Goal: Transaction & Acquisition: Purchase product/service

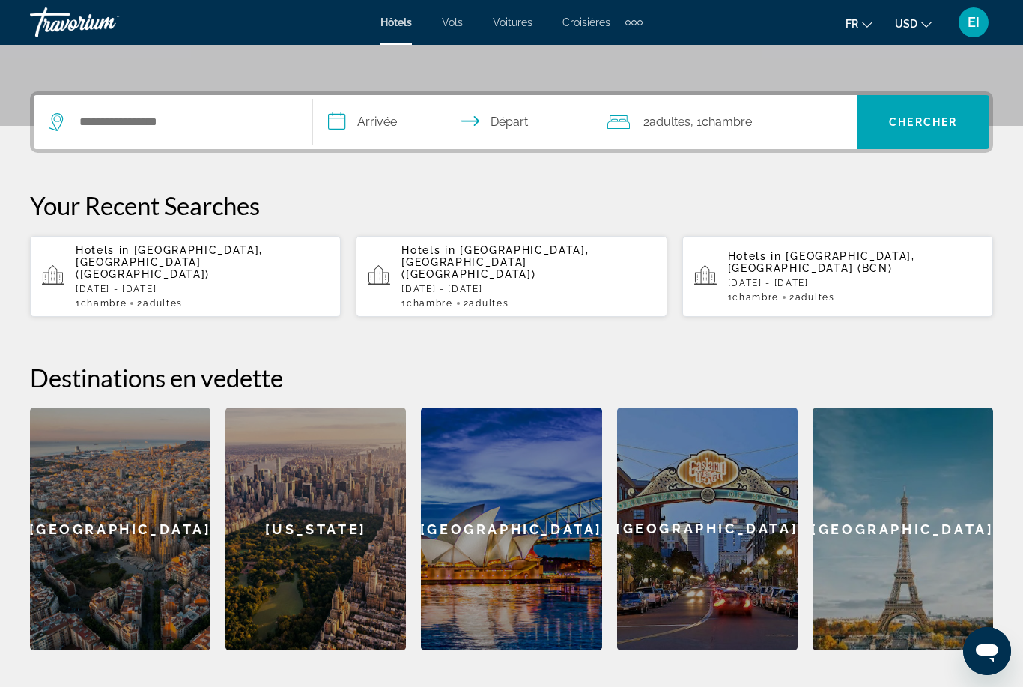
scroll to position [322, 0]
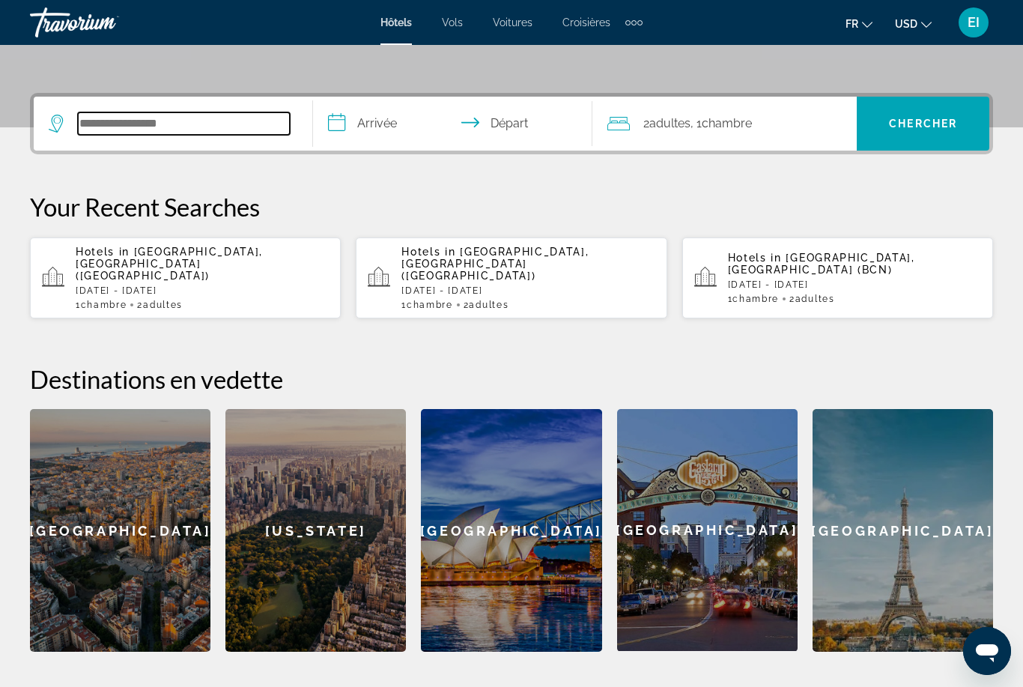
click at [198, 135] on input "Search widget" at bounding box center [184, 123] width 212 height 22
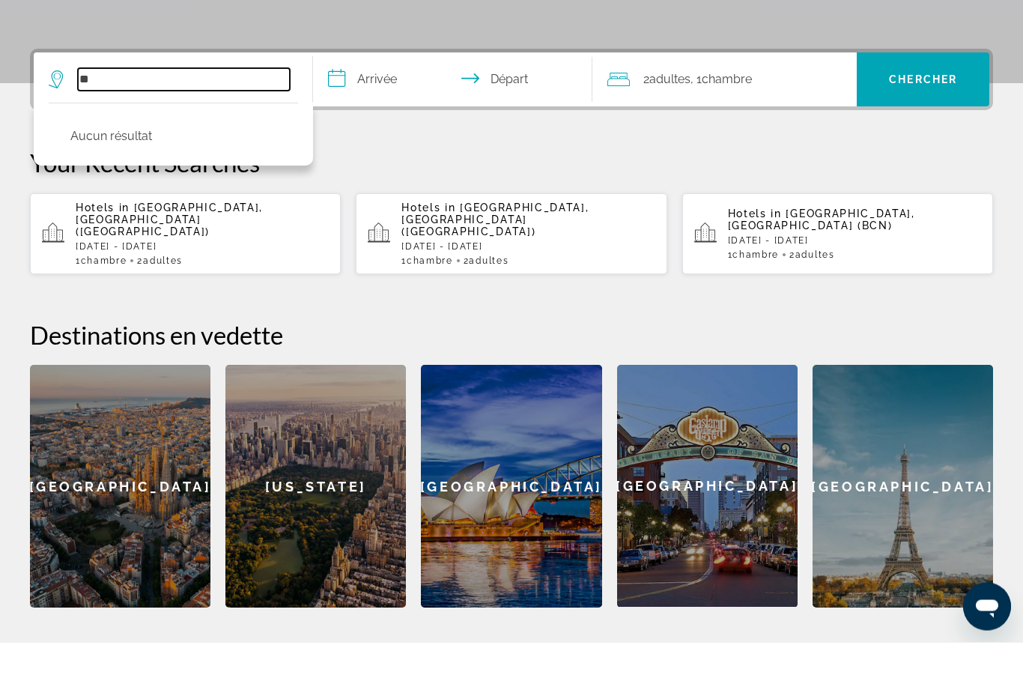
type input "*"
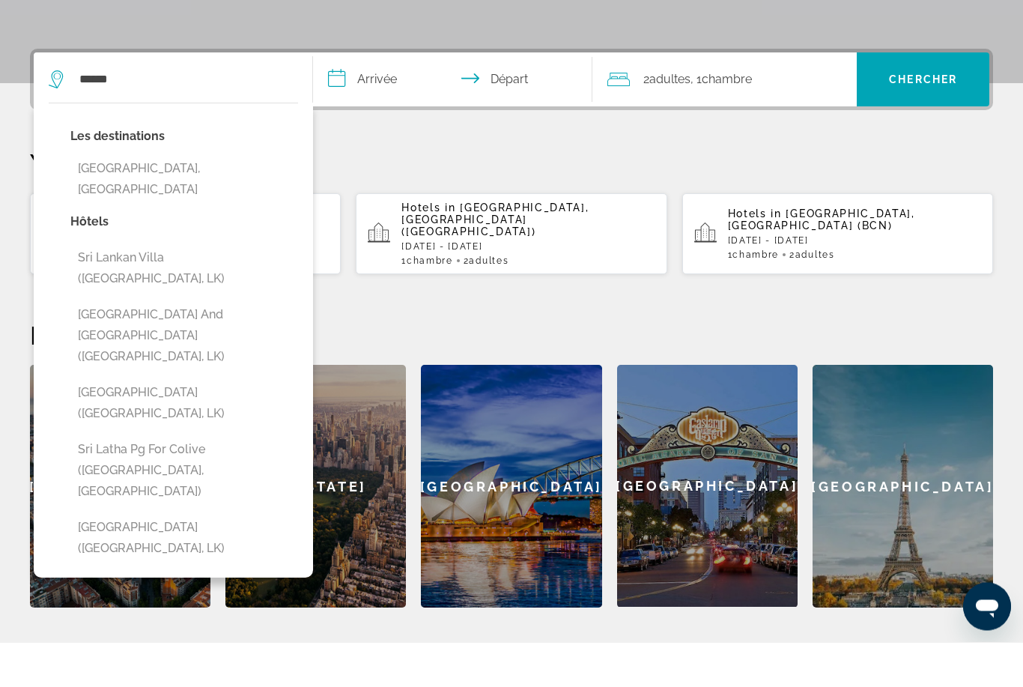
click at [192, 199] on button "Sri Lanka, Sri Lanka" at bounding box center [184, 223] width 228 height 49
type input "**********"
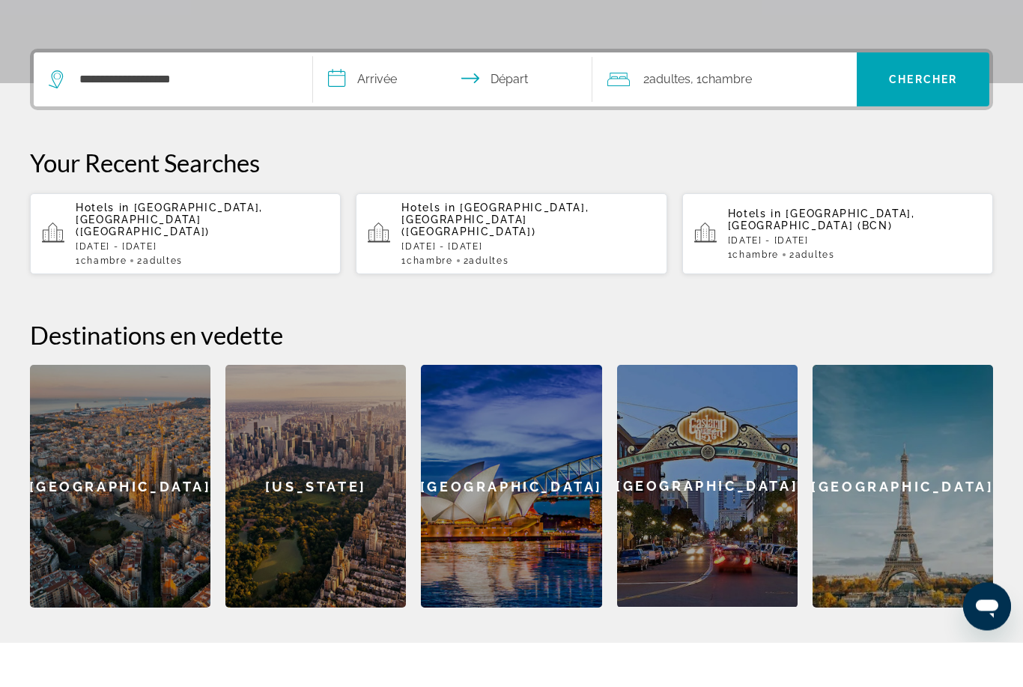
click at [375, 97] on input "**********" at bounding box center [455, 126] width 285 height 58
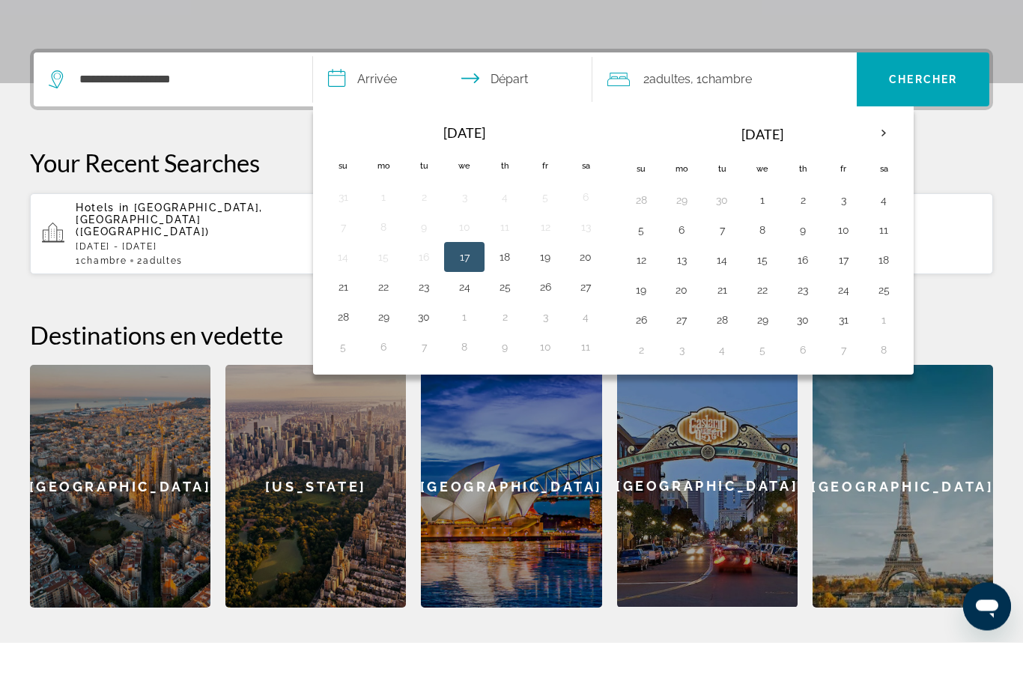
scroll to position [366, 0]
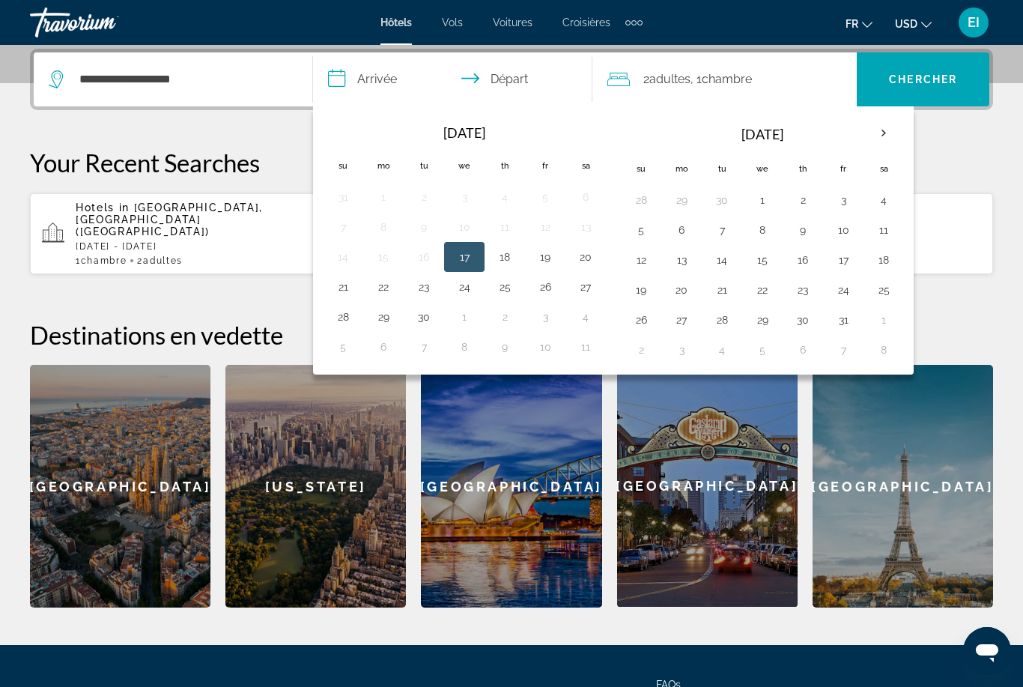
click at [985, 153] on p "Your Recent Searches" at bounding box center [511, 163] width 963 height 30
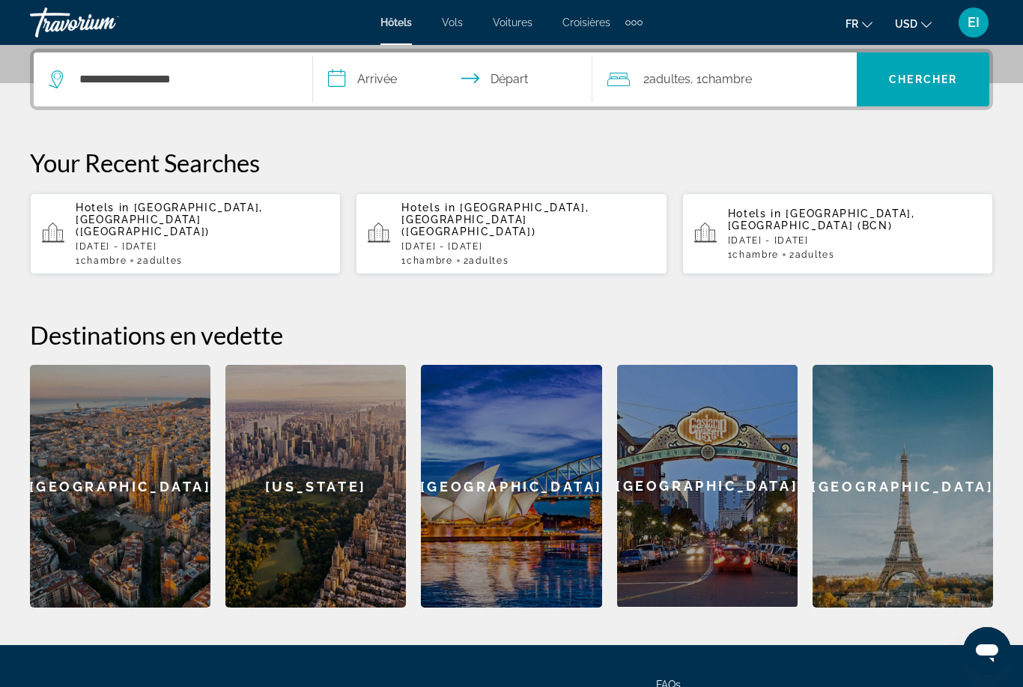
click at [415, 81] on input "**********" at bounding box center [455, 81] width 285 height 58
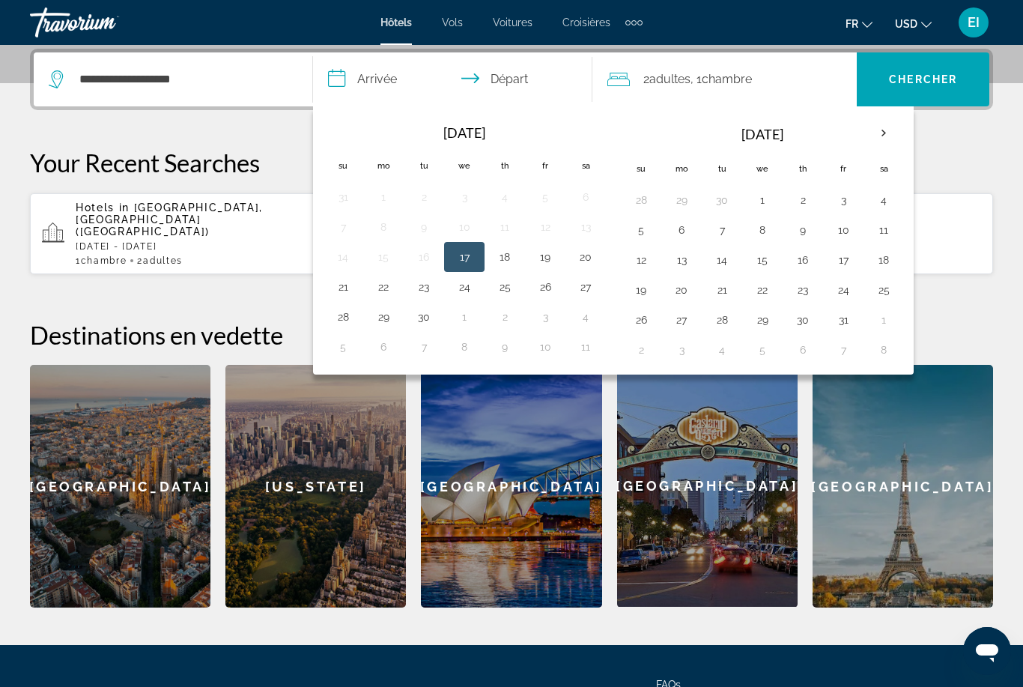
click at [890, 131] on th "Next month" at bounding box center [884, 133] width 40 height 33
click at [879, 133] on th "Next month" at bounding box center [884, 133] width 40 height 33
click at [884, 130] on th "Next month" at bounding box center [884, 133] width 40 height 33
click at [878, 133] on th "Next month" at bounding box center [884, 133] width 40 height 33
click at [685, 261] on button "9" at bounding box center [682, 259] width 24 height 21
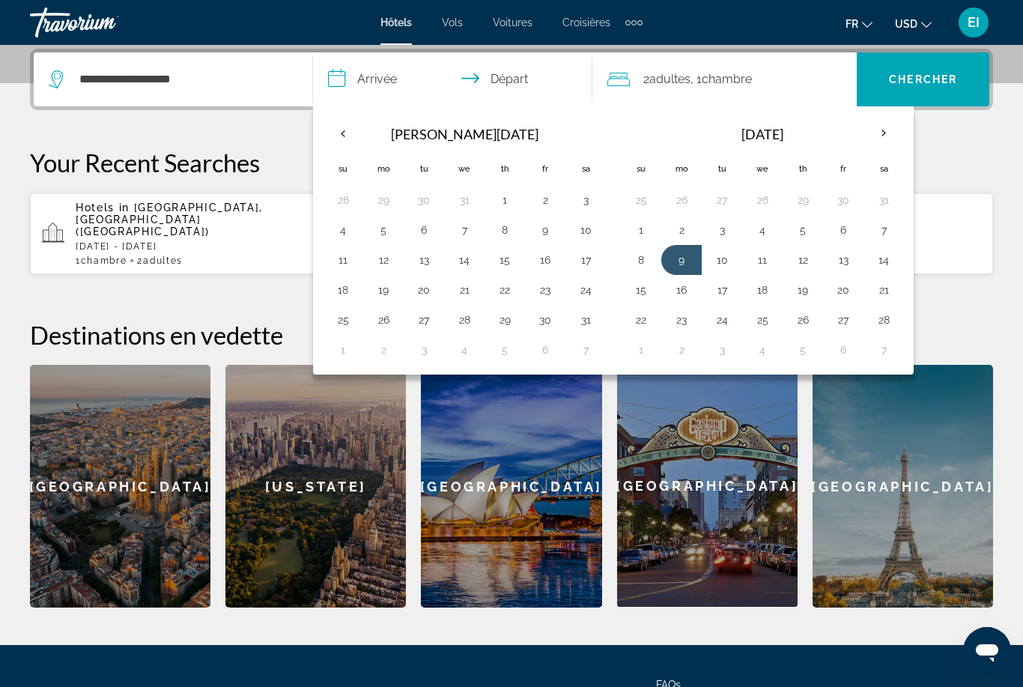
click at [688, 327] on button "23" at bounding box center [682, 319] width 24 height 21
type input "**********"
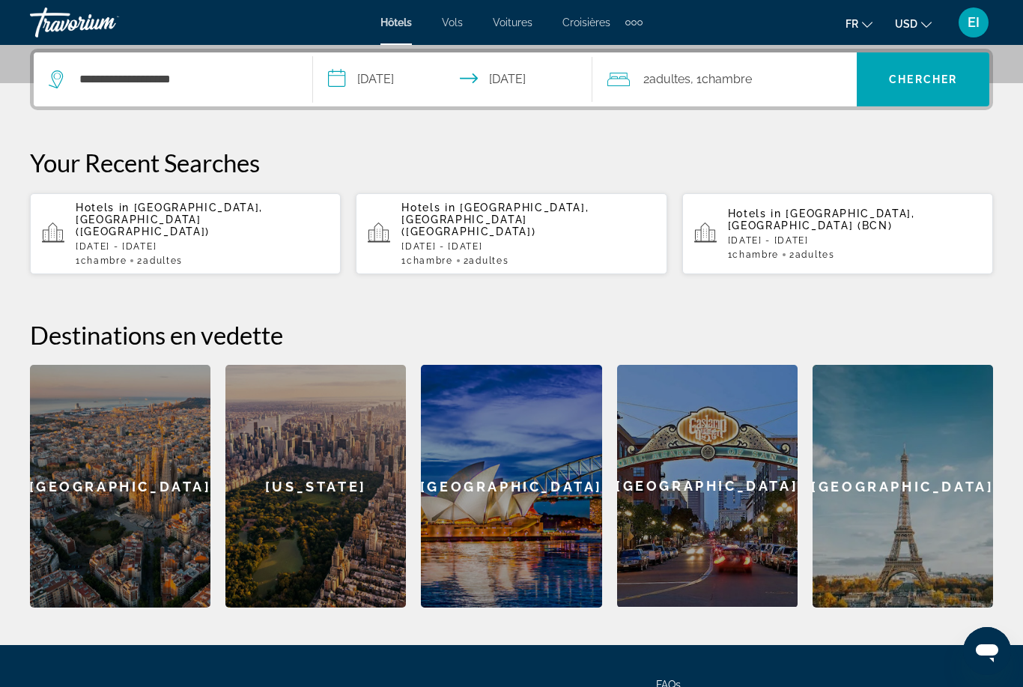
click at [548, 76] on input "**********" at bounding box center [455, 81] width 285 height 58
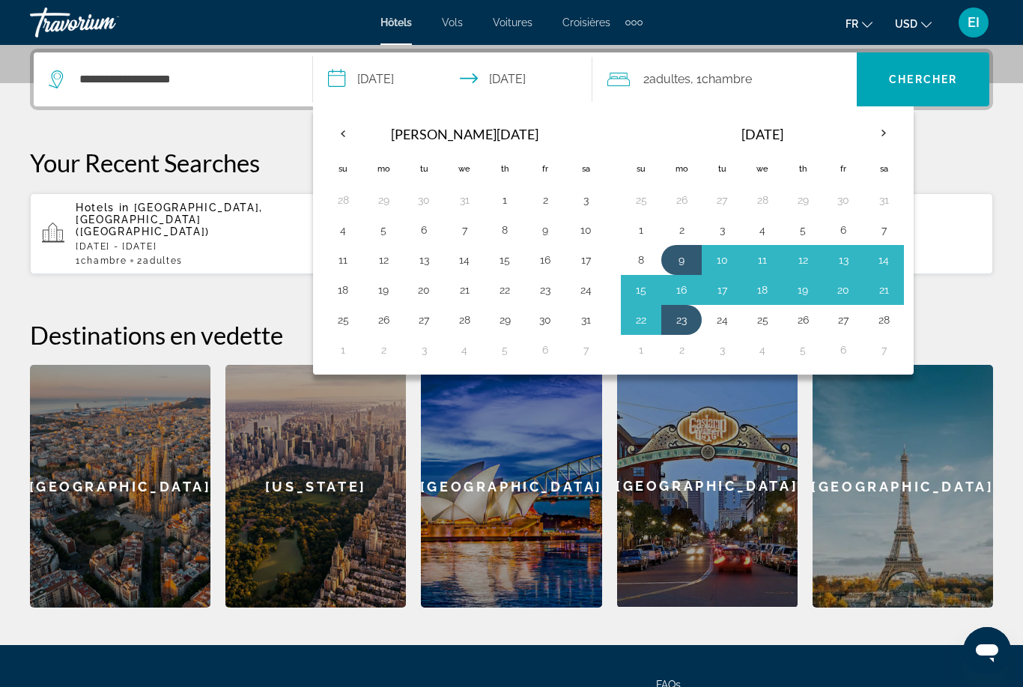
click at [944, 82] on span "Chercher" at bounding box center [923, 79] width 68 height 12
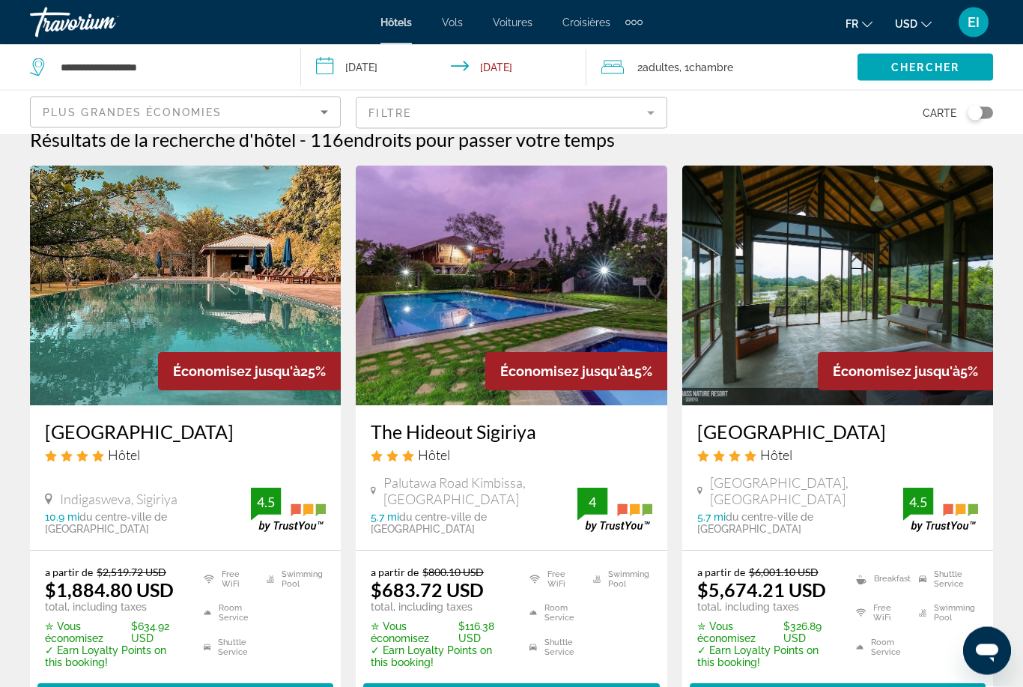
scroll to position [22, 0]
click at [89, 381] on img "Main content" at bounding box center [185, 286] width 311 height 240
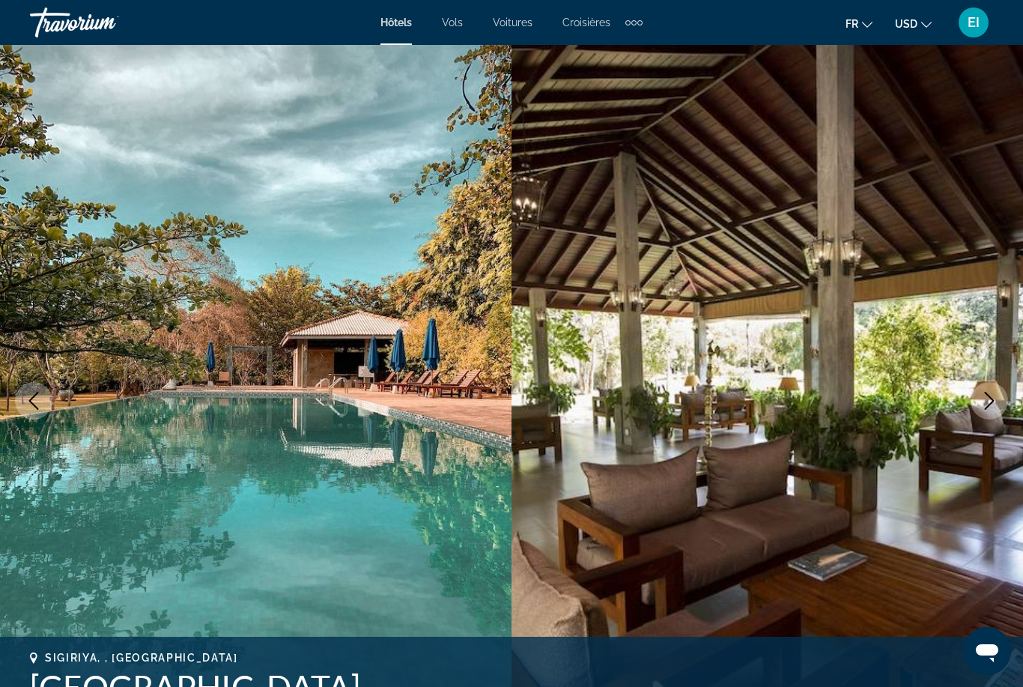
click at [998, 401] on icon "Next image" at bounding box center [989, 401] width 18 height 18
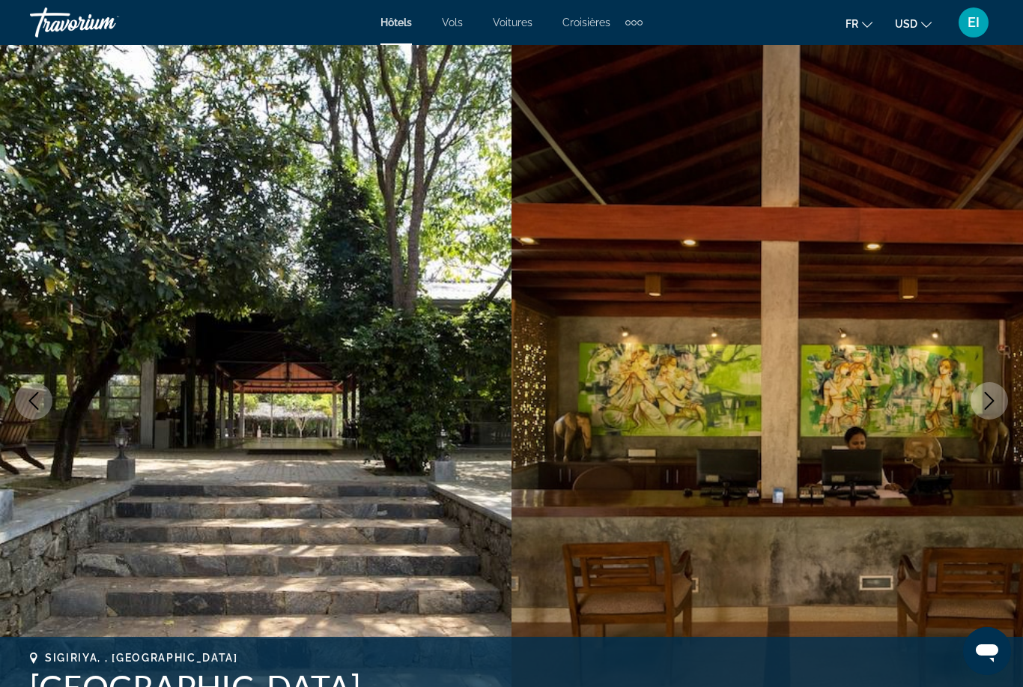
click at [998, 403] on icon "Next image" at bounding box center [989, 401] width 18 height 18
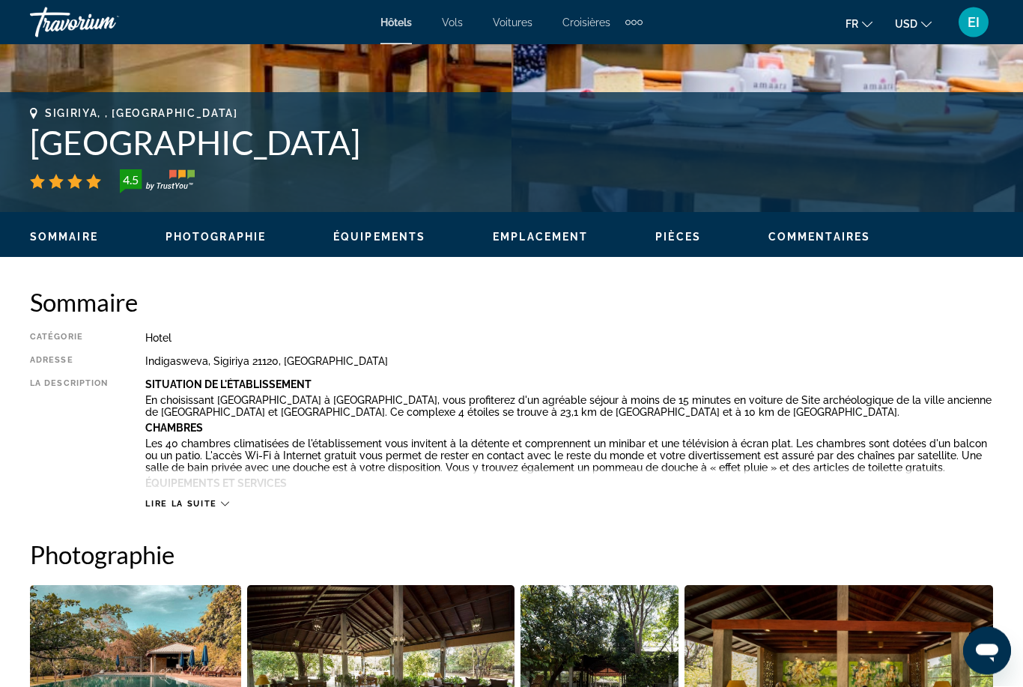
scroll to position [544, 0]
click at [162, 506] on span "Lire la suite" at bounding box center [180, 504] width 71 height 10
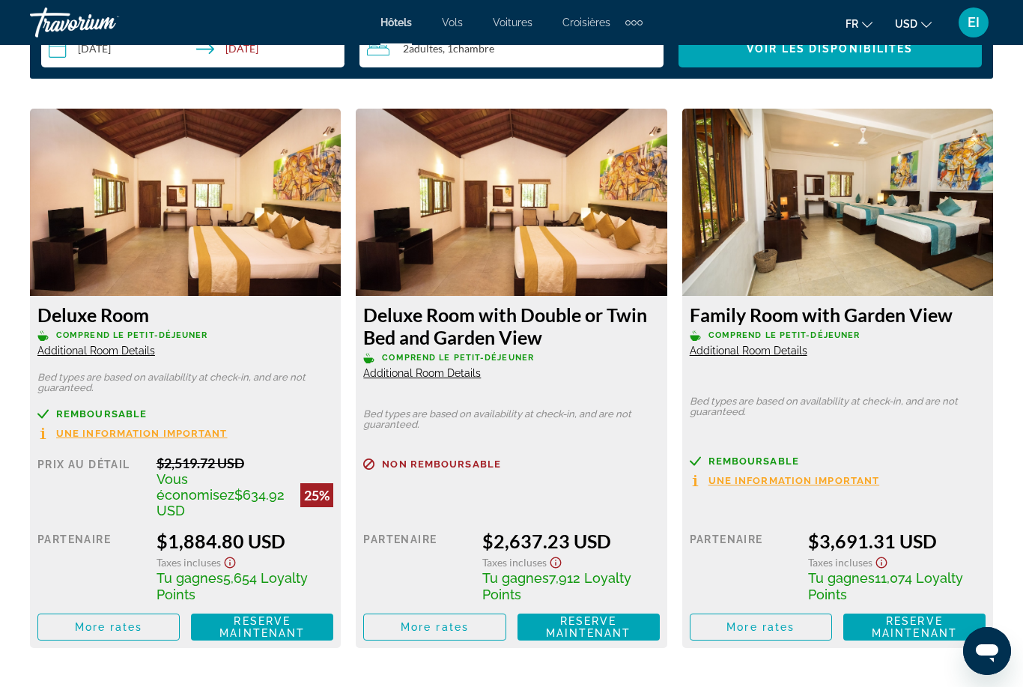
scroll to position [2402, 0]
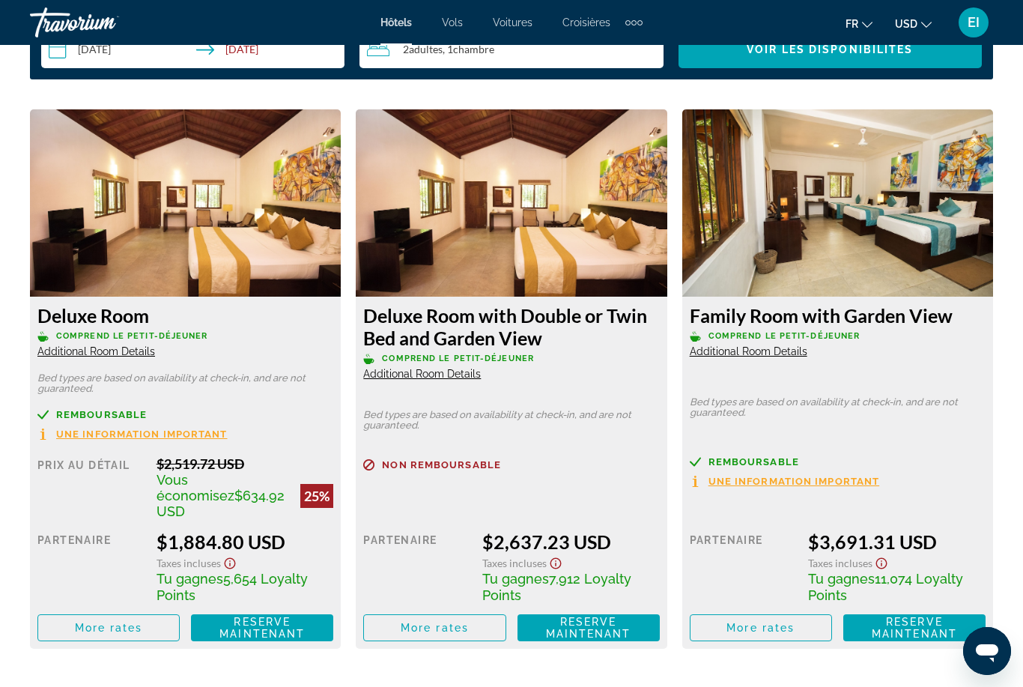
click at [172, 438] on span "Une information important" at bounding box center [142, 434] width 172 height 10
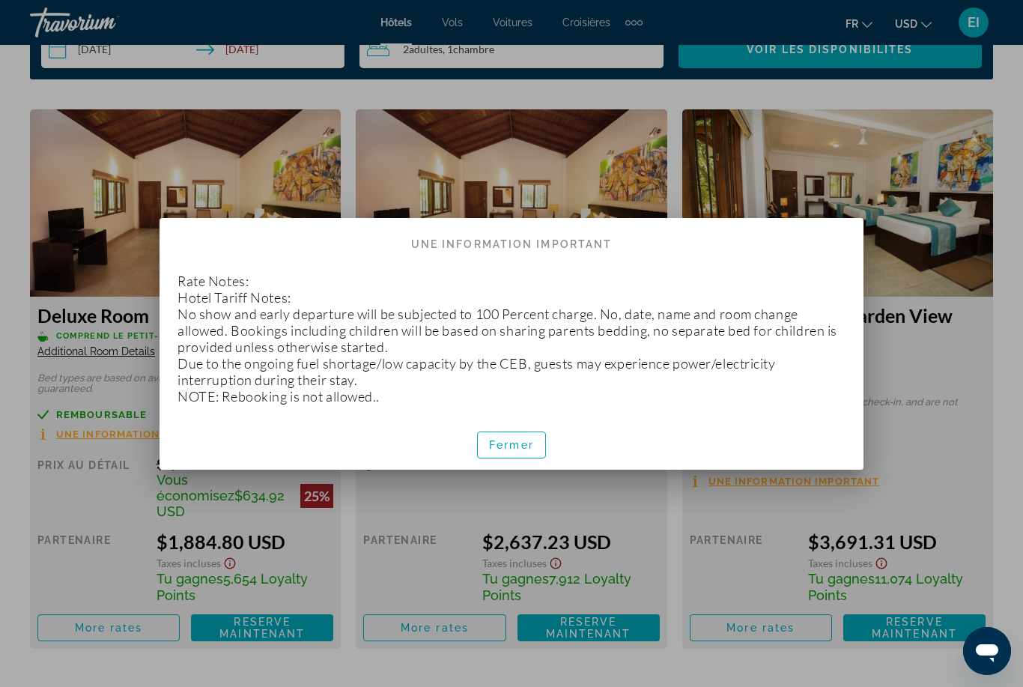
click at [486, 454] on span "button" at bounding box center [511, 445] width 67 height 36
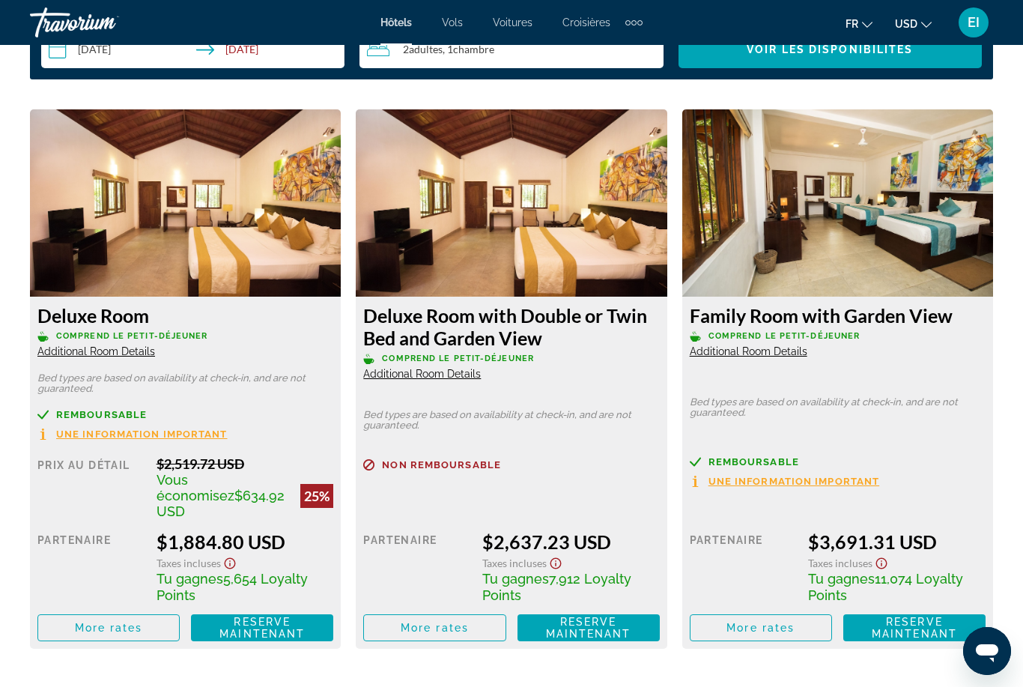
scroll to position [2402, 0]
click at [231, 290] on img "Main content" at bounding box center [185, 202] width 311 height 187
click at [258, 616] on span "Reserve maintenant" at bounding box center [261, 628] width 85 height 24
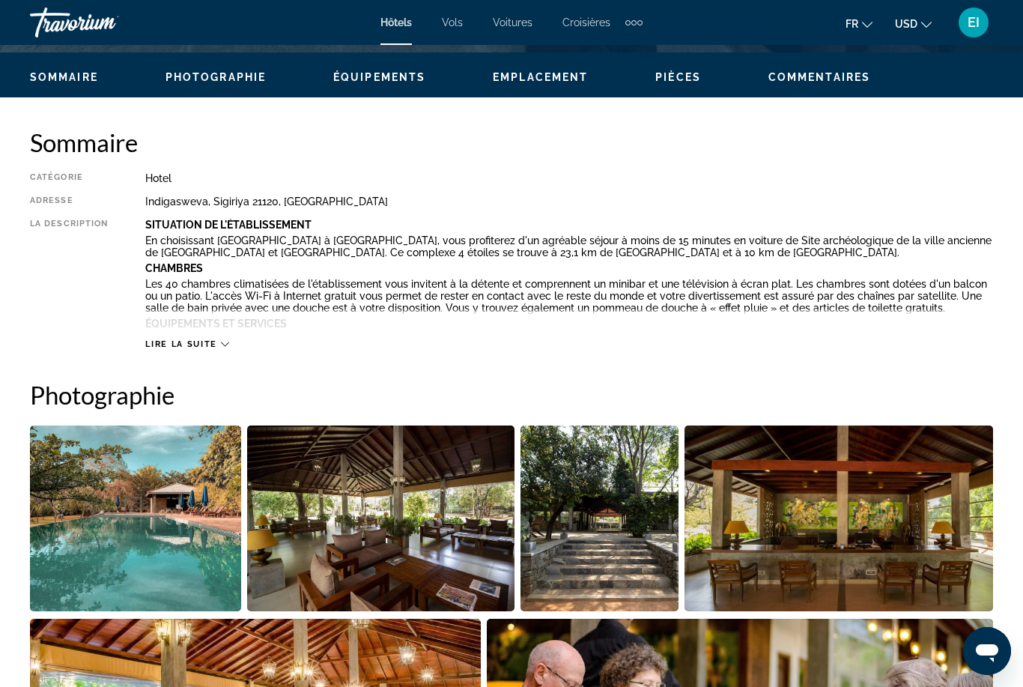
scroll to position [705, 0]
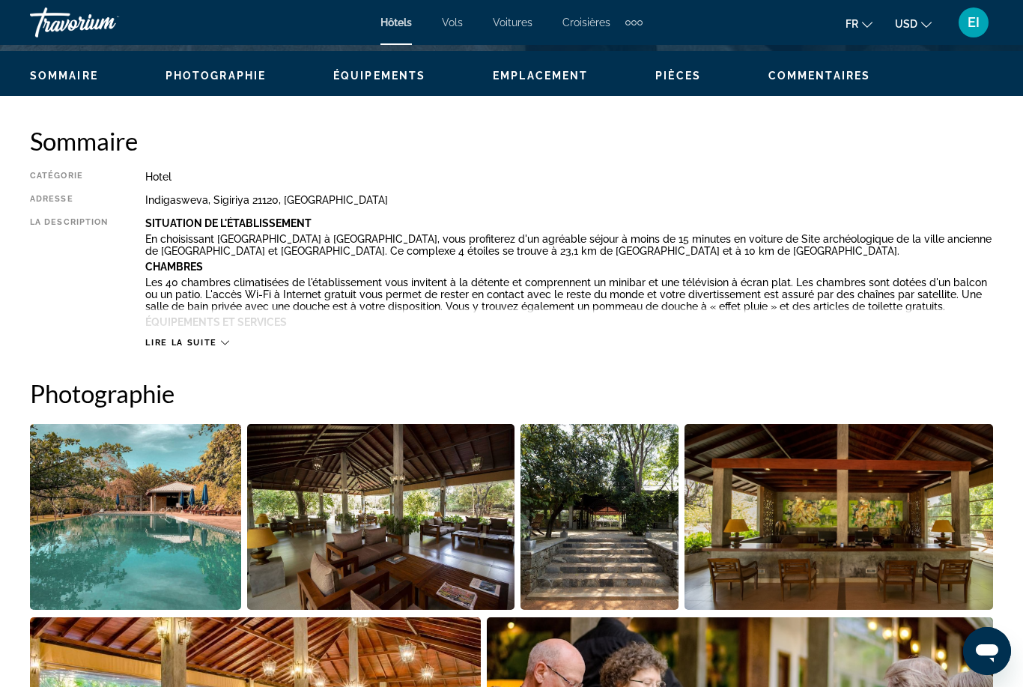
click at [163, 346] on span "Lire la suite" at bounding box center [180, 343] width 71 height 10
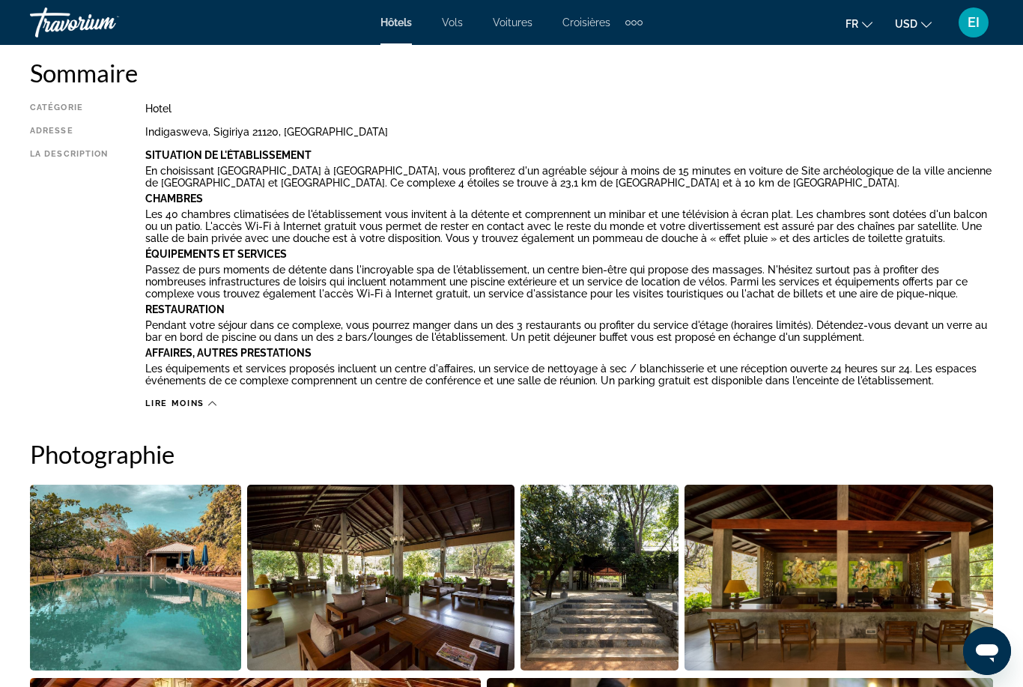
scroll to position [773, 0]
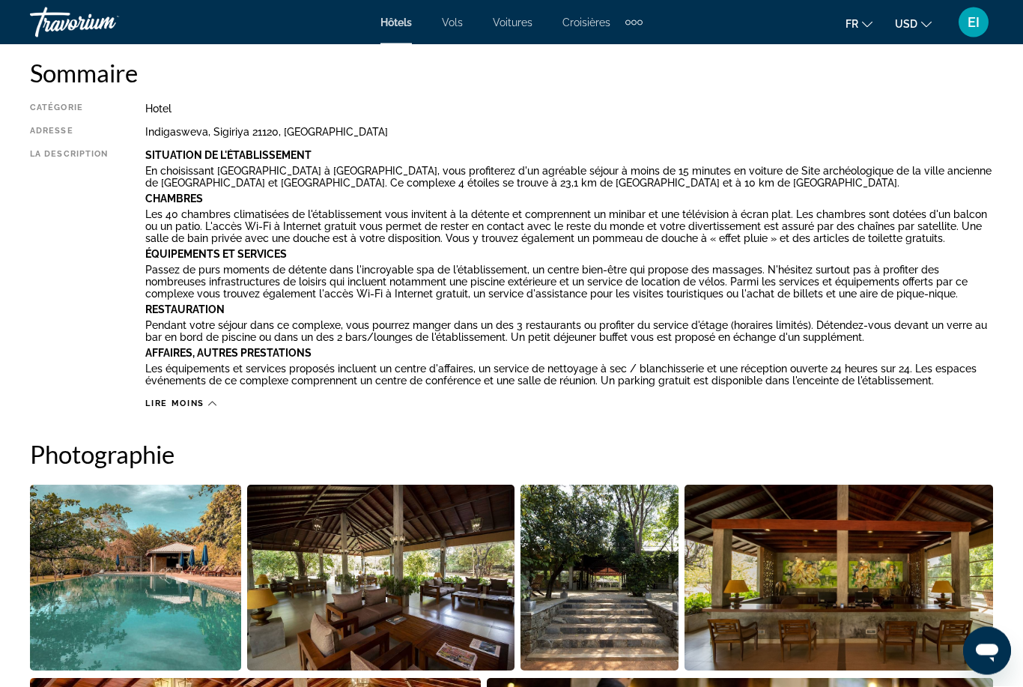
click at [1009, 25] on div "Hôtels Vols Voitures Croisières Activités Hôtels Vols Voitures Croisières Activ…" at bounding box center [511, 22] width 1023 height 39
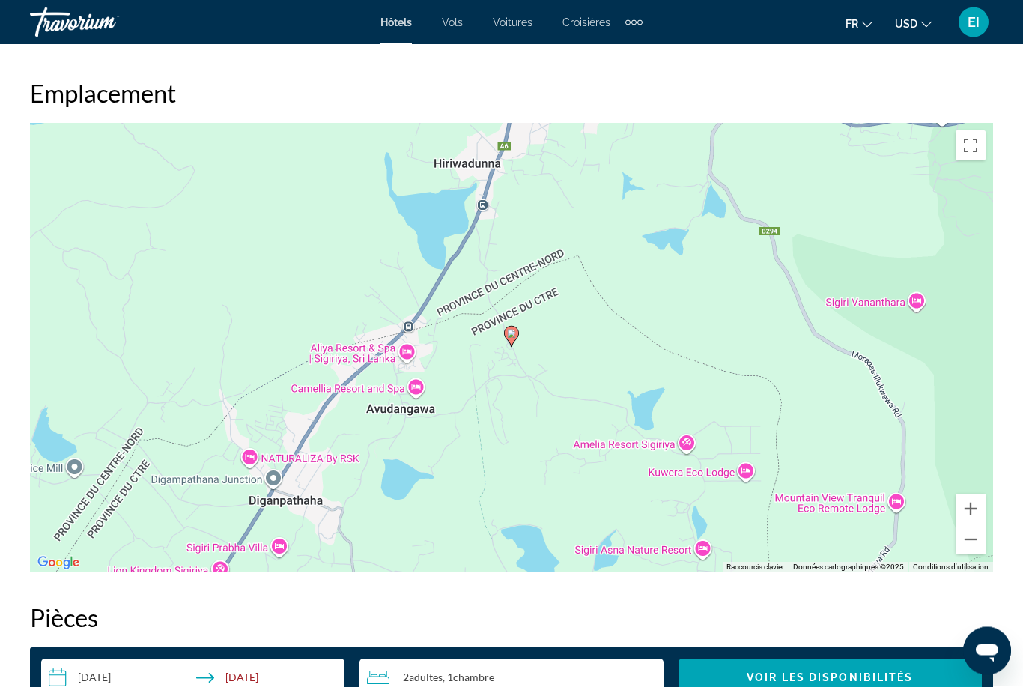
scroll to position [1772, 0]
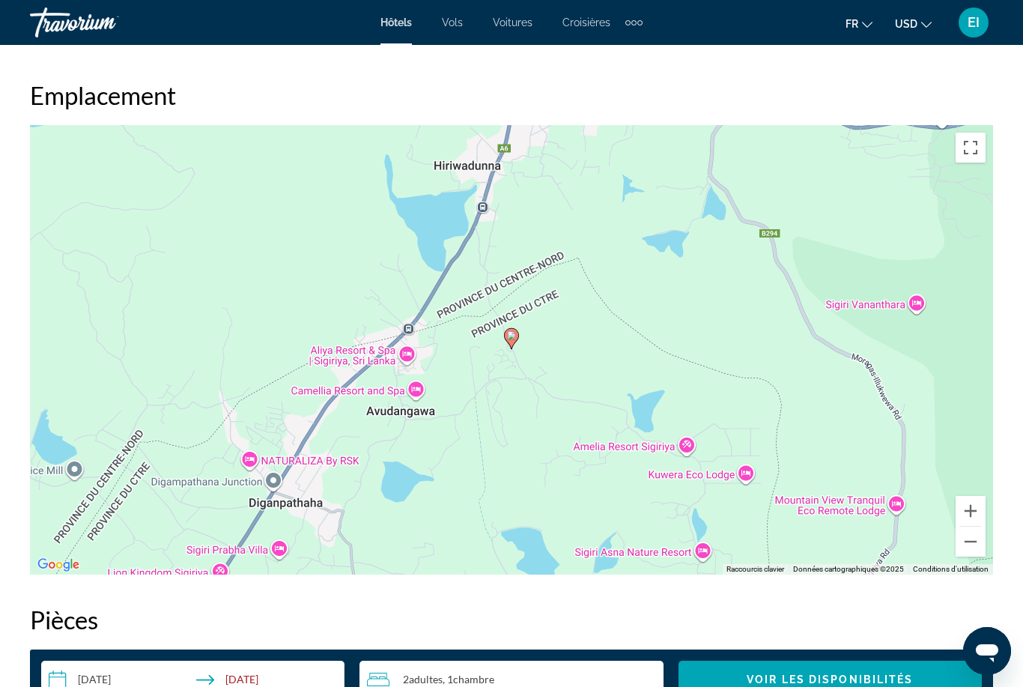
click at [905, 523] on div "Pour activer le glissement avec le clavier, appuyez sur Alt+Entrée. Une fois ce…" at bounding box center [511, 349] width 963 height 449
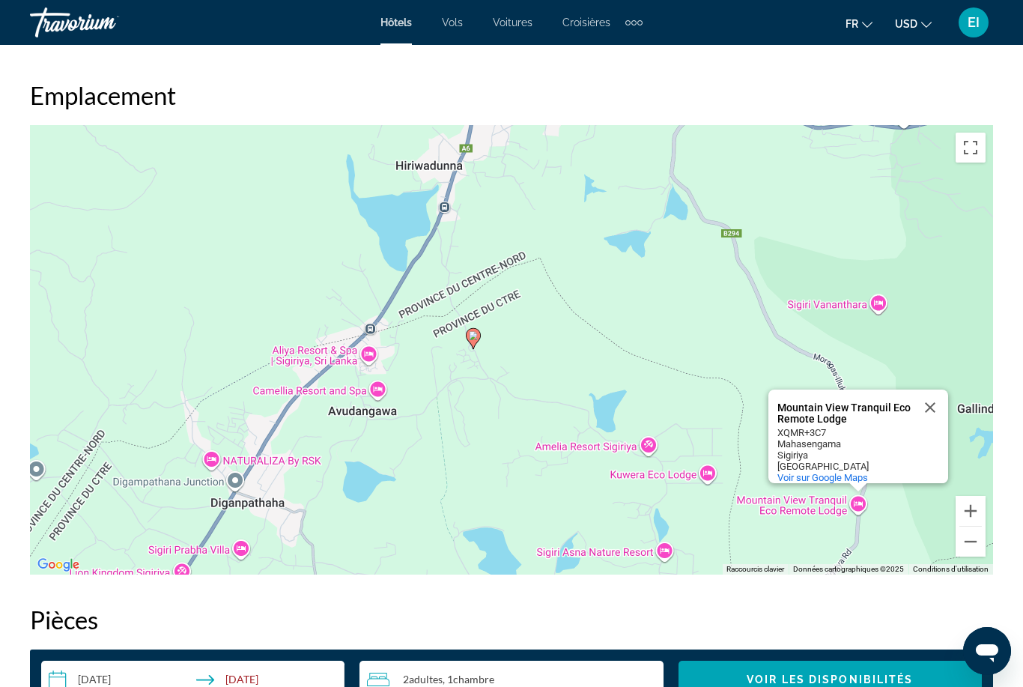
click at [977, 154] on button "Passer en plein écran" at bounding box center [971, 148] width 30 height 30
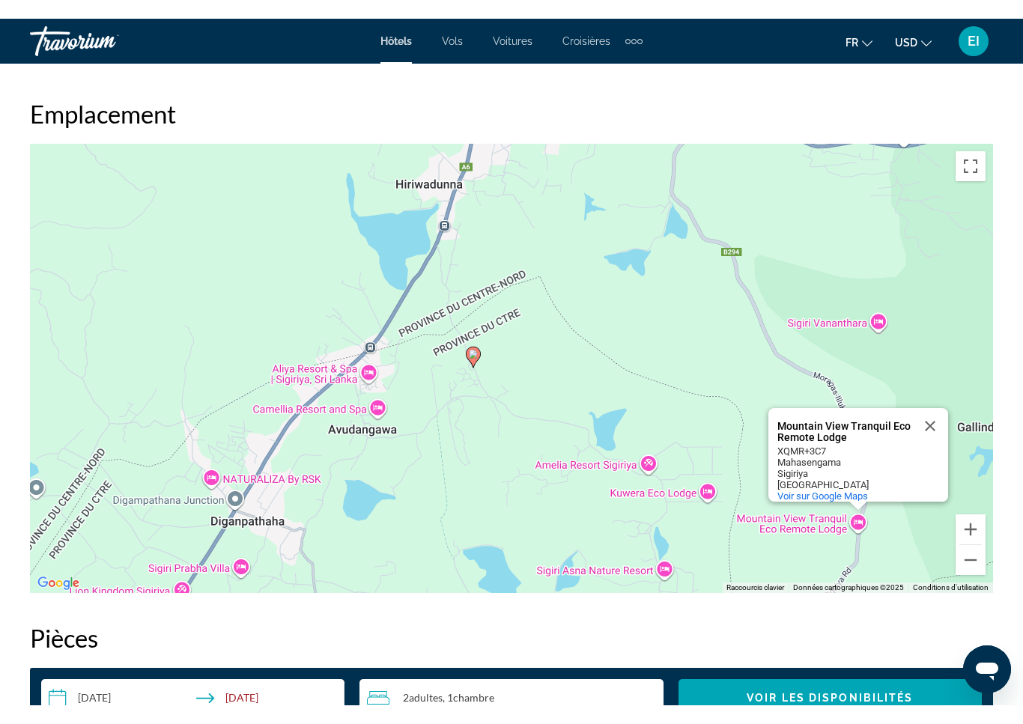
scroll to position [18, 0]
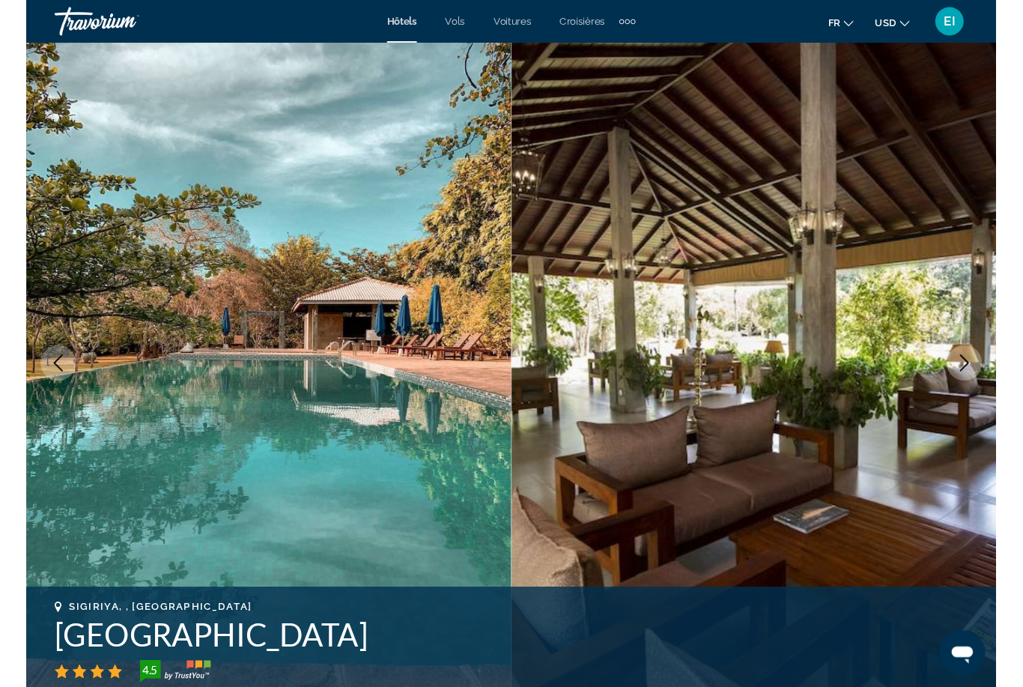
scroll to position [1796, 0]
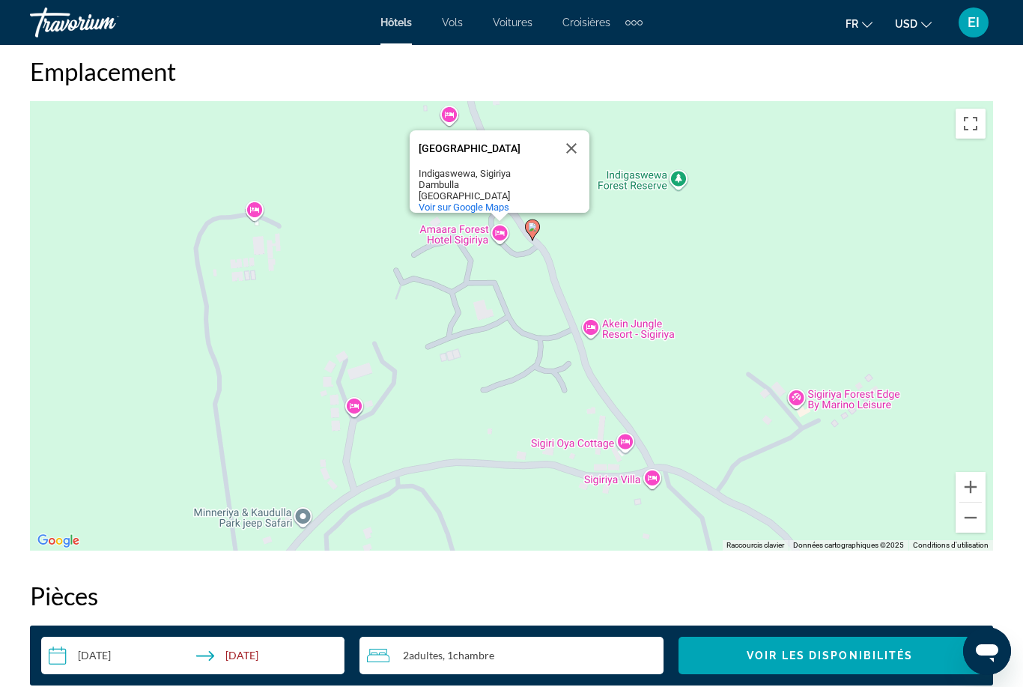
click at [456, 27] on span "Vols" at bounding box center [452, 22] width 21 height 12
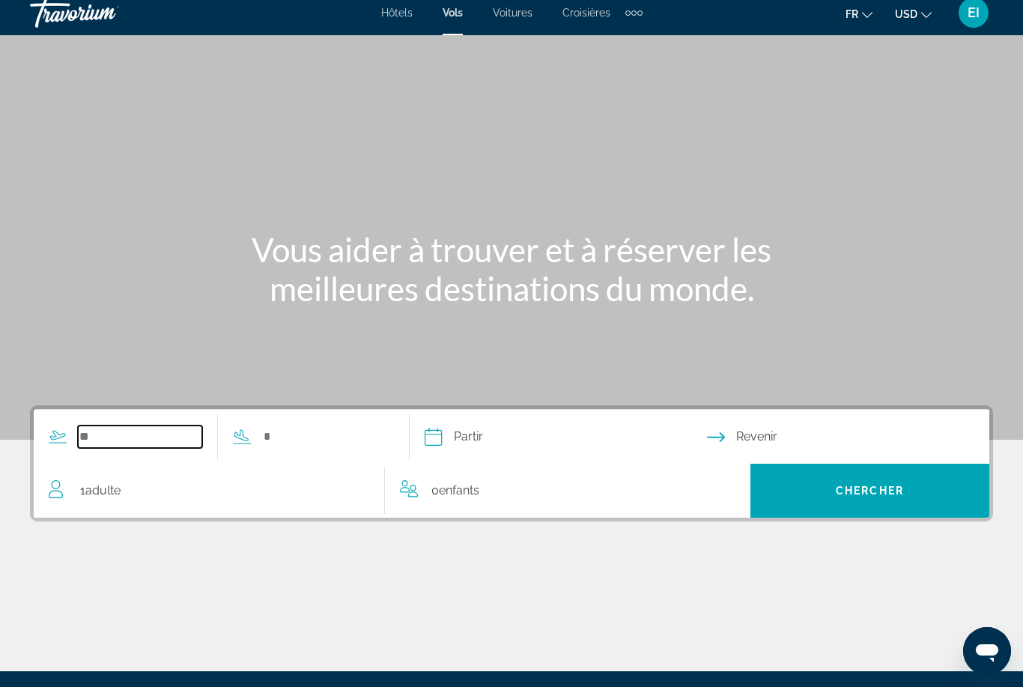
click at [147, 436] on input "Search widget" at bounding box center [140, 436] width 124 height 22
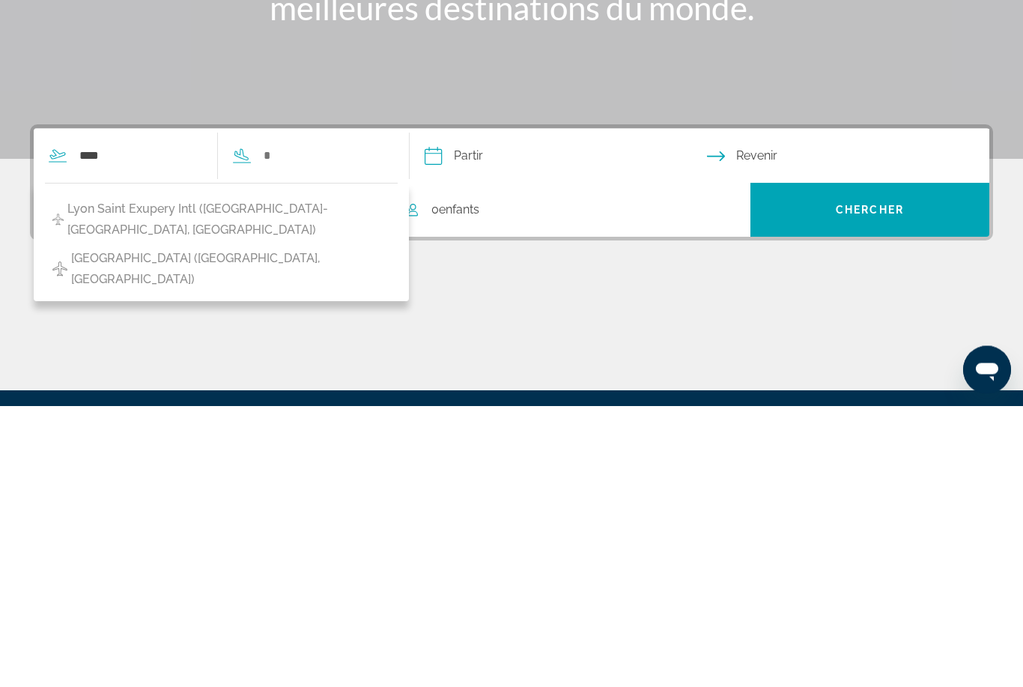
click at [234, 480] on span "Lyon Saint Exupery Intl (LYS-Lyon, France)" at bounding box center [228, 501] width 323 height 42
type input "**********"
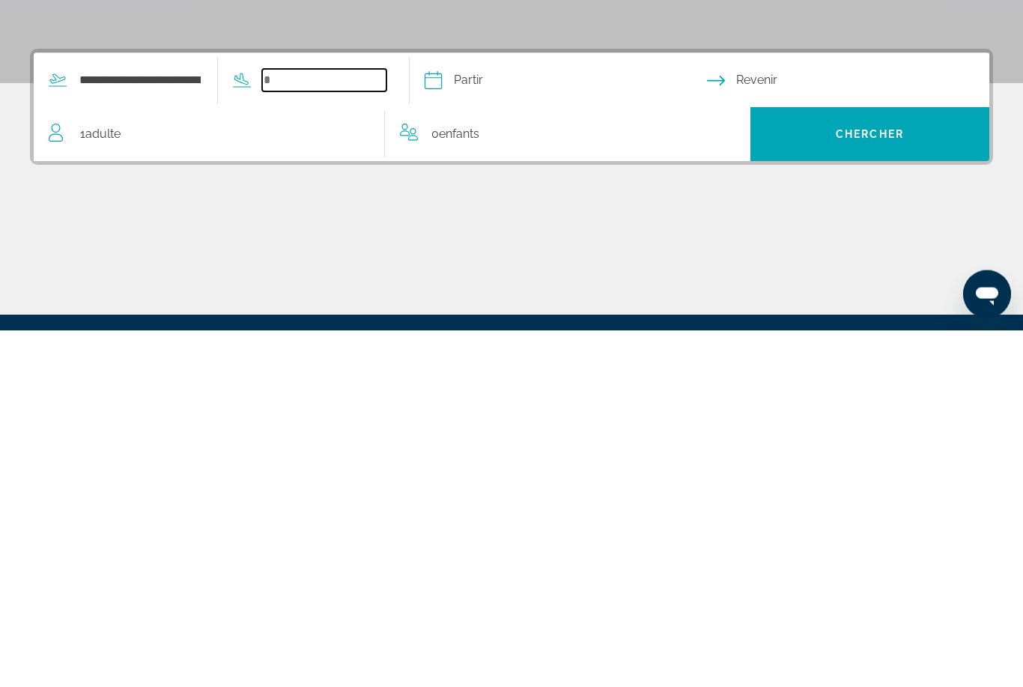
click at [371, 426] on input "Search widget" at bounding box center [324, 437] width 124 height 22
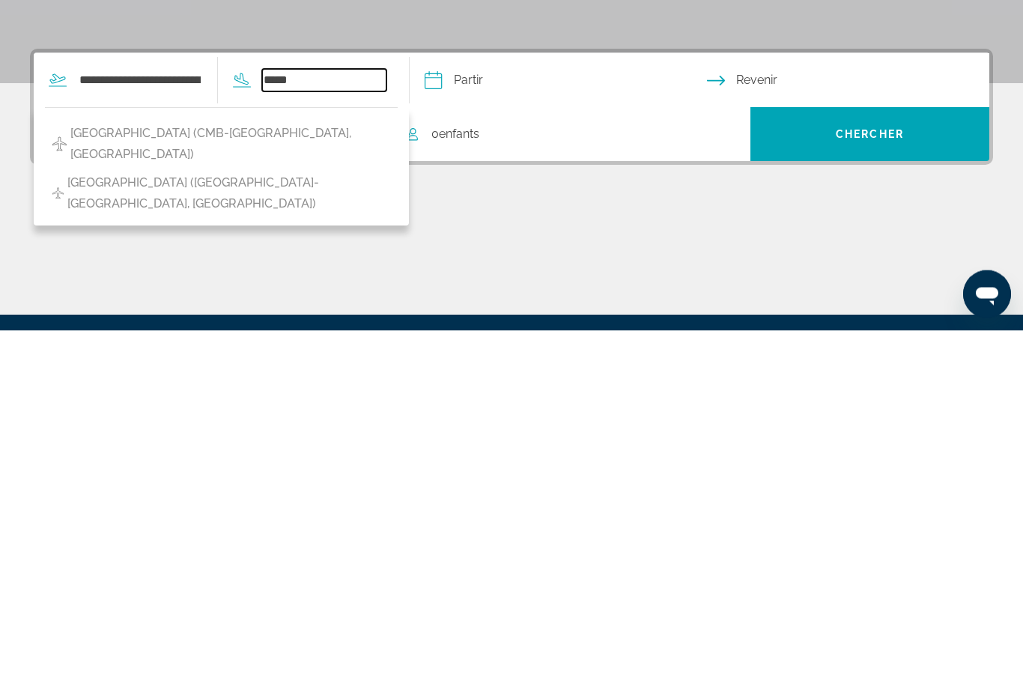
scroll to position [196, 0]
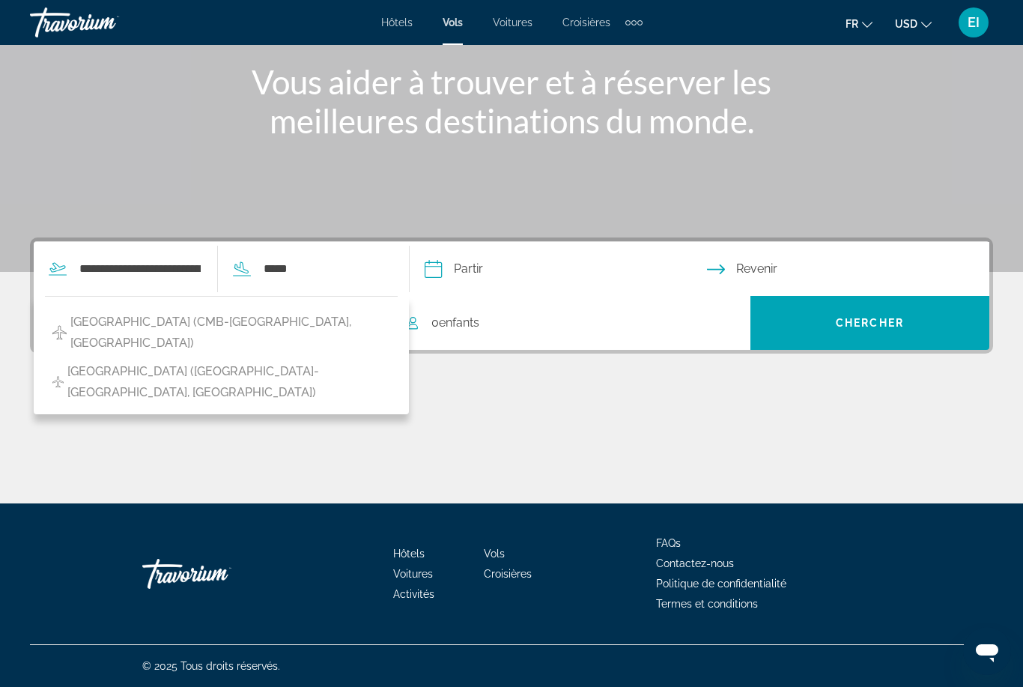
click at [326, 312] on span "Bandaranaike Intl Airport (CMB-Colombo, Sri Lanka)" at bounding box center [230, 333] width 321 height 42
type input "**********"
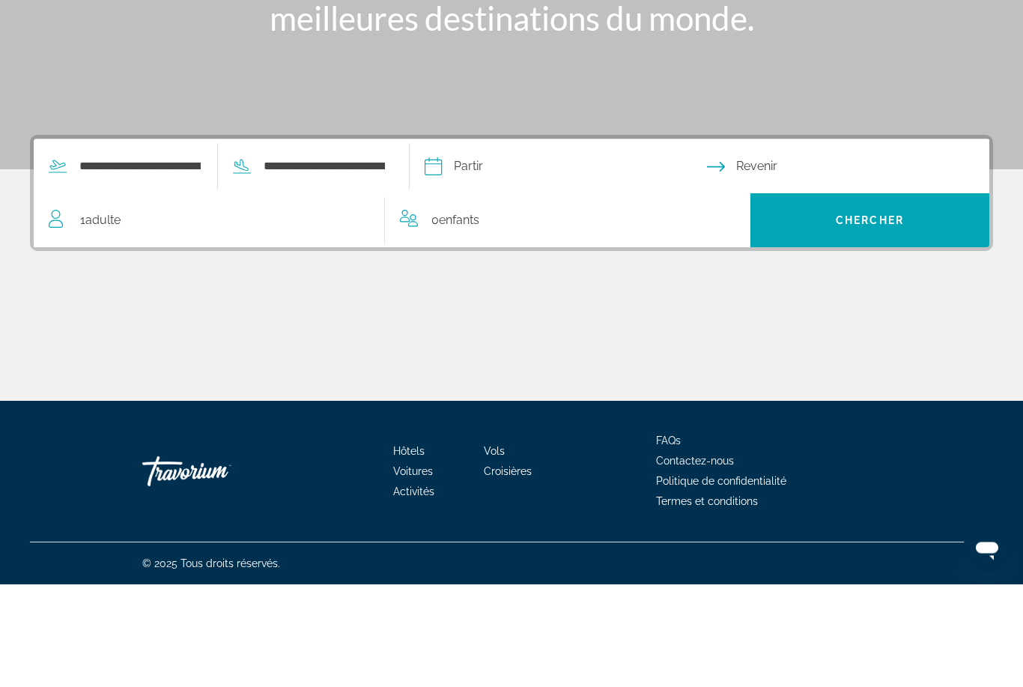
click at [606, 242] on input "Depart date" at bounding box center [565, 271] width 288 height 58
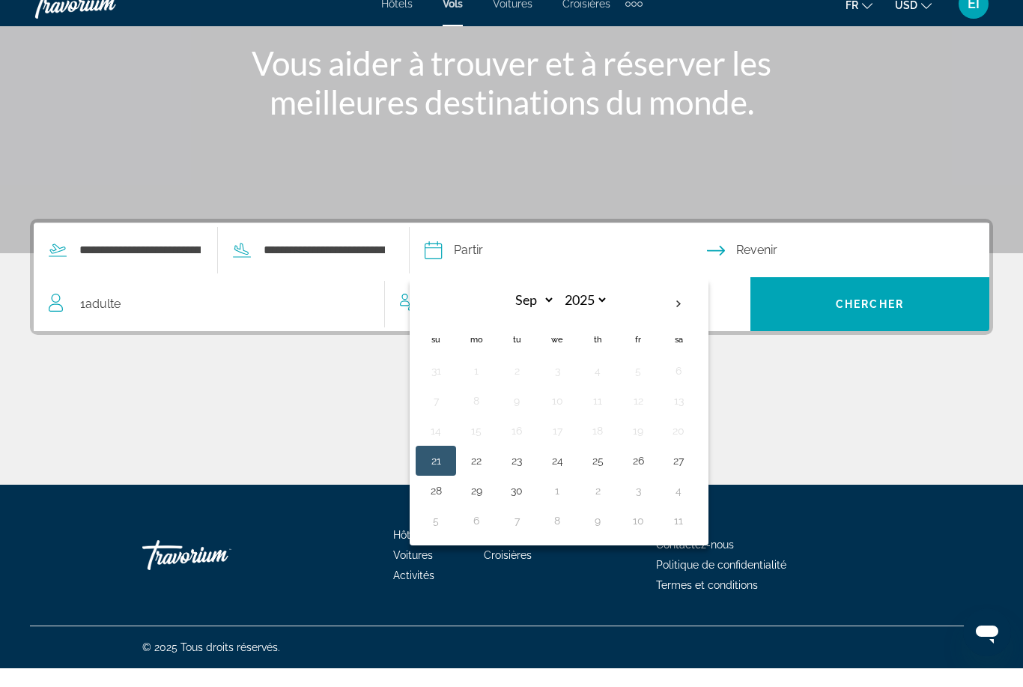
click at [699, 306] on th "Next month" at bounding box center [678, 322] width 40 height 33
click at [555, 306] on select "*** *** *** *** *** *** *** *** *** *** *** ***" at bounding box center [530, 319] width 49 height 26
click at [699, 306] on th "Next month" at bounding box center [678, 322] width 40 height 33
select select "*"
select select "****"
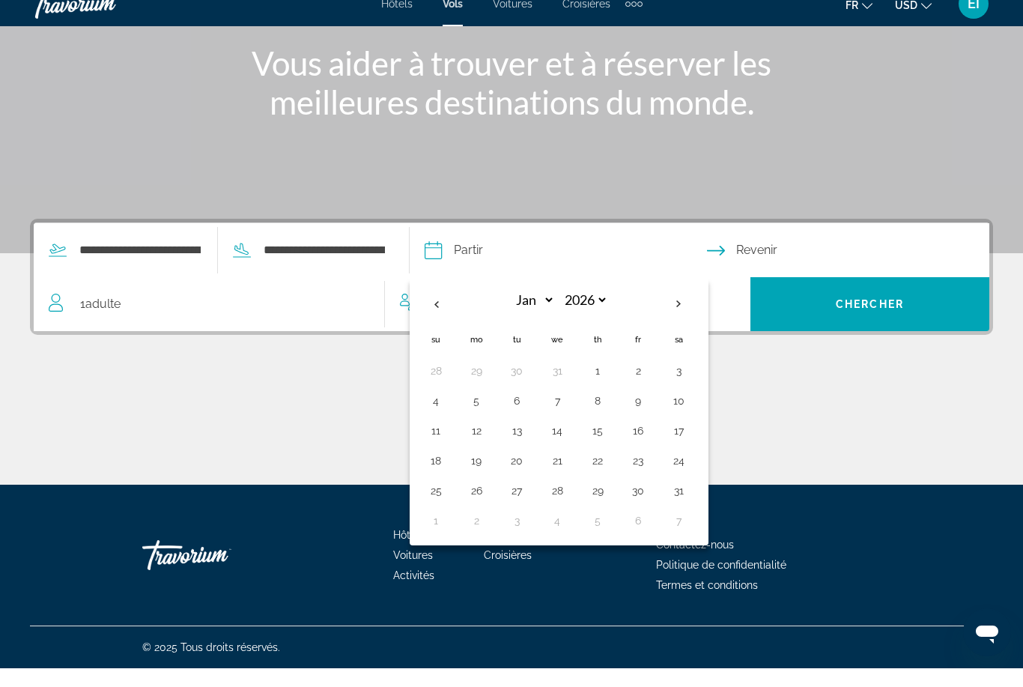
click at [699, 306] on th "Next month" at bounding box center [678, 322] width 40 height 33
click at [456, 310] on th "Previous month" at bounding box center [436, 322] width 40 height 33
select select "*"
click at [488, 439] on button "9" at bounding box center [476, 449] width 24 height 21
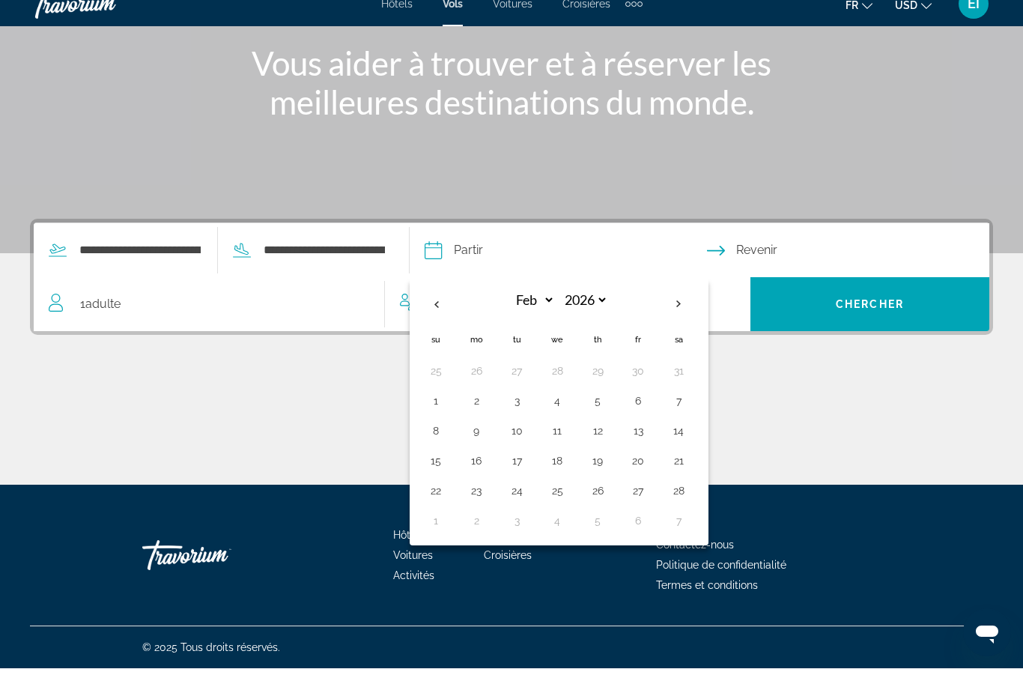
type input "**********"
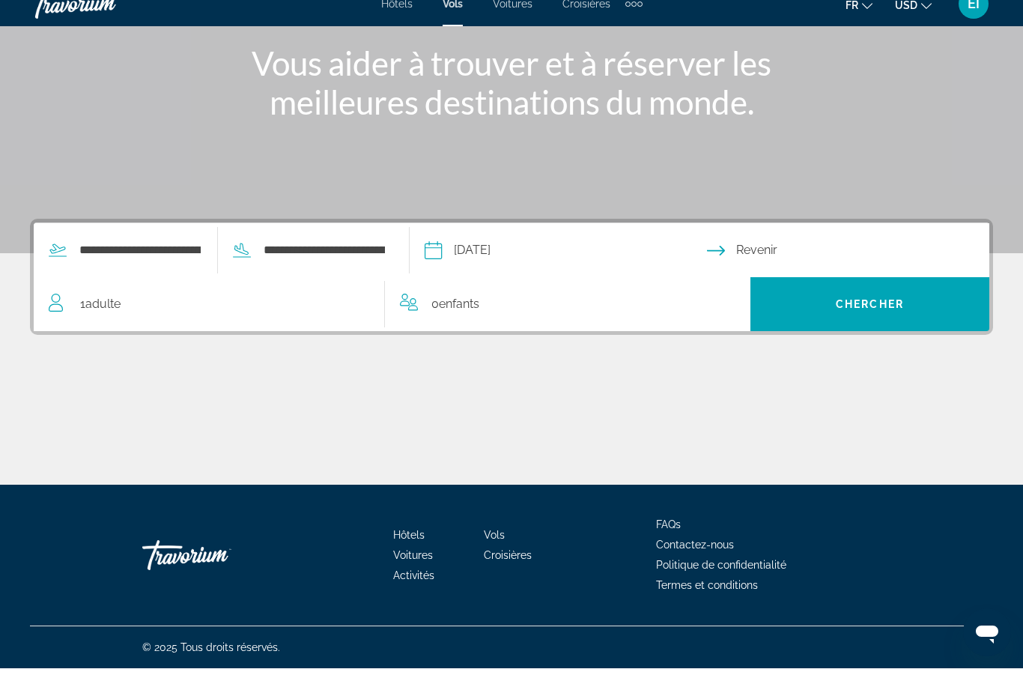
click at [819, 251] on input "Return date" at bounding box center [851, 271] width 288 height 58
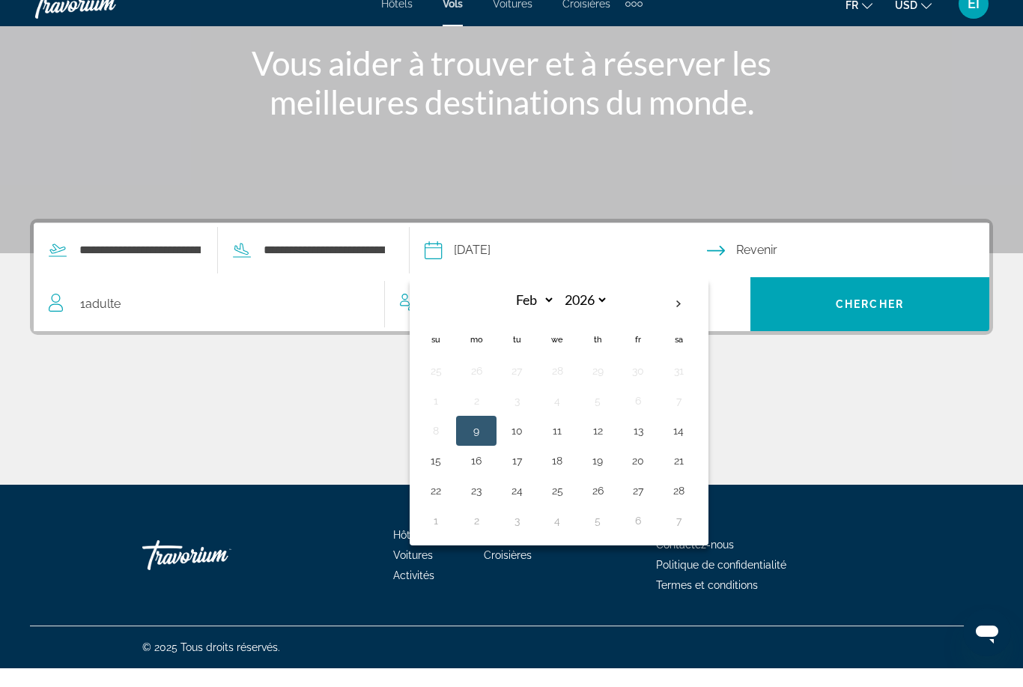
click at [488, 499] on button "23" at bounding box center [476, 509] width 24 height 21
type input "**********"
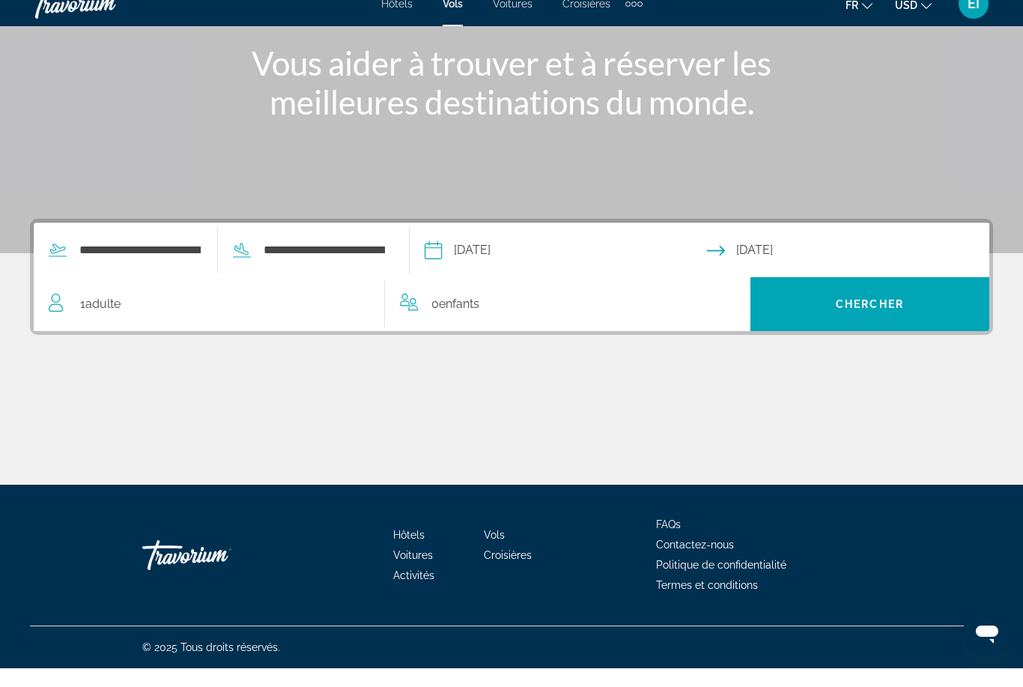
click at [88, 315] on div "1 Adulte Adultes" at bounding box center [217, 323] width 336 height 54
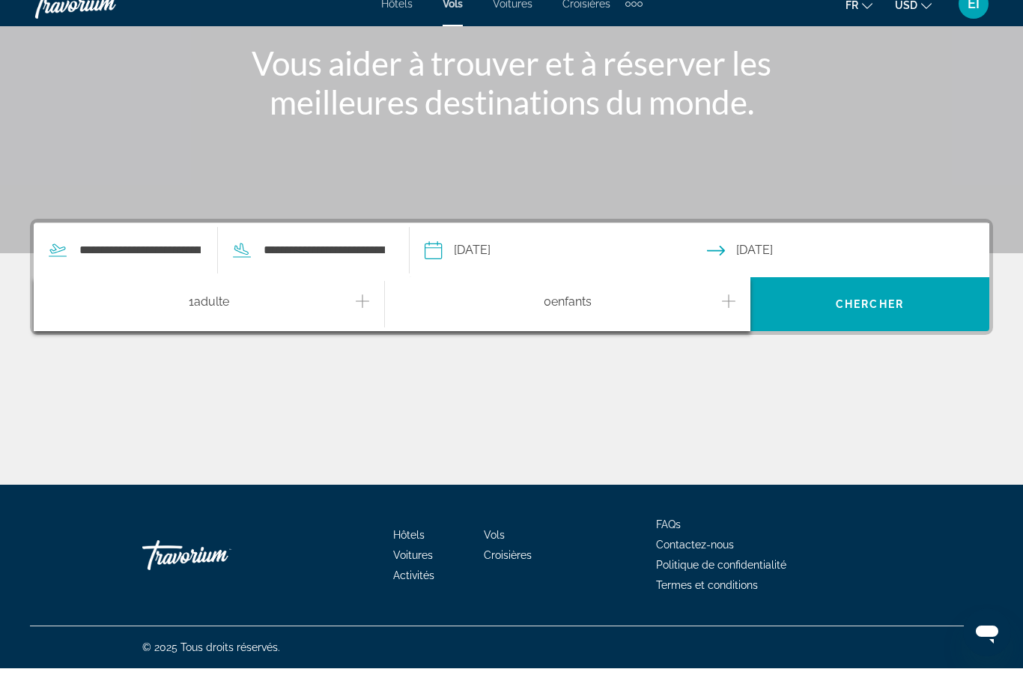
click at [367, 311] on icon "Increment adults" at bounding box center [362, 320] width 13 height 18
click at [546, 407] on div "Main content" at bounding box center [511, 447] width 963 height 112
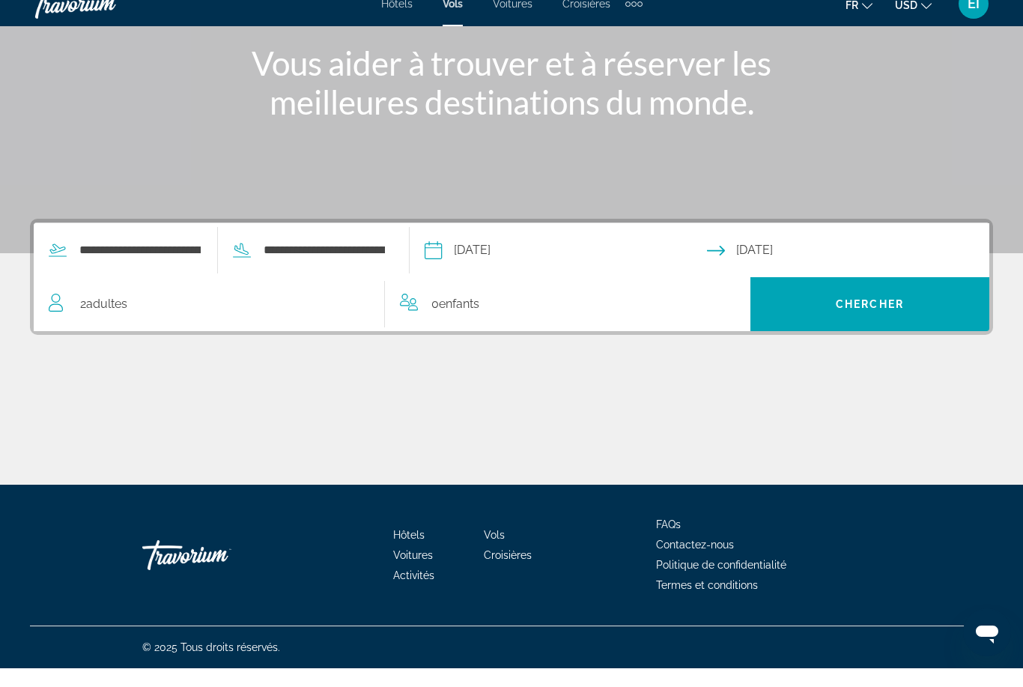
click at [923, 305] on span "Search widget" at bounding box center [869, 323] width 239 height 36
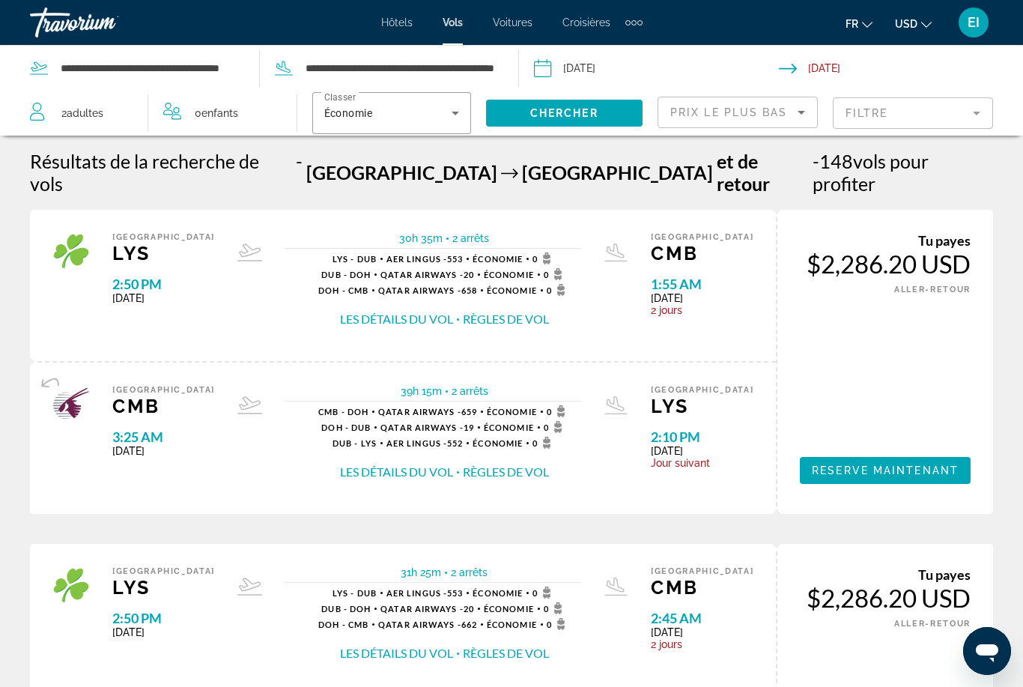
click at [966, 120] on mat-form-field "Filtre" at bounding box center [913, 112] width 160 height 31
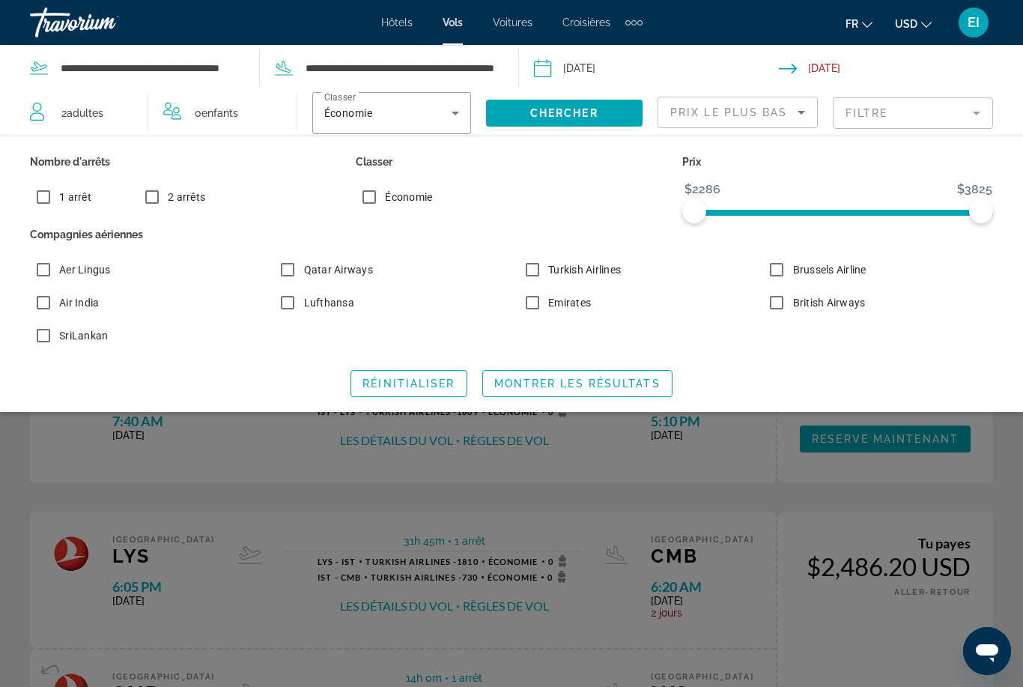
click at [629, 476] on div "Search widget" at bounding box center [511, 452] width 1023 height 470
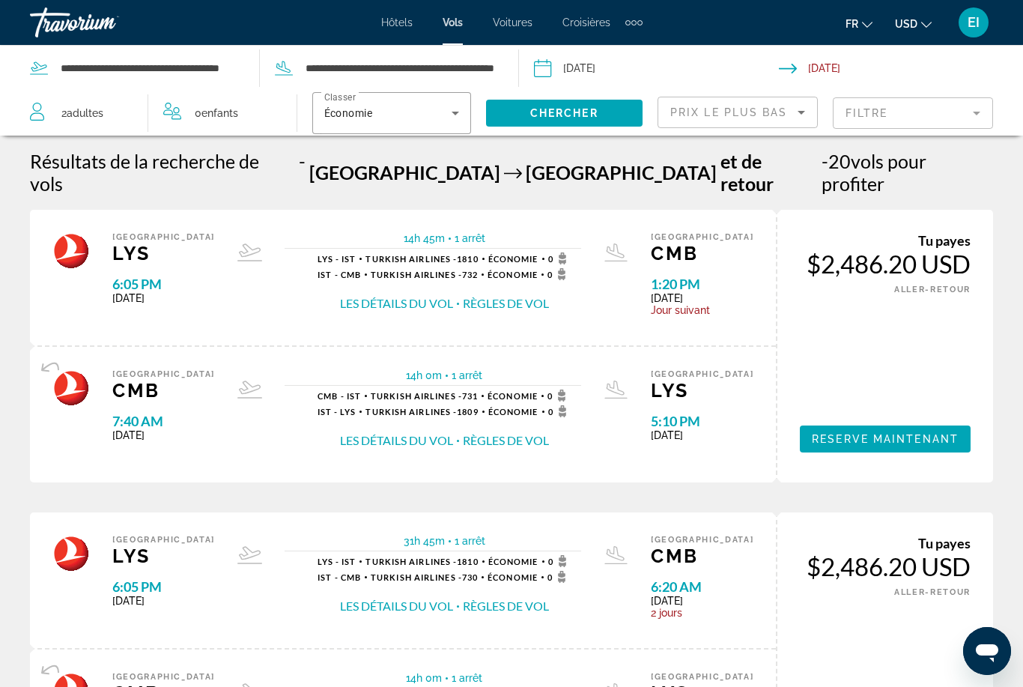
click at [945, 365] on div "Tu payes $2,486.20 USD UNE MANIÈRE ALLER-RETOUR Reserve maintenant Tu gagnes 0 …" at bounding box center [884, 346] width 217 height 273
click at [542, 295] on button "Règles de vol" at bounding box center [506, 303] width 86 height 16
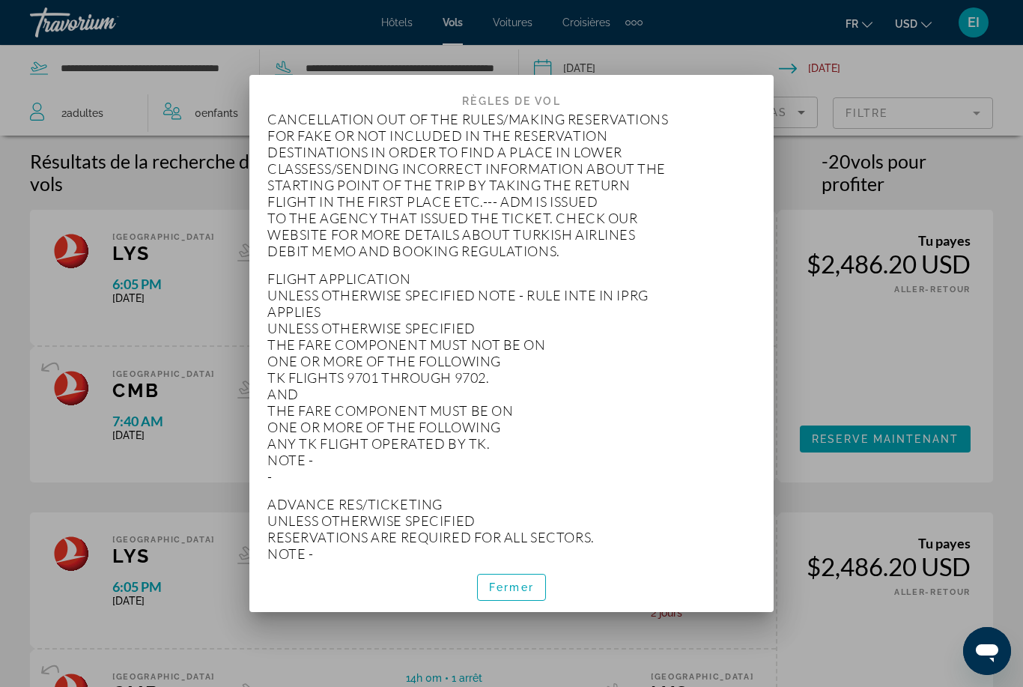
scroll to position [689, 0]
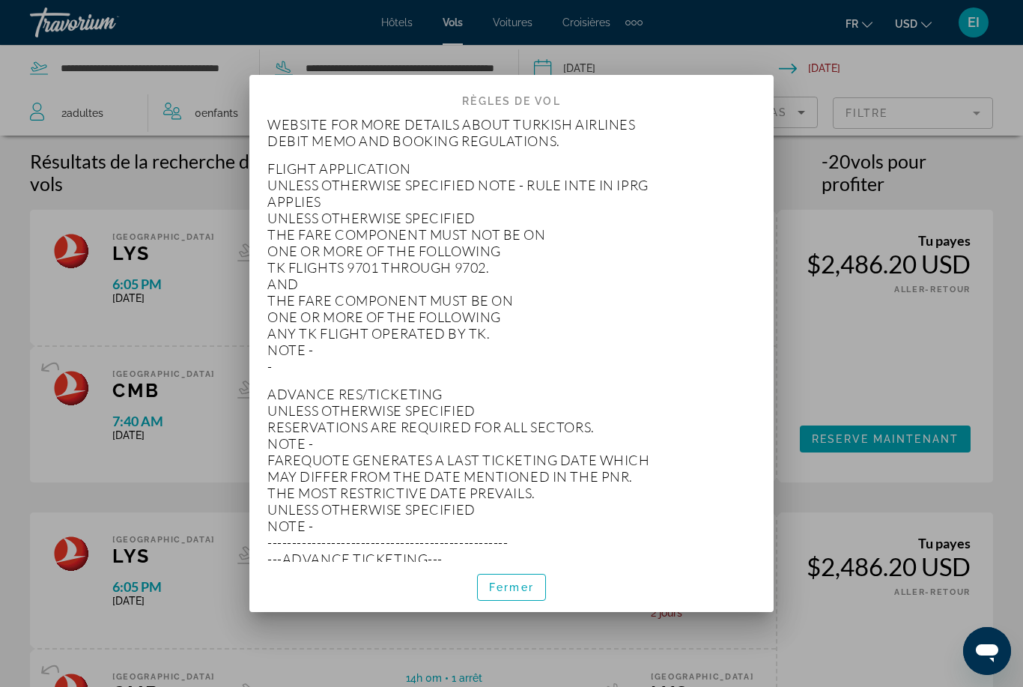
click at [526, 593] on span "Fermer" at bounding box center [511, 587] width 45 height 12
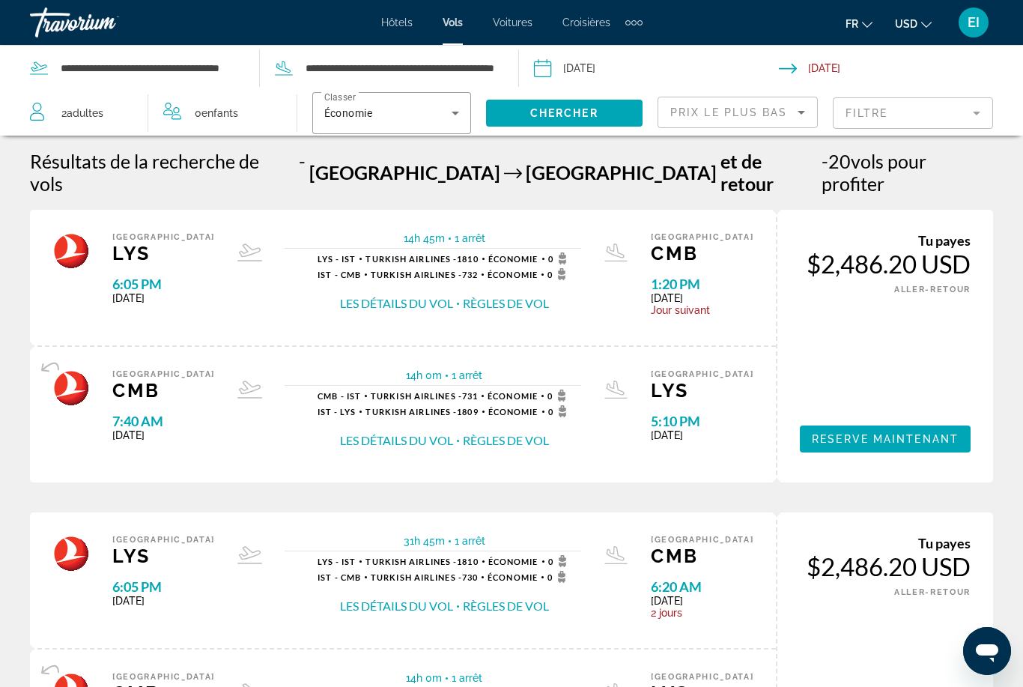
scroll to position [0, 0]
click at [401, 295] on button "Les détails du vol" at bounding box center [396, 303] width 113 height 16
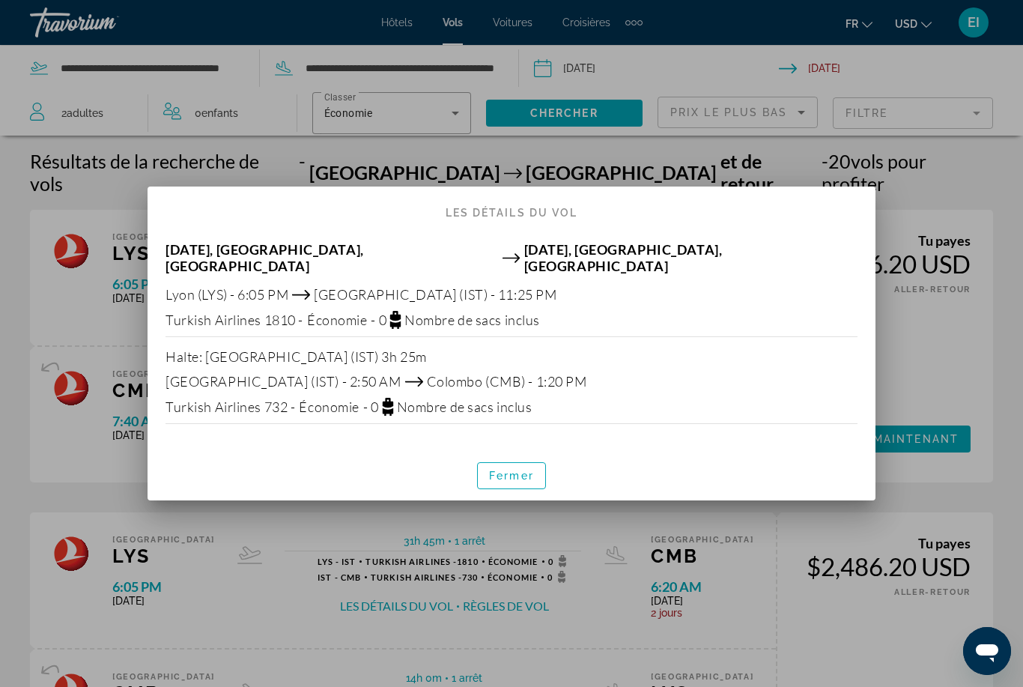
click at [900, 138] on div at bounding box center [511, 343] width 1023 height 687
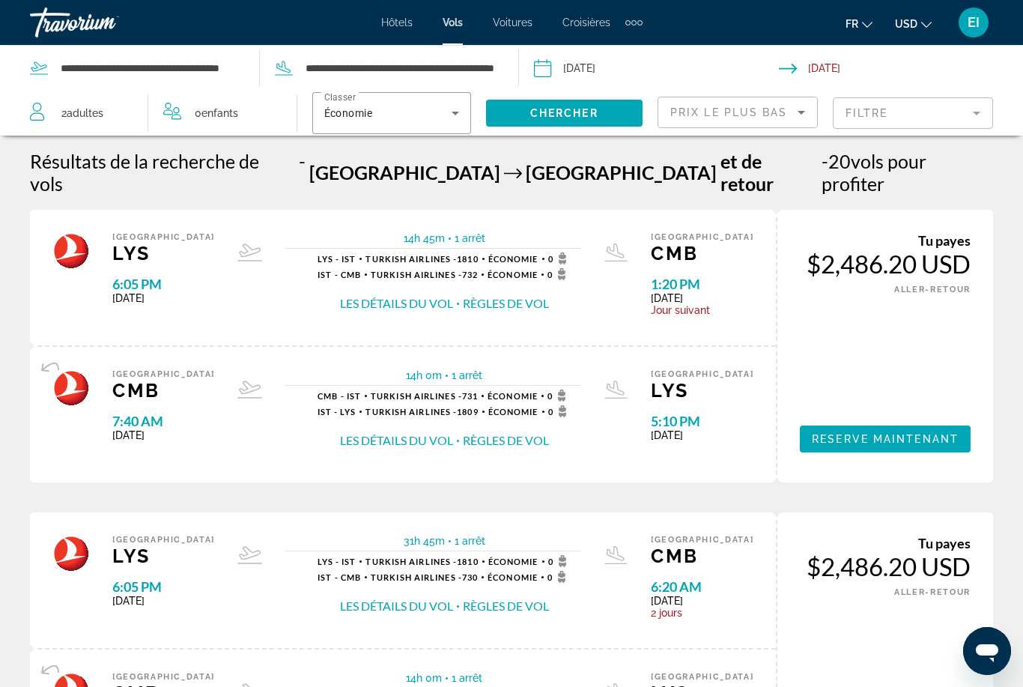
click at [941, 5] on div "Hôtels Vols Voitures Croisières Activités Hôtels Vols Voitures Croisières Activ…" at bounding box center [511, 22] width 1023 height 39
click at [918, 433] on span "Reserve maintenant" at bounding box center [885, 439] width 147 height 12
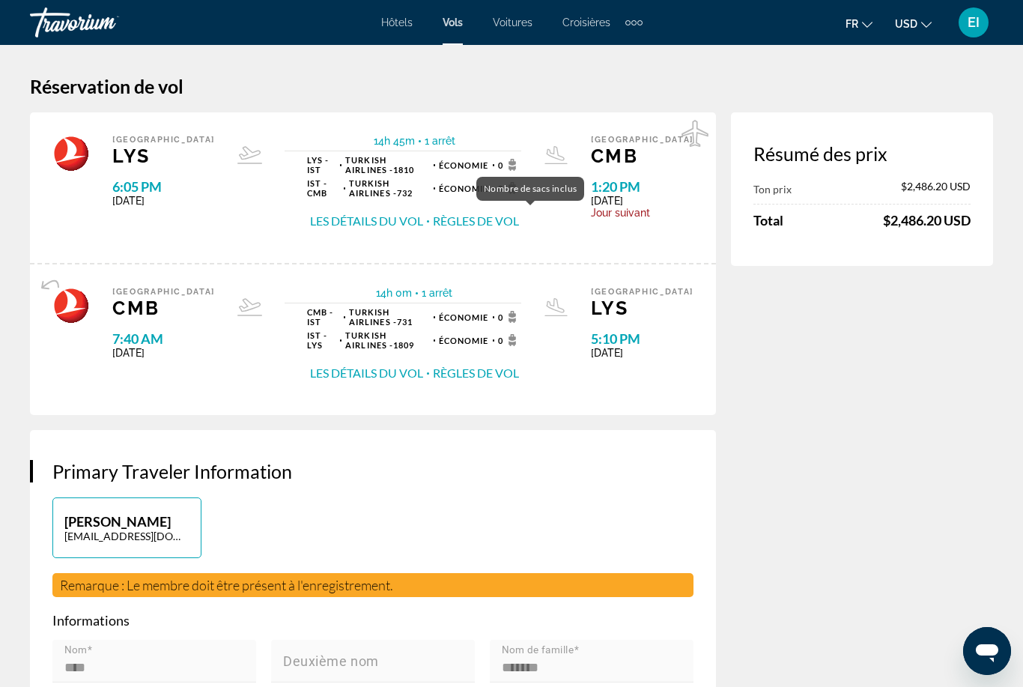
click at [521, 168] on span "0" at bounding box center [509, 165] width 23 height 12
click at [568, 227] on div "14h 45m 1 arrêt 1 arrêt LYS - IST Turkish Airlines - 1810 Économie 0 IST - CMB …" at bounding box center [403, 188] width 376 height 106
click at [521, 195] on div "IST - CMB Turkish Airlines - 732 Économie 0" at bounding box center [414, 187] width 214 height 19
click at [386, 226] on button "Les détails du vol" at bounding box center [366, 221] width 113 height 16
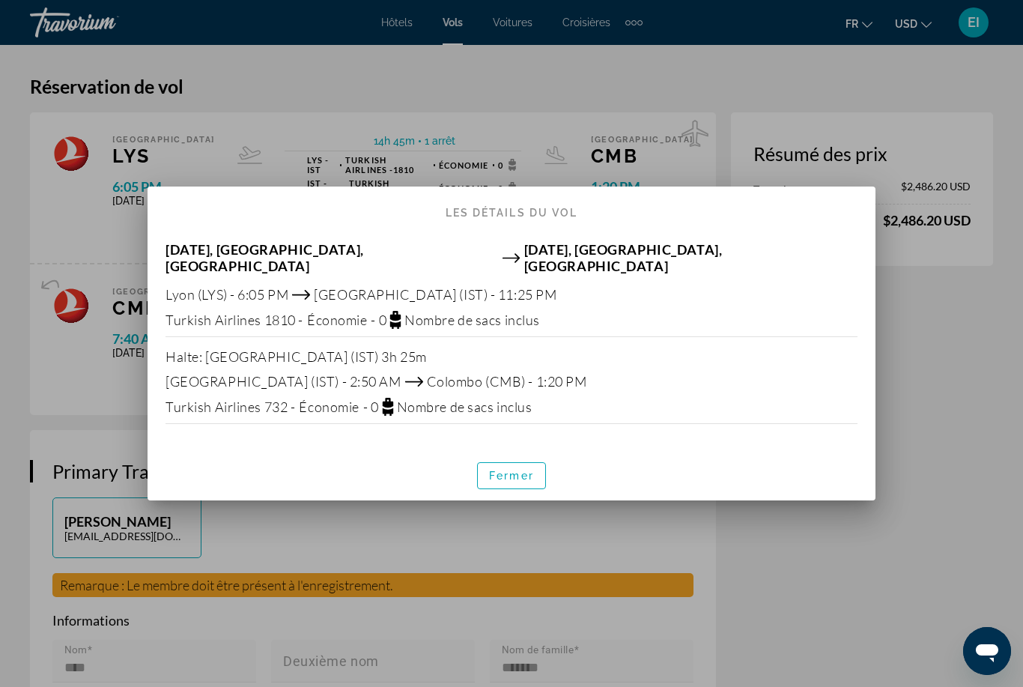
click at [392, 408] on icon at bounding box center [387, 411] width 10 height 7
click at [392, 398] on icon at bounding box center [387, 403] width 10 height 10
click at [392, 408] on icon at bounding box center [387, 411] width 10 height 7
click at [509, 478] on span "button" at bounding box center [511, 476] width 67 height 36
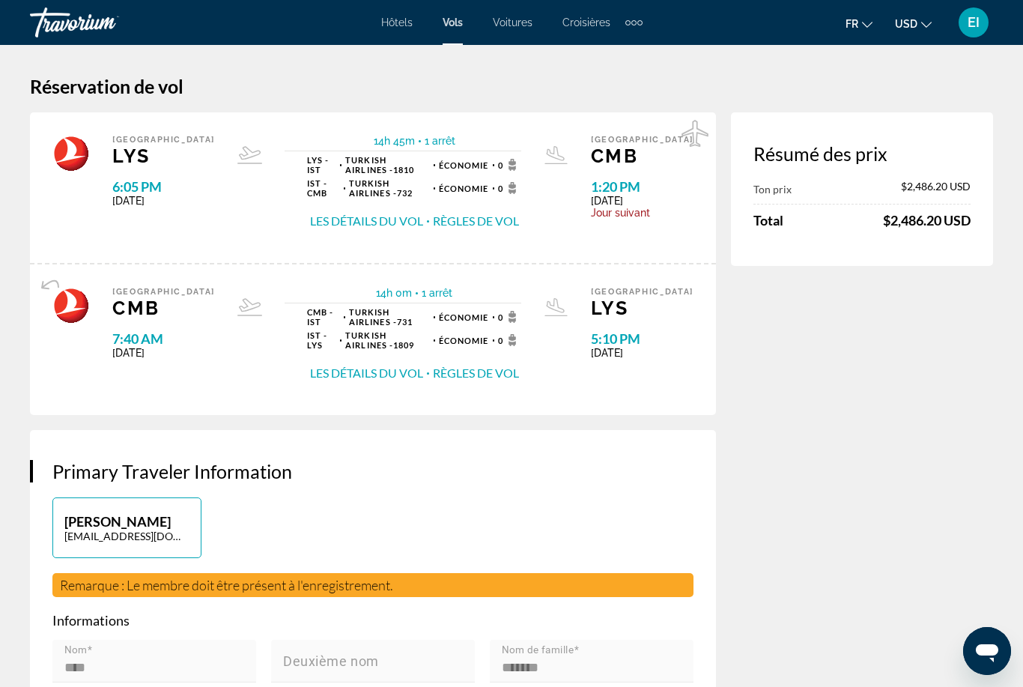
click at [491, 226] on button "Règles de vol" at bounding box center [476, 221] width 86 height 16
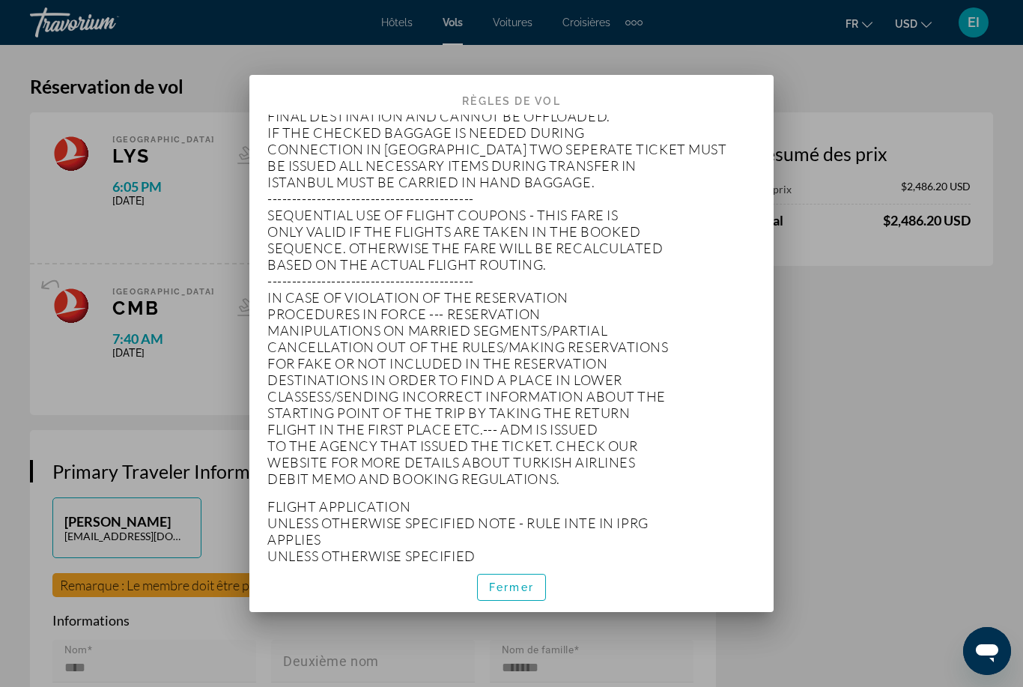
scroll to position [404, 0]
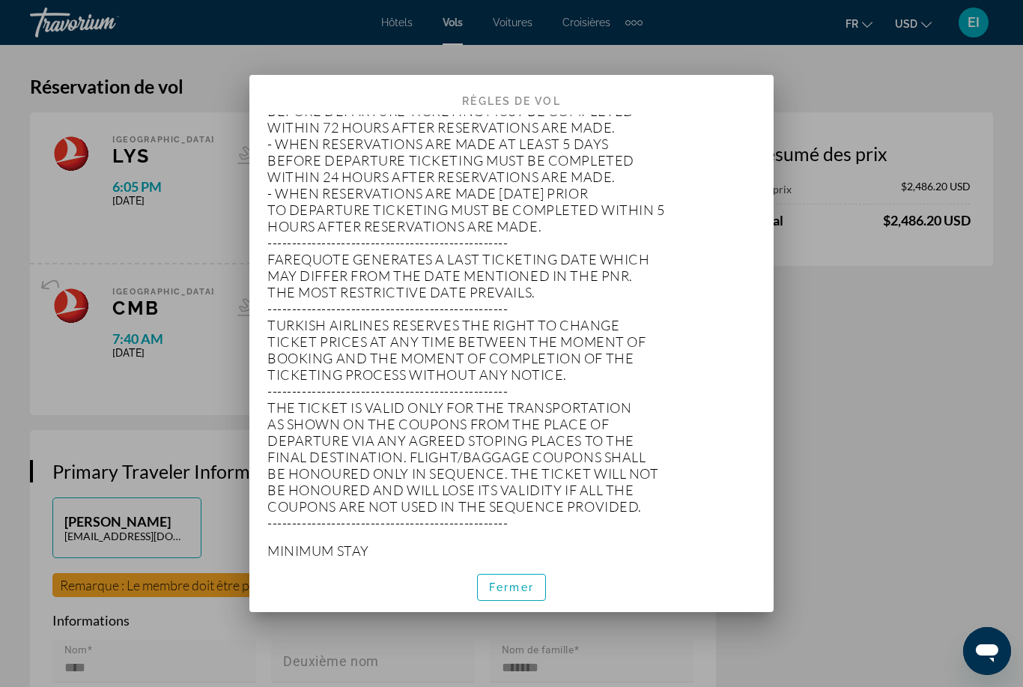
click at [520, 593] on span "Fermer" at bounding box center [511, 587] width 45 height 12
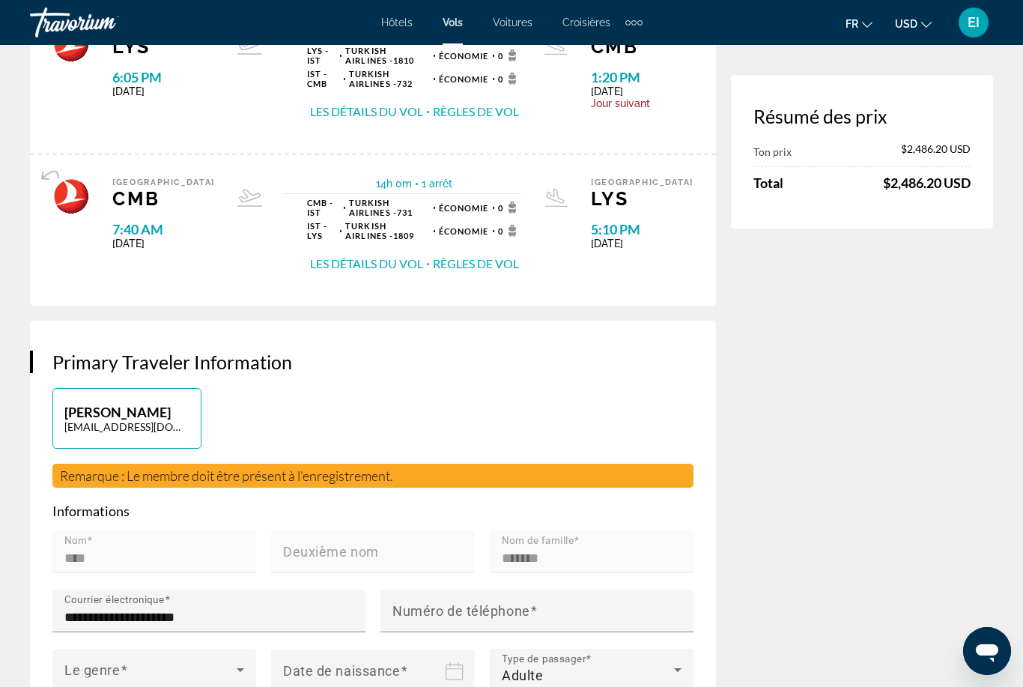
scroll to position [0, 0]
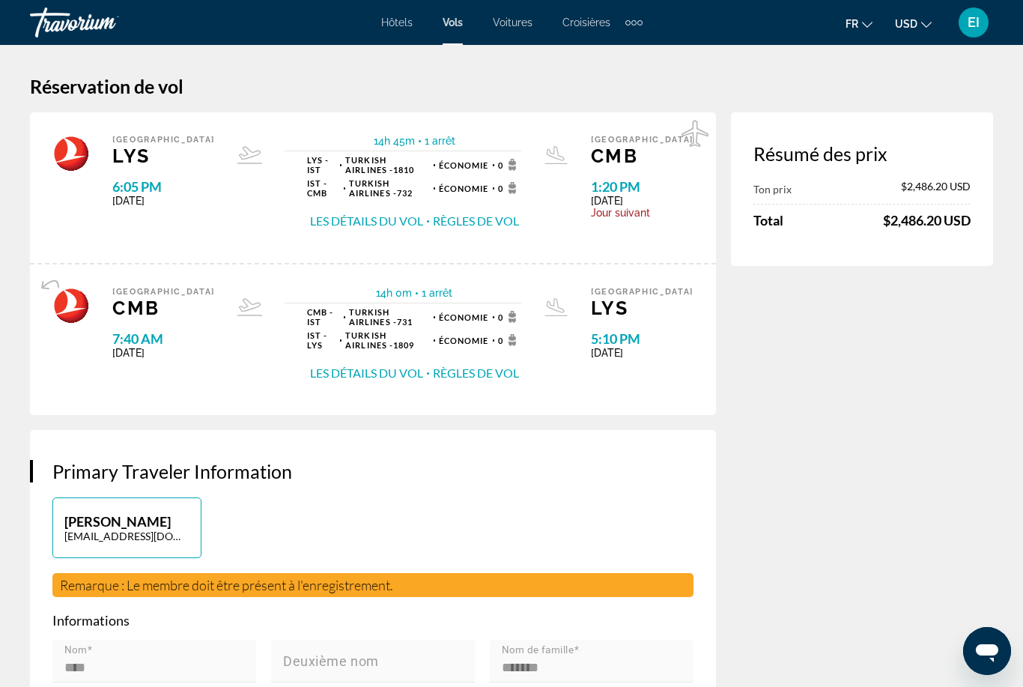
click at [922, 17] on mat-icon "Change currency" at bounding box center [926, 22] width 10 height 10
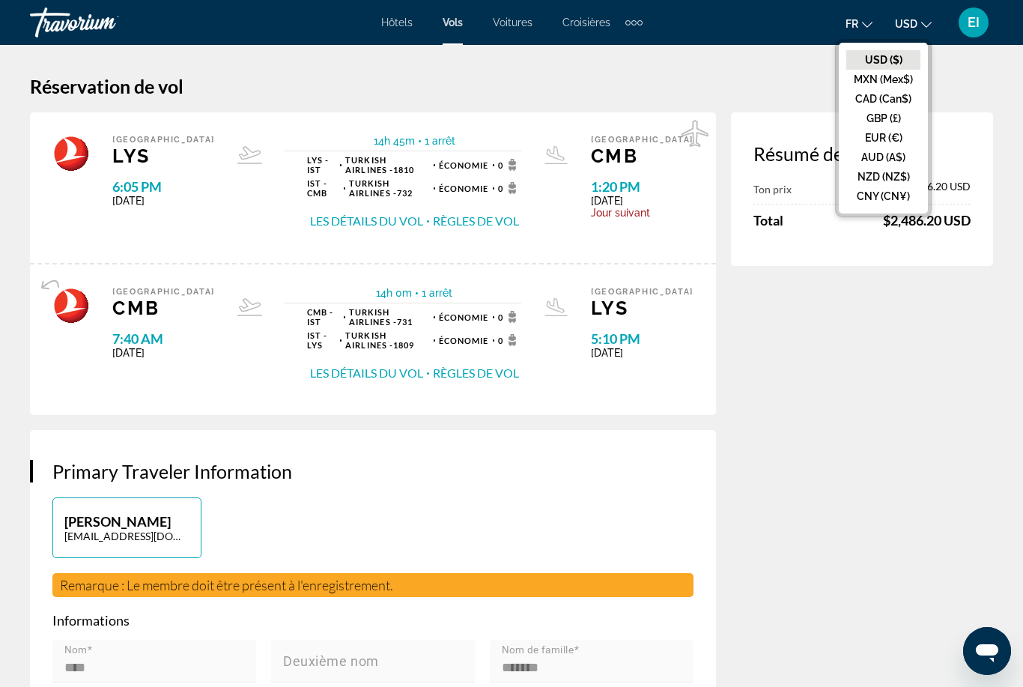
click at [897, 139] on button "EUR (€)" at bounding box center [883, 137] width 74 height 19
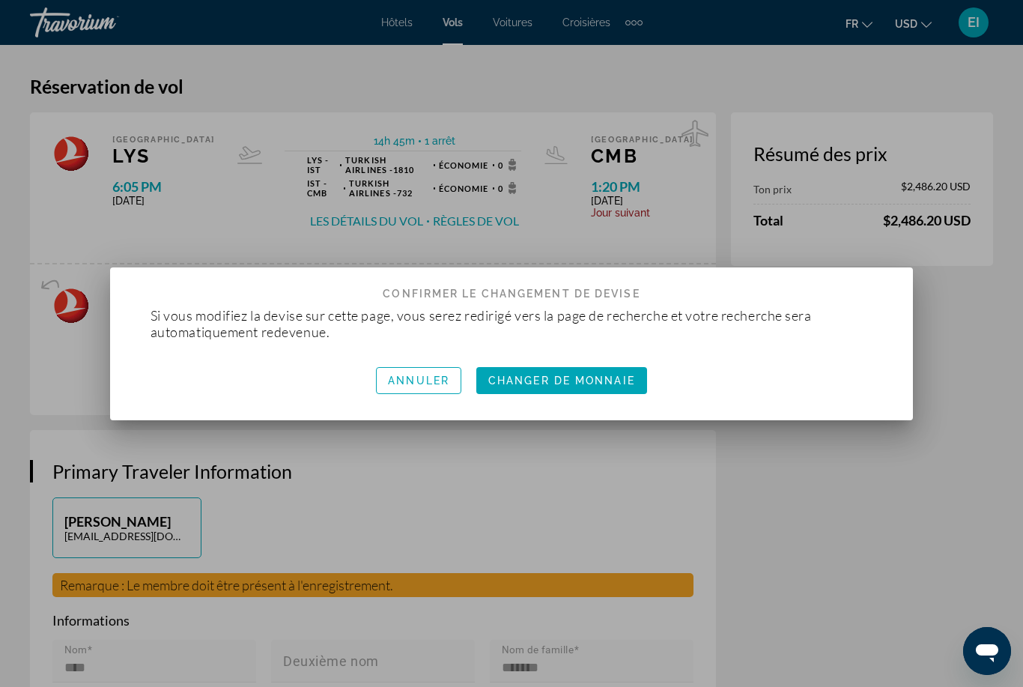
click at [590, 384] on span "Changer de monnaie" at bounding box center [561, 380] width 147 height 12
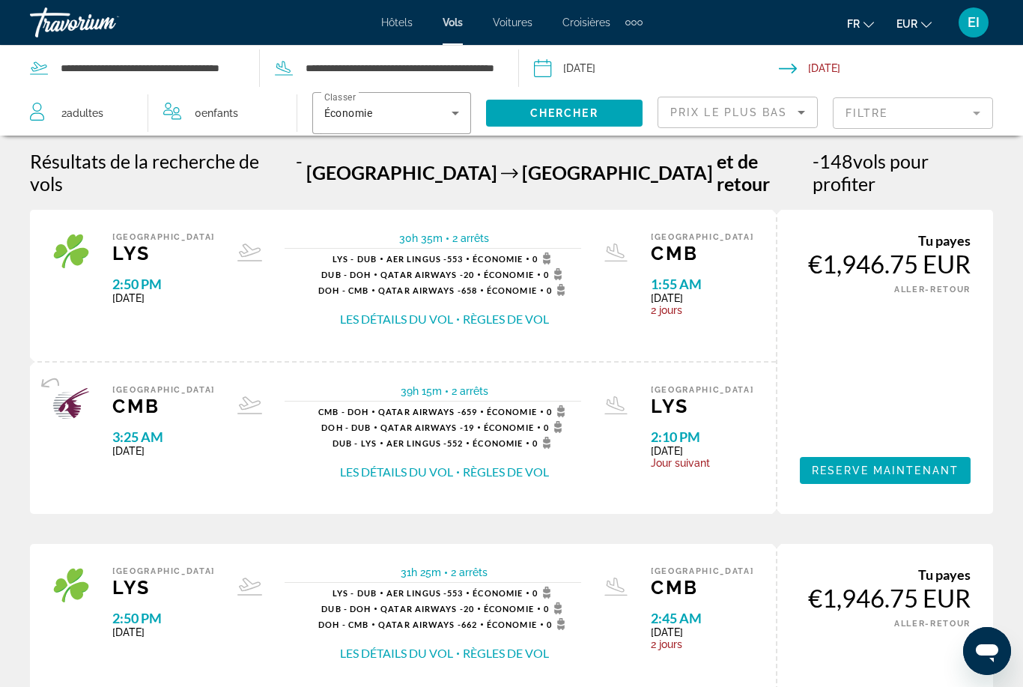
click at [876, 111] on mat-form-field "Filtre" at bounding box center [913, 112] width 160 height 31
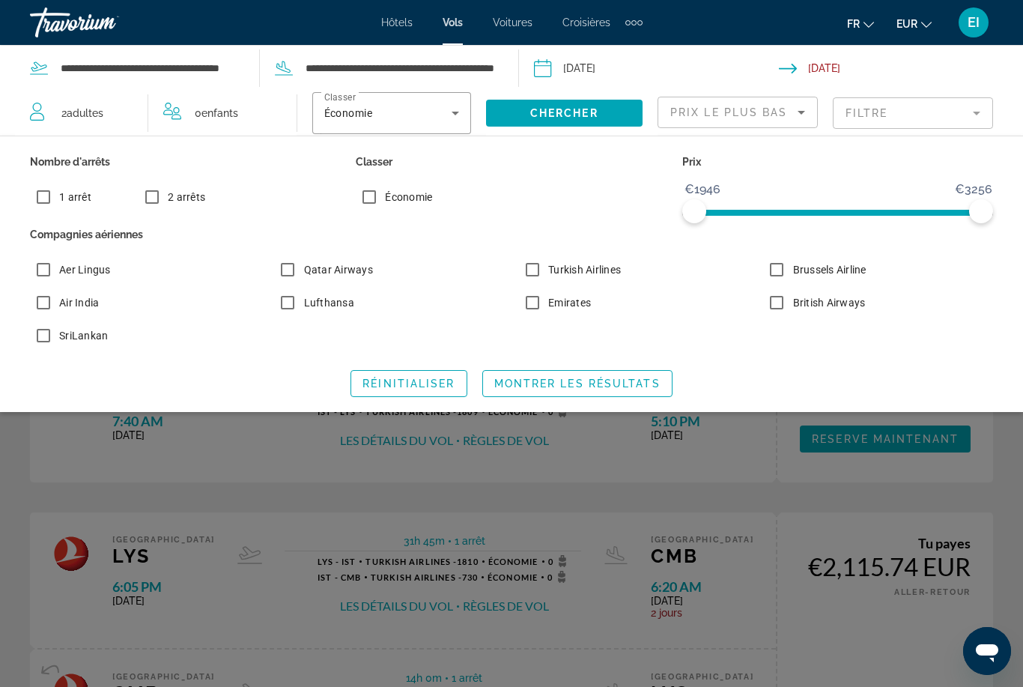
click at [511, 380] on span "Montrer les résultats" at bounding box center [577, 383] width 166 height 12
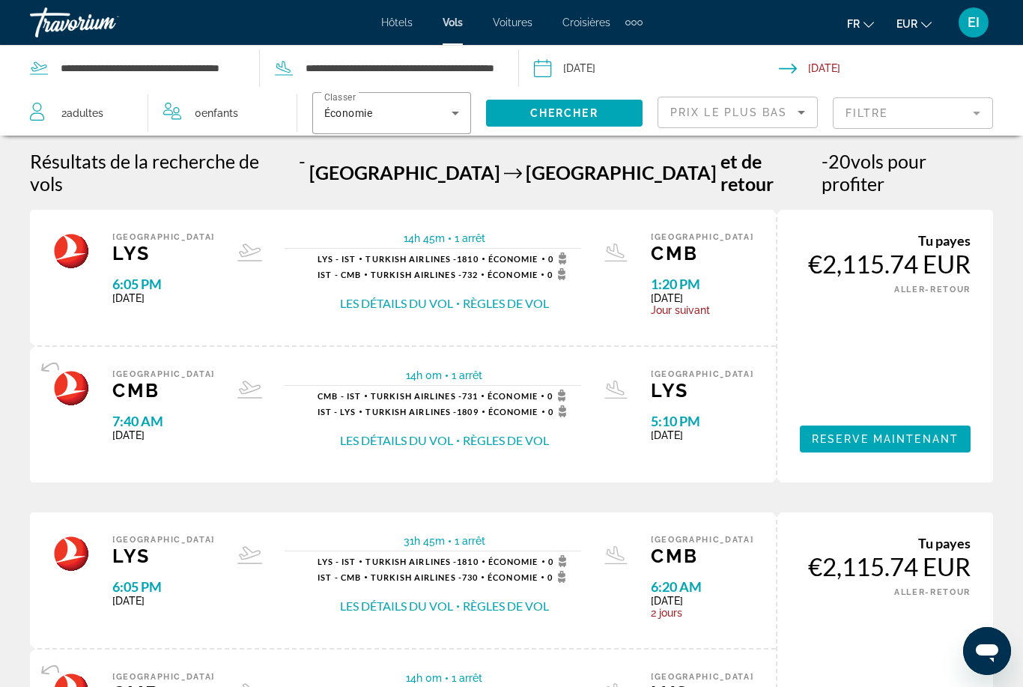
click at [517, 18] on span "Voitures" at bounding box center [513, 22] width 40 height 12
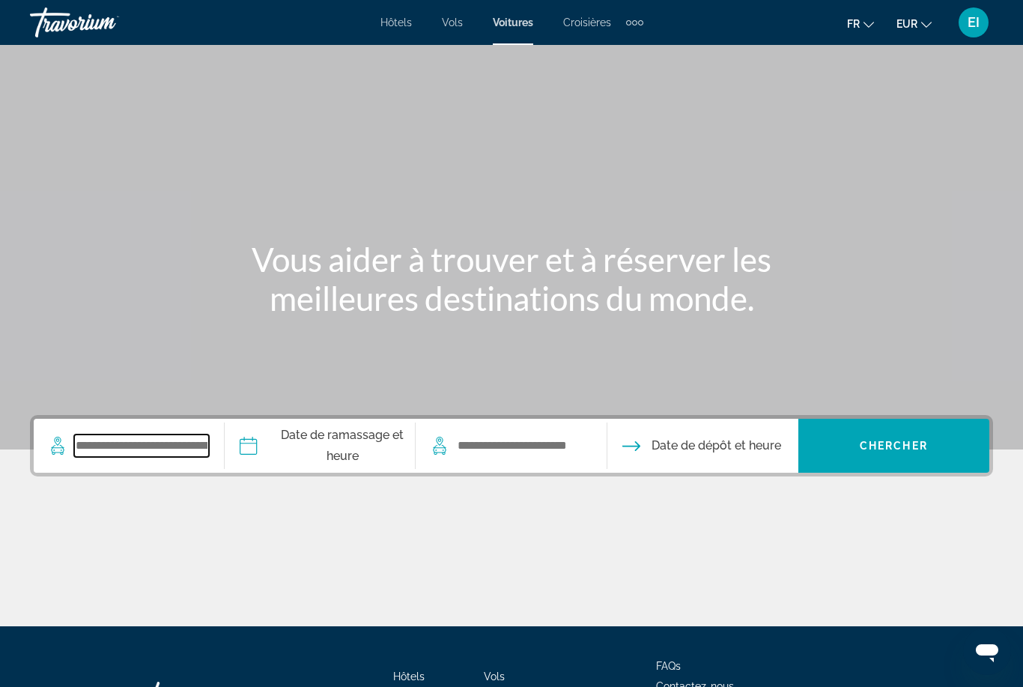
click at [161, 441] on input "Search widget" at bounding box center [141, 445] width 135 height 22
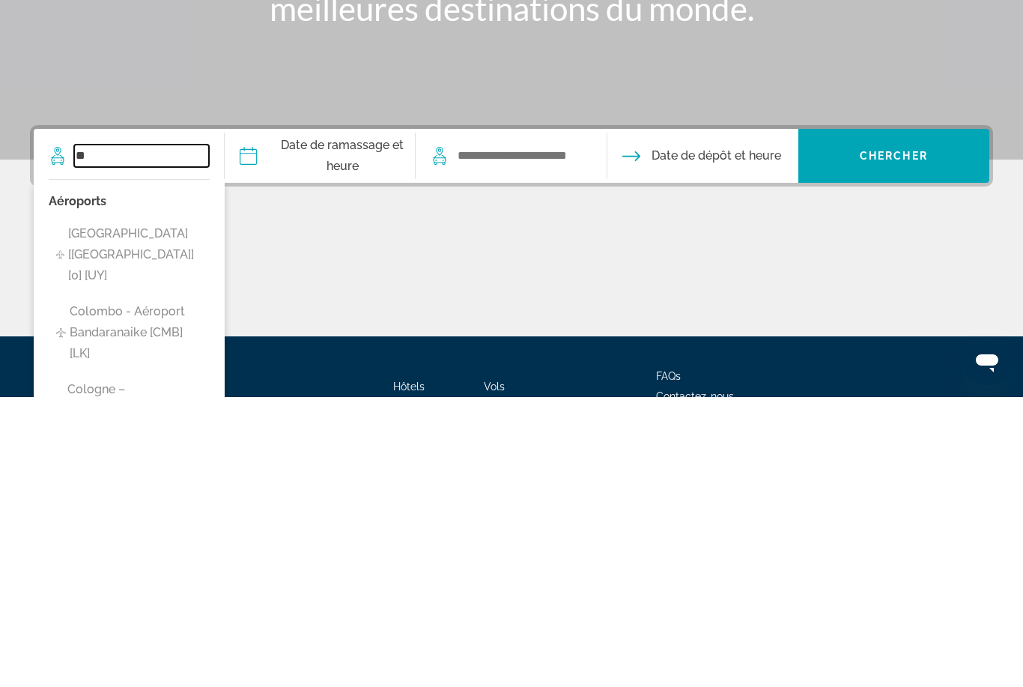
type input "*"
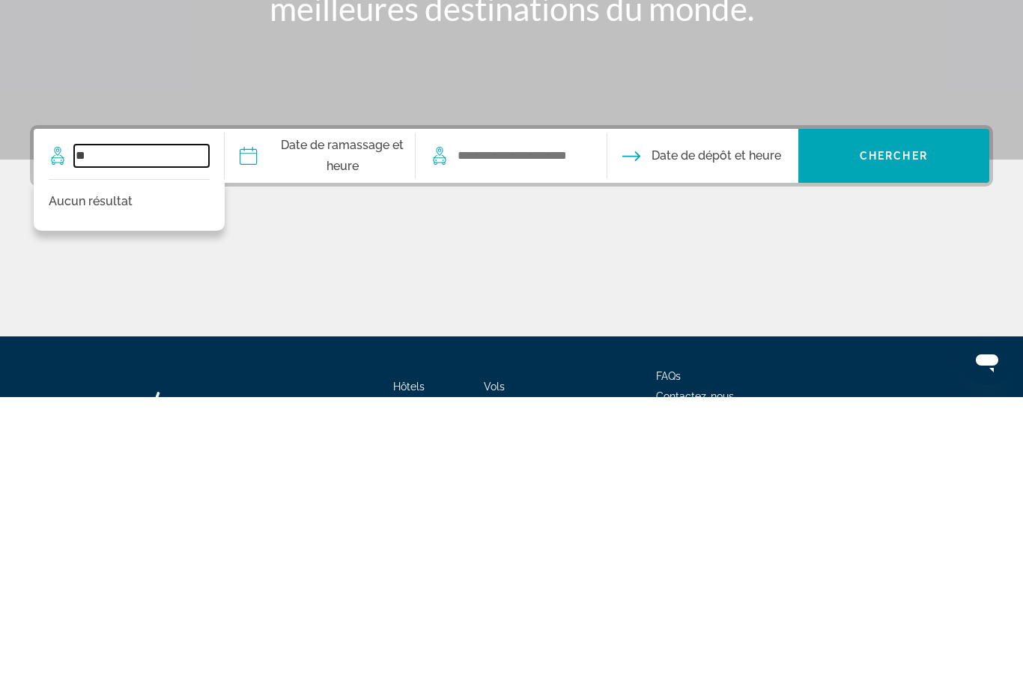
type input "*"
click at [758, 514] on div "Main content" at bounding box center [511, 570] width 963 height 112
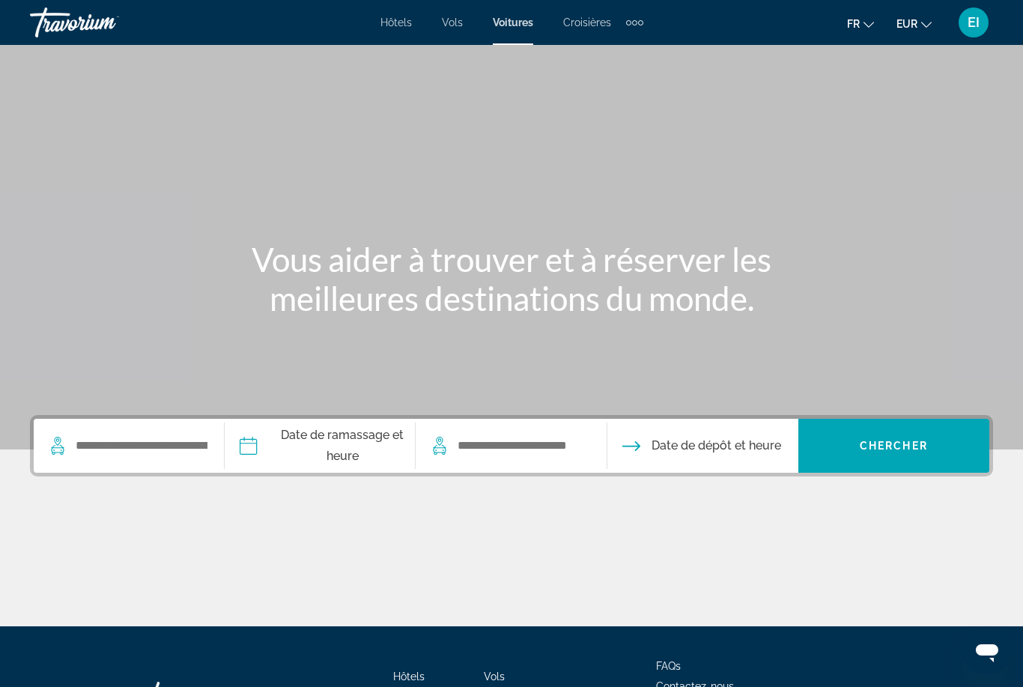
click at [407, 16] on span "Hôtels" at bounding box center [395, 22] width 31 height 12
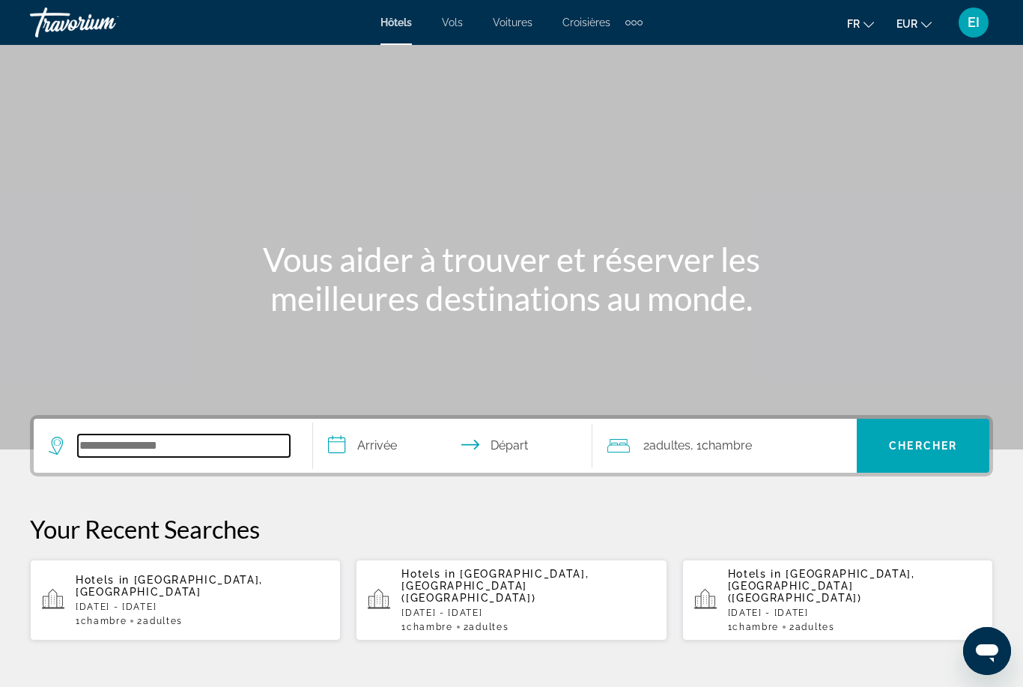
click at [197, 449] on input "Search widget" at bounding box center [184, 445] width 212 height 22
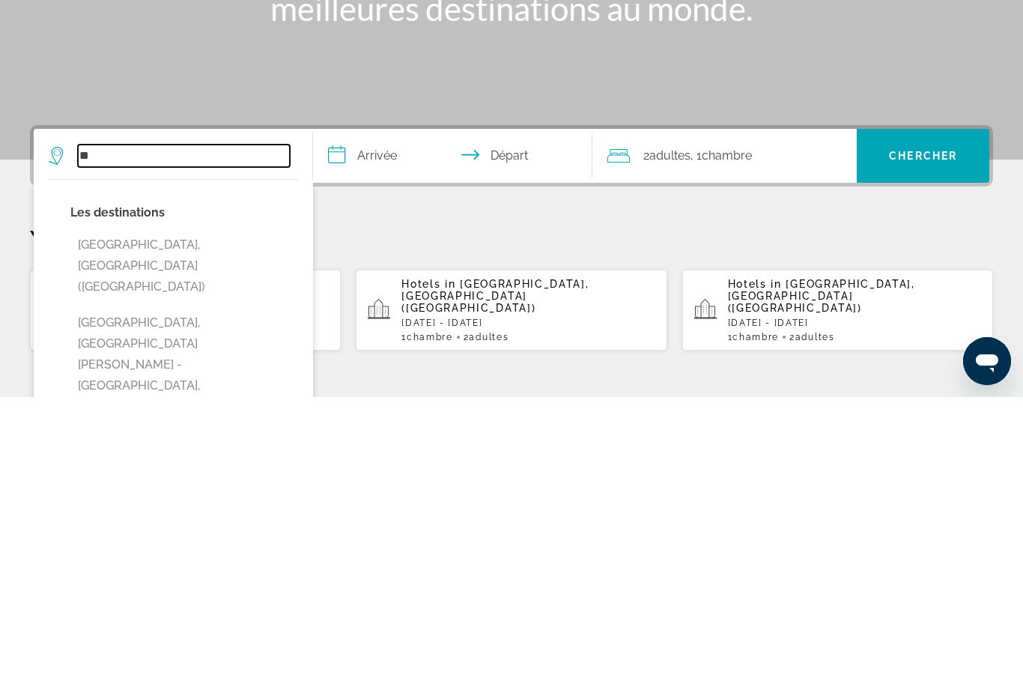
type input "*"
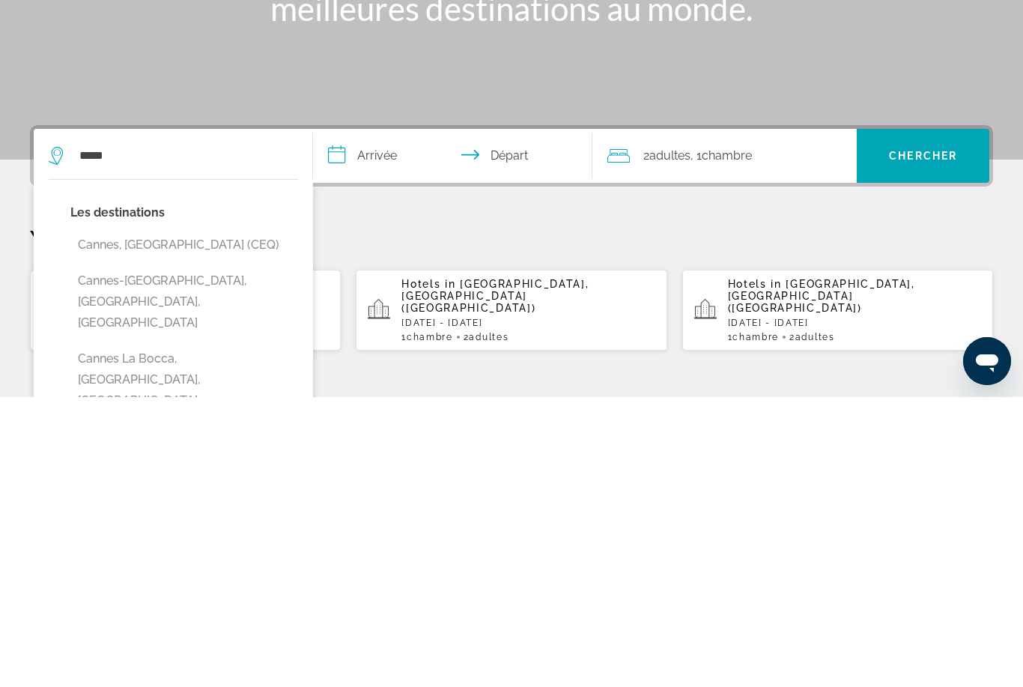
click at [220, 520] on button "Cannes, [GEOGRAPHIC_DATA] (CEQ)" at bounding box center [184, 534] width 228 height 28
type input "**********"
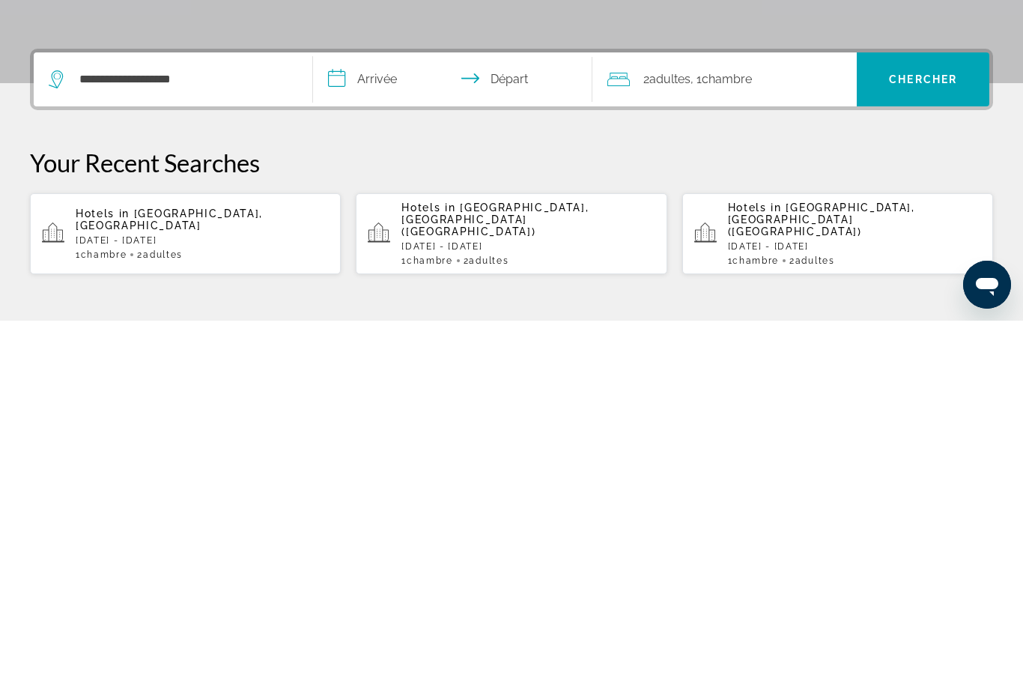
click at [392, 419] on input "**********" at bounding box center [455, 448] width 285 height 58
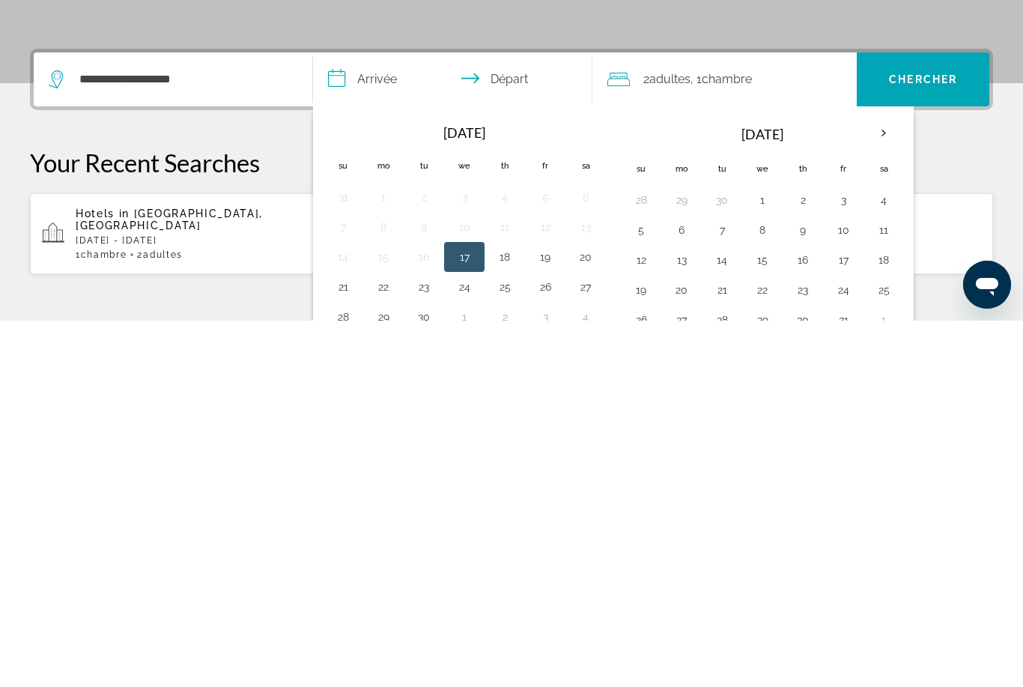
scroll to position [366, 0]
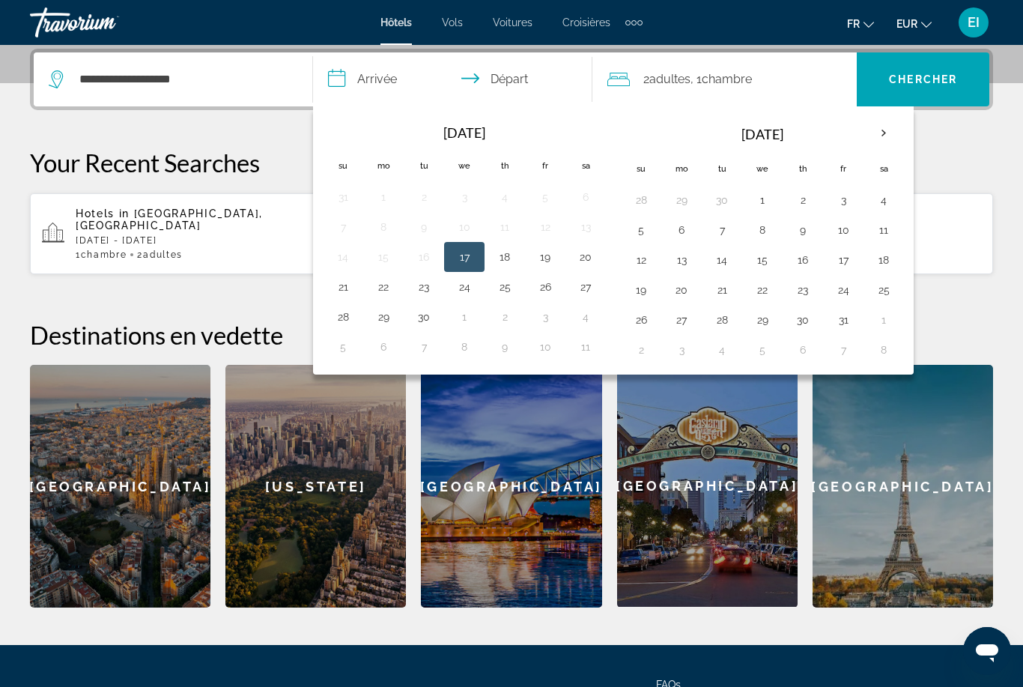
click at [643, 296] on button "19" at bounding box center [641, 289] width 24 height 21
click at [634, 296] on button "19" at bounding box center [641, 289] width 24 height 21
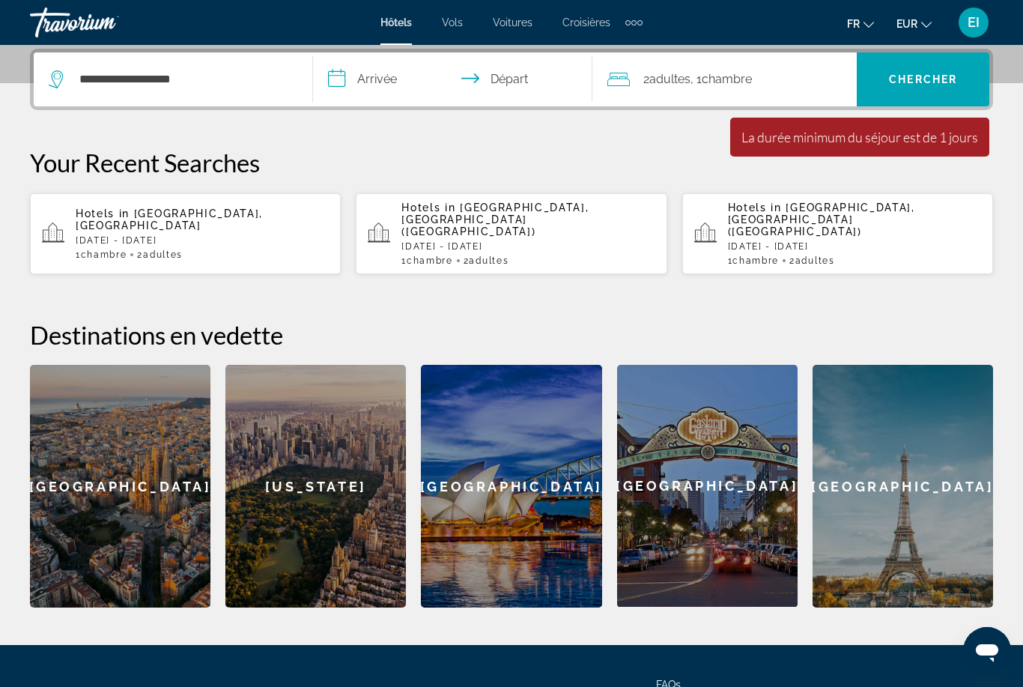
click at [381, 81] on input "**********" at bounding box center [455, 81] width 285 height 58
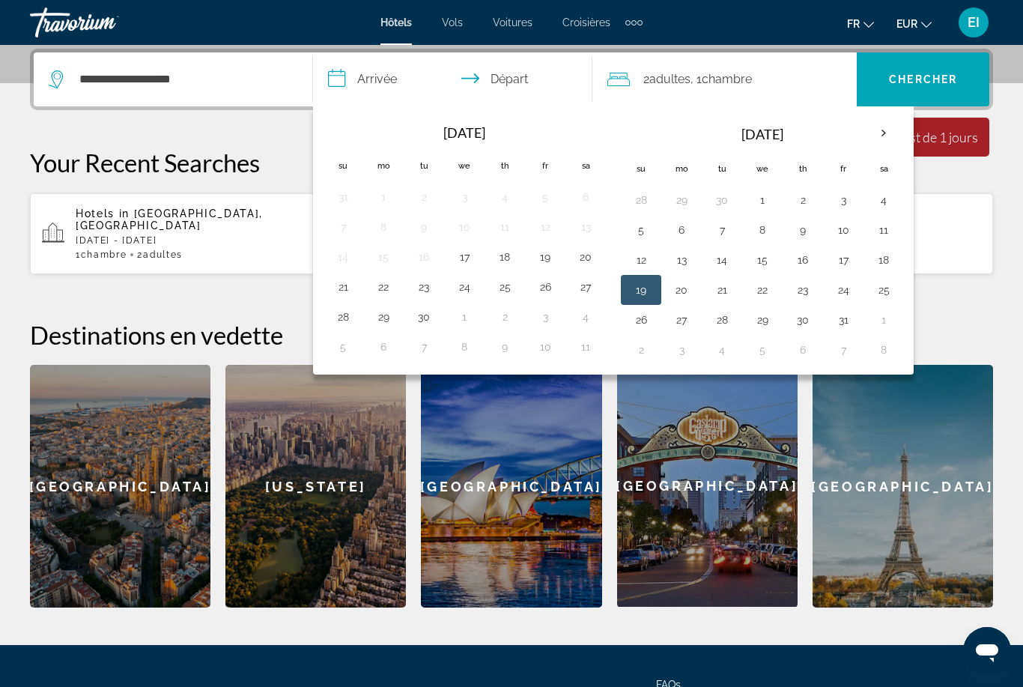
click at [840, 269] on button "17" at bounding box center [843, 259] width 24 height 21
click at [837, 260] on button "17" at bounding box center [843, 259] width 24 height 21
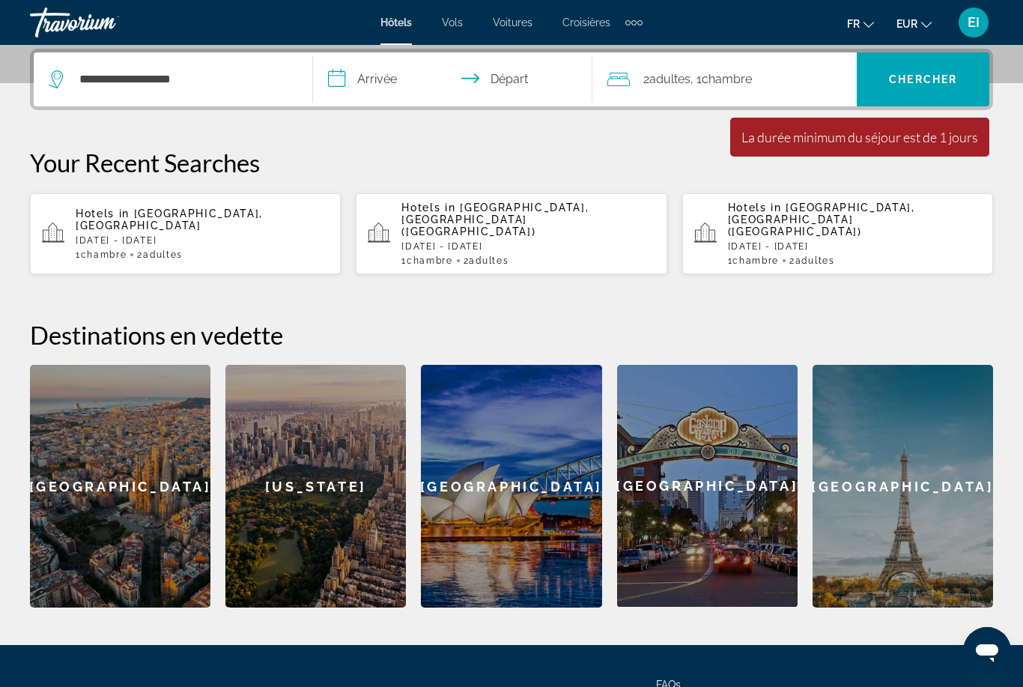
click at [527, 70] on input "**********" at bounding box center [455, 81] width 285 height 58
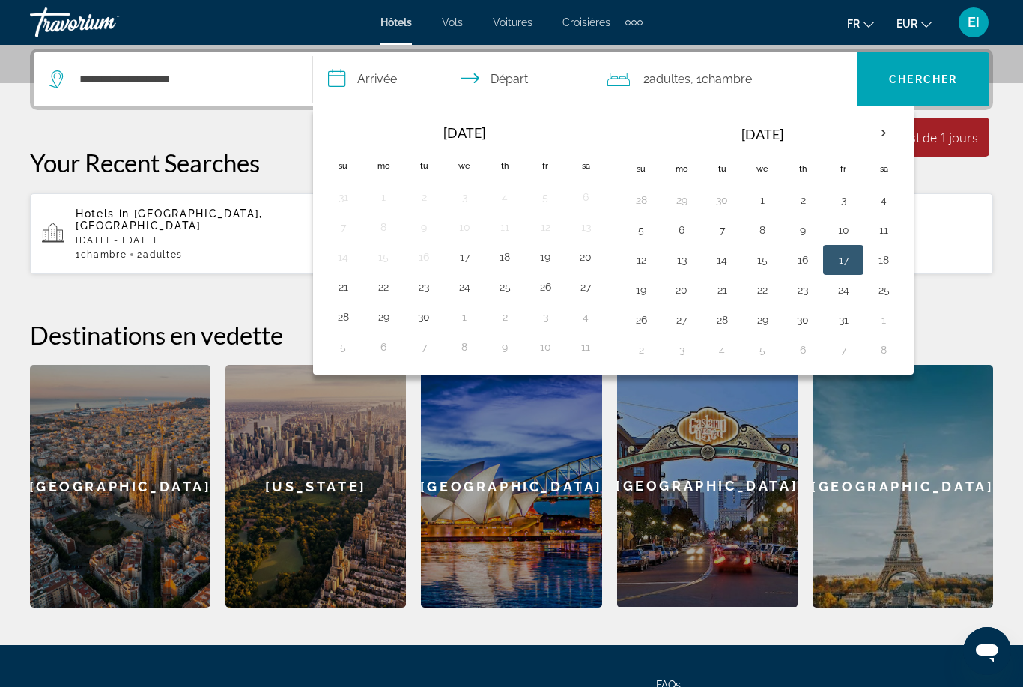
click at [881, 259] on button "18" at bounding box center [884, 259] width 24 height 21
click at [878, 298] on button "25" at bounding box center [884, 289] width 24 height 21
type input "**********"
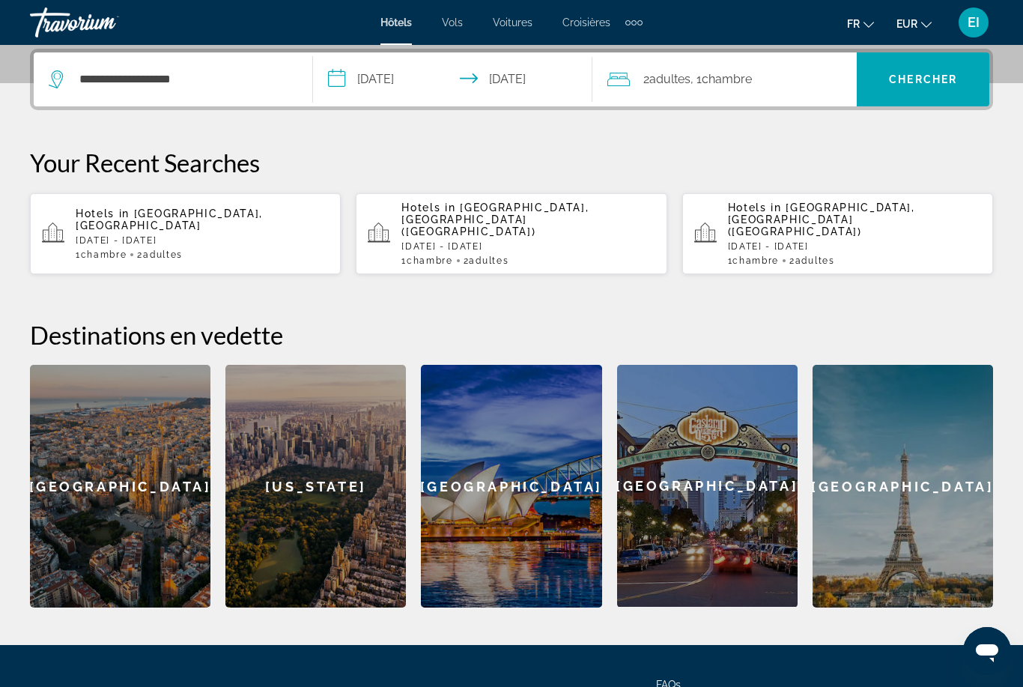
click at [726, 73] on span "Chambre" at bounding box center [727, 79] width 50 height 14
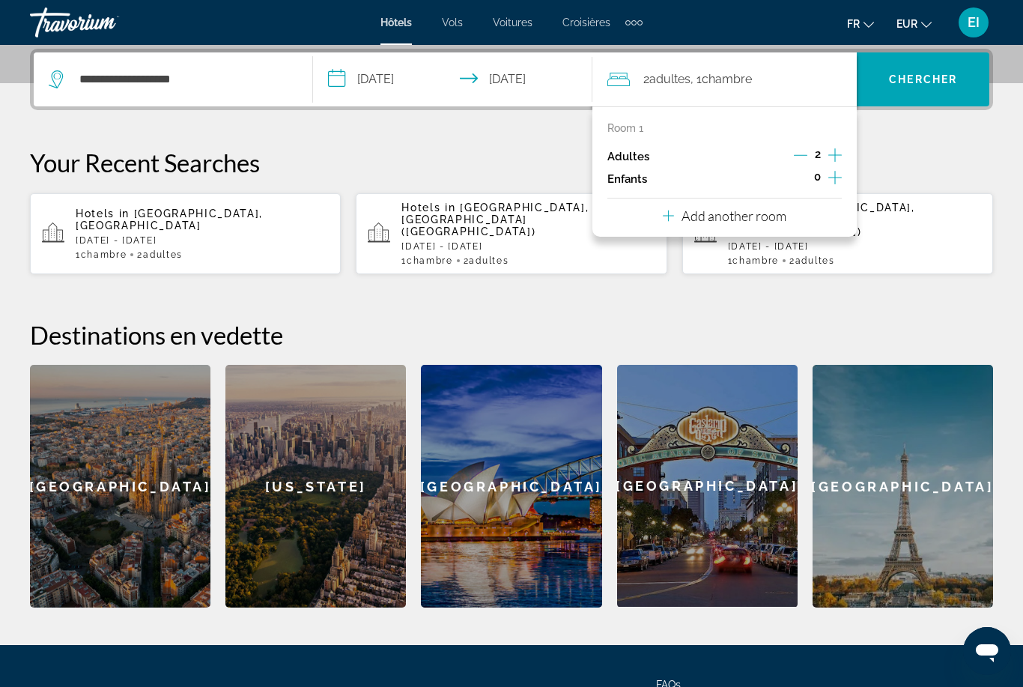
click at [968, 145] on div "**********" at bounding box center [511, 328] width 1023 height 559
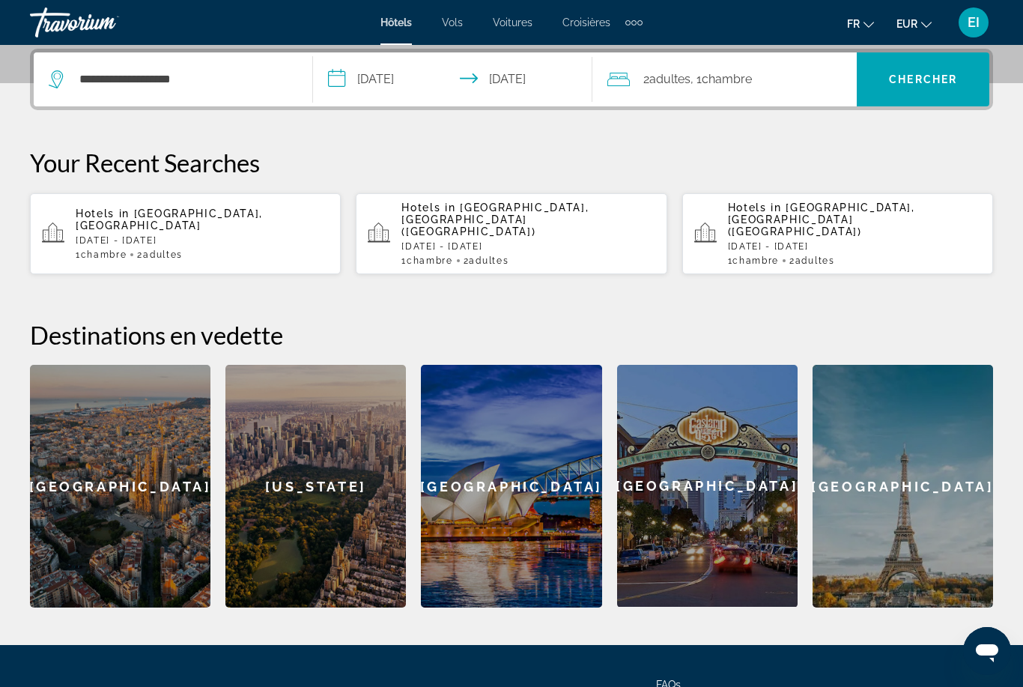
click at [923, 67] on span "Search widget" at bounding box center [923, 79] width 133 height 36
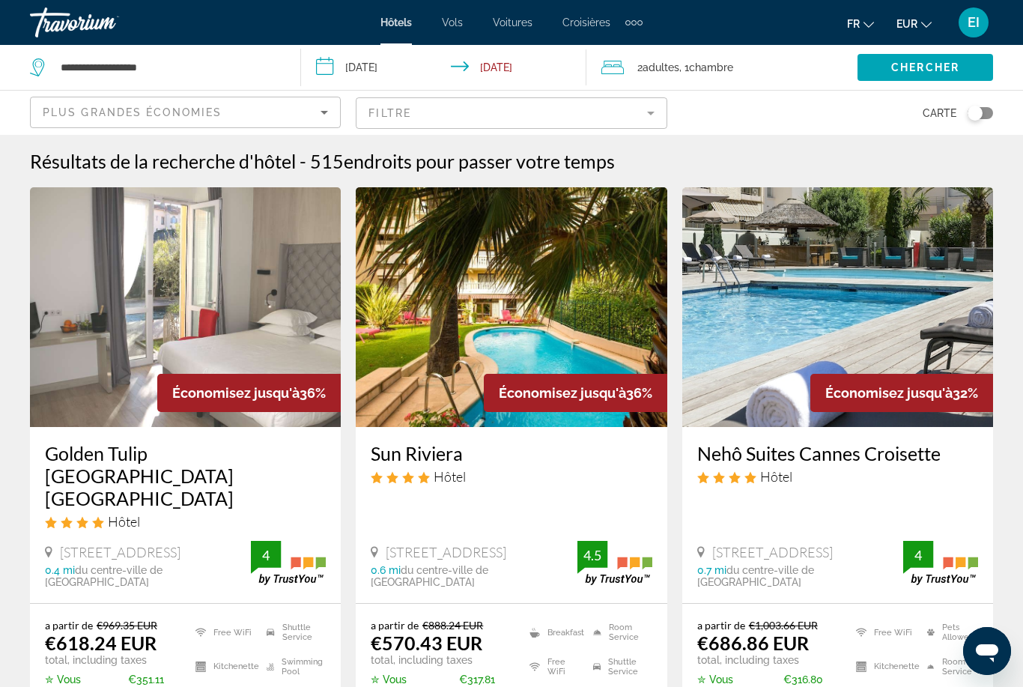
click at [631, 103] on mat-form-field "Filtre" at bounding box center [511, 112] width 311 height 31
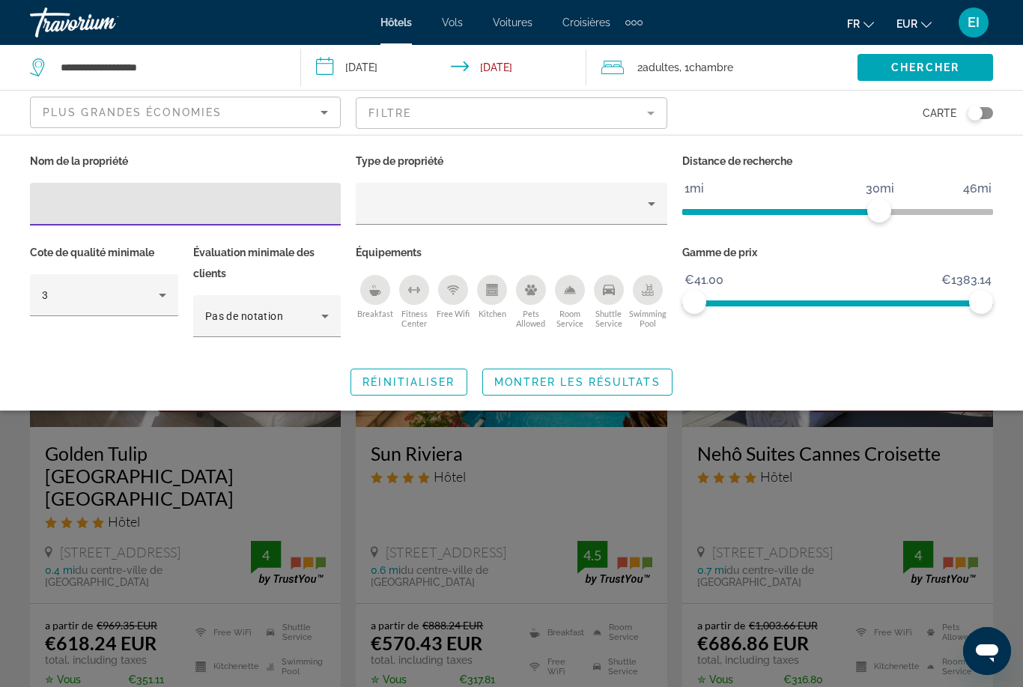
click at [376, 275] on div "Breakfast" at bounding box center [375, 290] width 30 height 30
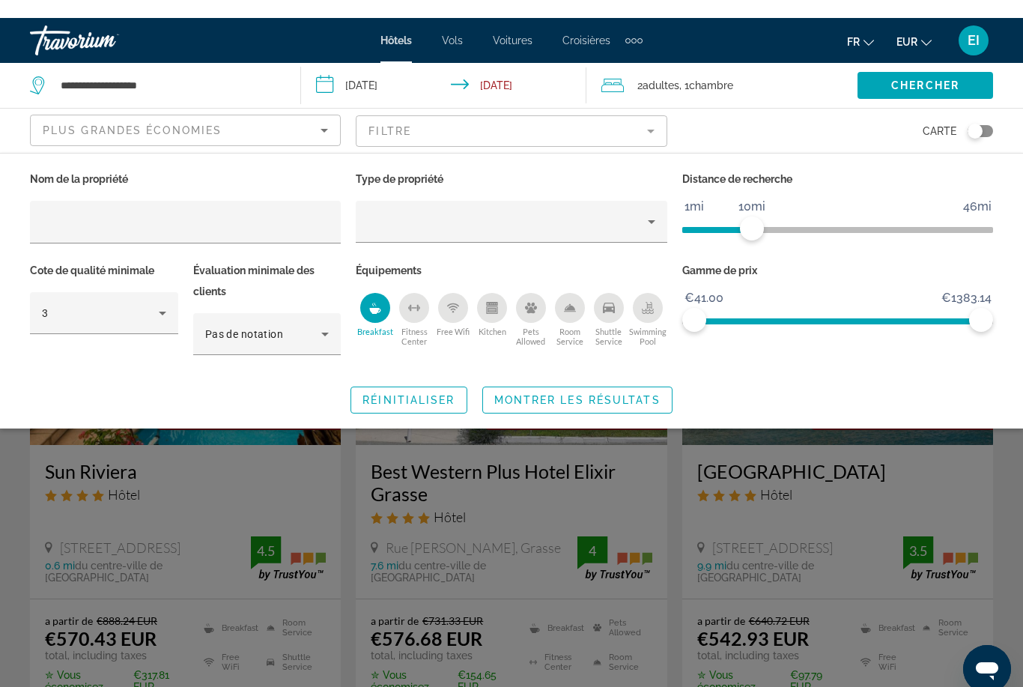
click at [637, 381] on span "Search widget" at bounding box center [577, 382] width 189 height 36
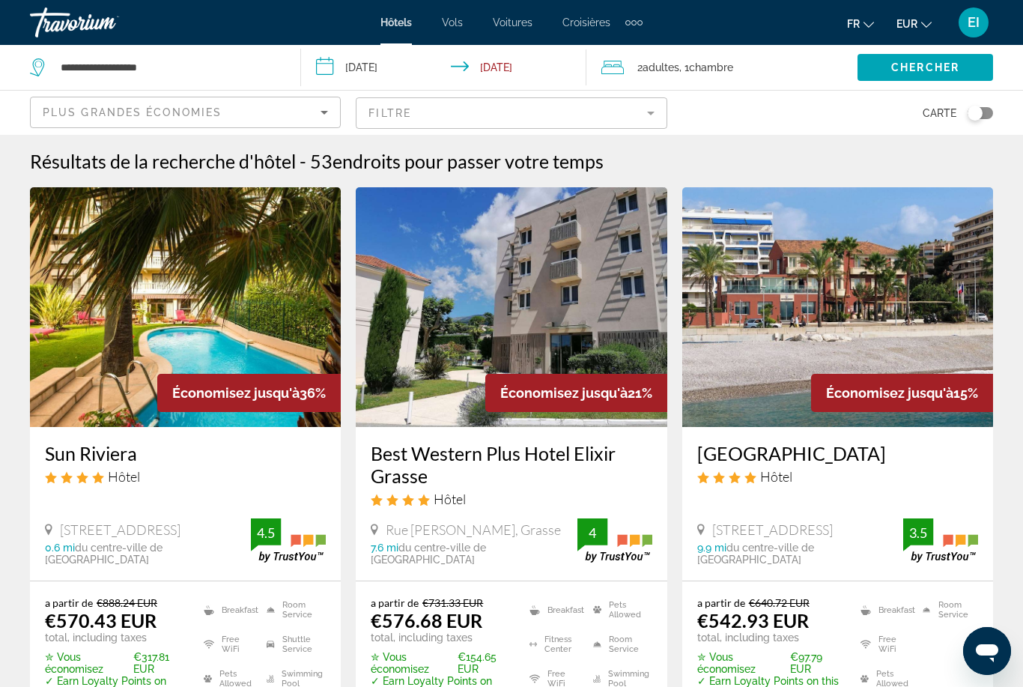
click at [282, 114] on div "Plus grandes économies" at bounding box center [182, 112] width 278 height 18
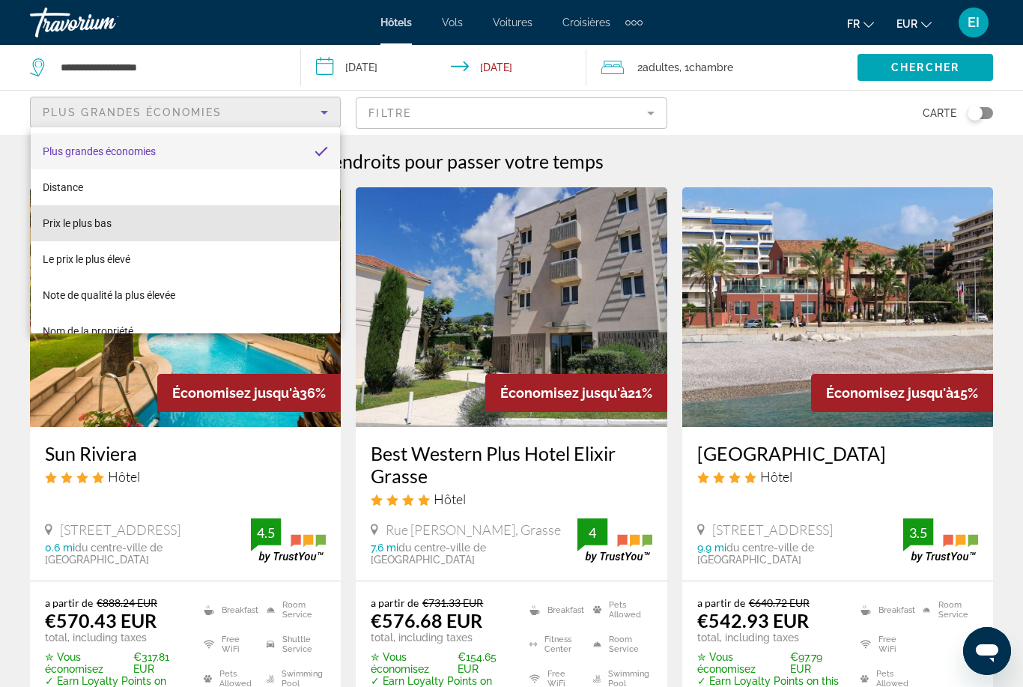
click at [94, 221] on span "Prix le plus bas" at bounding box center [77, 223] width 69 height 12
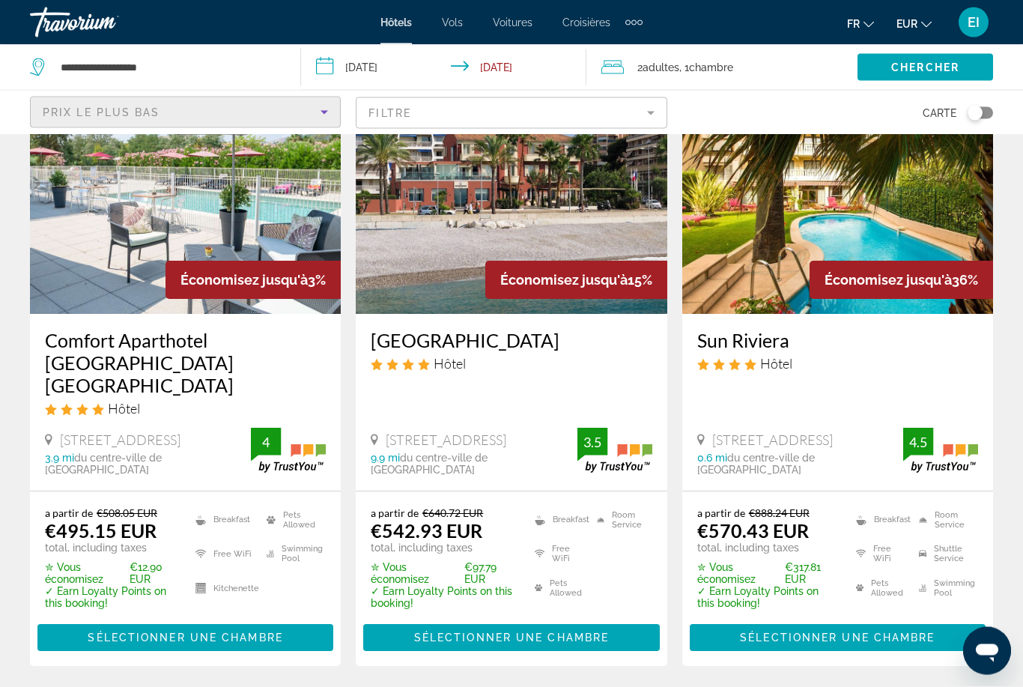
scroll to position [1344, 0]
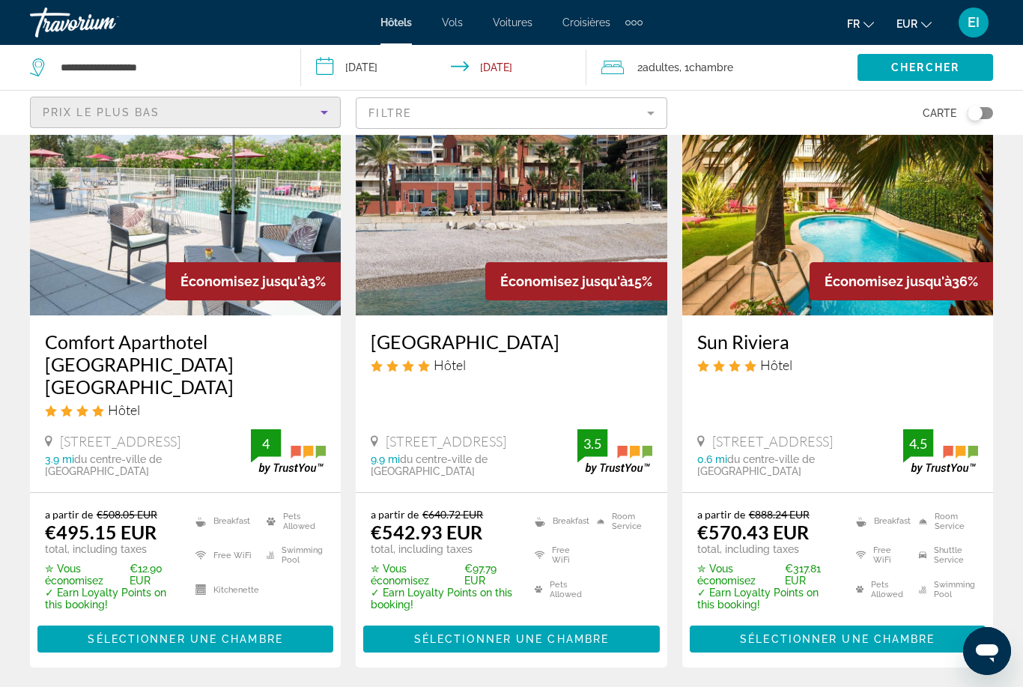
click at [762, 330] on h3 "Sun Riviera" at bounding box center [837, 341] width 281 height 22
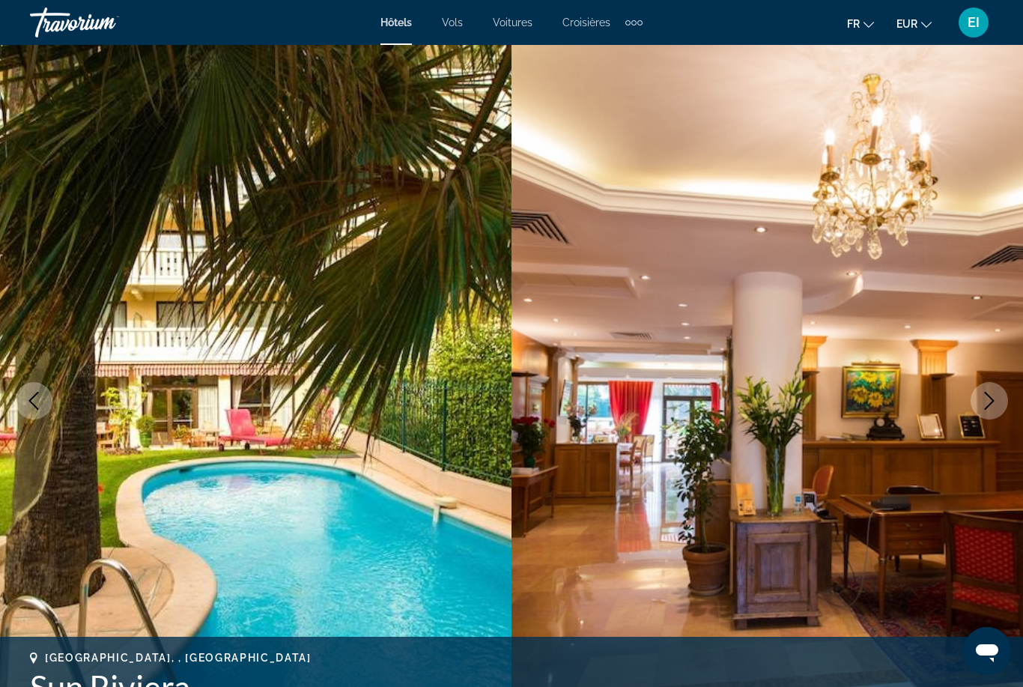
click at [988, 408] on icon "Next image" at bounding box center [989, 401] width 18 height 18
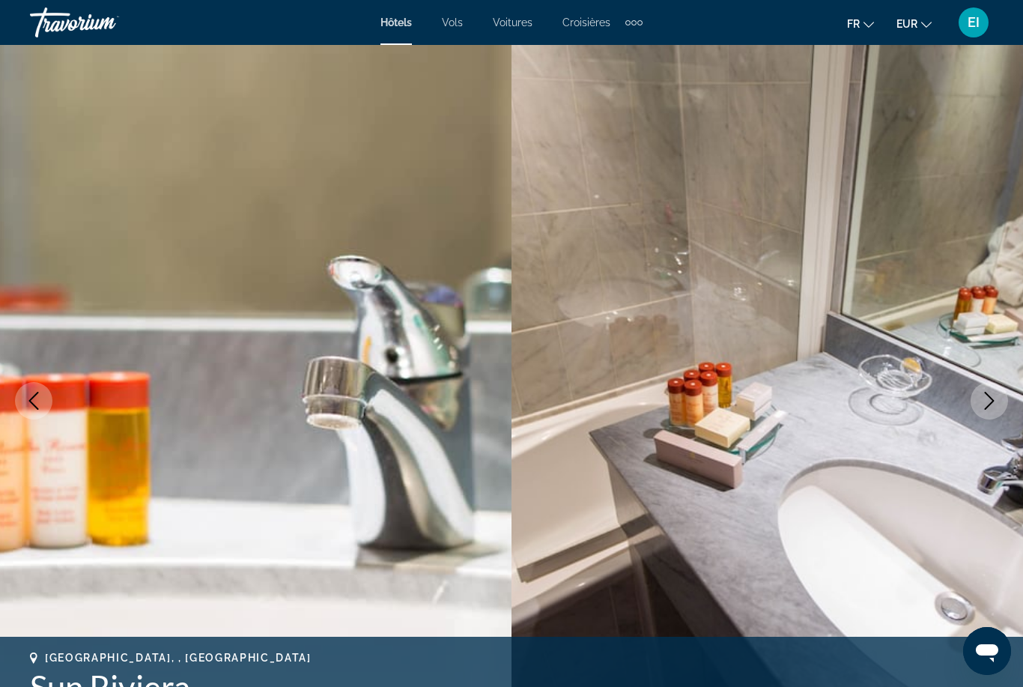
click at [992, 407] on icon "Next image" at bounding box center [989, 401] width 18 height 18
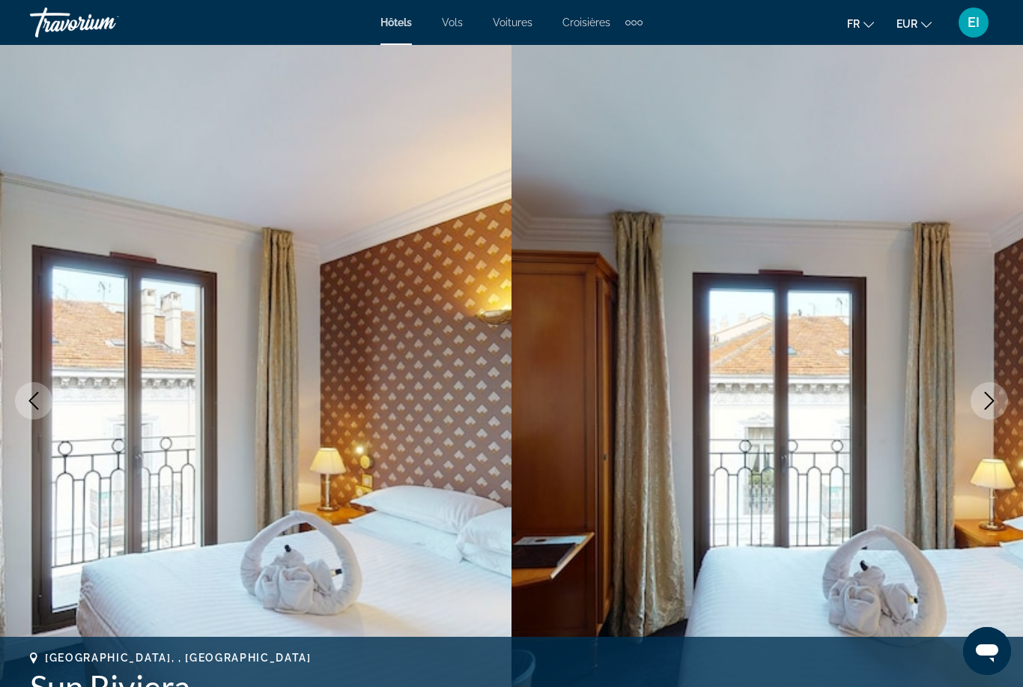
click at [983, 410] on button "Next image" at bounding box center [989, 400] width 37 height 37
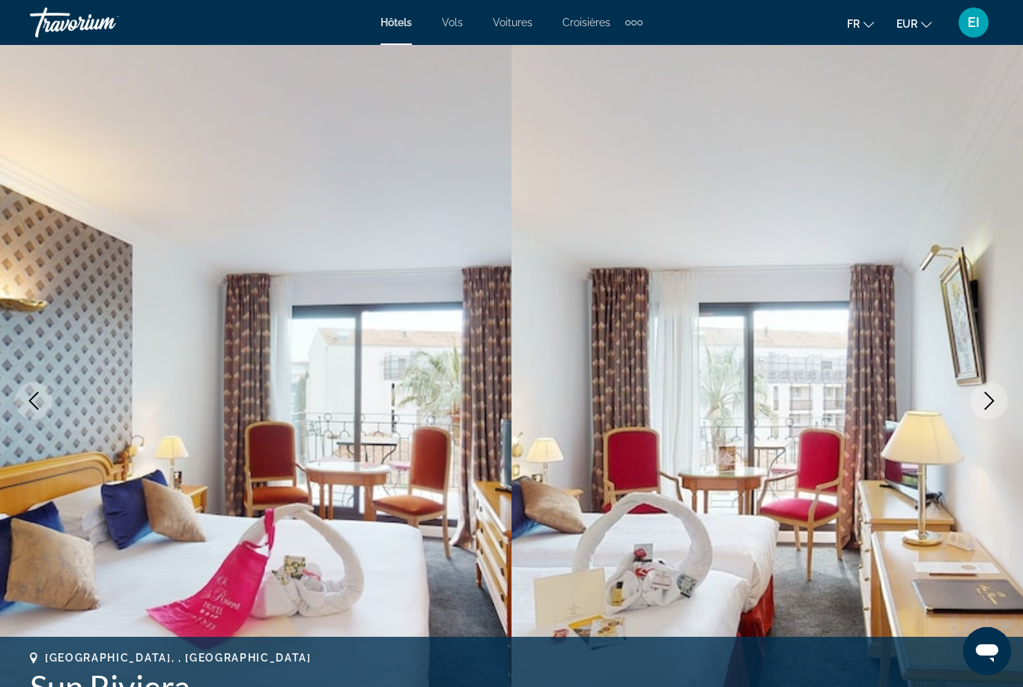
click at [985, 410] on button "Next image" at bounding box center [989, 400] width 37 height 37
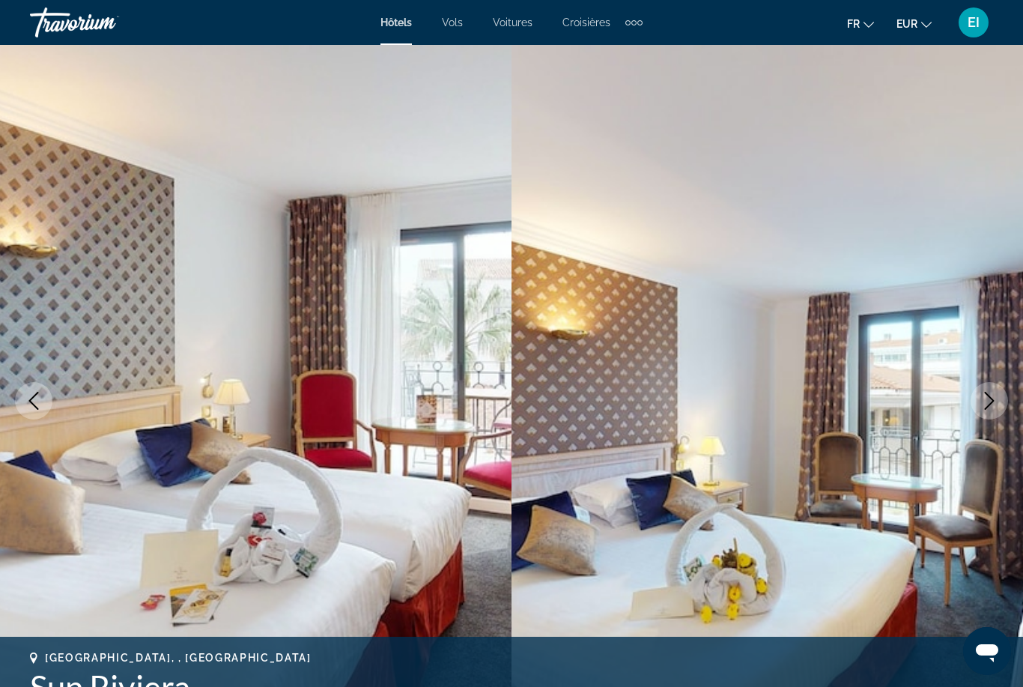
click at [999, 407] on button "Next image" at bounding box center [989, 400] width 37 height 37
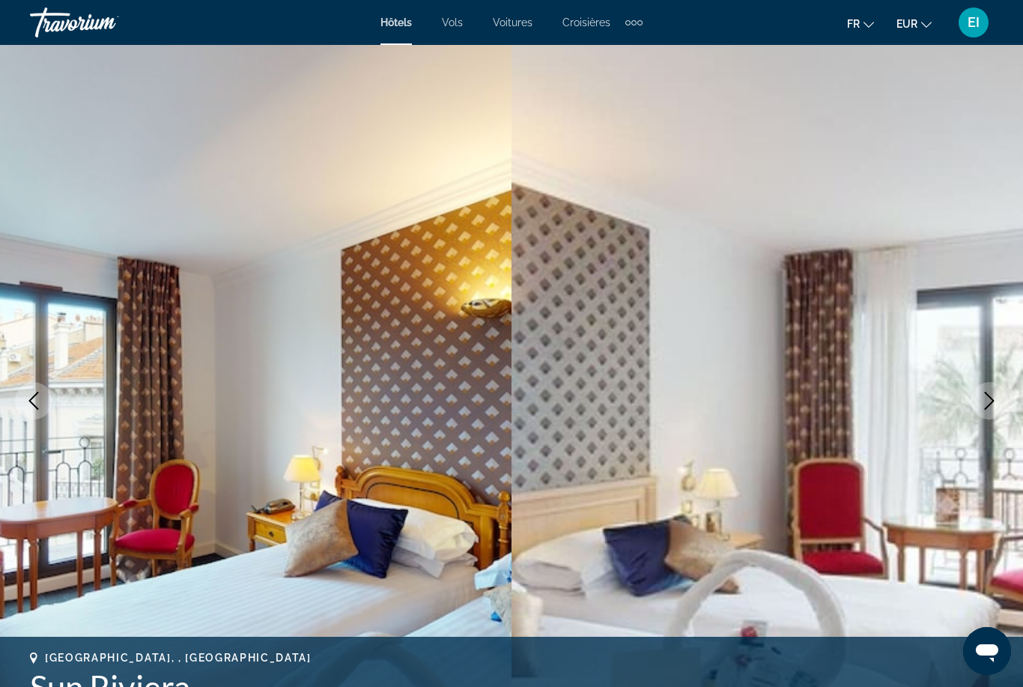
click at [983, 413] on button "Next image" at bounding box center [989, 400] width 37 height 37
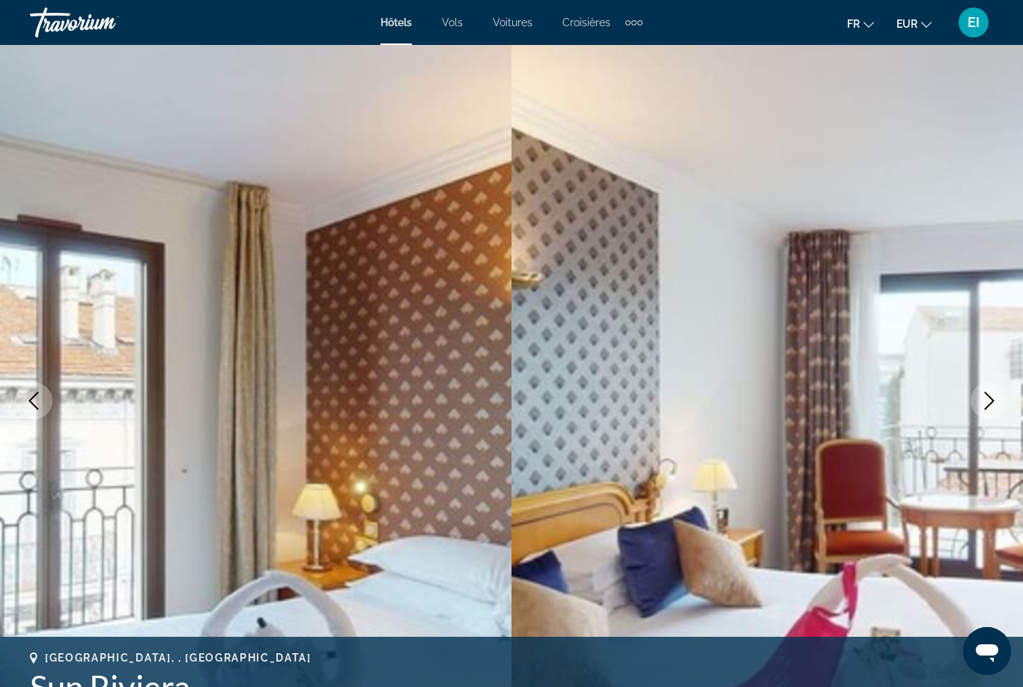
click at [977, 416] on button "Next image" at bounding box center [989, 400] width 37 height 37
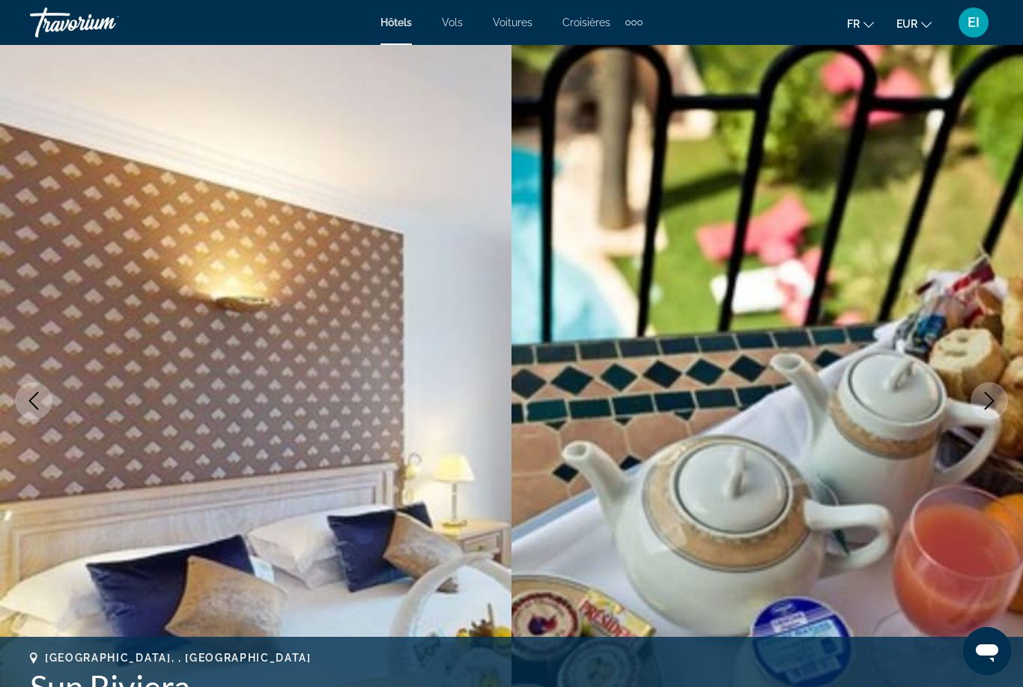
click at [971, 421] on img "Main content" at bounding box center [768, 400] width 512 height 711
click at [982, 408] on icon "Next image" at bounding box center [989, 401] width 18 height 18
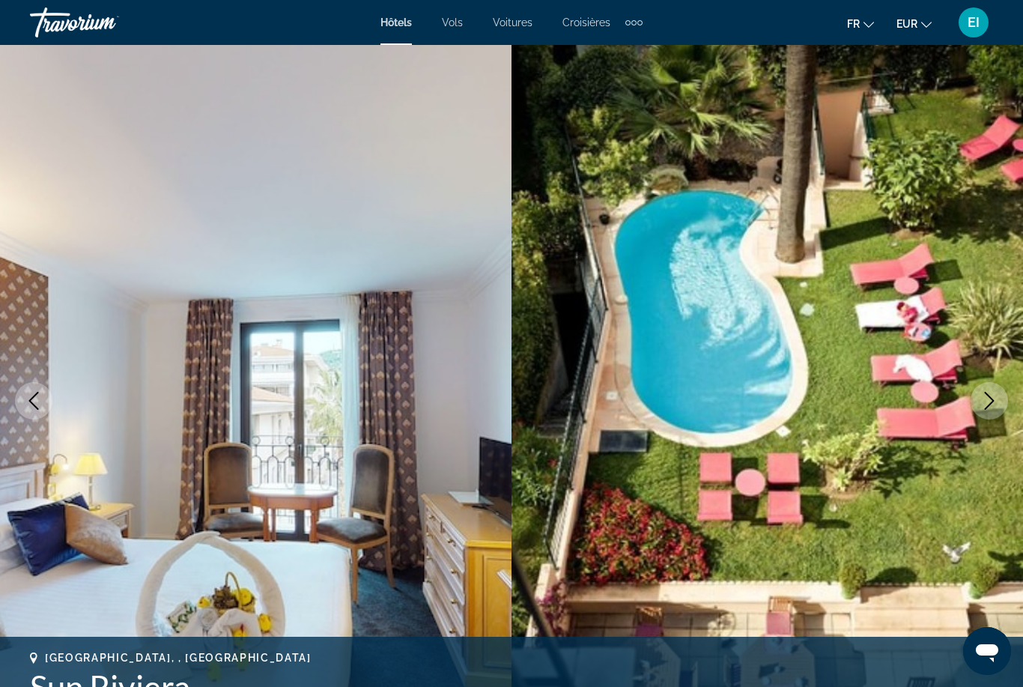
click at [986, 402] on icon "Next image" at bounding box center [989, 401] width 18 height 18
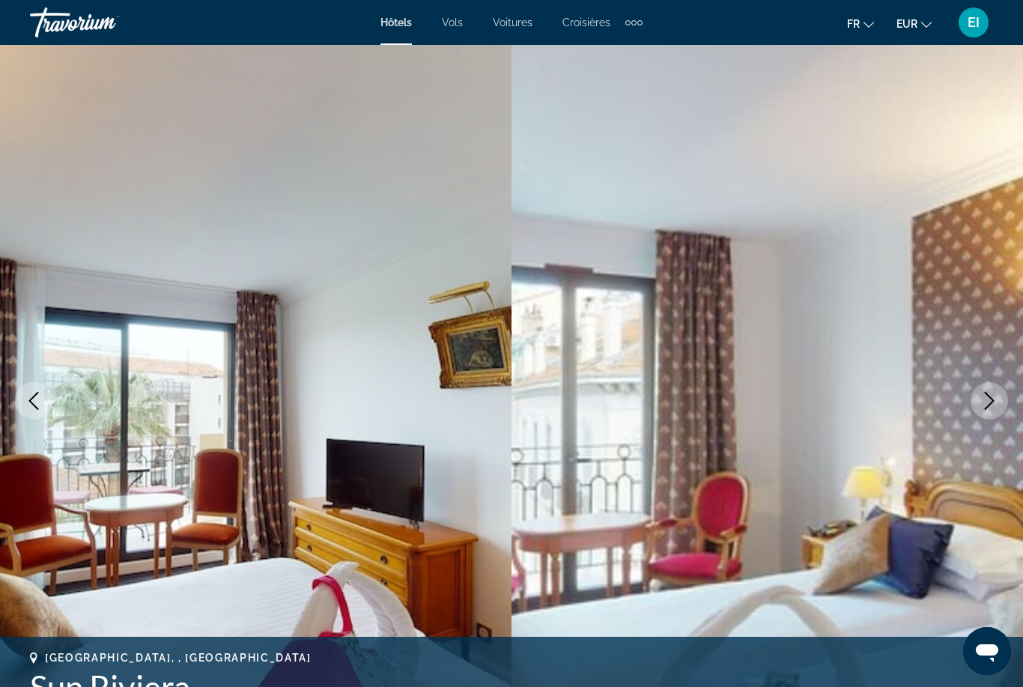
click at [981, 410] on button "Next image" at bounding box center [989, 400] width 37 height 37
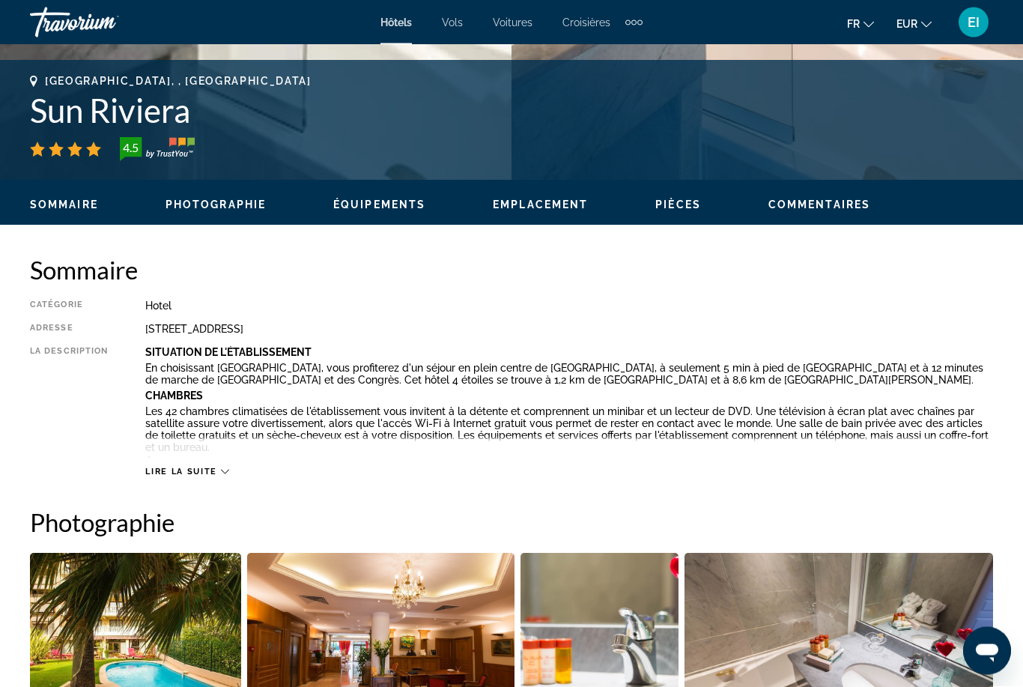
scroll to position [577, 0]
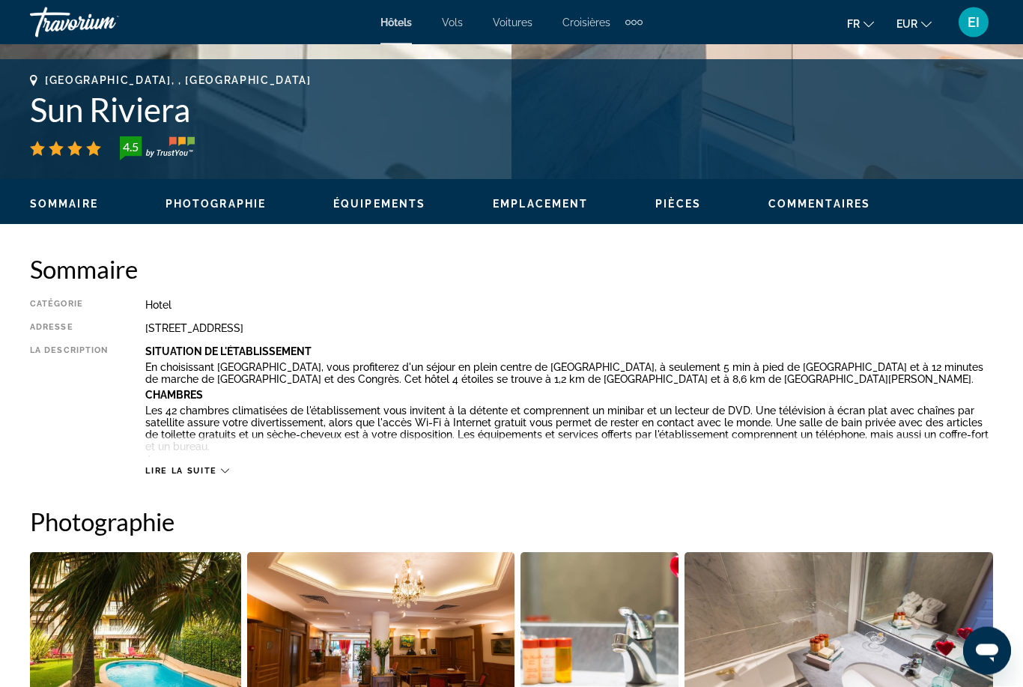
click at [172, 471] on span "Lire la suite" at bounding box center [180, 472] width 71 height 10
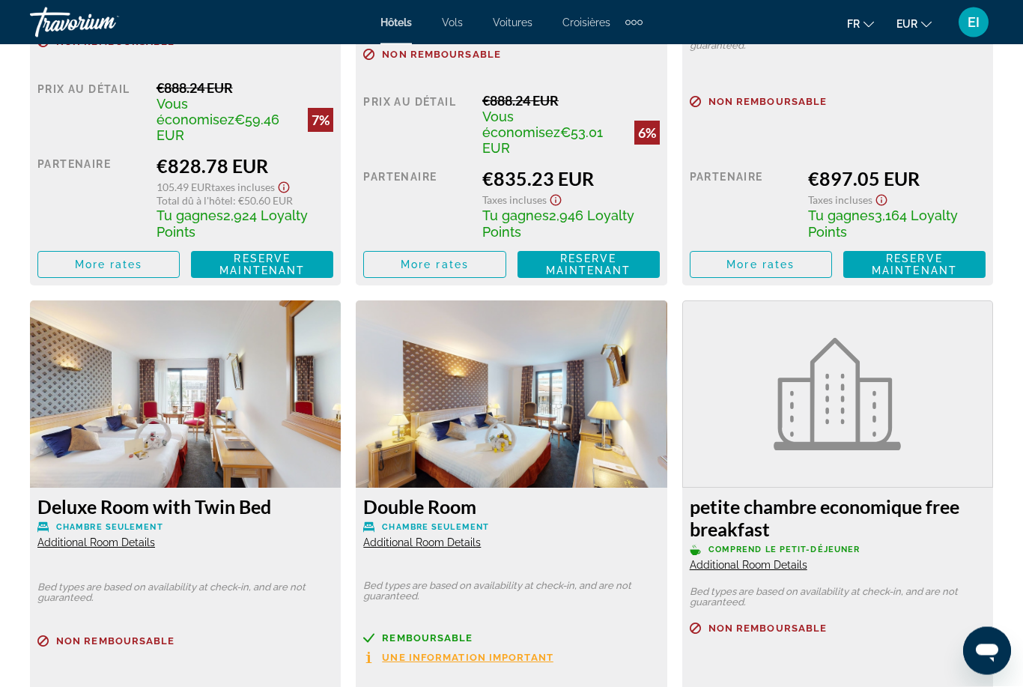
scroll to position [3937, 0]
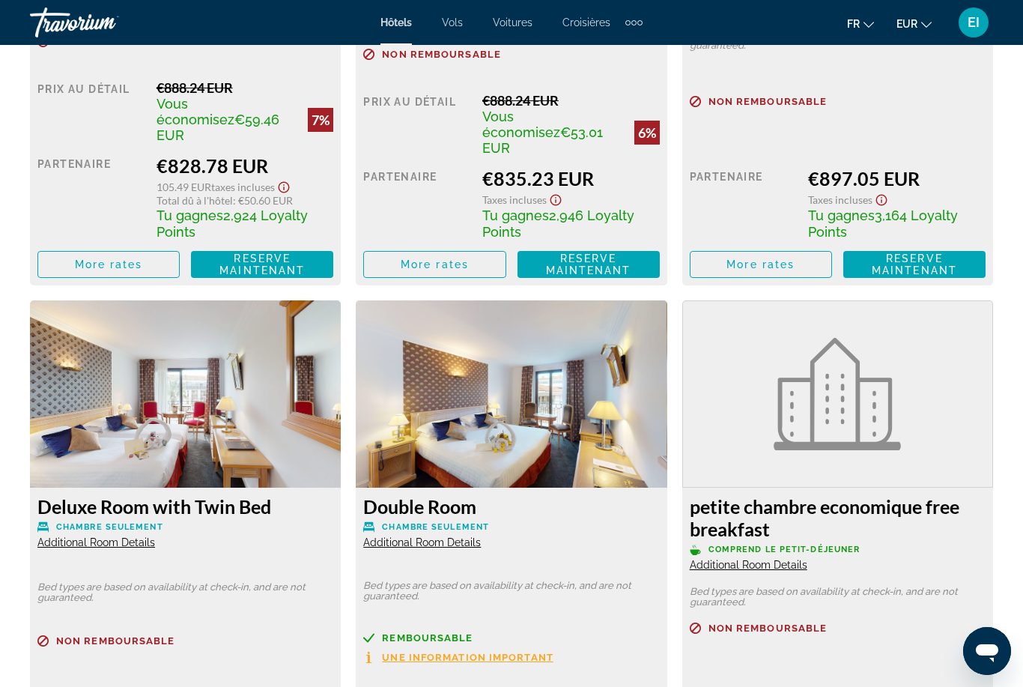
click at [444, 536] on span "Additional Room Details" at bounding box center [422, 542] width 118 height 12
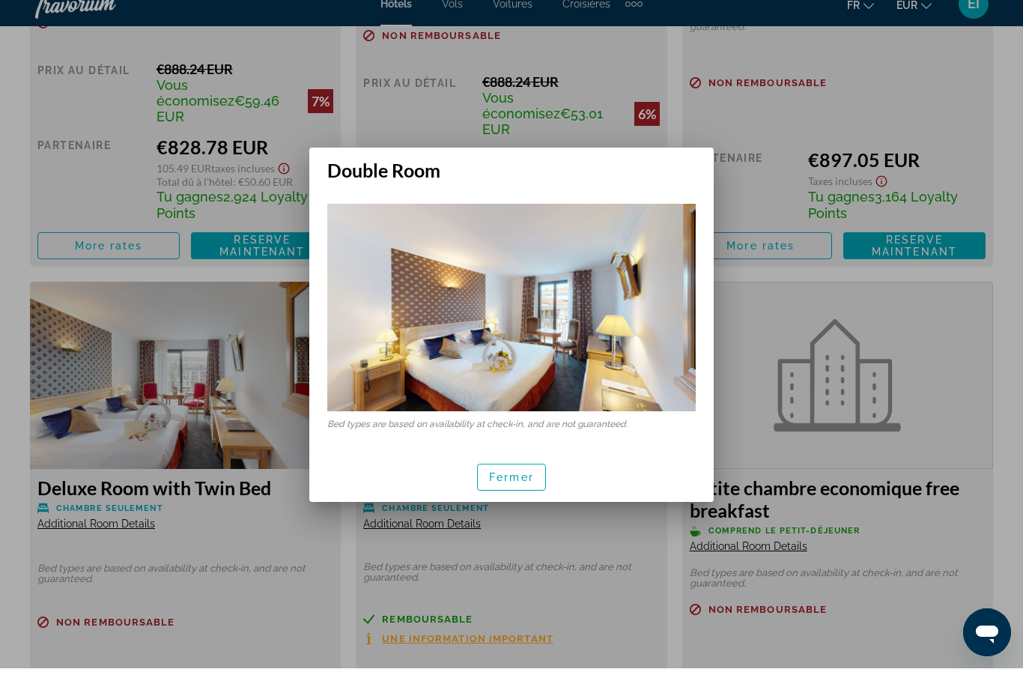
click at [532, 490] on span "Fermer" at bounding box center [511, 496] width 45 height 12
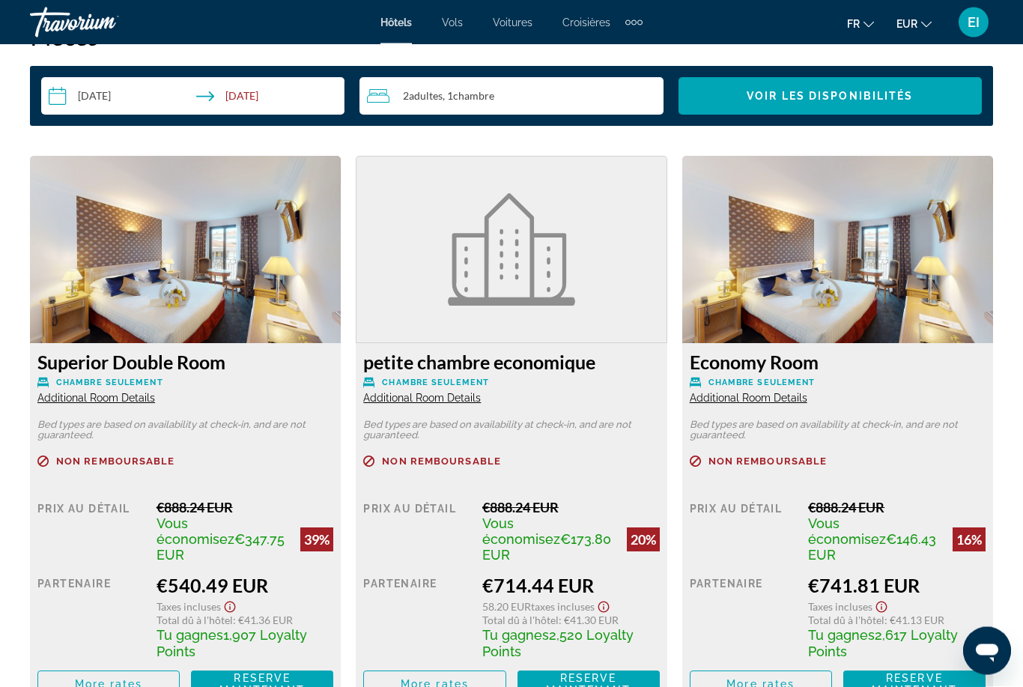
scroll to position [2367, 0]
click at [215, 600] on span "Taxes incluses" at bounding box center [189, 606] width 64 height 13
click at [228, 577] on div "€540.49 EUR" at bounding box center [245, 585] width 177 height 22
click at [234, 600] on icon "Show Taxes and Fees disclaimer" at bounding box center [230, 606] width 18 height 13
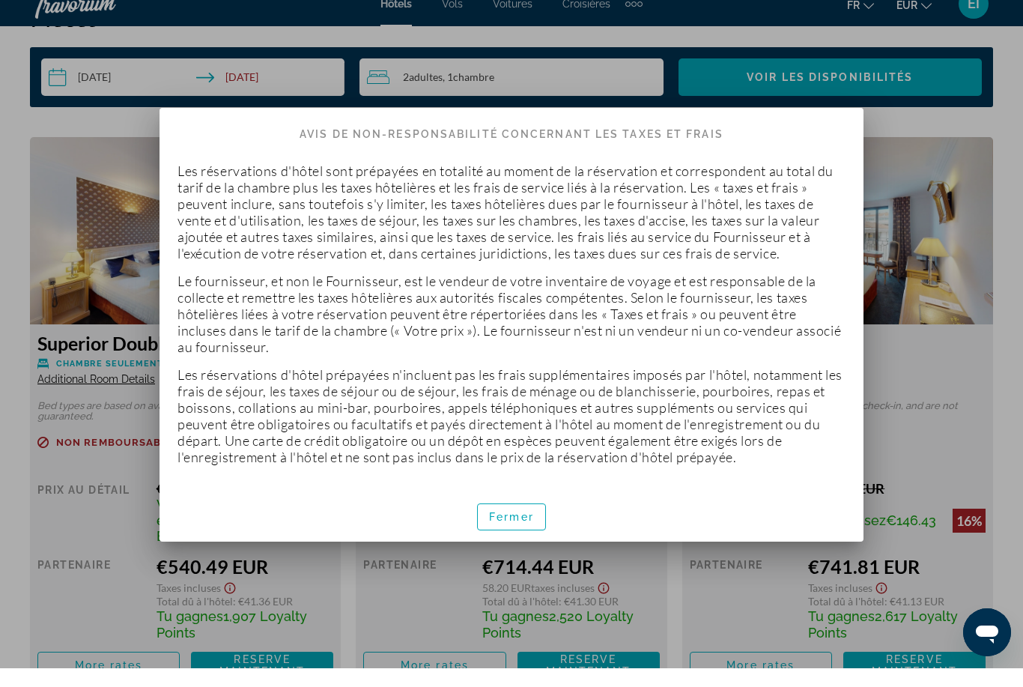
click at [515, 529] on span "Fermer" at bounding box center [511, 535] width 45 height 12
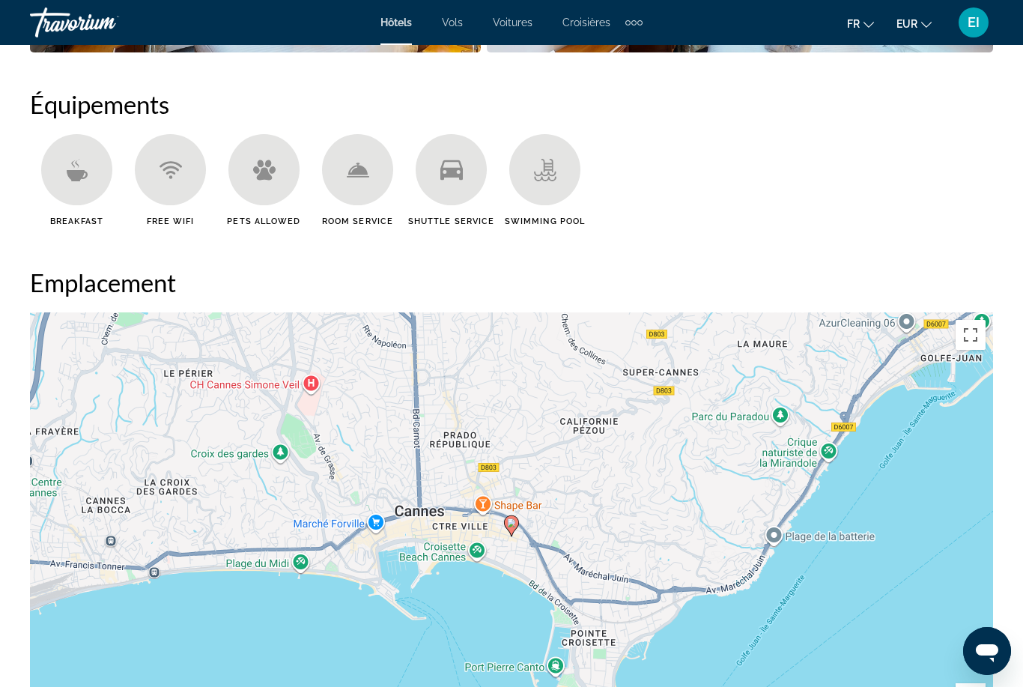
scroll to position [1596, 0]
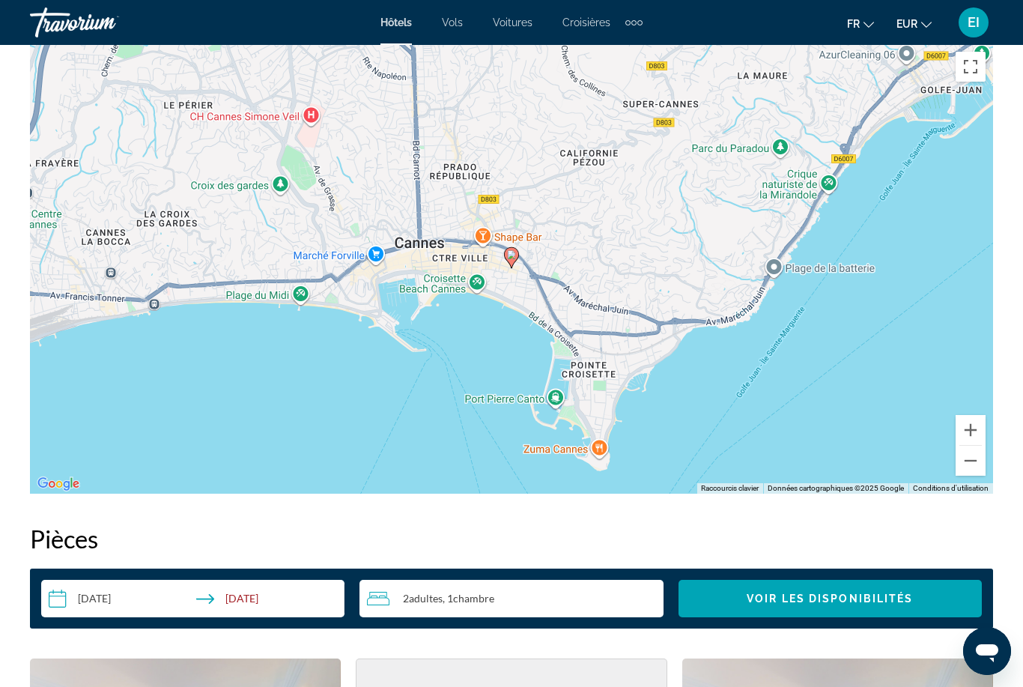
click at [968, 536] on h2 "Pièces" at bounding box center [511, 538] width 963 height 30
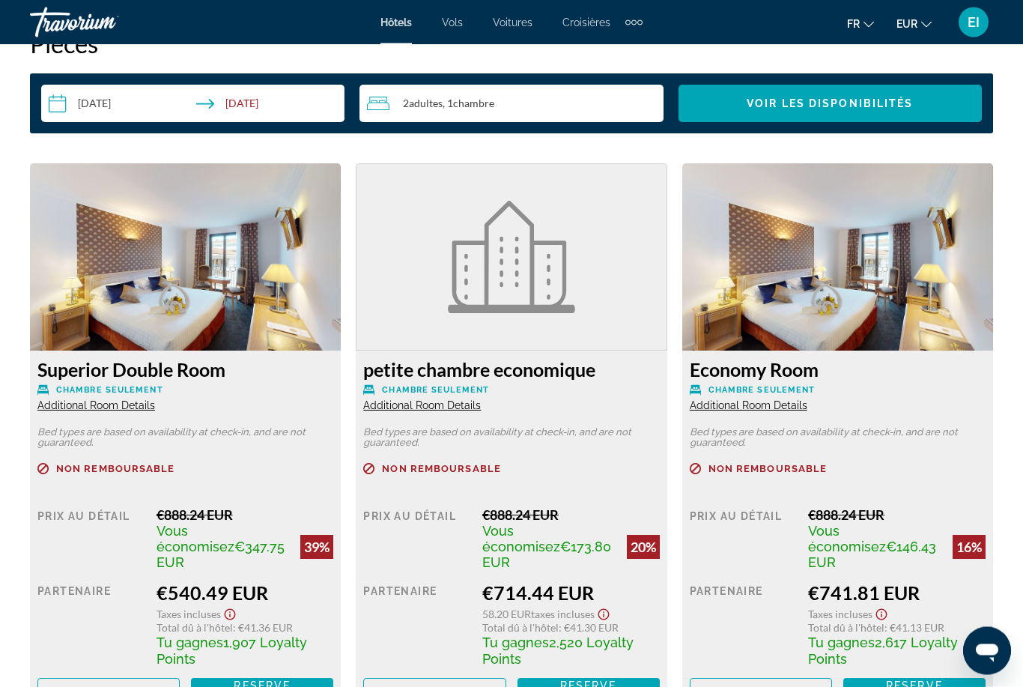
scroll to position [2362, 0]
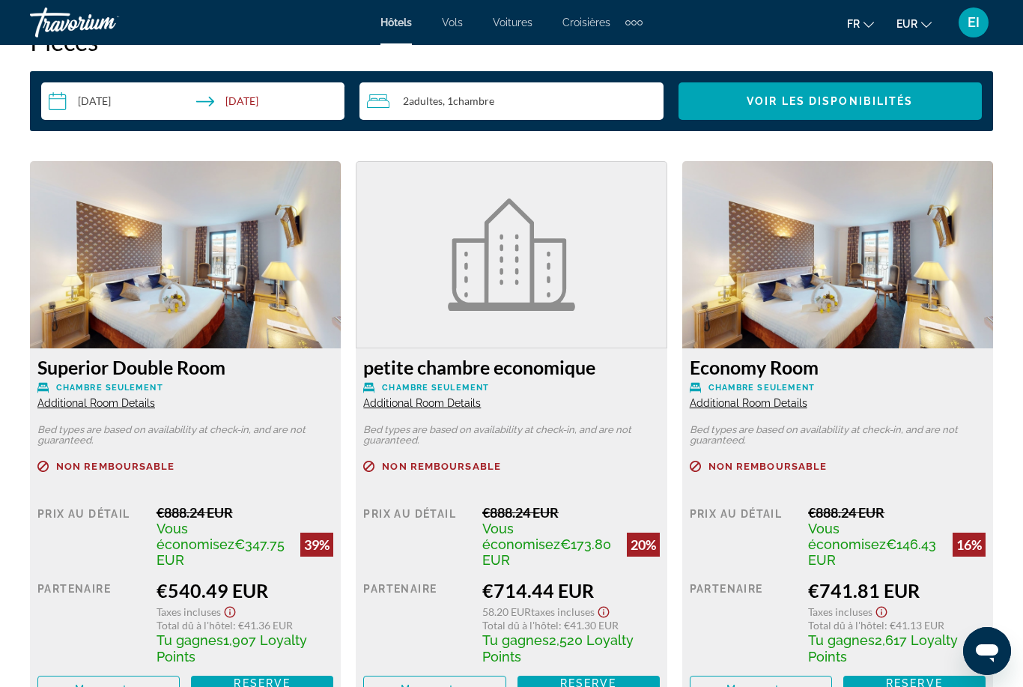
click at [296, 684] on span "Reserve maintenant" at bounding box center [261, 689] width 85 height 24
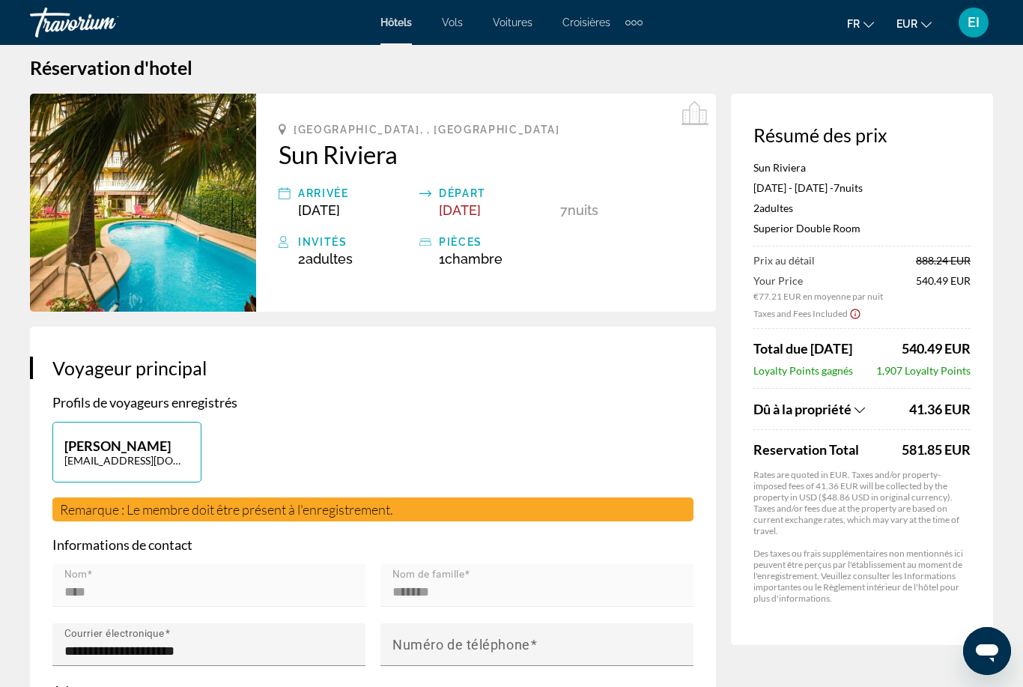
click at [807, 409] on span "Dû à la propriété" at bounding box center [802, 409] width 98 height 16
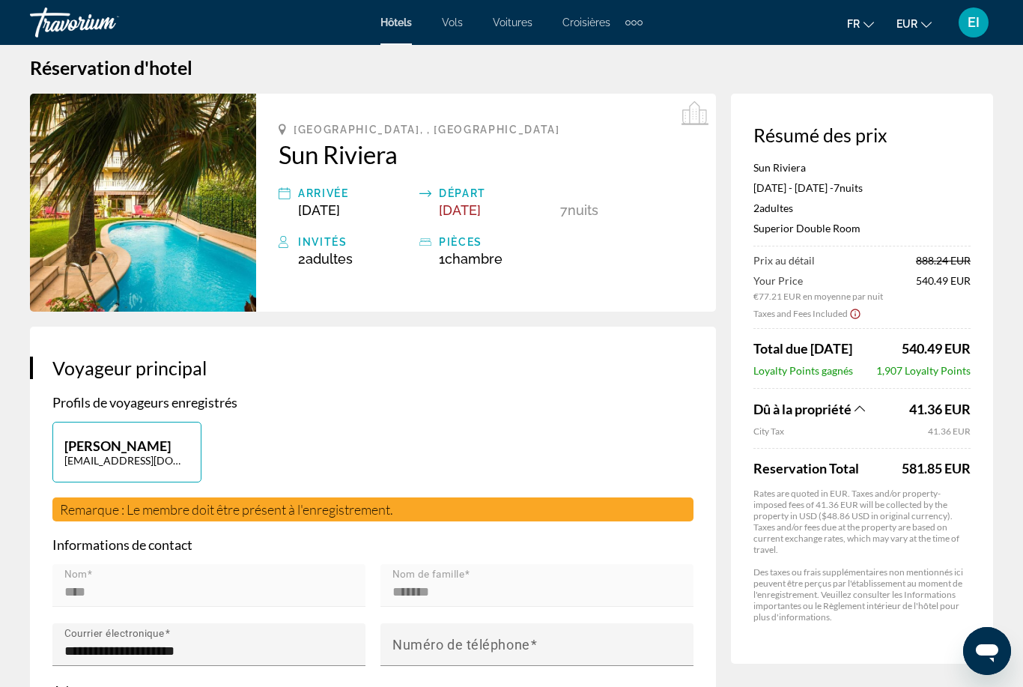
click at [810, 411] on span "Dû à la propriété" at bounding box center [802, 409] width 98 height 16
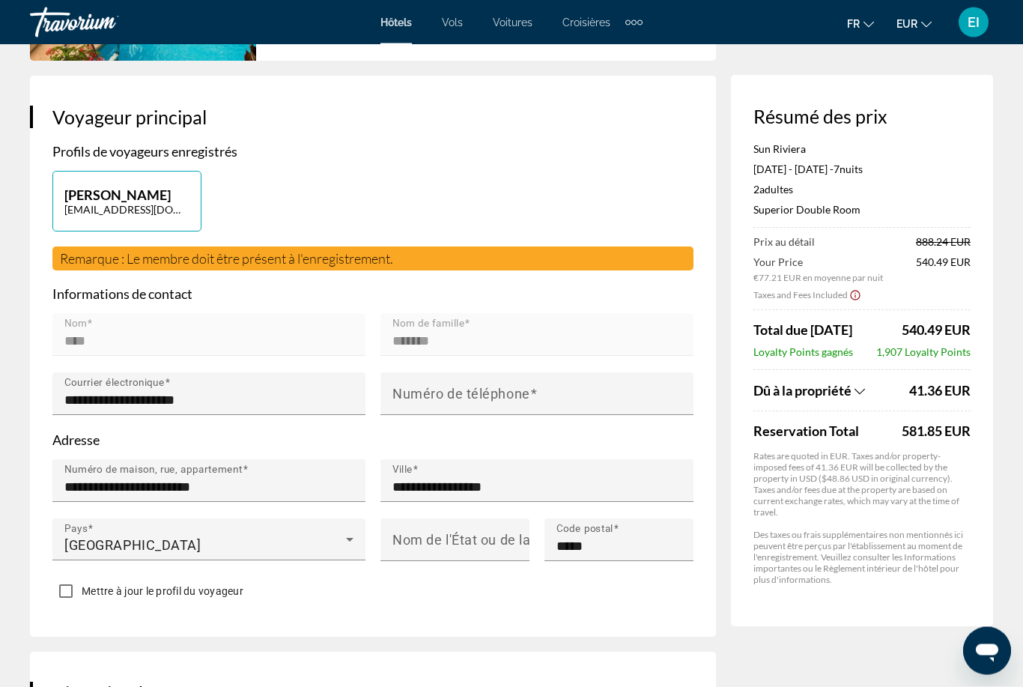
scroll to position [0, 0]
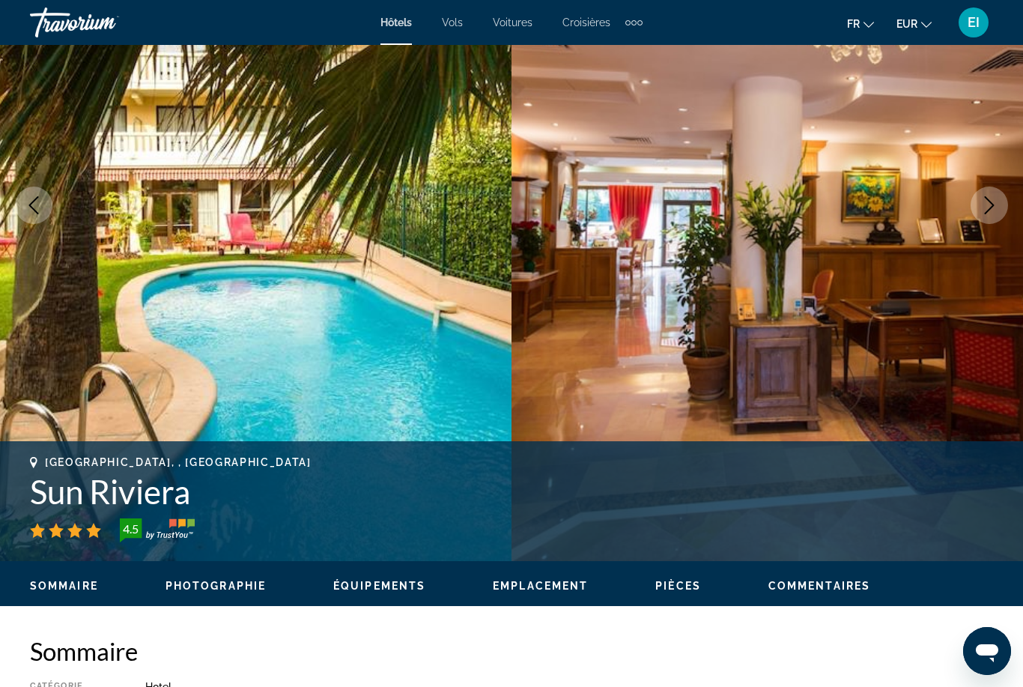
scroll to position [341, 0]
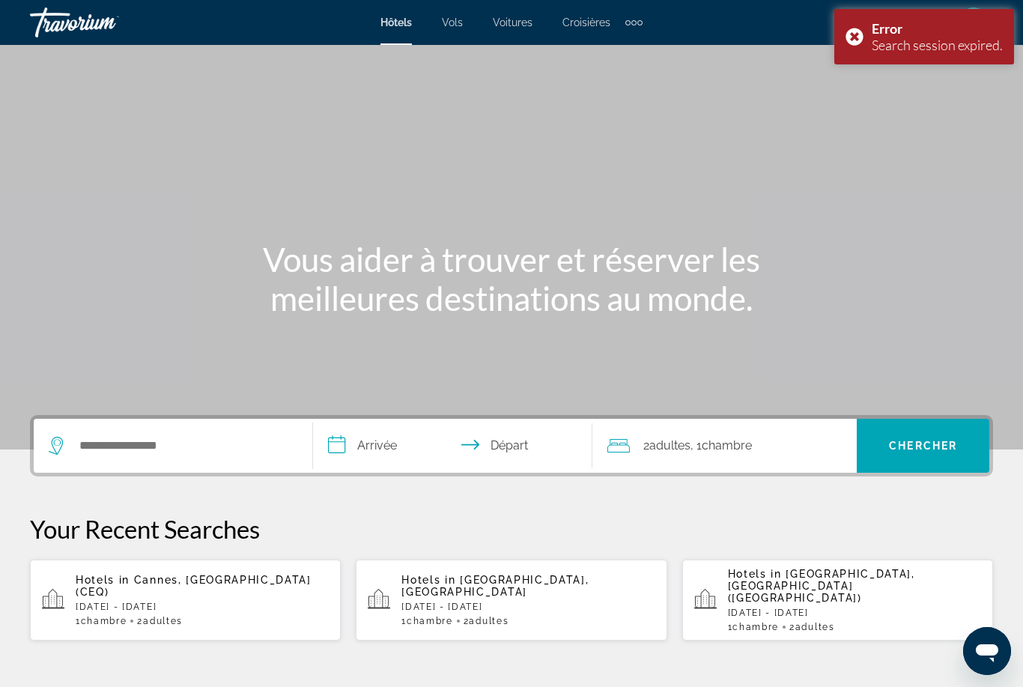
click at [840, 38] on div "Error Search session expired." at bounding box center [924, 36] width 180 height 55
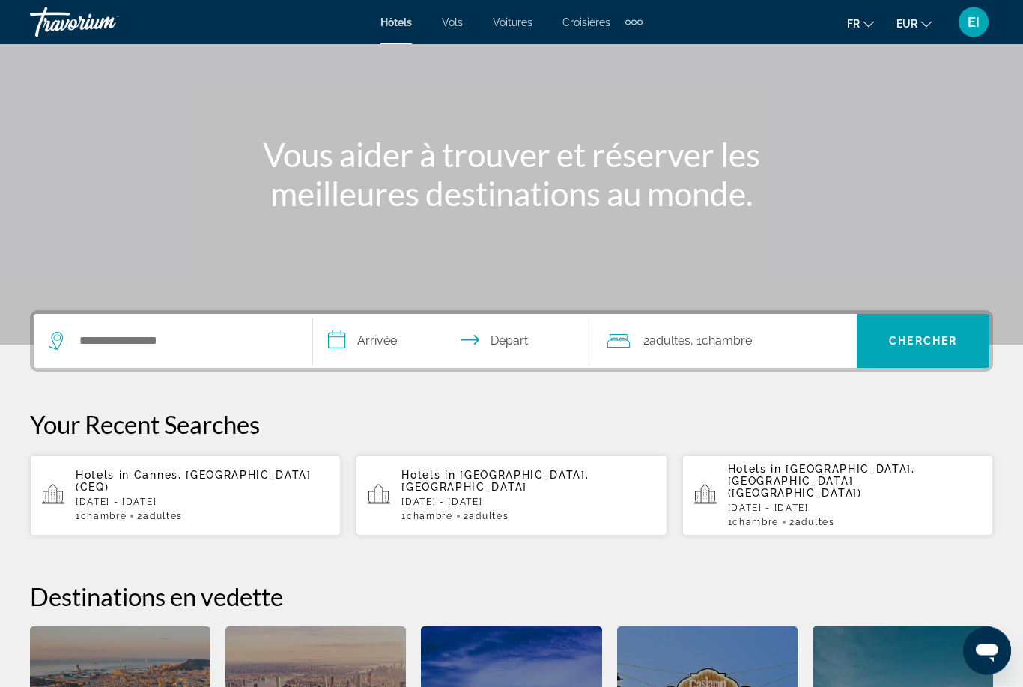
scroll to position [114, 0]
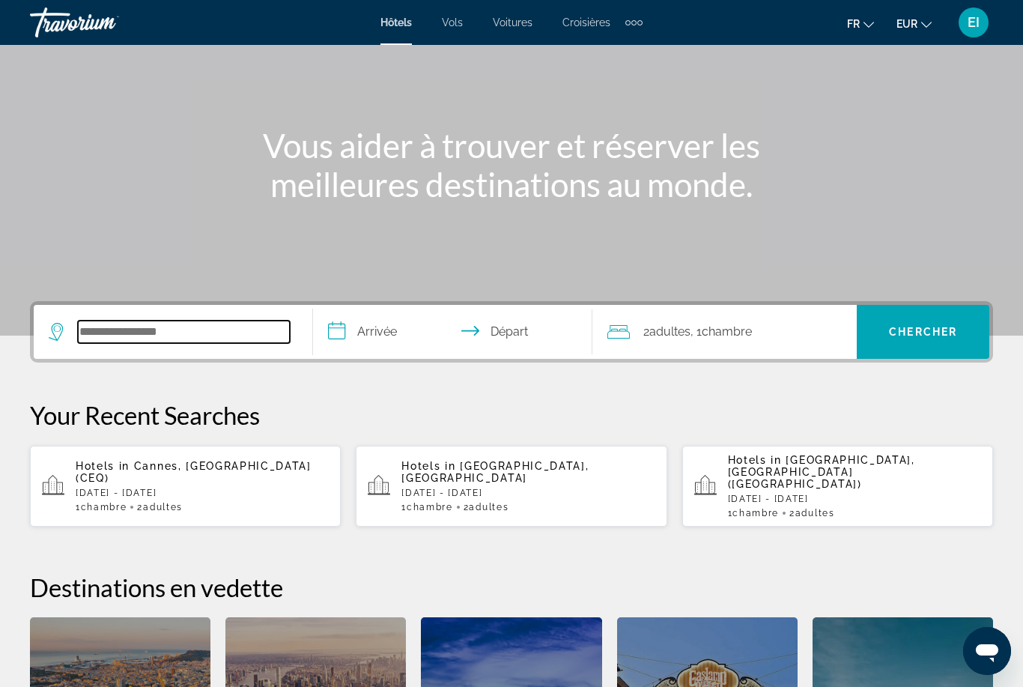
click at [234, 343] on input "Search widget" at bounding box center [184, 332] width 212 height 22
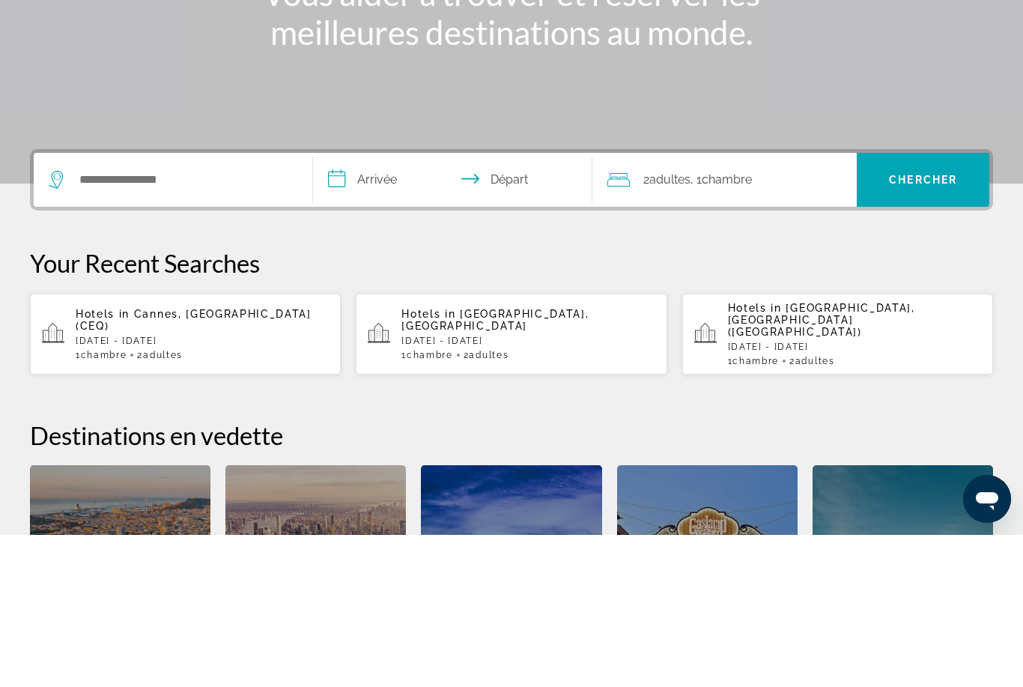
click at [207, 488] on p "[DATE] - [DATE]" at bounding box center [202, 493] width 253 height 10
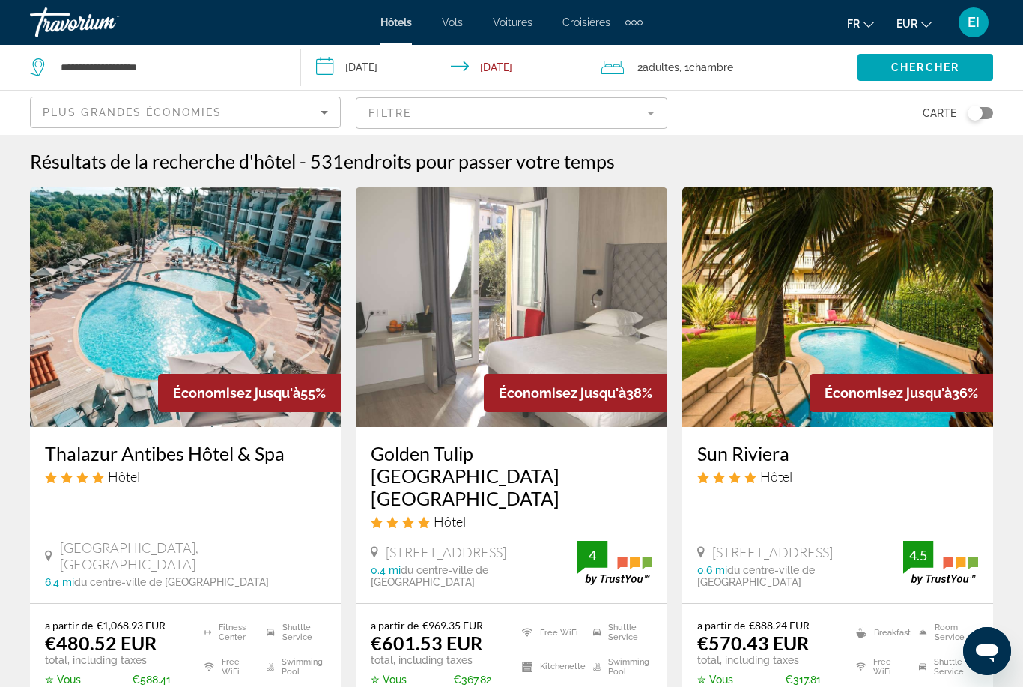
click at [816, 503] on div "Sun Riviera Hôtel 138 Rue D'antibes, Cannes 0.6 mi du centre-ville de Cannes de…" at bounding box center [837, 515] width 311 height 176
click at [771, 452] on h3 "Sun Riviera" at bounding box center [837, 453] width 281 height 22
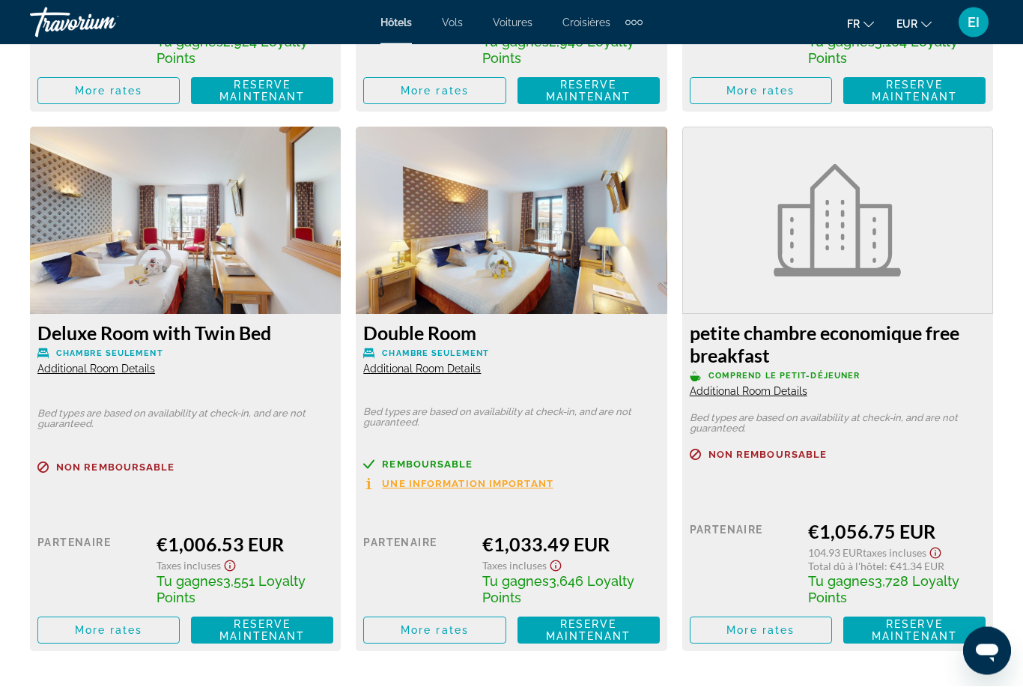
scroll to position [3970, 0]
click at [900, 618] on span "Reserve maintenant" at bounding box center [914, 630] width 85 height 24
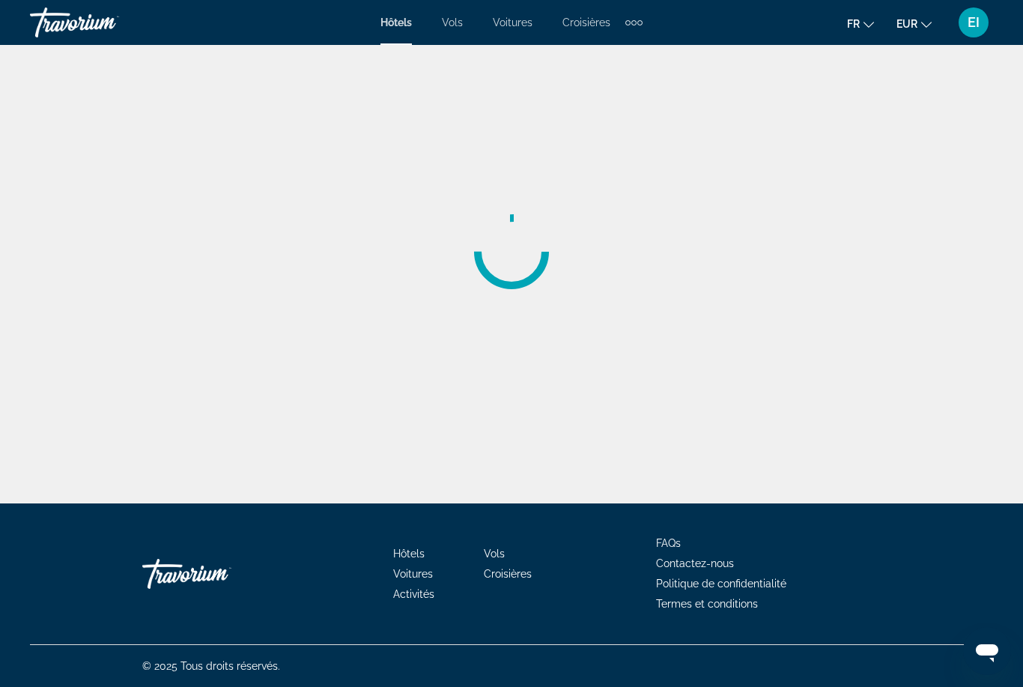
scroll to position [19, 0]
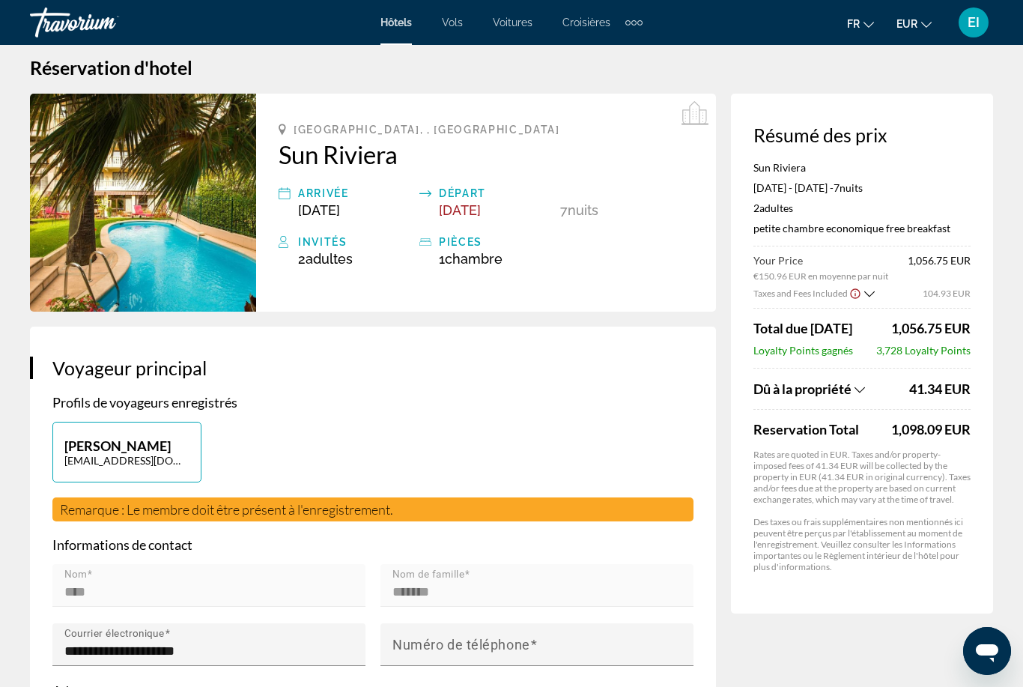
click at [459, 28] on span "Vols" at bounding box center [452, 22] width 21 height 12
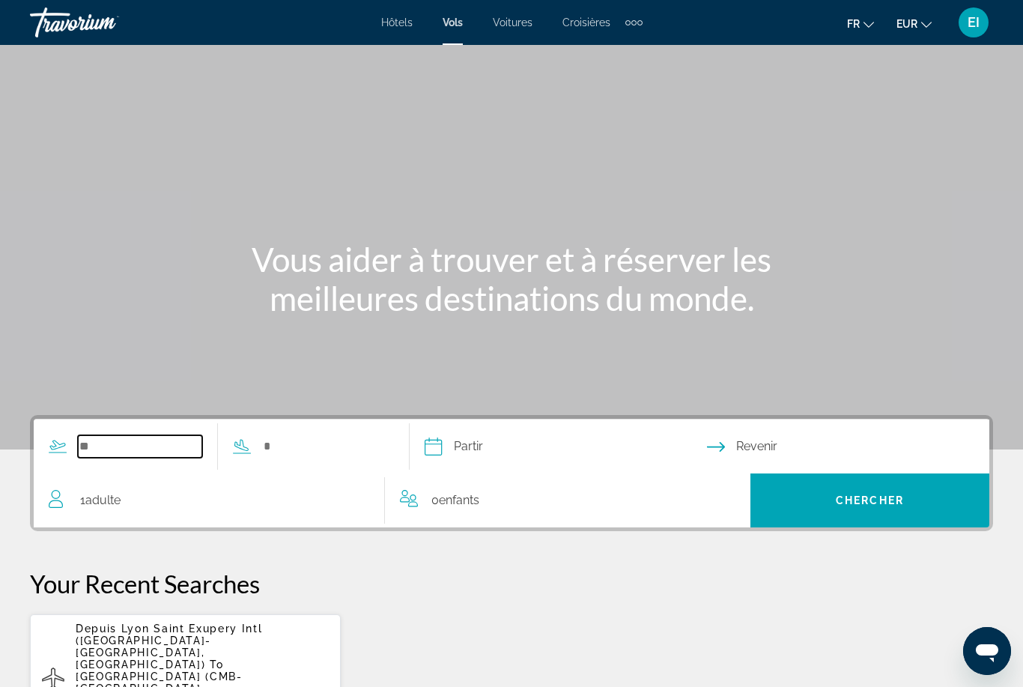
click at [172, 446] on input "Search widget" at bounding box center [140, 446] width 124 height 22
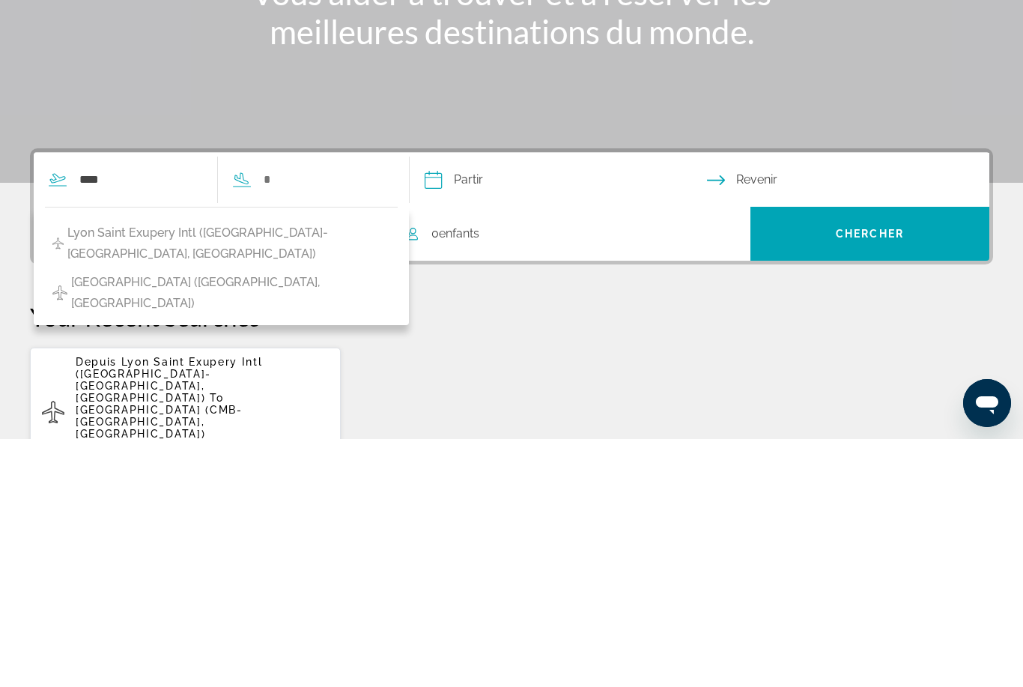
click at [255, 470] on span "Lyon Saint Exupery Intl (LYS-Lyon, France)" at bounding box center [228, 491] width 323 height 42
type input "**********"
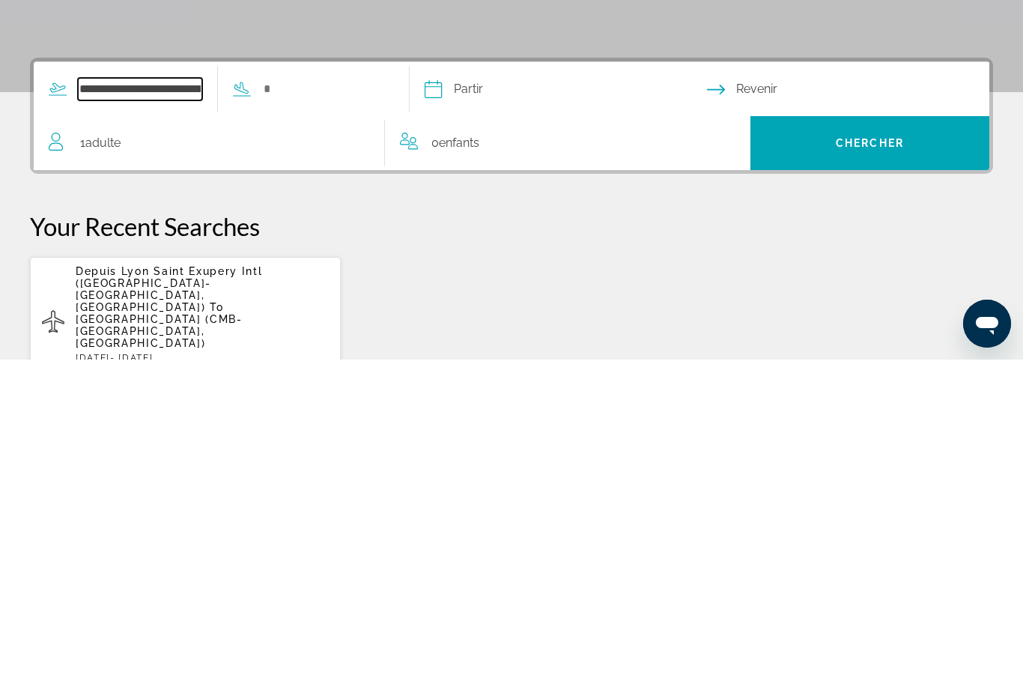
scroll to position [39, 0]
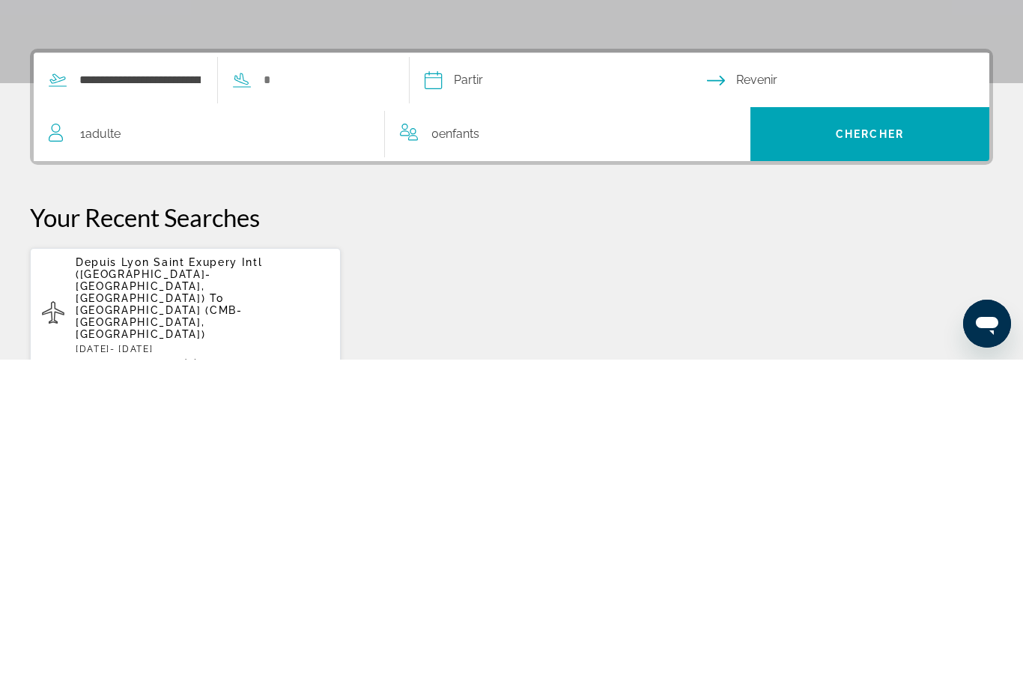
click at [386, 380] on div "**********" at bounding box center [210, 407] width 353 height 54
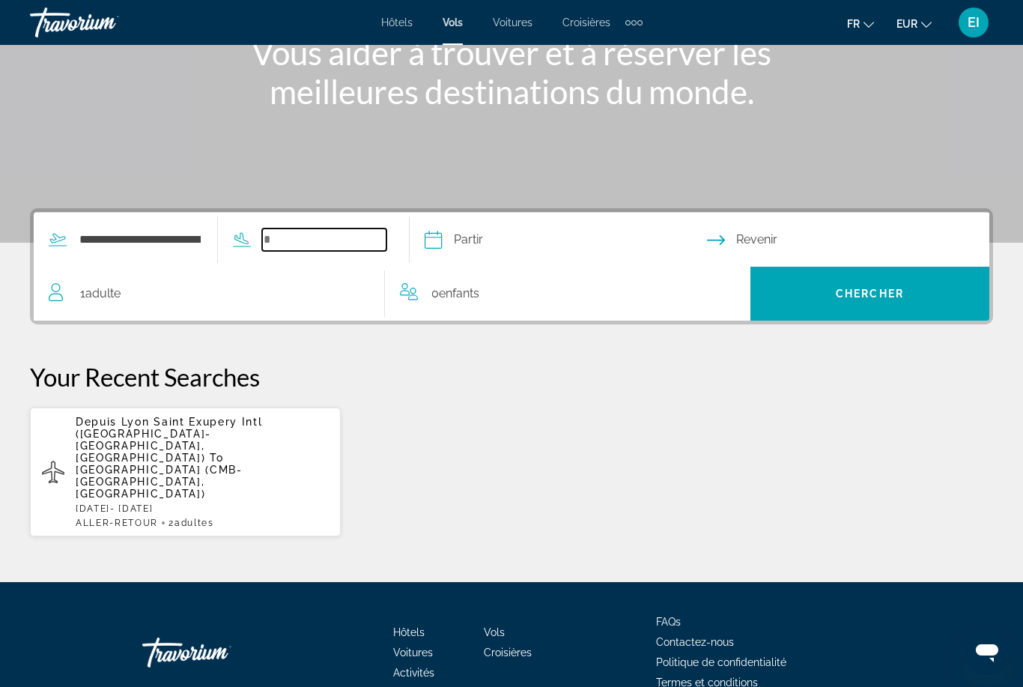
click at [333, 251] on input "Search widget" at bounding box center [324, 239] width 124 height 22
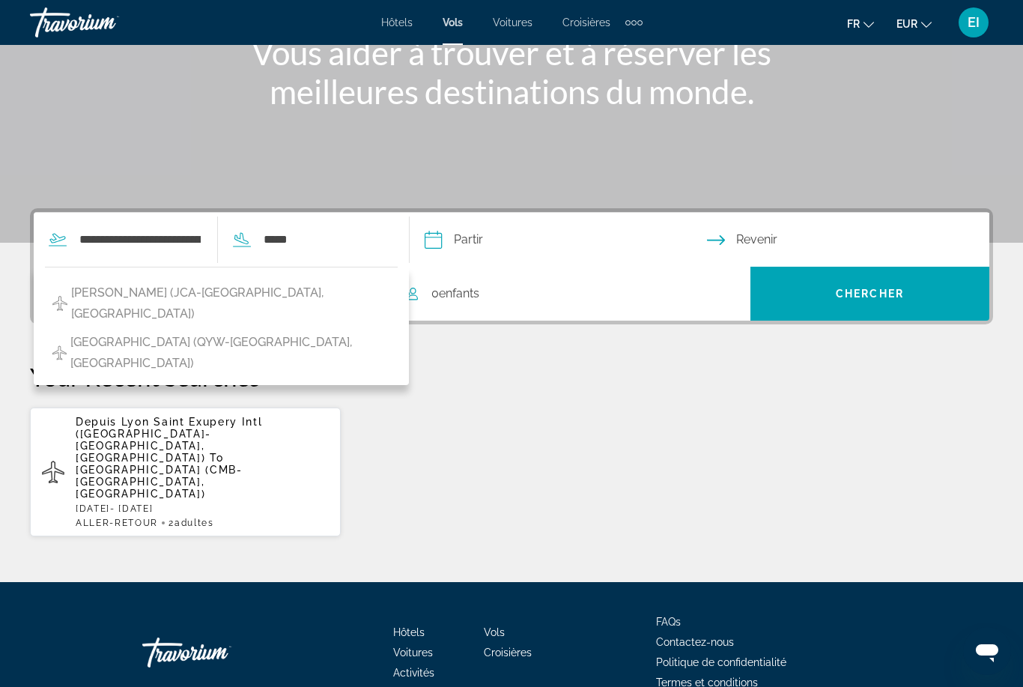
click at [297, 332] on span "Le Vieux Port Harbour (QYW-Cannes, France)" at bounding box center [230, 353] width 321 height 42
type input "**********"
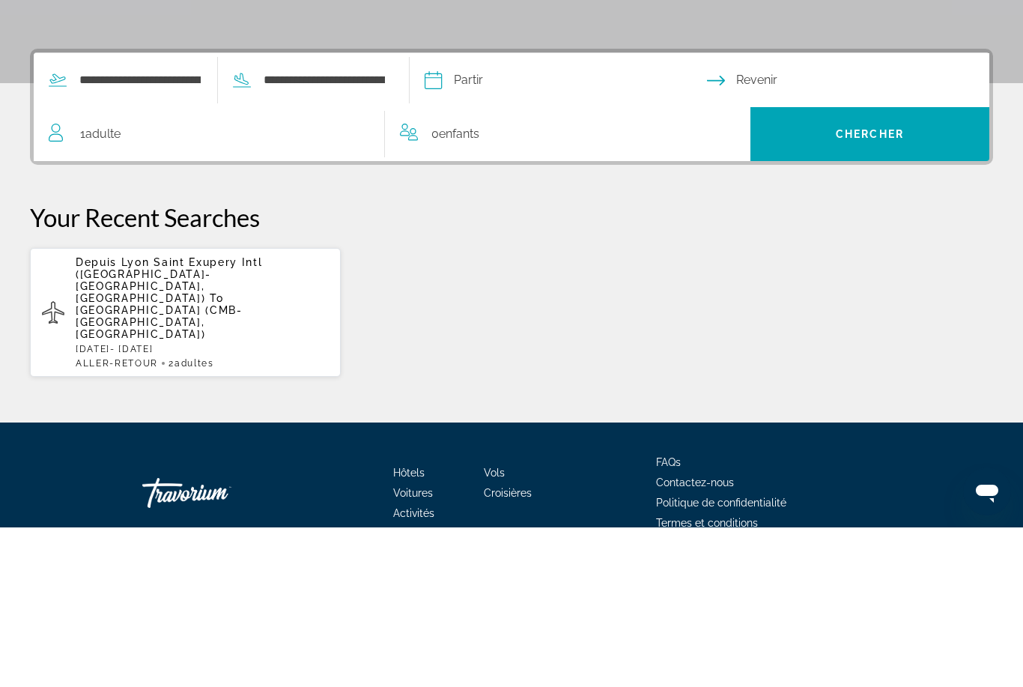
click at [557, 213] on input "Depart date" at bounding box center [565, 242] width 288 height 58
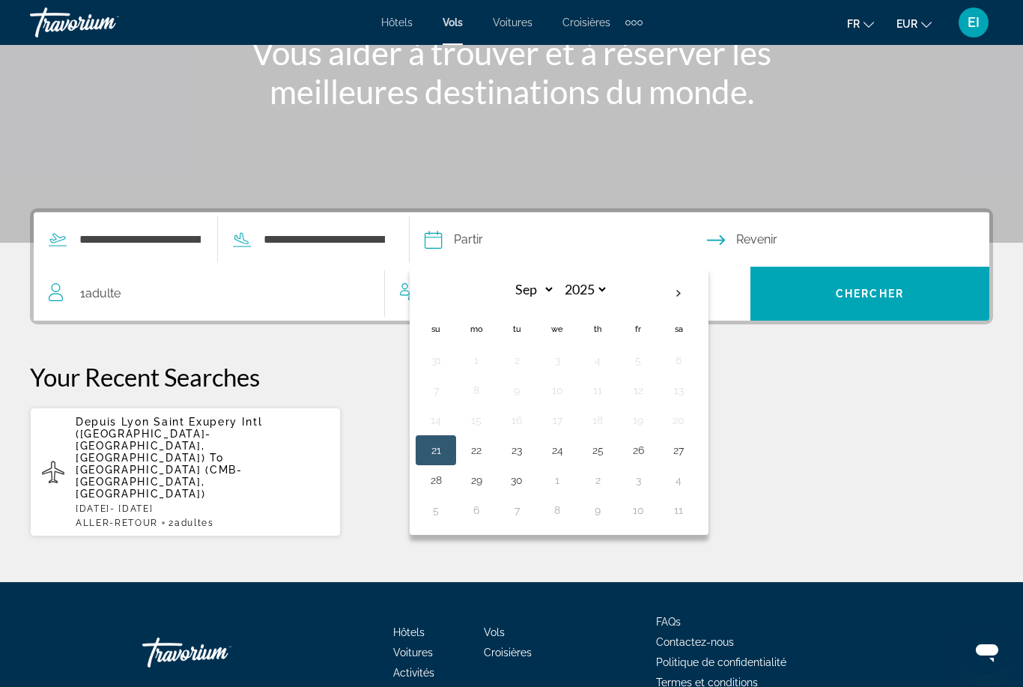
click at [699, 295] on th "Next month" at bounding box center [678, 293] width 40 height 33
select select "*"
click at [691, 413] on button "18" at bounding box center [679, 420] width 24 height 21
type input "**********"
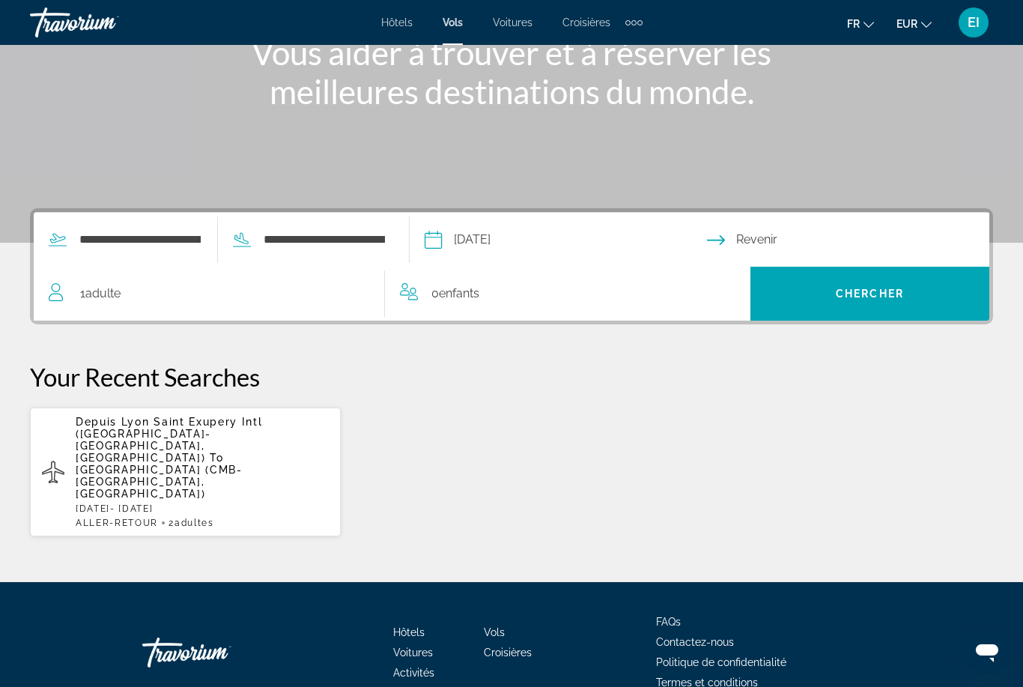
click at [812, 237] on input "Return date" at bounding box center [851, 242] width 288 height 58
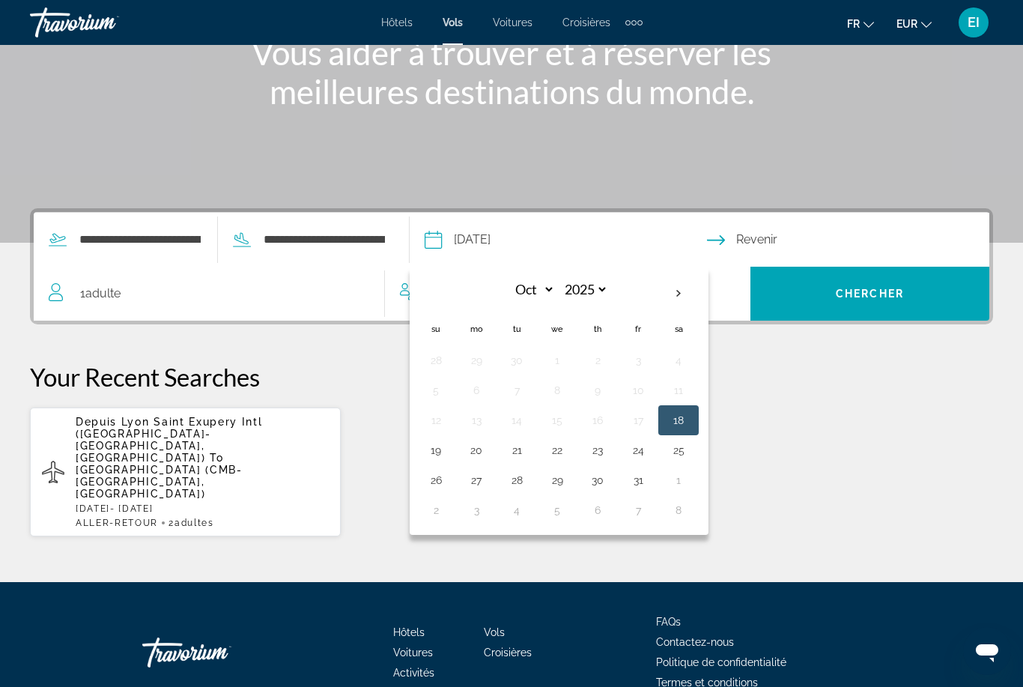
click at [691, 456] on button "25" at bounding box center [679, 450] width 24 height 21
type input "**********"
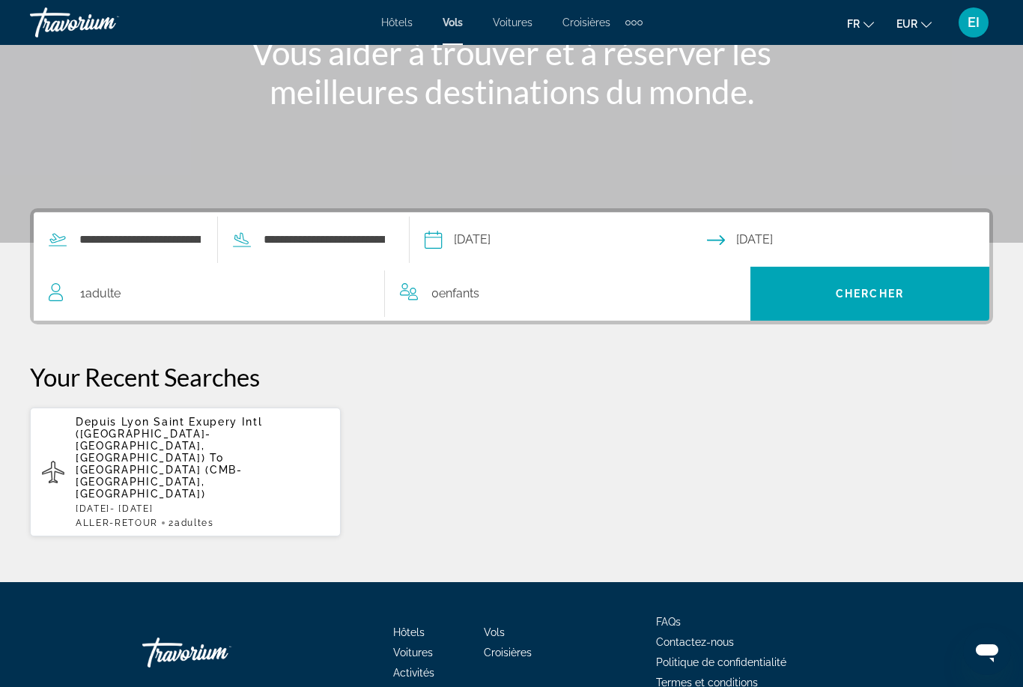
click at [245, 282] on div "1 Adulte Adultes" at bounding box center [217, 294] width 336 height 54
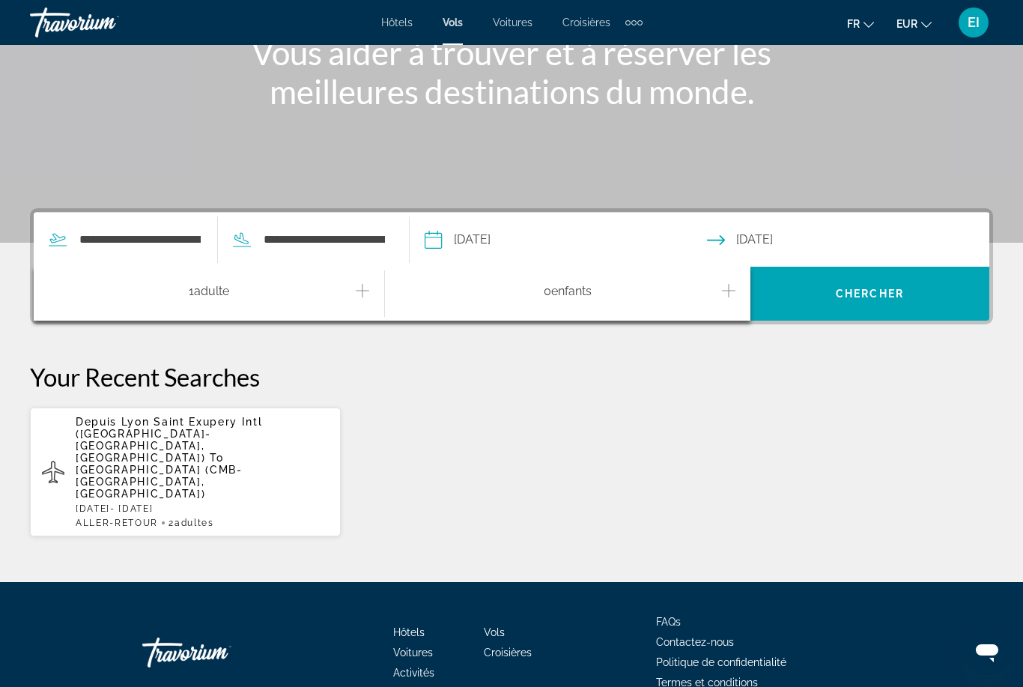
click at [361, 293] on icon "Increment adults" at bounding box center [362, 291] width 13 height 18
click at [580, 413] on div "Depuis Lyon Saint Exupery Intl (LYS-Lyon, France) To Bandaranaike Intl Airport …" at bounding box center [511, 472] width 963 height 130
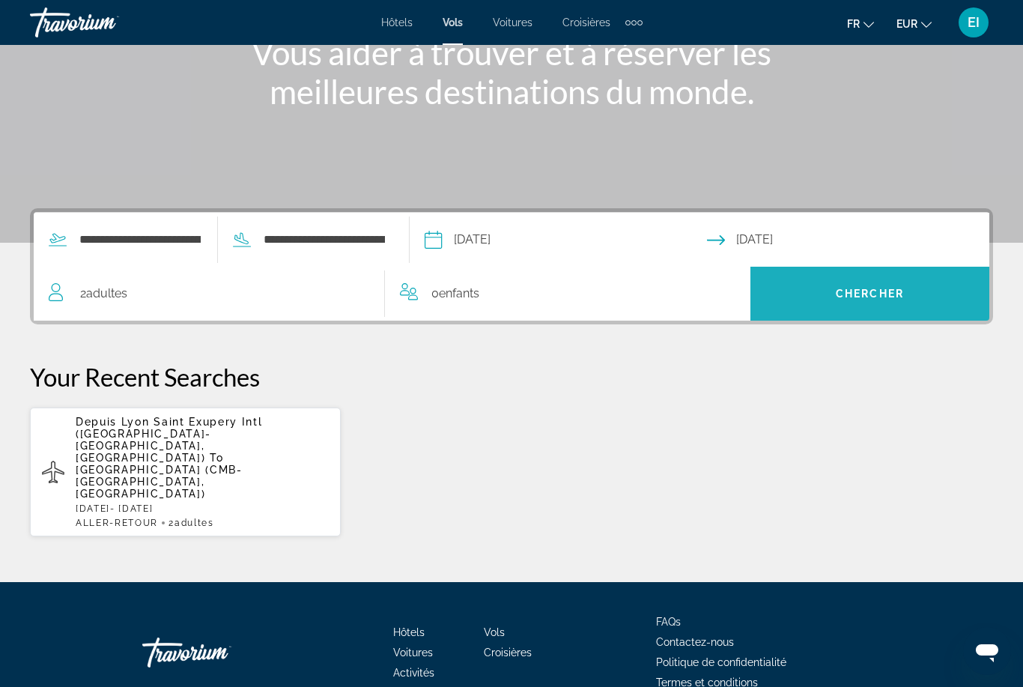
click at [899, 293] on span "Chercher" at bounding box center [870, 294] width 68 height 12
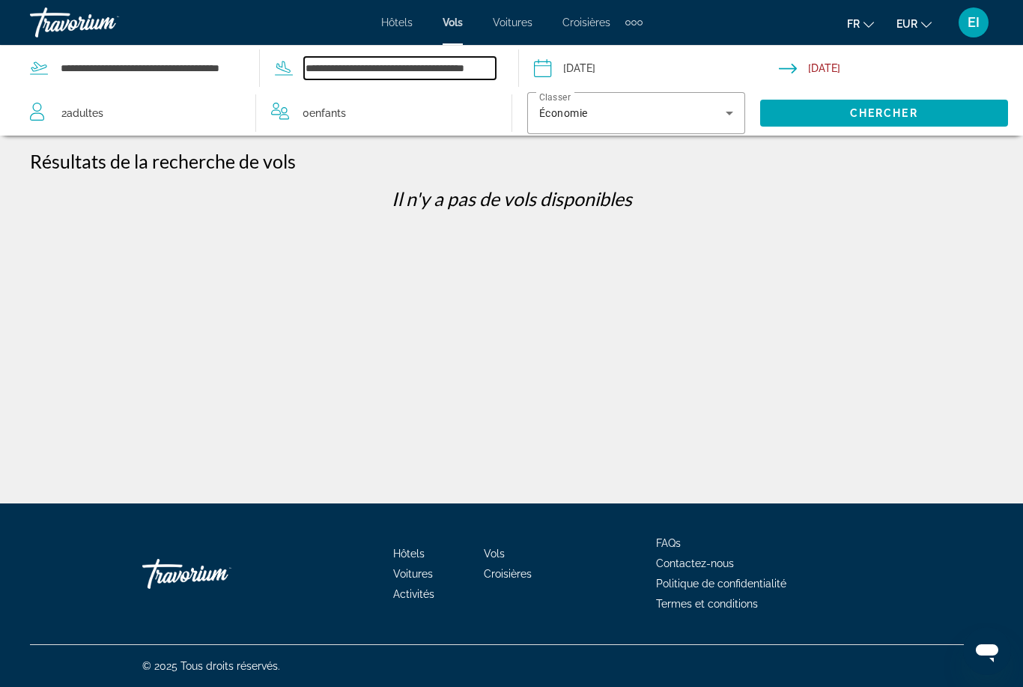
click at [470, 70] on input "**********" at bounding box center [400, 68] width 192 height 22
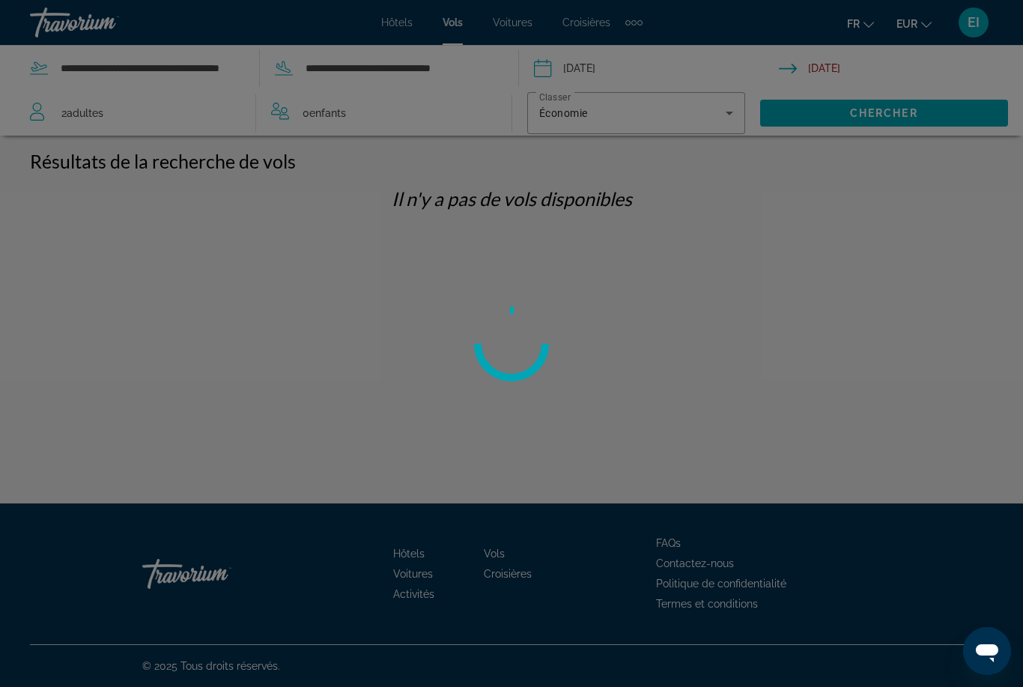
click at [422, 60] on div at bounding box center [511, 343] width 1023 height 687
click at [450, 64] on input "**********" at bounding box center [400, 68] width 192 height 22
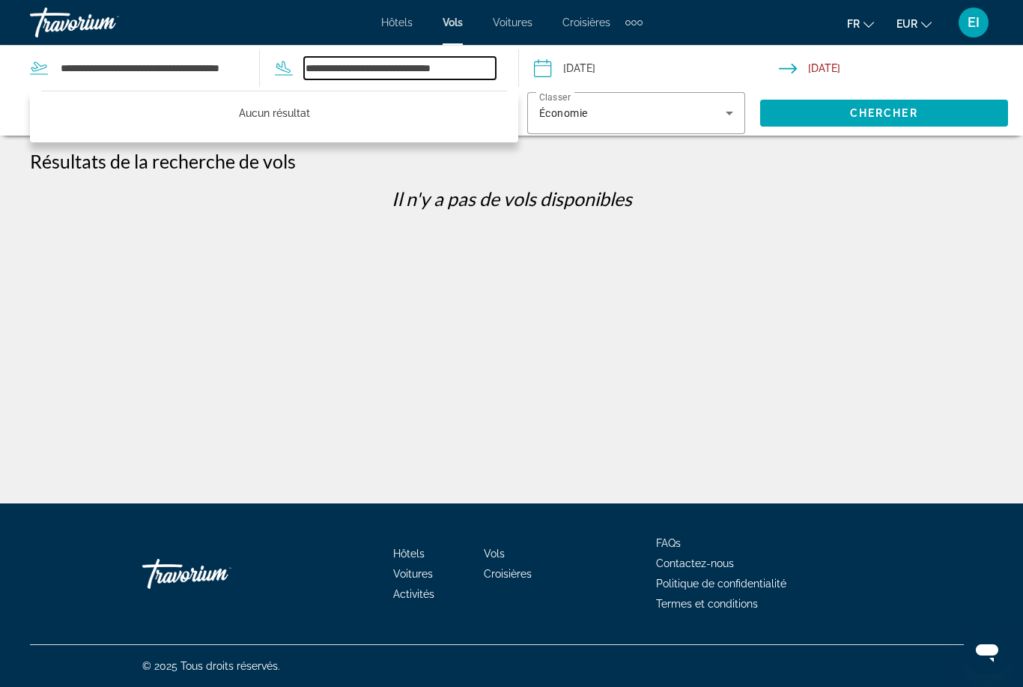
click at [327, 70] on input "**********" at bounding box center [400, 68] width 192 height 22
click at [336, 64] on input "**********" at bounding box center [400, 68] width 192 height 22
type input "*"
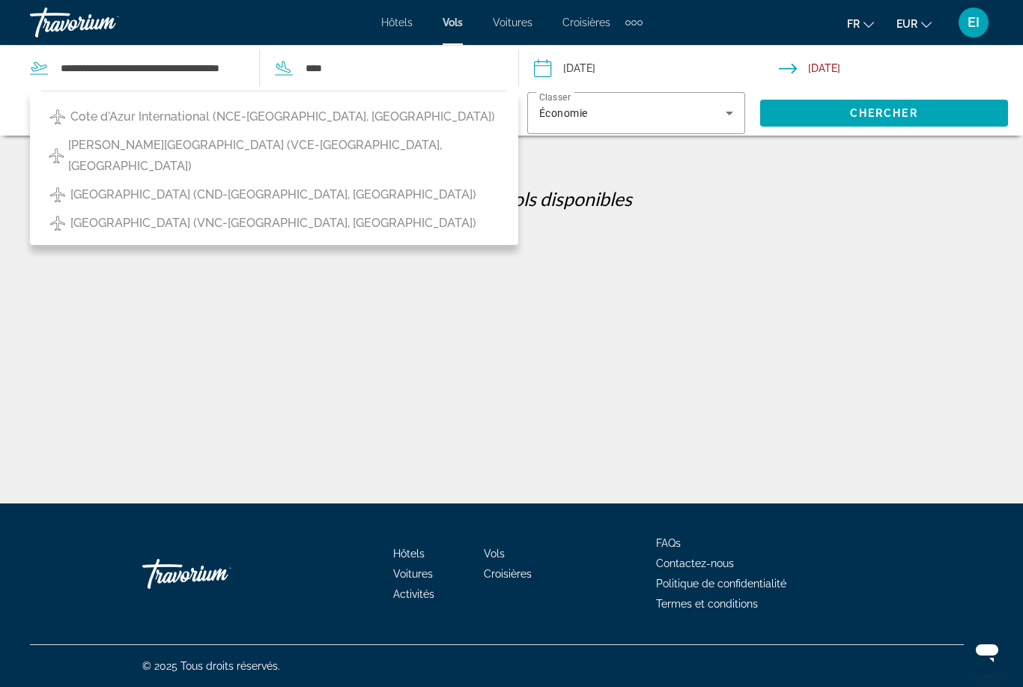
click at [318, 106] on button "Cote d'Azur International (NCE-Nice, France)" at bounding box center [274, 117] width 466 height 28
type input "**********"
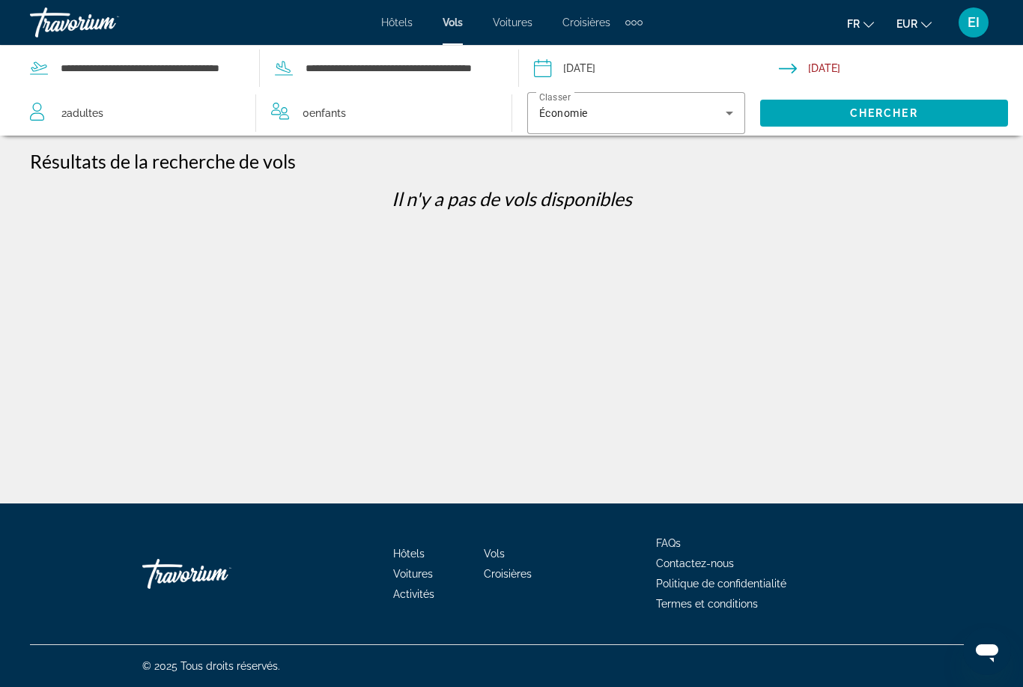
click at [899, 107] on span "Chercher" at bounding box center [884, 113] width 68 height 12
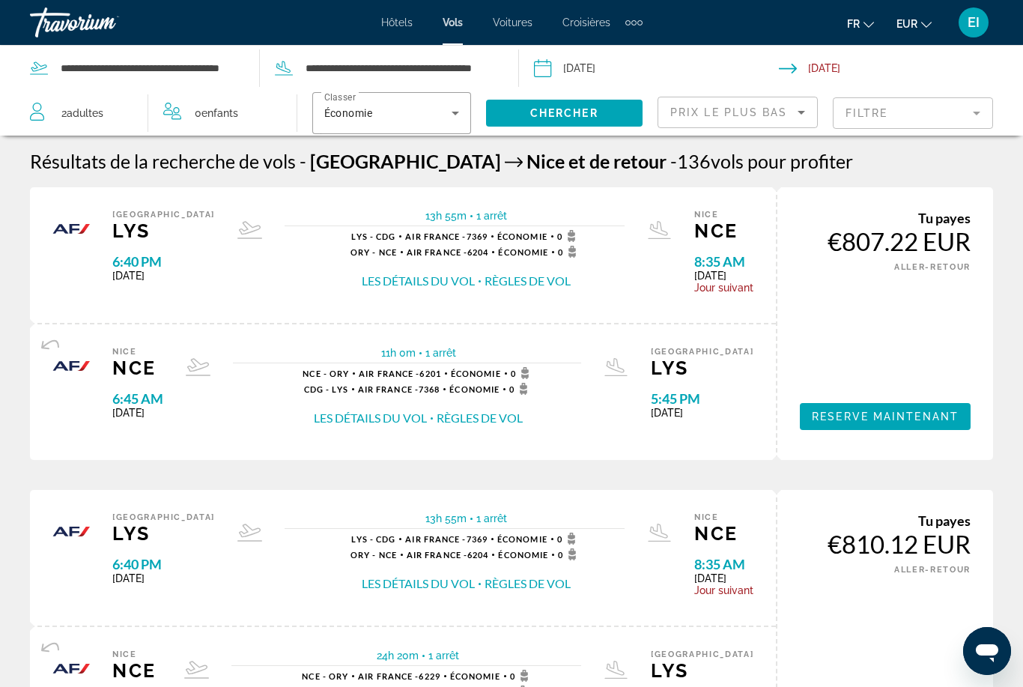
click at [890, 120] on mat-form-field "Filtre" at bounding box center [913, 112] width 160 height 31
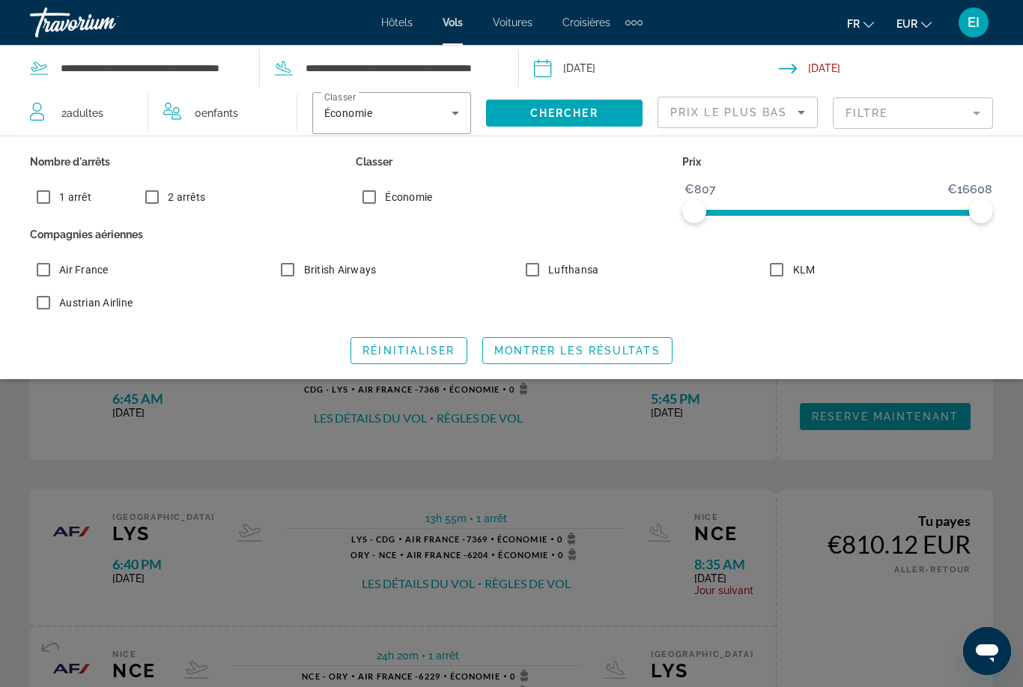
click at [73, 195] on span "1 arrêt" at bounding box center [75, 197] width 32 height 12
click at [561, 347] on span "Montrer les résultats" at bounding box center [577, 351] width 166 height 12
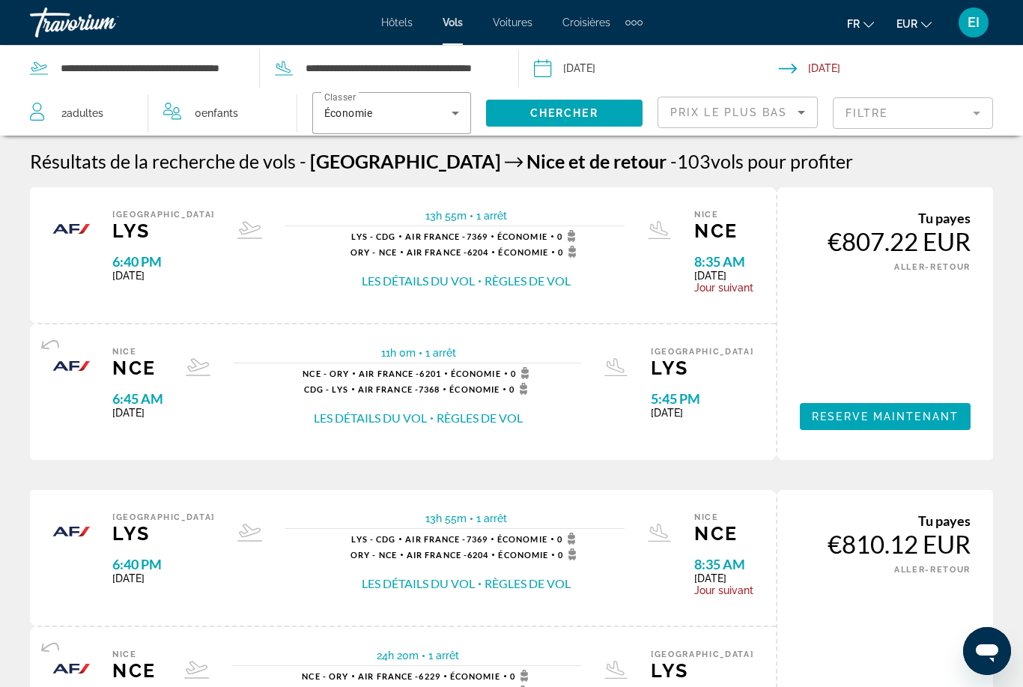
click at [513, 23] on span "Voitures" at bounding box center [513, 22] width 40 height 12
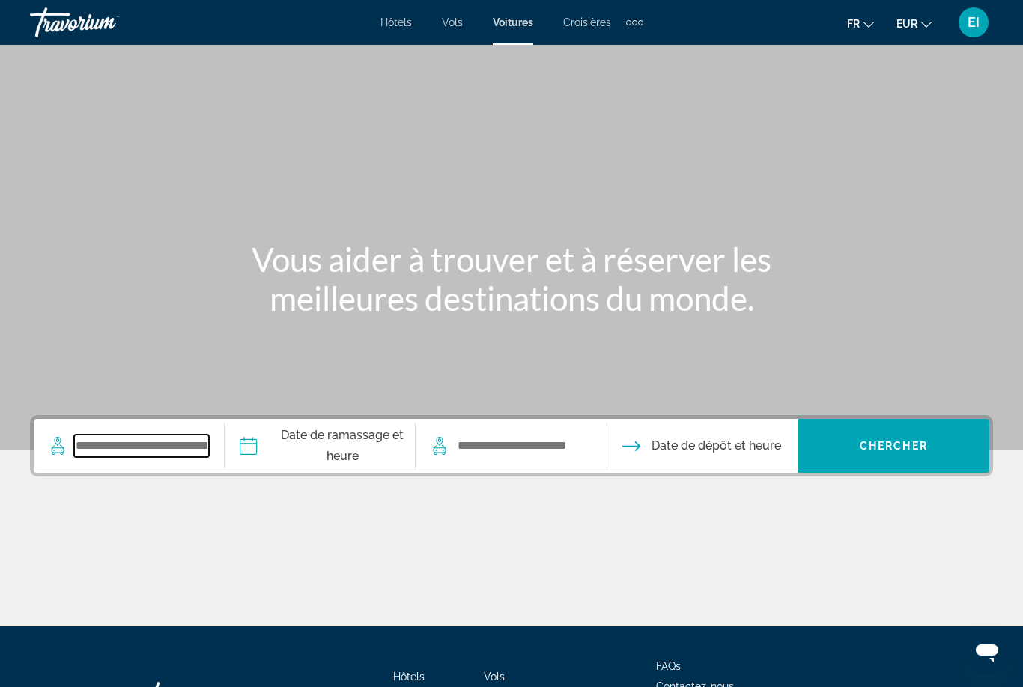
click at [167, 452] on input "Search widget" at bounding box center [141, 445] width 135 height 22
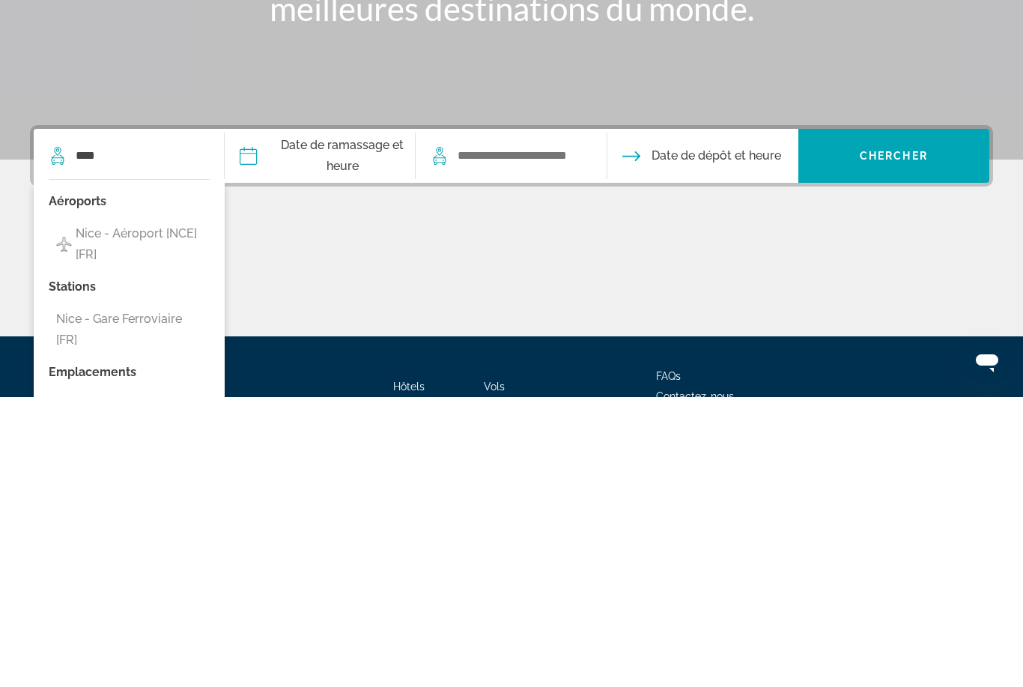
click at [127, 513] on span "Nice - Aéroport [NCE] [FR]" at bounding box center [139, 534] width 127 height 42
type input "**********"
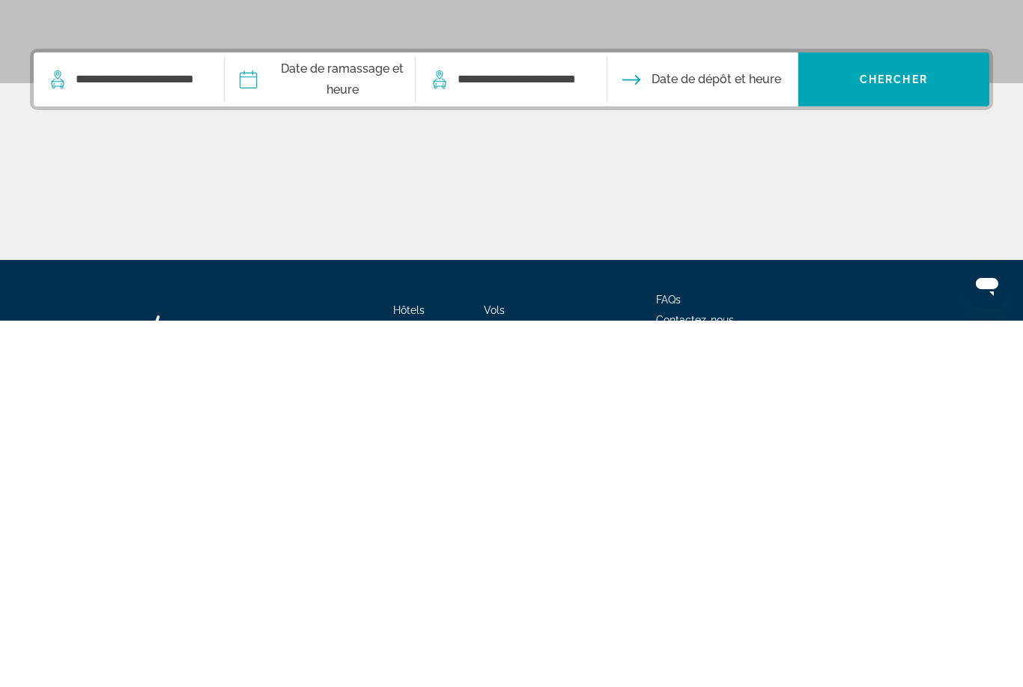
click at [355, 419] on input "Pickup date" at bounding box center [319, 448] width 197 height 58
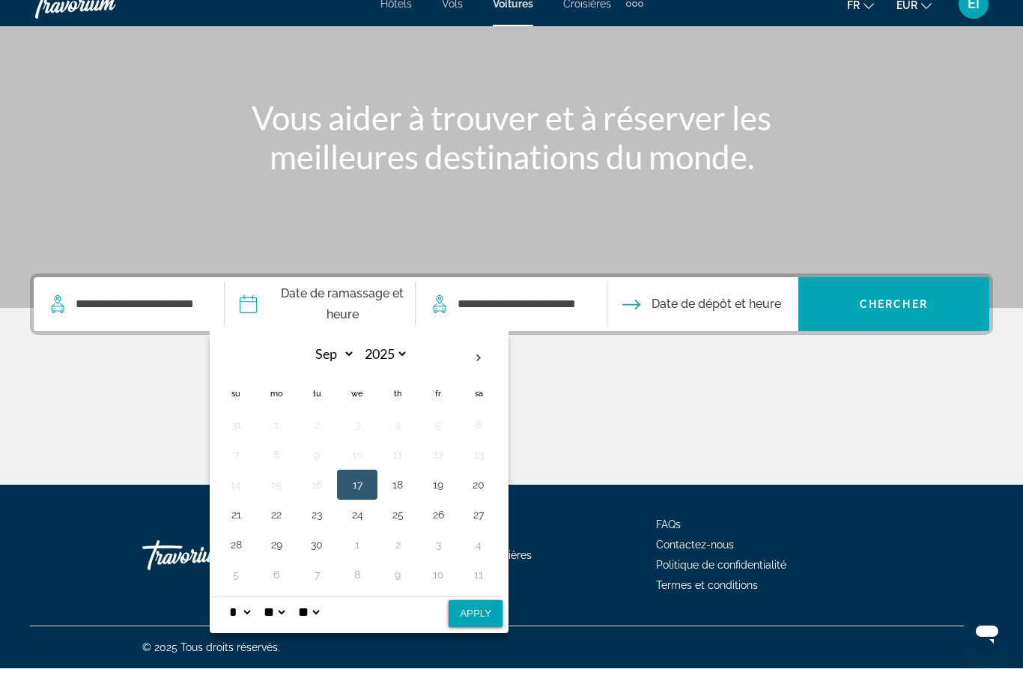
click at [497, 361] on th "Next month" at bounding box center [478, 376] width 40 height 33
select select "*"
click at [491, 493] on button "18" at bounding box center [479, 503] width 24 height 21
click at [253, 616] on select "* * * * * * * * * ** ** **" at bounding box center [239, 631] width 27 height 30
click at [322, 616] on select "** **" at bounding box center [308, 631] width 27 height 30
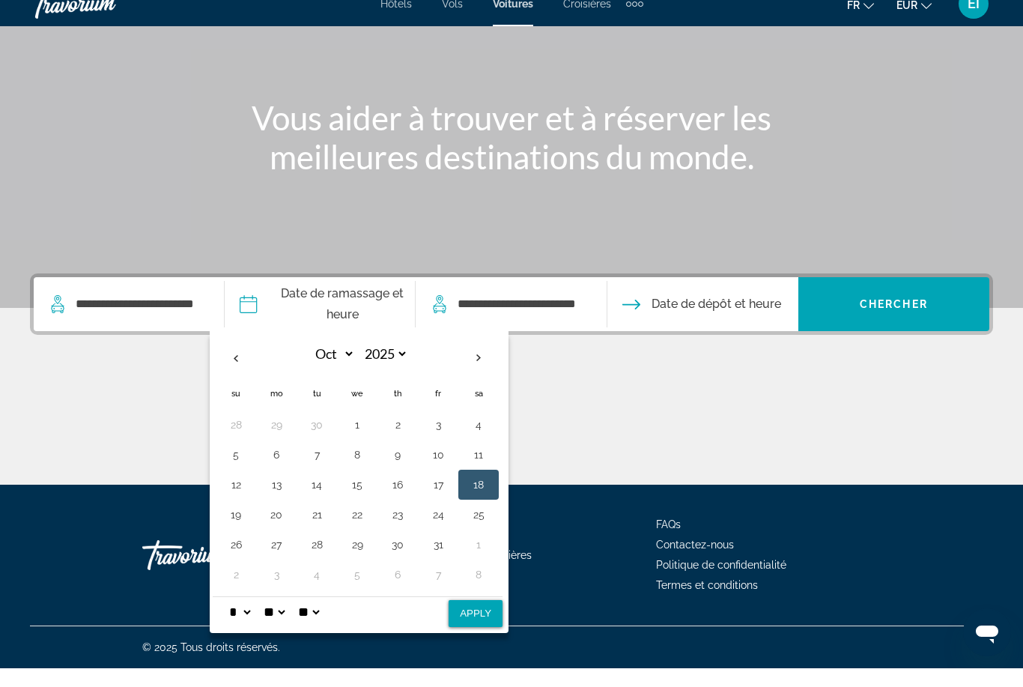
click at [322, 616] on select "** **" at bounding box center [308, 631] width 27 height 30
click at [253, 616] on select "* * * * * * * * * ** ** **" at bounding box center [239, 631] width 27 height 30
click at [253, 617] on select "* * * * * * * * * ** ** **" at bounding box center [239, 631] width 27 height 30
select select "**"
click at [494, 619] on button "Apply" at bounding box center [476, 632] width 54 height 27
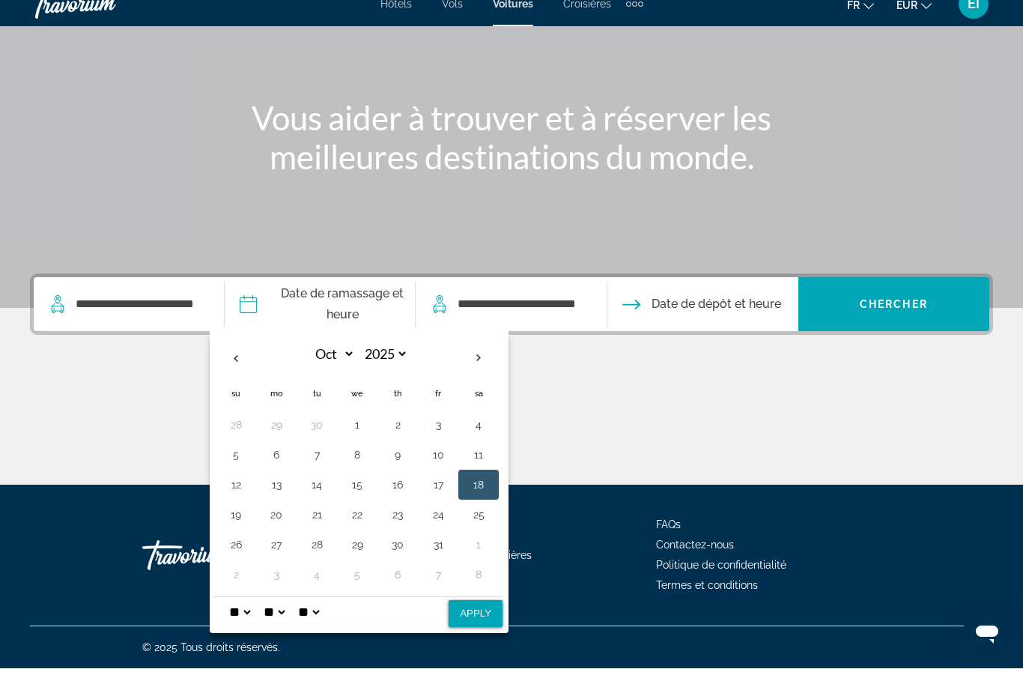
type input "**********"
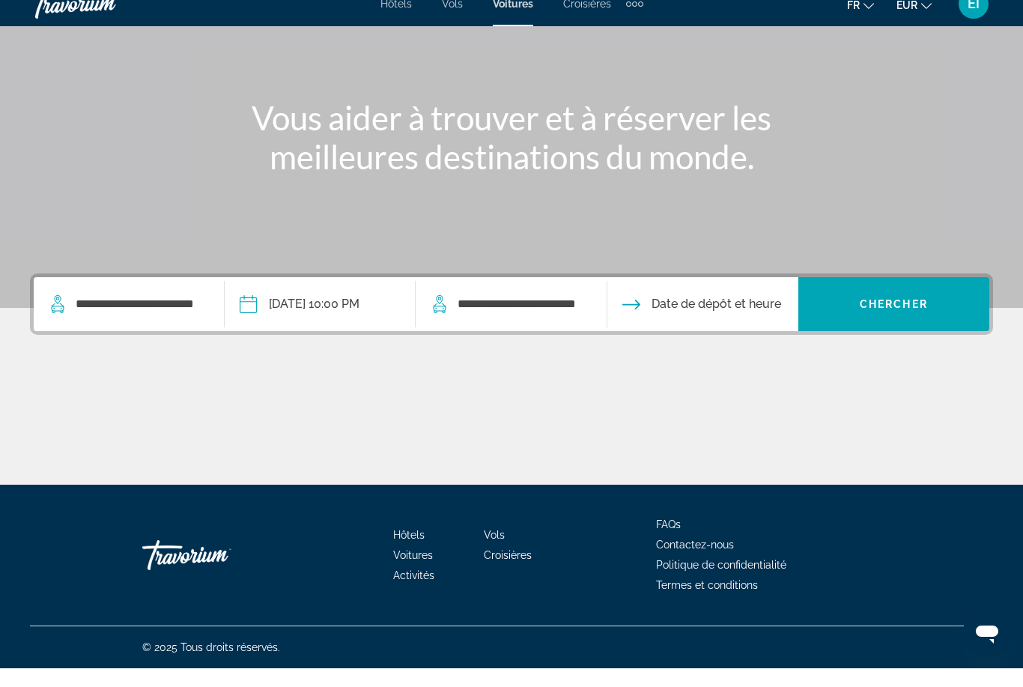
click at [708, 305] on input "Drop-off date" at bounding box center [702, 325] width 197 height 58
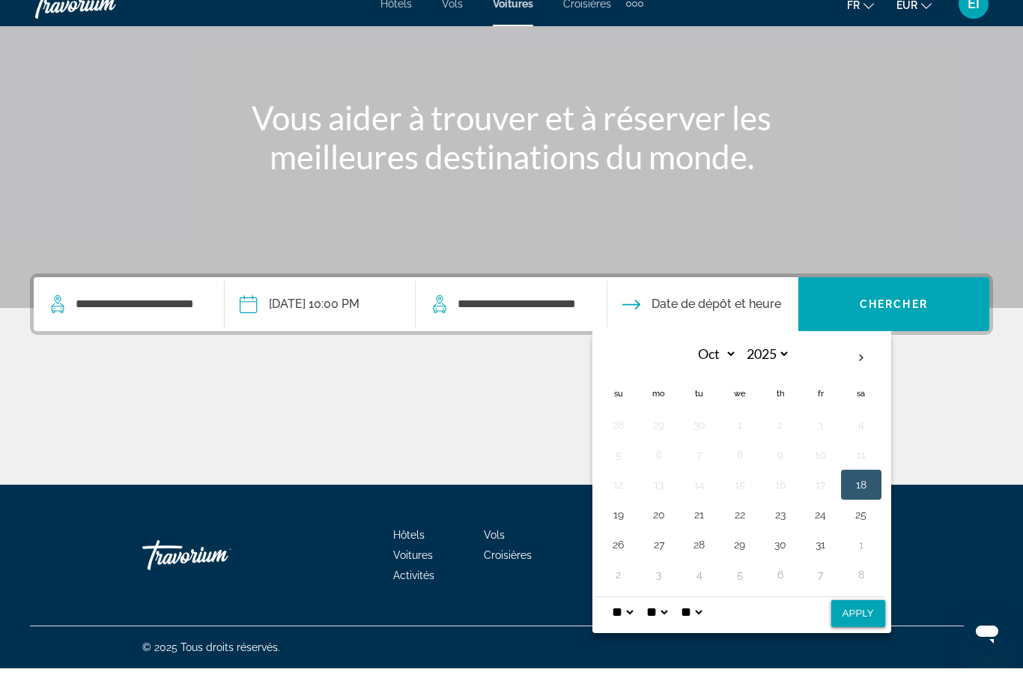
click at [873, 523] on button "25" at bounding box center [861, 533] width 24 height 21
click at [636, 616] on select "* * * * * * * * * ** ** **" at bounding box center [622, 631] width 27 height 30
select select "*"
click at [705, 616] on select "** **" at bounding box center [691, 631] width 27 height 30
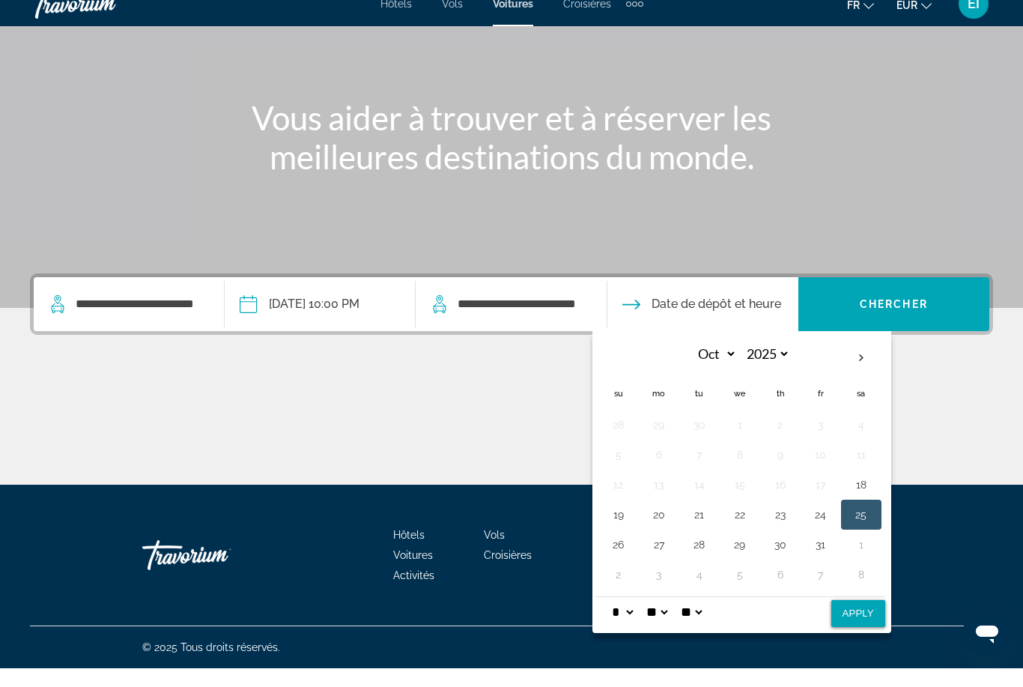
select select "**"
click at [636, 616] on select "* * * * * * * * * ** ** **" at bounding box center [622, 631] width 27 height 30
select select "*"
click at [877, 619] on button "Apply" at bounding box center [858, 632] width 54 height 27
type input "**********"
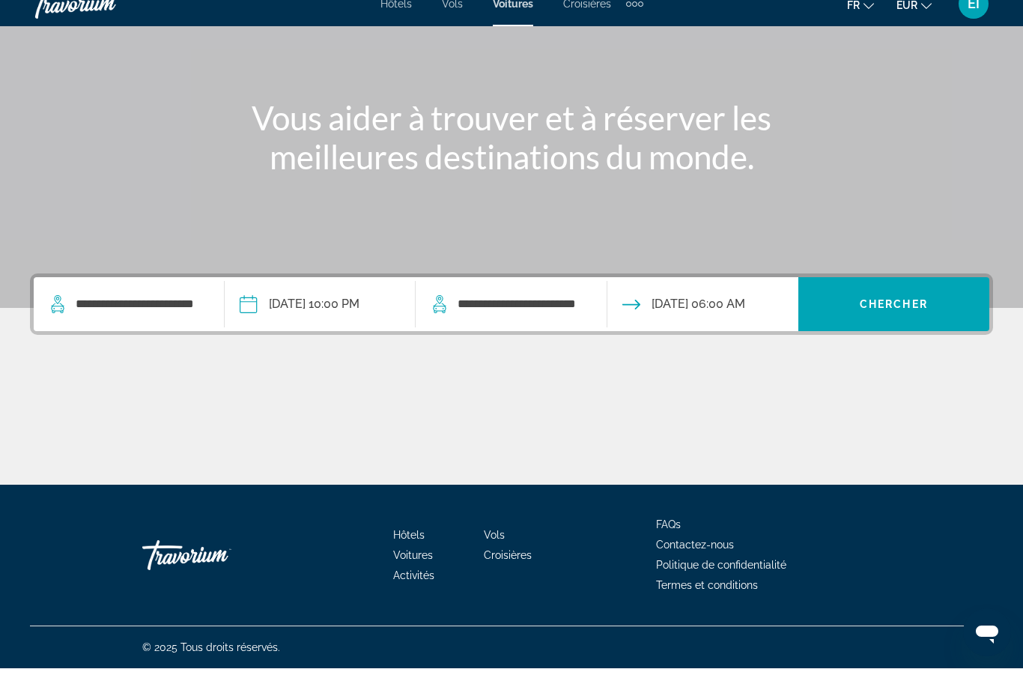
click at [925, 317] on span "Chercher" at bounding box center [894, 323] width 68 height 12
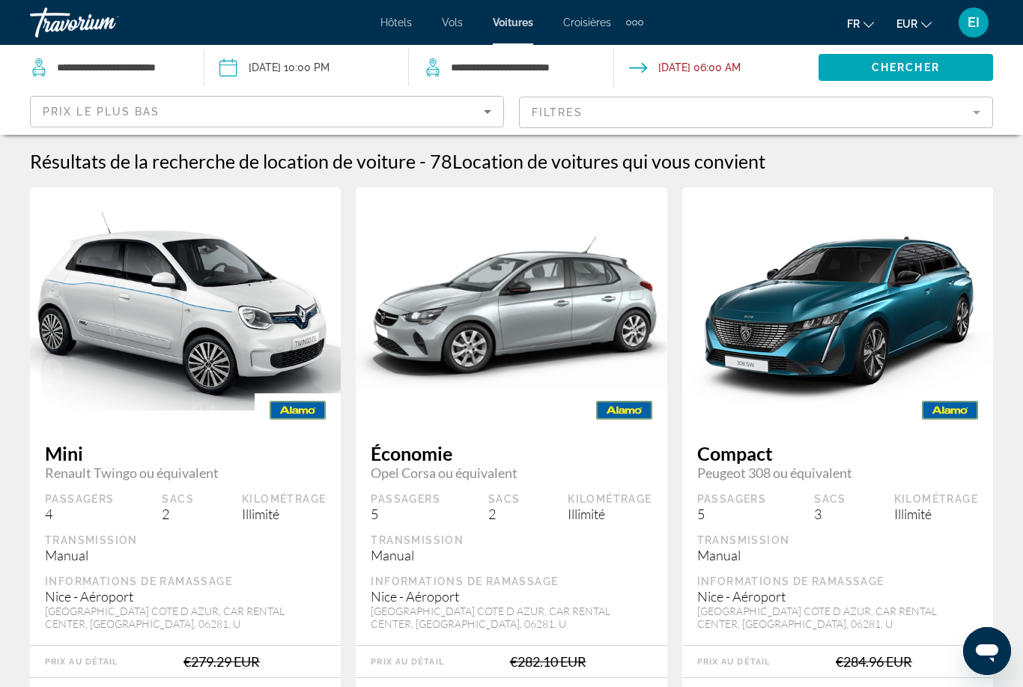
click at [453, 98] on div "Prix ​​le plus bas" at bounding box center [267, 118] width 449 height 42
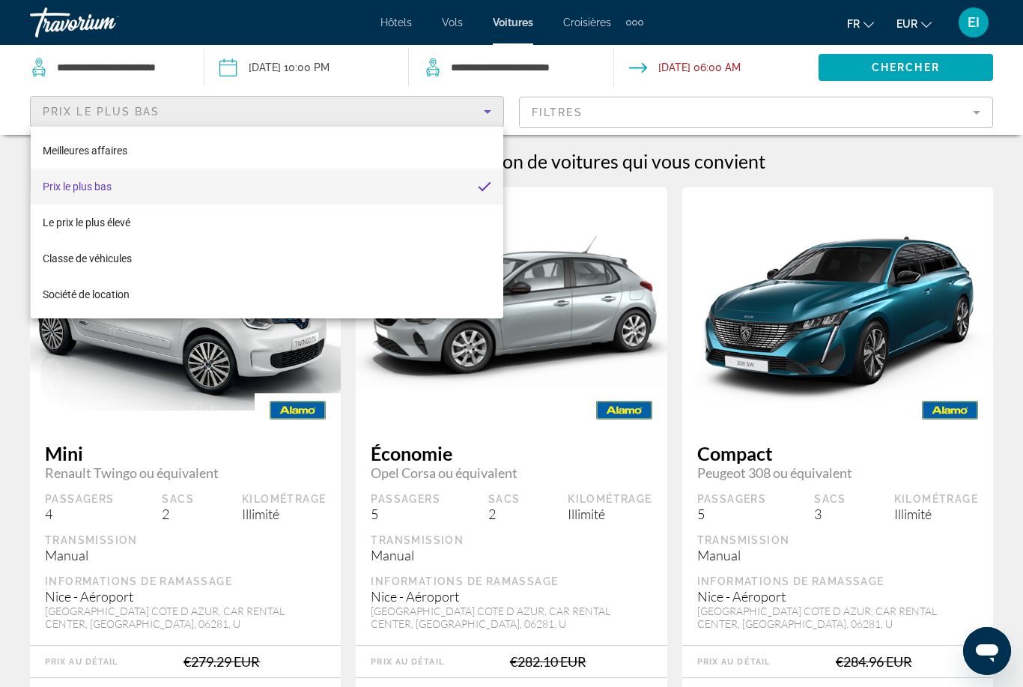
click at [682, 119] on div at bounding box center [511, 343] width 1023 height 687
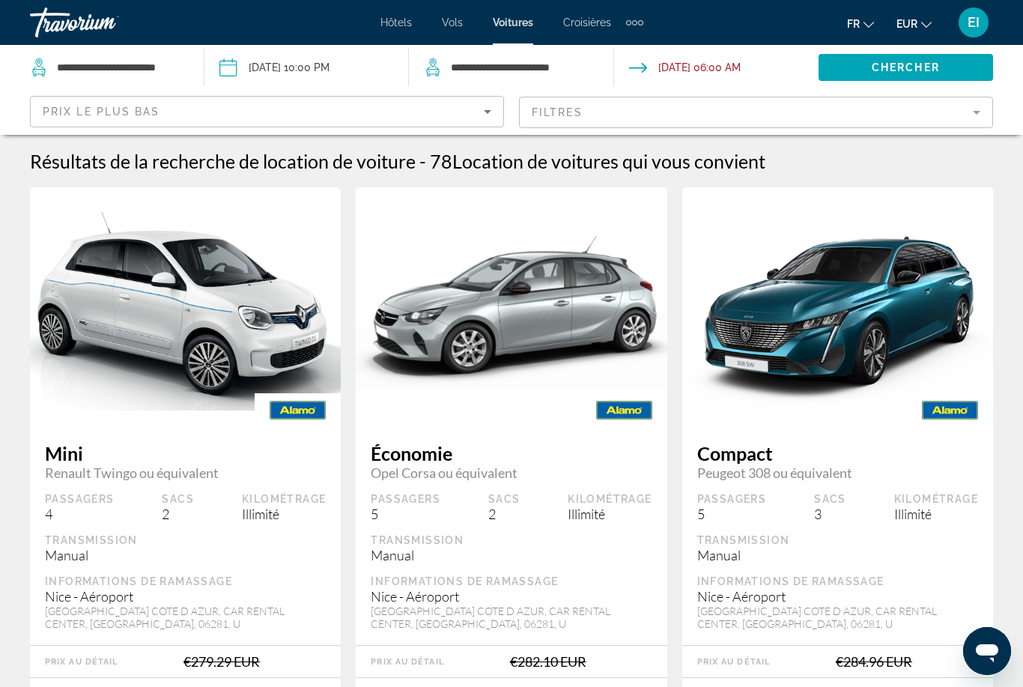
click at [681, 118] on mat-form-field "Filtres" at bounding box center [756, 112] width 474 height 31
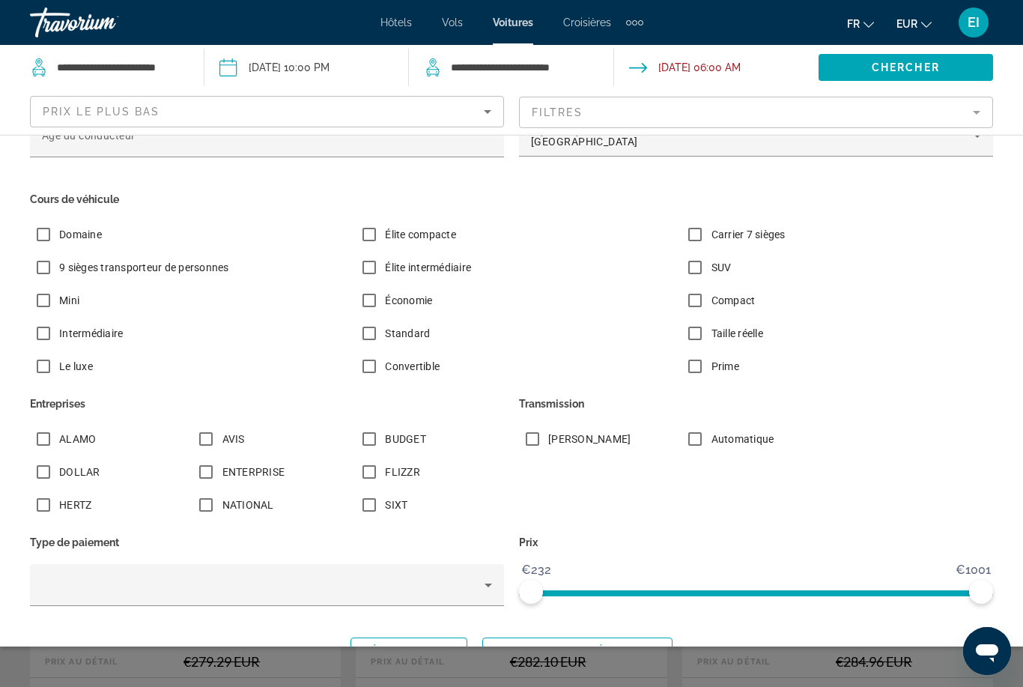
scroll to position [34, 0]
click at [647, 652] on span "Montrer les résultats" at bounding box center [577, 652] width 166 height 12
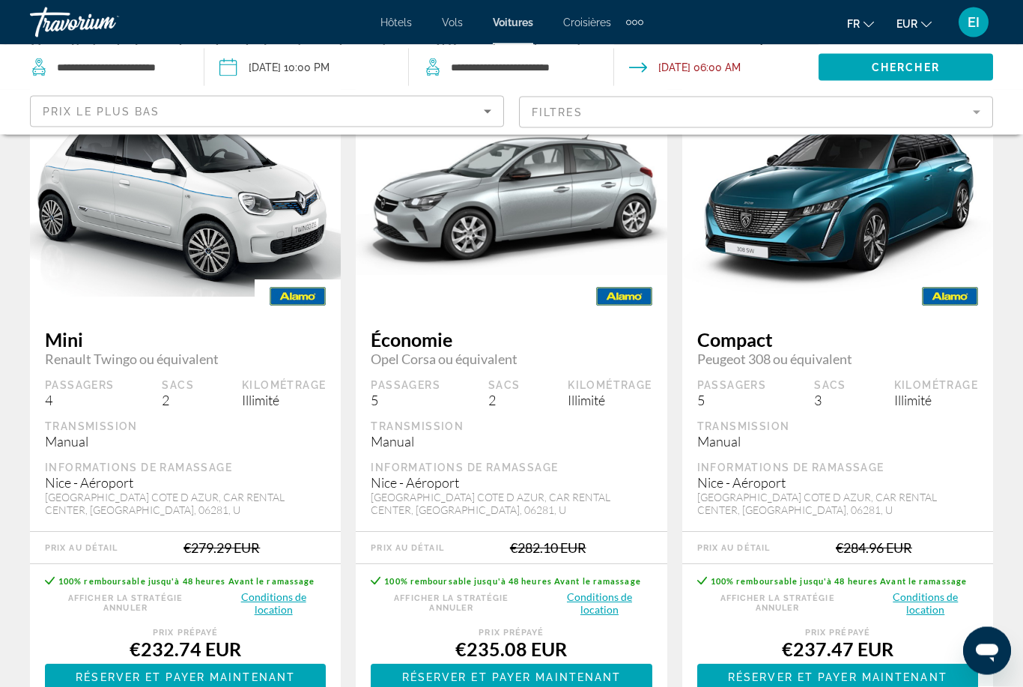
scroll to position [118, 0]
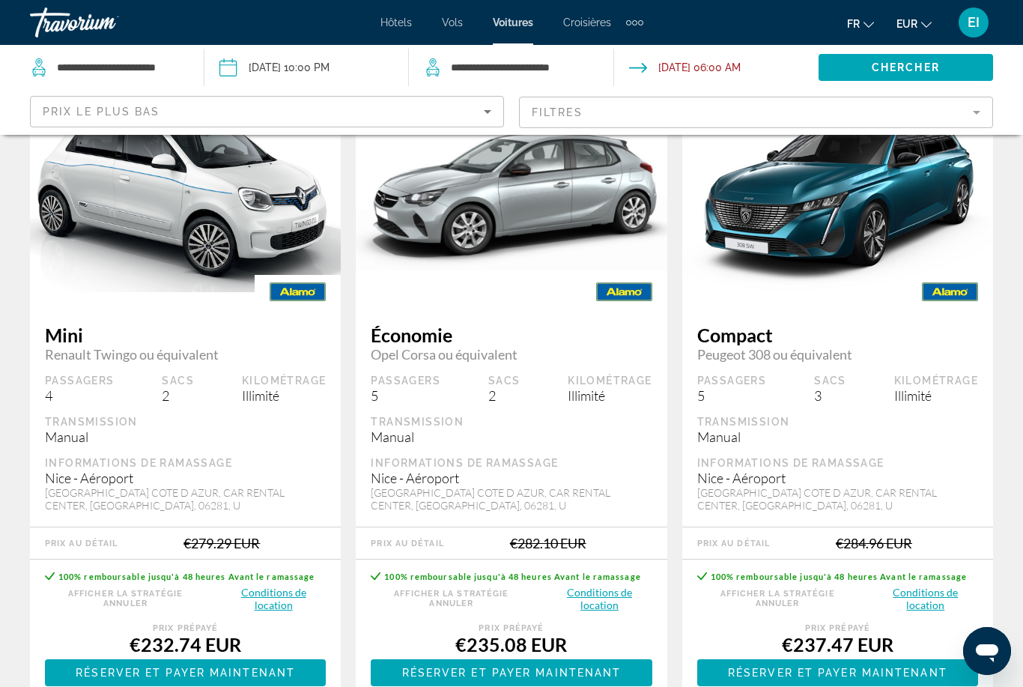
click at [257, 655] on span "Main content" at bounding box center [185, 673] width 281 height 36
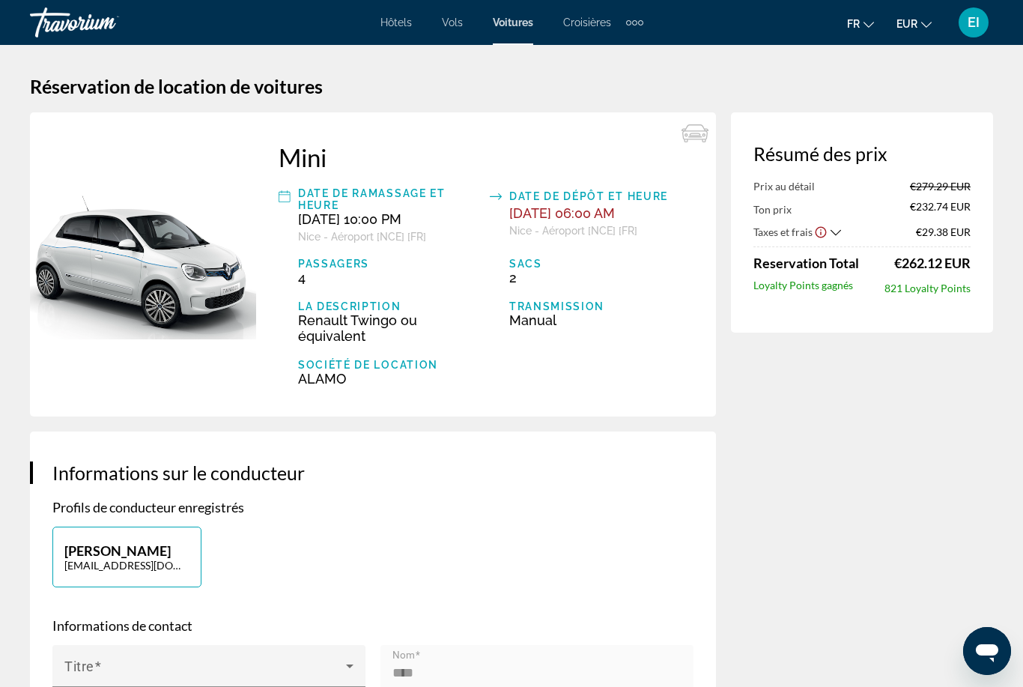
click at [389, 17] on span "Hôtels" at bounding box center [395, 22] width 31 height 12
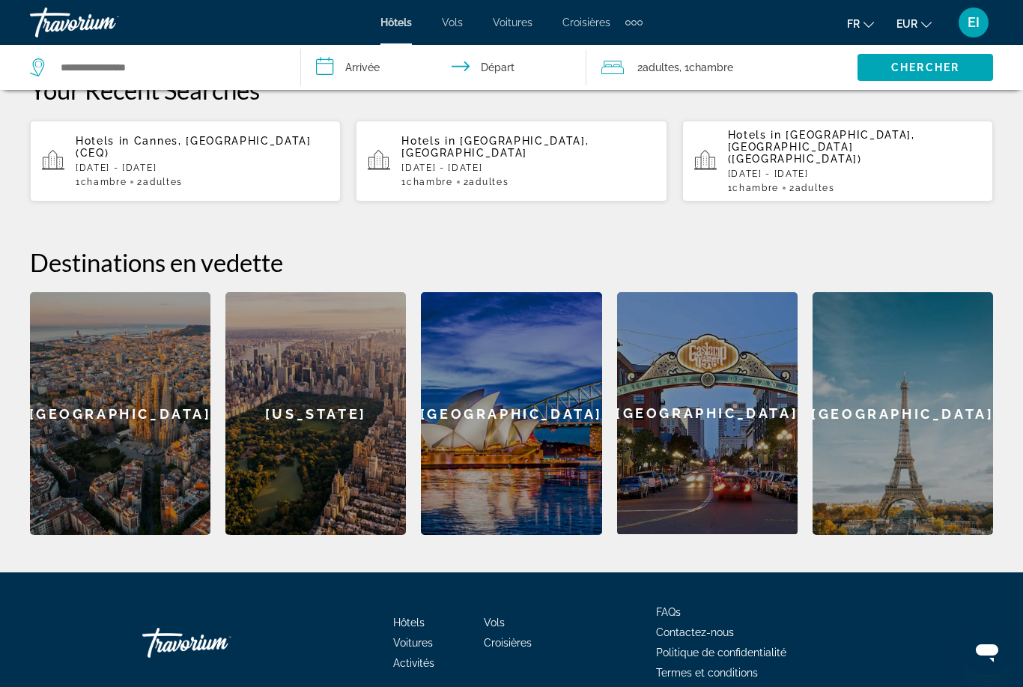
scroll to position [440, 0]
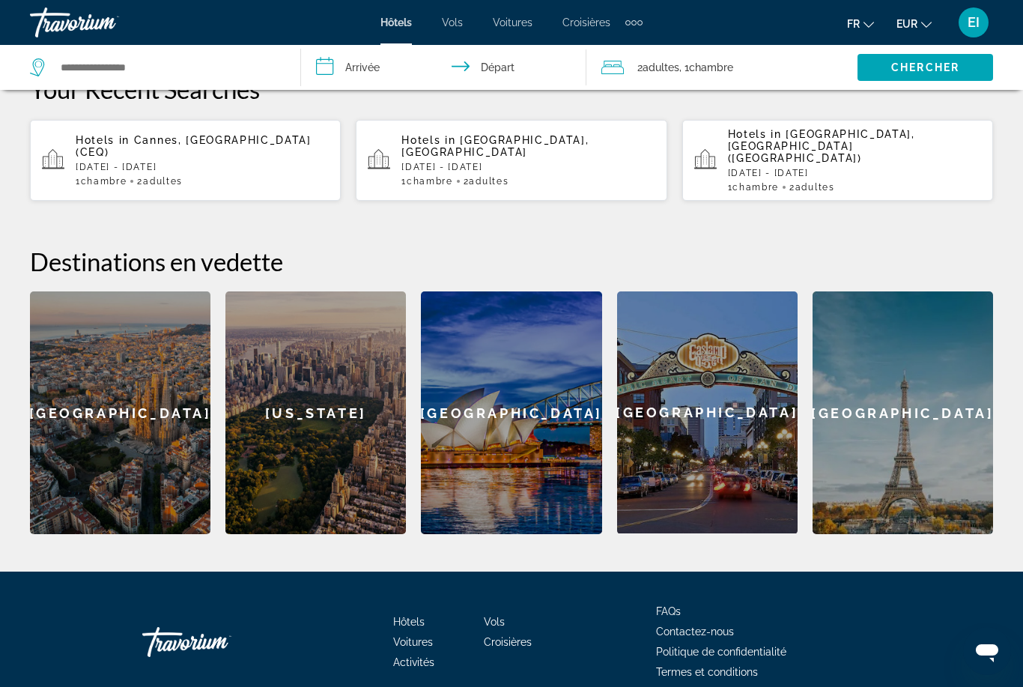
click at [125, 414] on div "[GEOGRAPHIC_DATA]" at bounding box center [120, 412] width 180 height 243
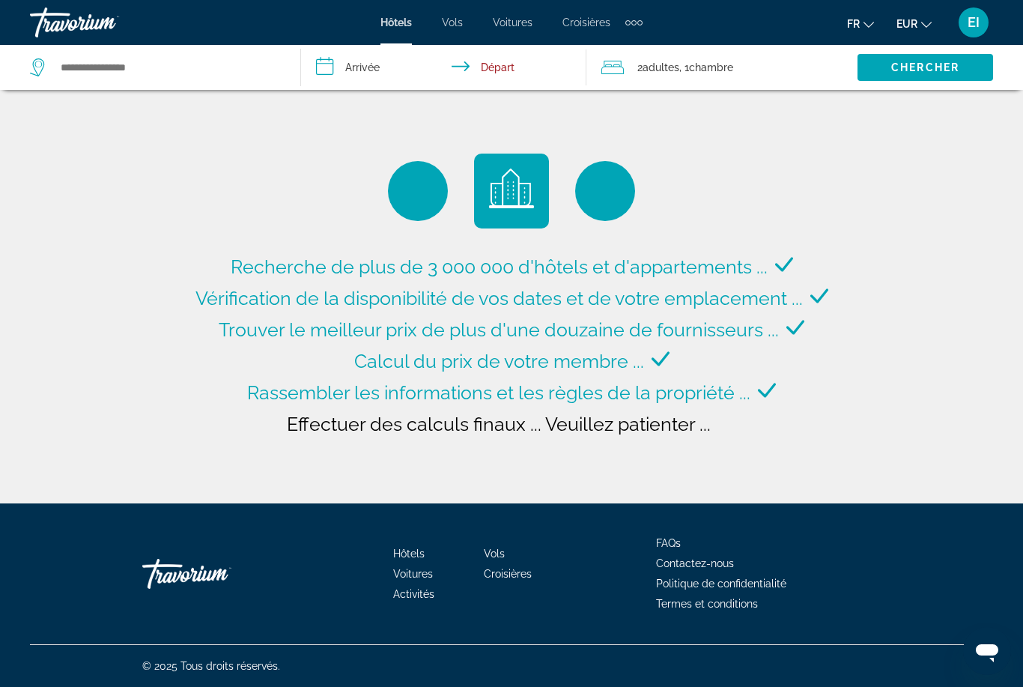
type input "**********"
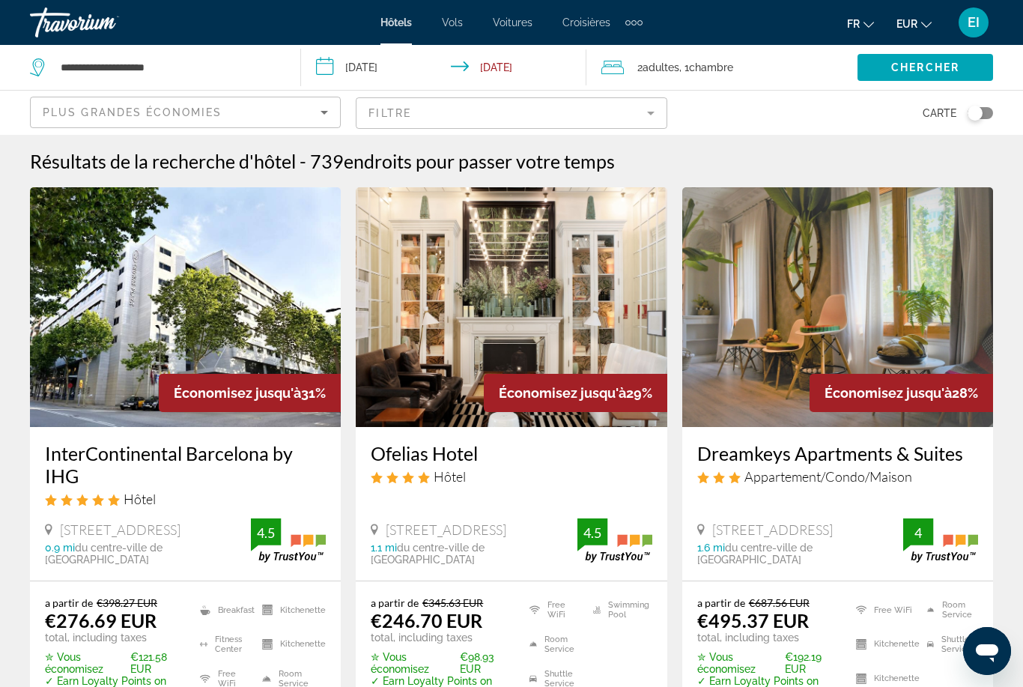
click at [420, 59] on input "**********" at bounding box center [447, 69] width 292 height 49
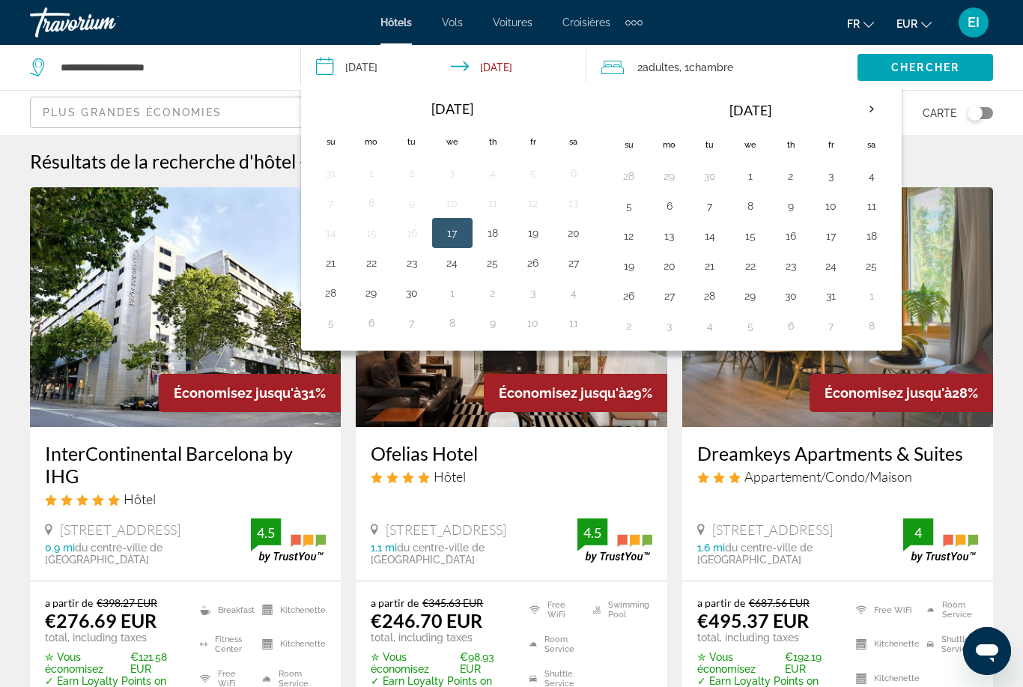
click at [882, 105] on th "Next month" at bounding box center [872, 109] width 40 height 33
click at [874, 112] on th "Next month" at bounding box center [872, 109] width 40 height 33
click at [872, 110] on th "Next month" at bounding box center [872, 109] width 40 height 33
click at [875, 106] on th "Next month" at bounding box center [872, 109] width 40 height 33
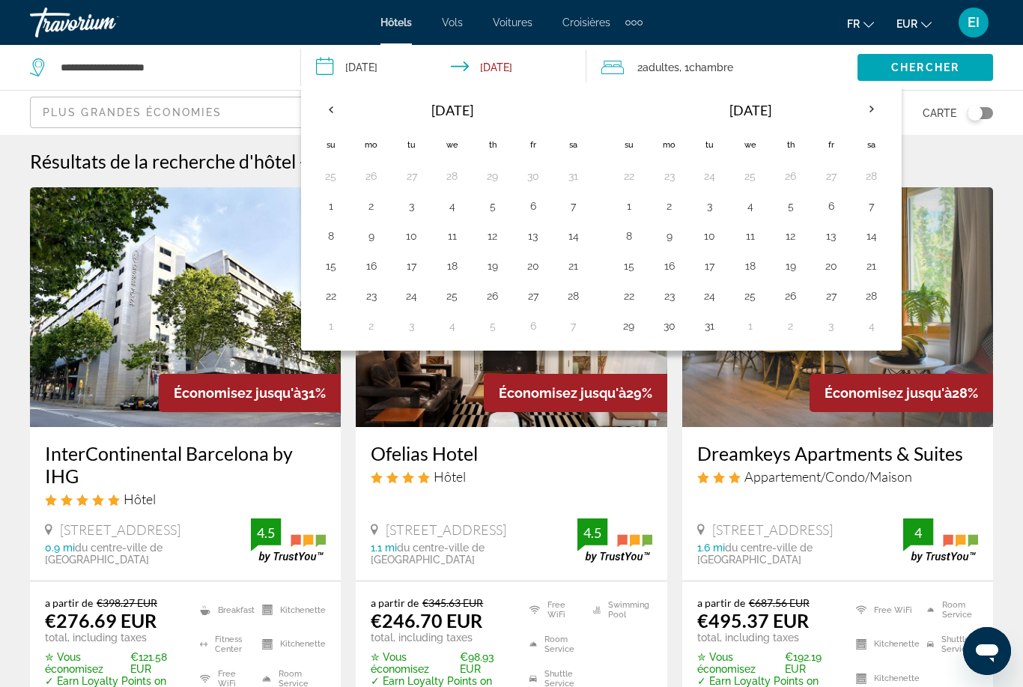
click at [336, 103] on th "Previous month" at bounding box center [331, 109] width 40 height 33
click at [330, 115] on th "Previous month" at bounding box center [331, 109] width 40 height 33
click at [332, 106] on th "Previous month" at bounding box center [331, 109] width 40 height 33
click at [580, 261] on button "22" at bounding box center [574, 265] width 24 height 21
click at [573, 298] on button "29" at bounding box center [574, 295] width 24 height 21
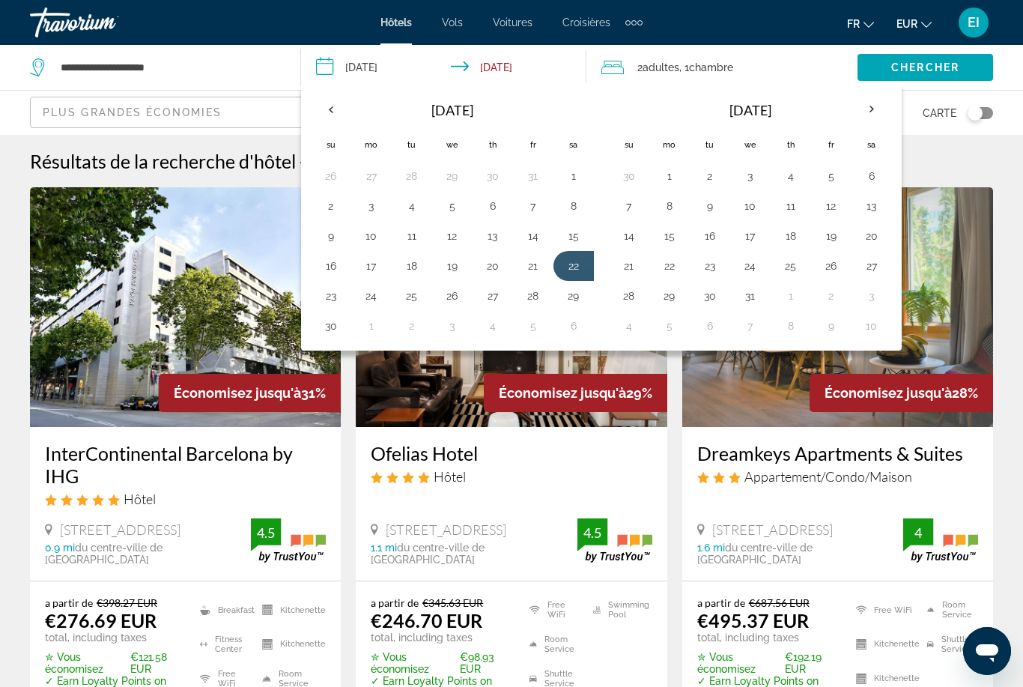
type input "**********"
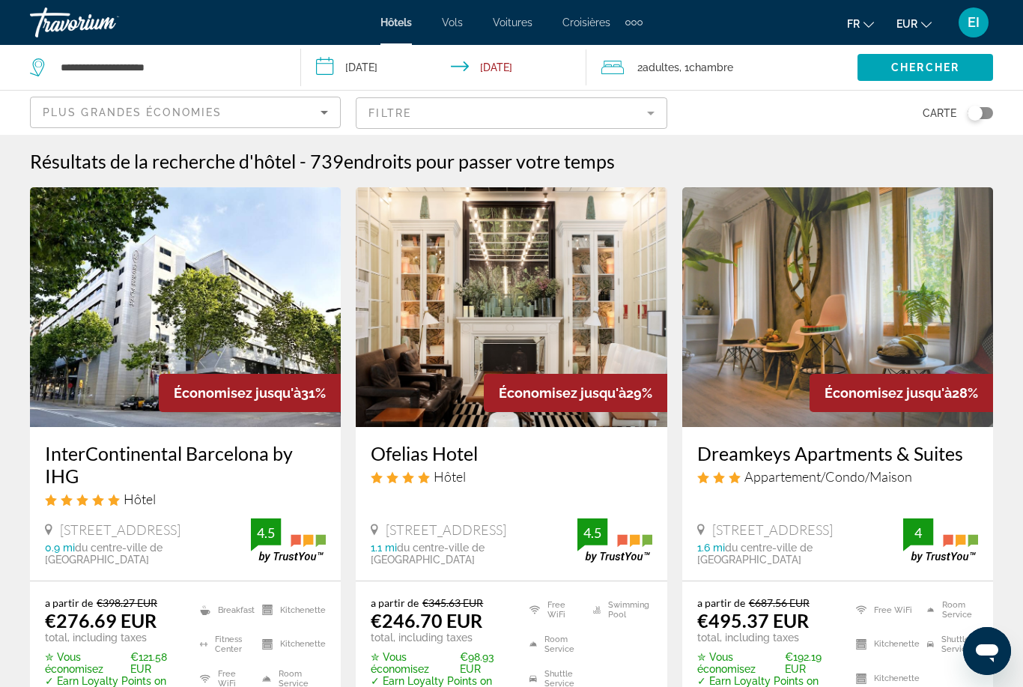
click at [895, 58] on span "Search widget" at bounding box center [926, 67] width 136 height 36
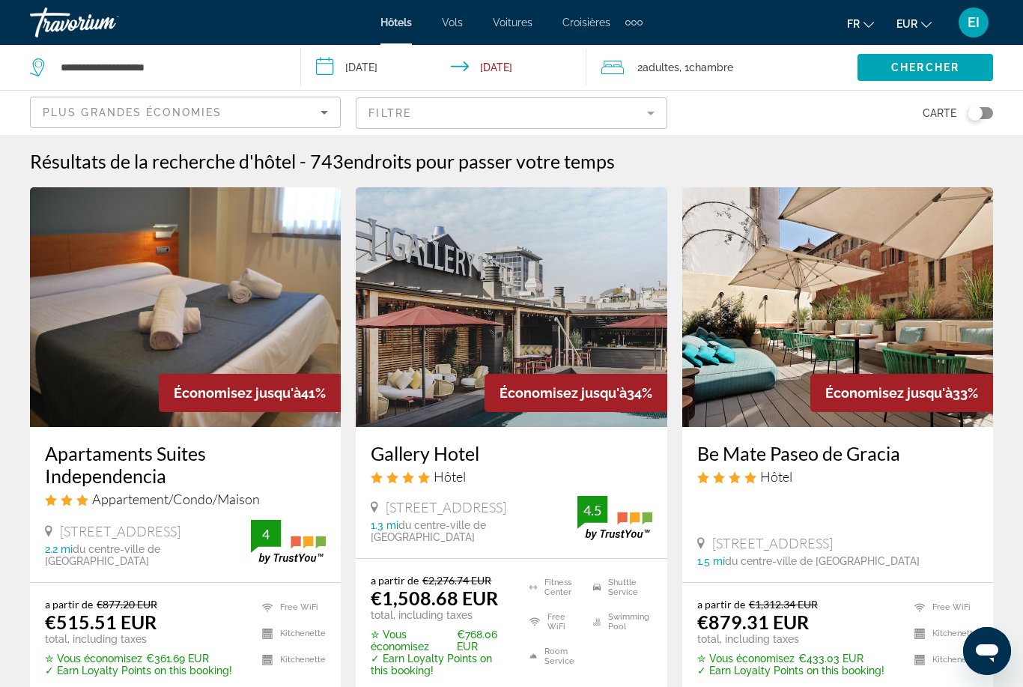
click at [556, 121] on mat-form-field "Filtre" at bounding box center [511, 112] width 311 height 31
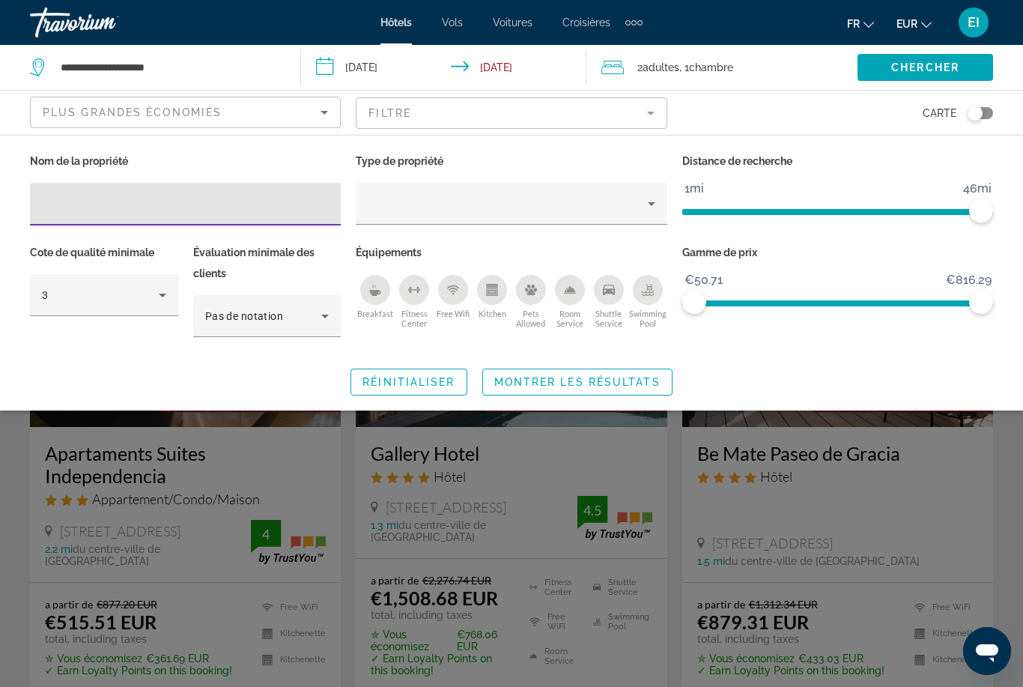
click at [374, 279] on div "Breakfast" at bounding box center [375, 290] width 30 height 30
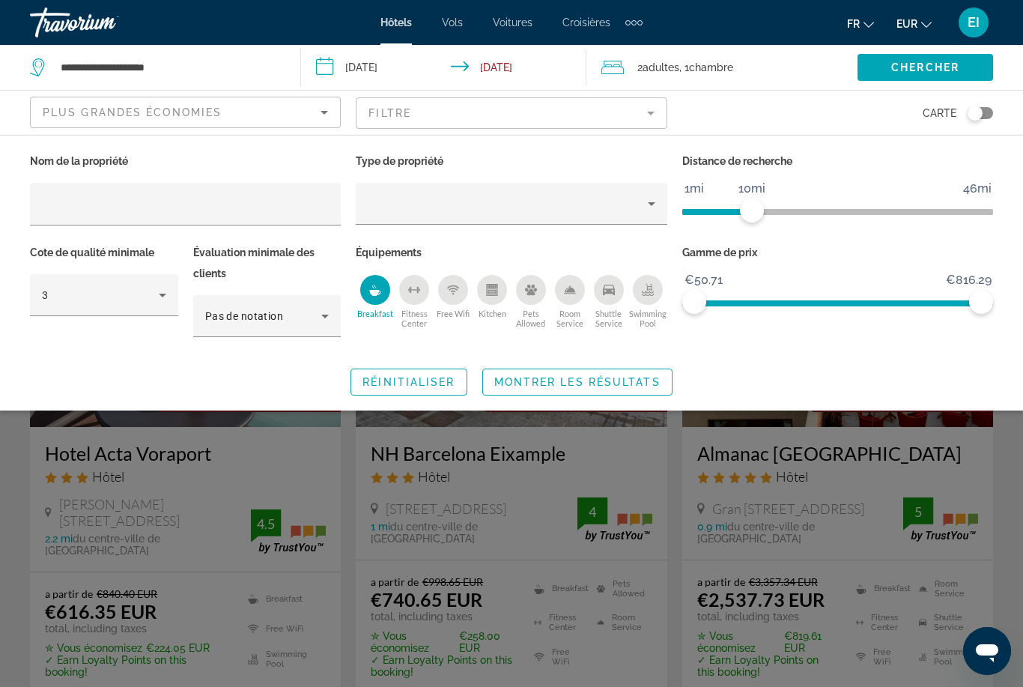
click at [631, 387] on span "Montrer les résultats" at bounding box center [577, 382] width 166 height 12
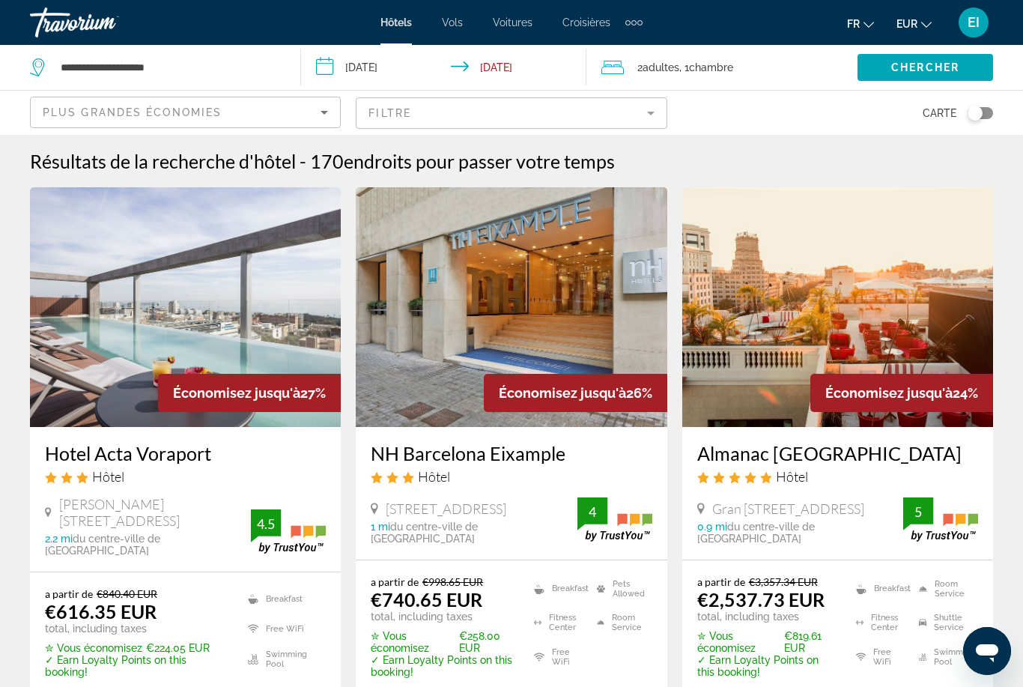
click at [304, 109] on div "Plus grandes économies" at bounding box center [182, 112] width 278 height 18
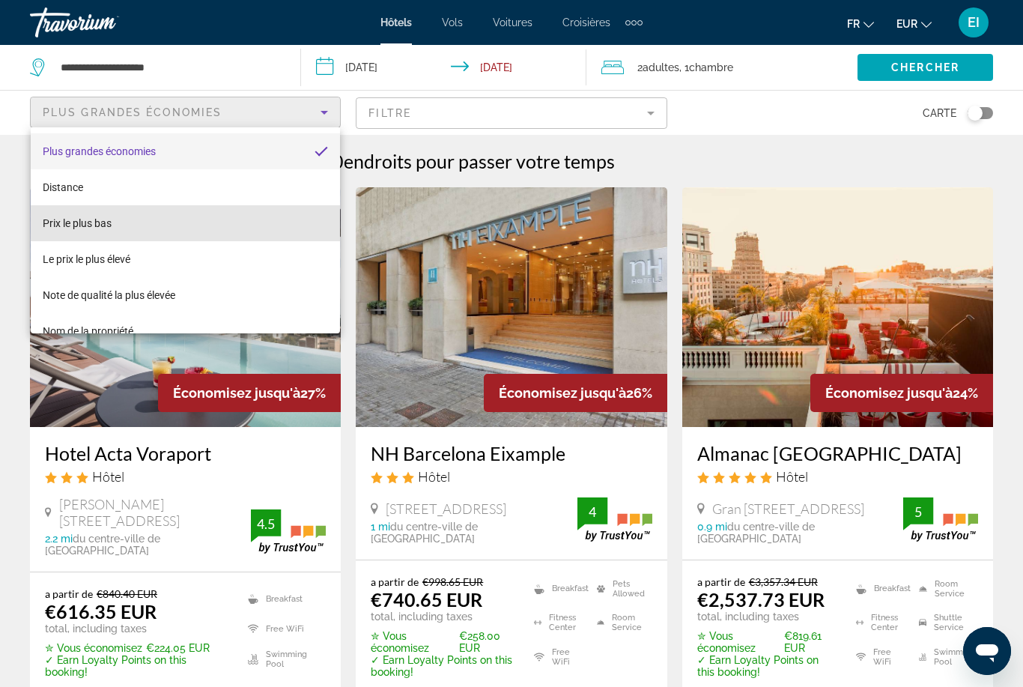
click at [196, 225] on mat-option "Prix le plus bas" at bounding box center [185, 223] width 309 height 36
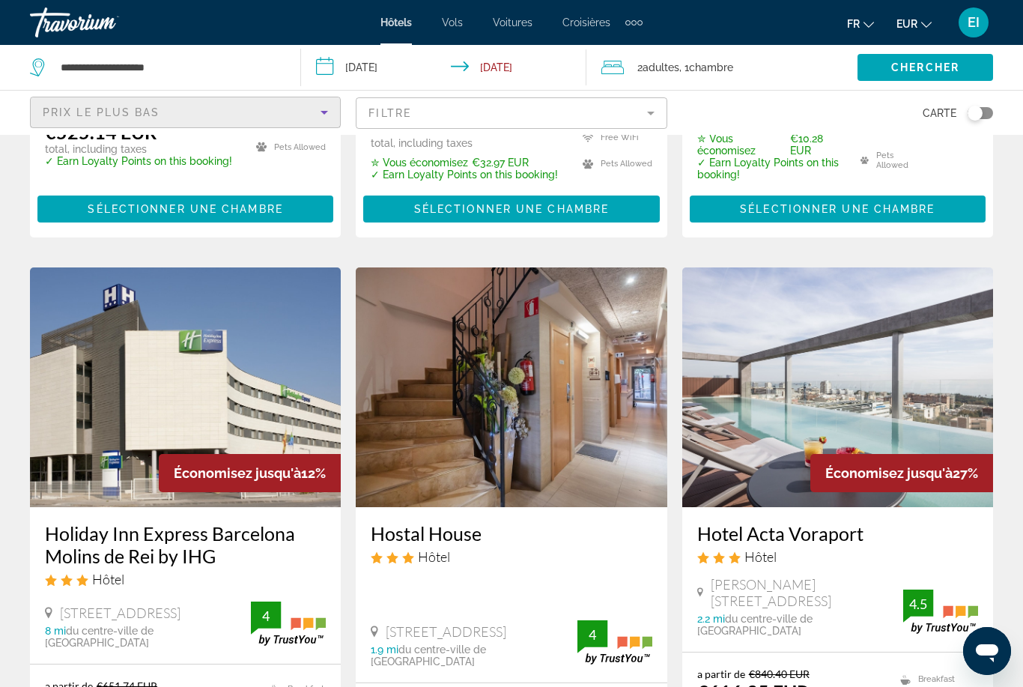
scroll to position [1153, 0]
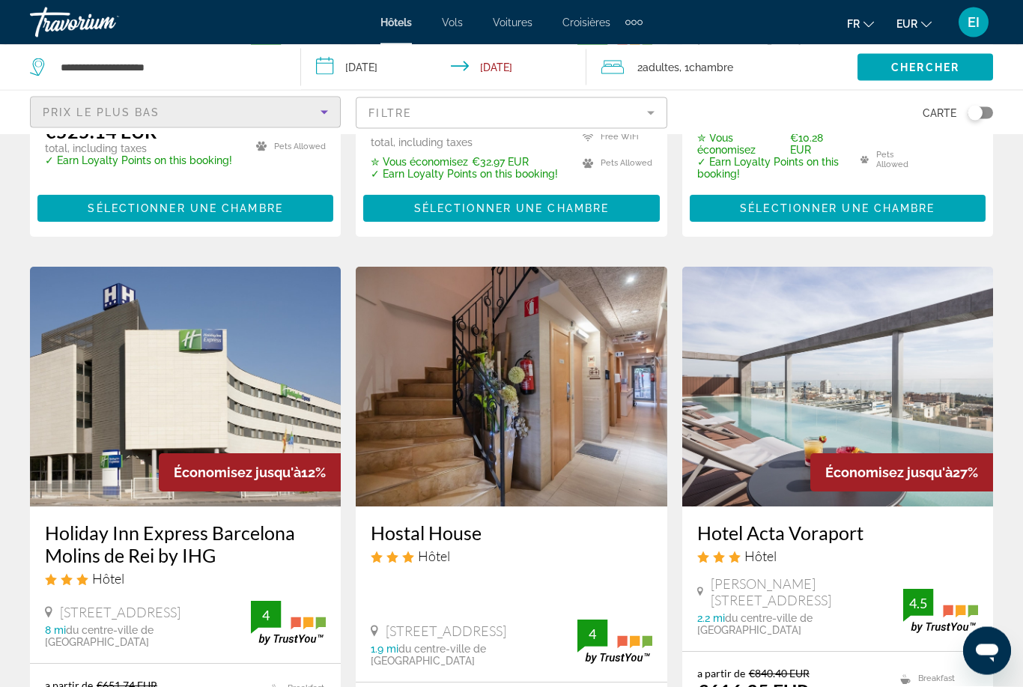
click at [851, 522] on h3 "Hotel Acta Voraport" at bounding box center [837, 533] width 281 height 22
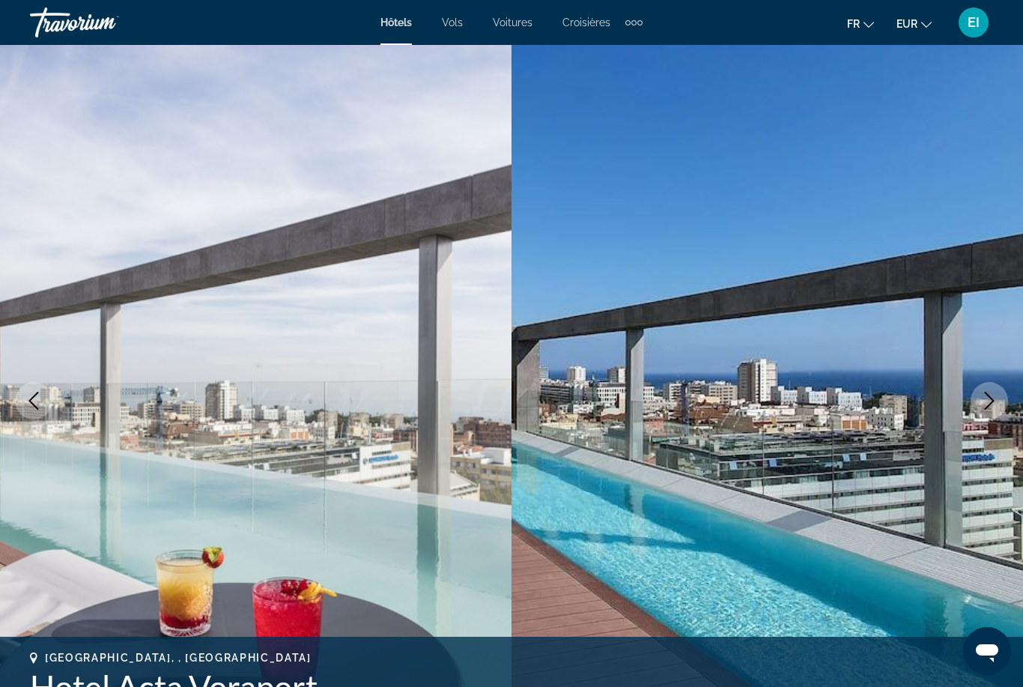
click at [988, 404] on icon "Next image" at bounding box center [989, 401] width 18 height 18
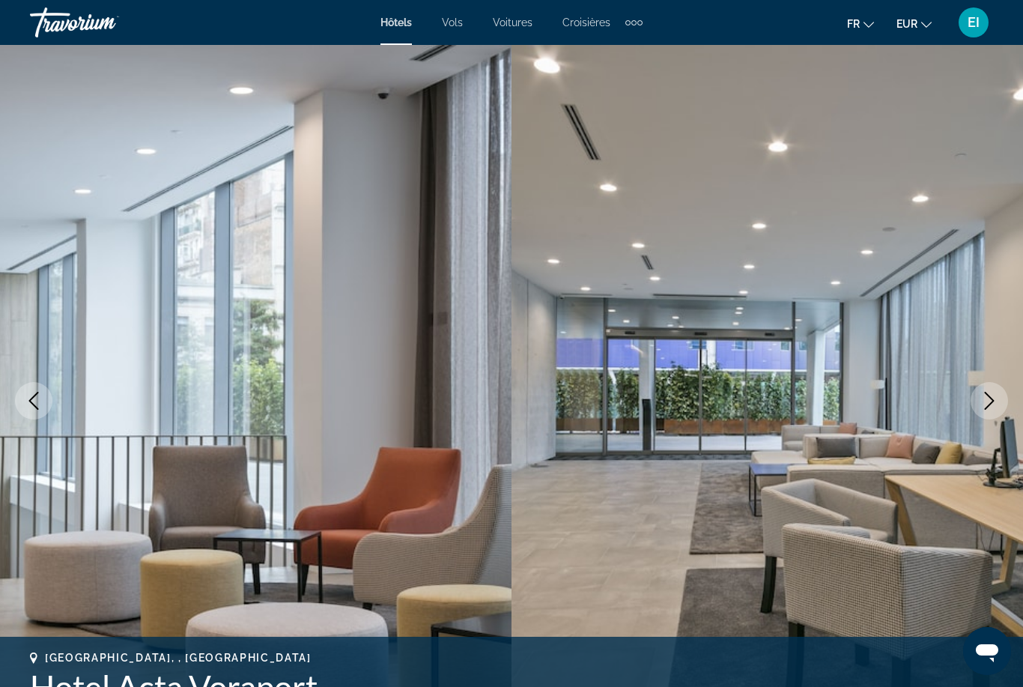
click at [983, 404] on icon "Next image" at bounding box center [989, 401] width 18 height 18
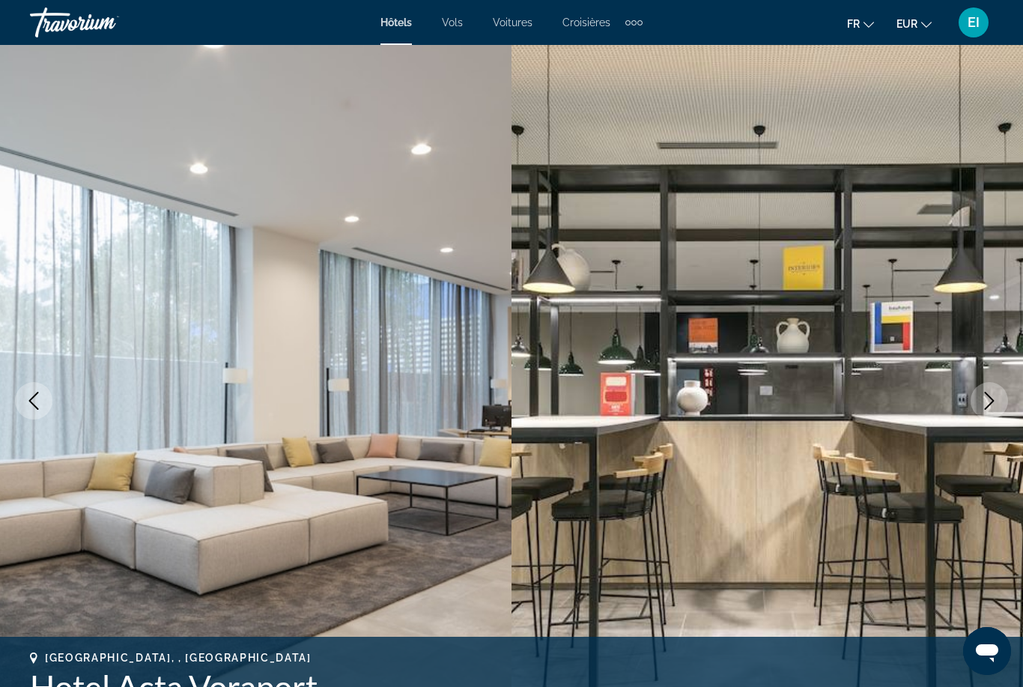
click at [980, 408] on button "Next image" at bounding box center [989, 400] width 37 height 37
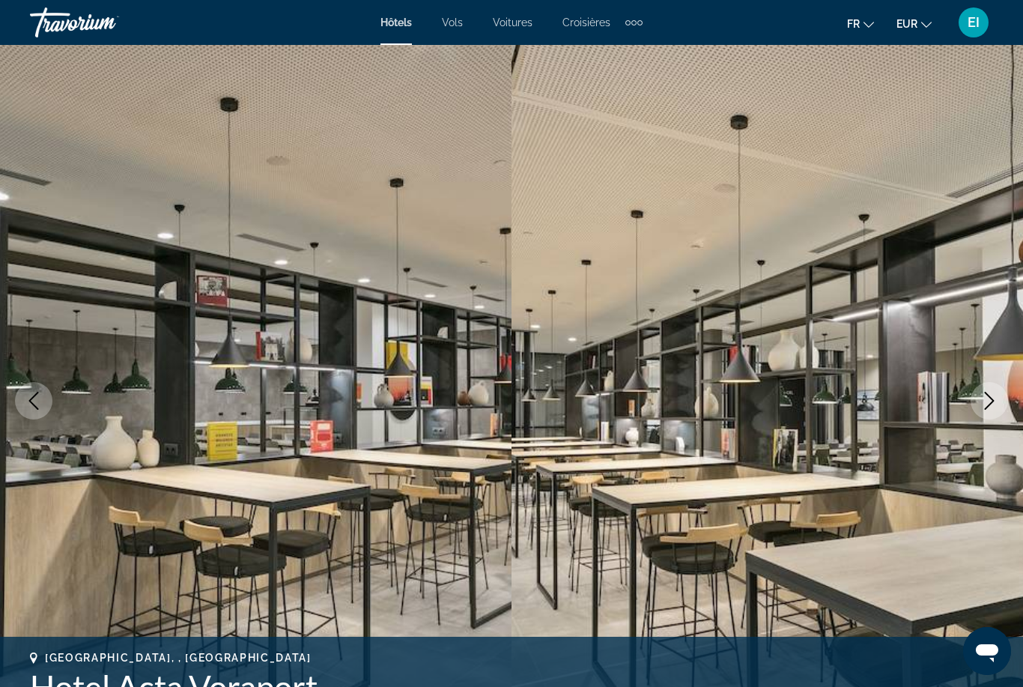
click at [968, 411] on img "Main content" at bounding box center [768, 400] width 512 height 711
click at [976, 410] on button "Next image" at bounding box center [989, 400] width 37 height 37
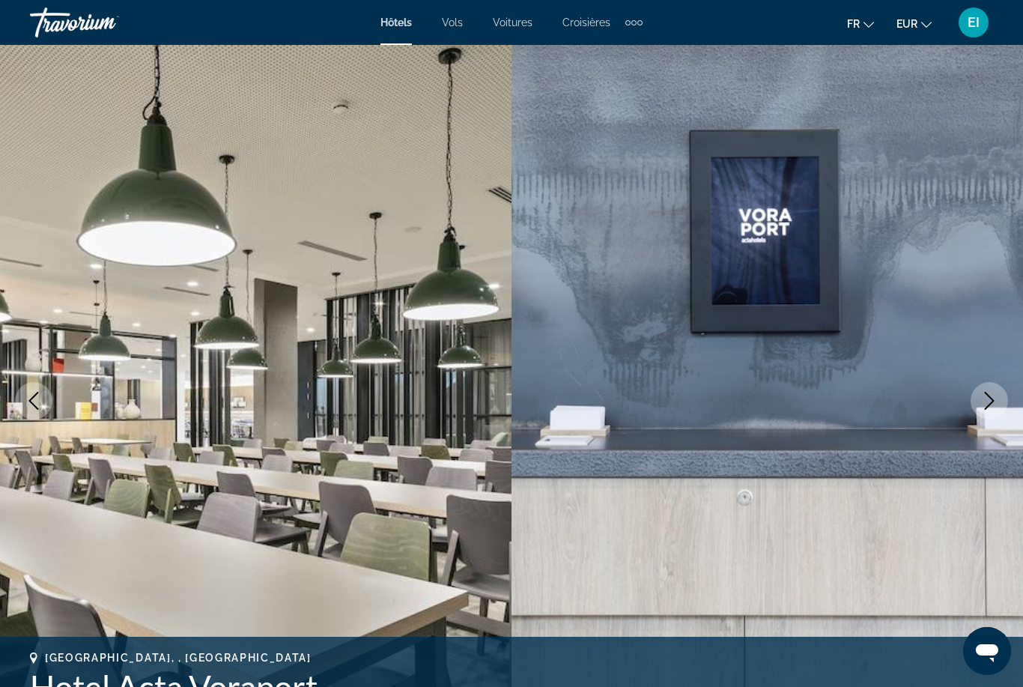
click at [987, 401] on icon "Next image" at bounding box center [989, 401] width 18 height 18
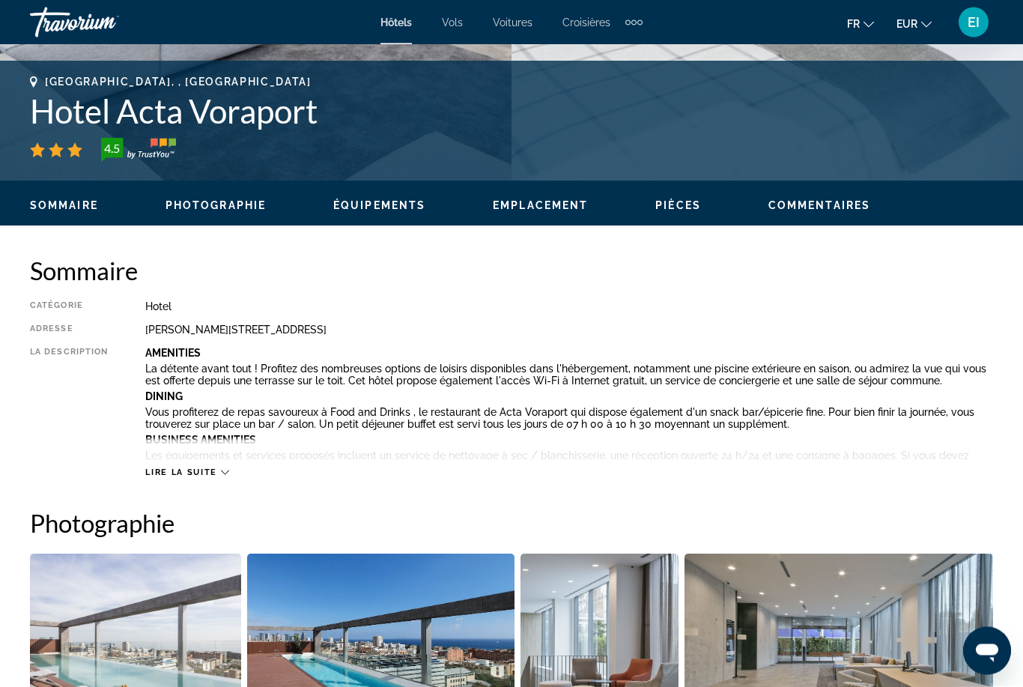
scroll to position [578, 0]
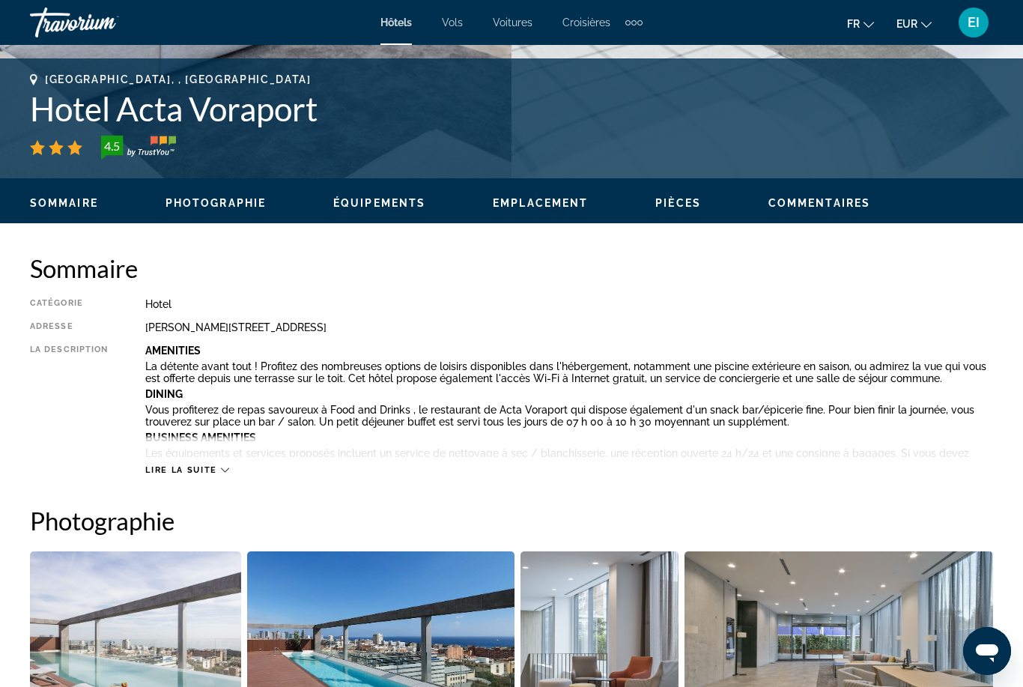
click at [180, 474] on span "Lire la suite" at bounding box center [180, 470] width 71 height 10
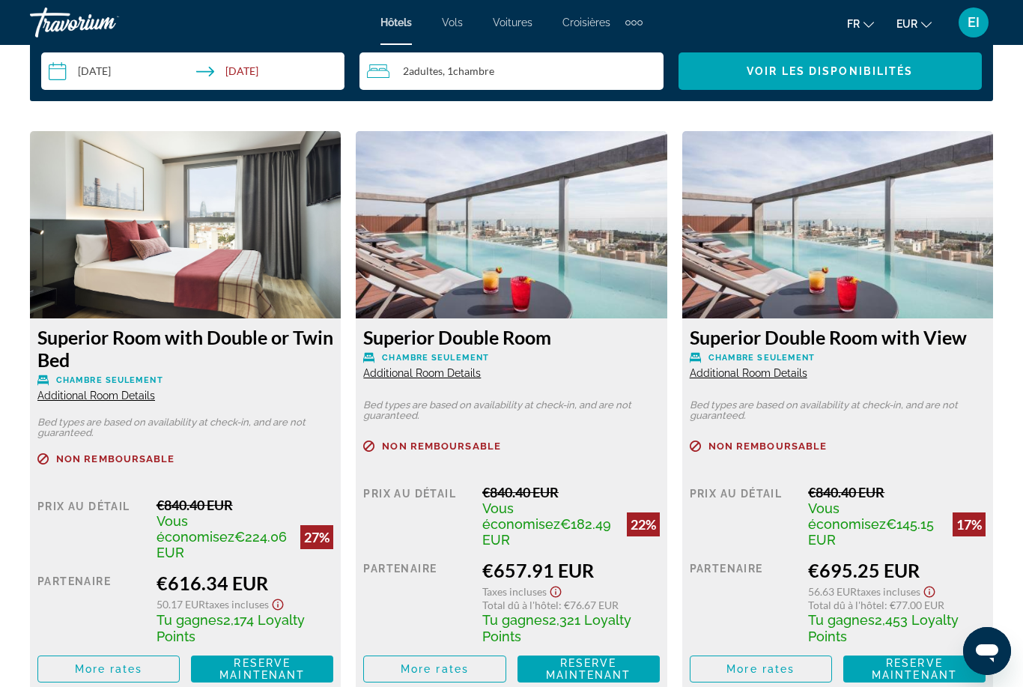
scroll to position [2647, 0]
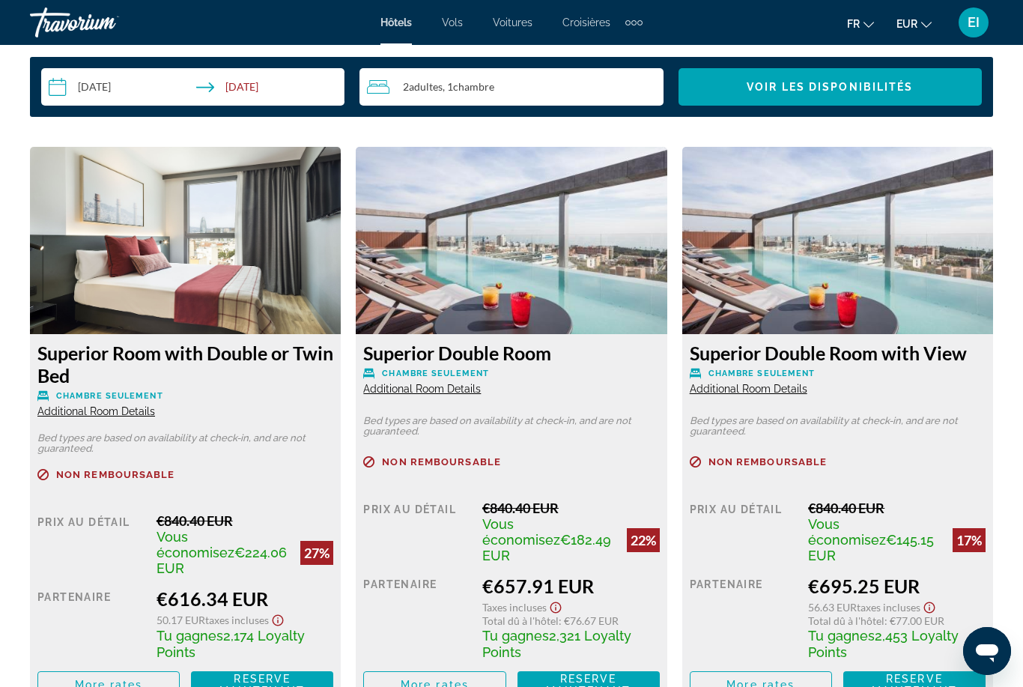
click at [60, 416] on span "Additional Room Details" at bounding box center [96, 411] width 118 height 12
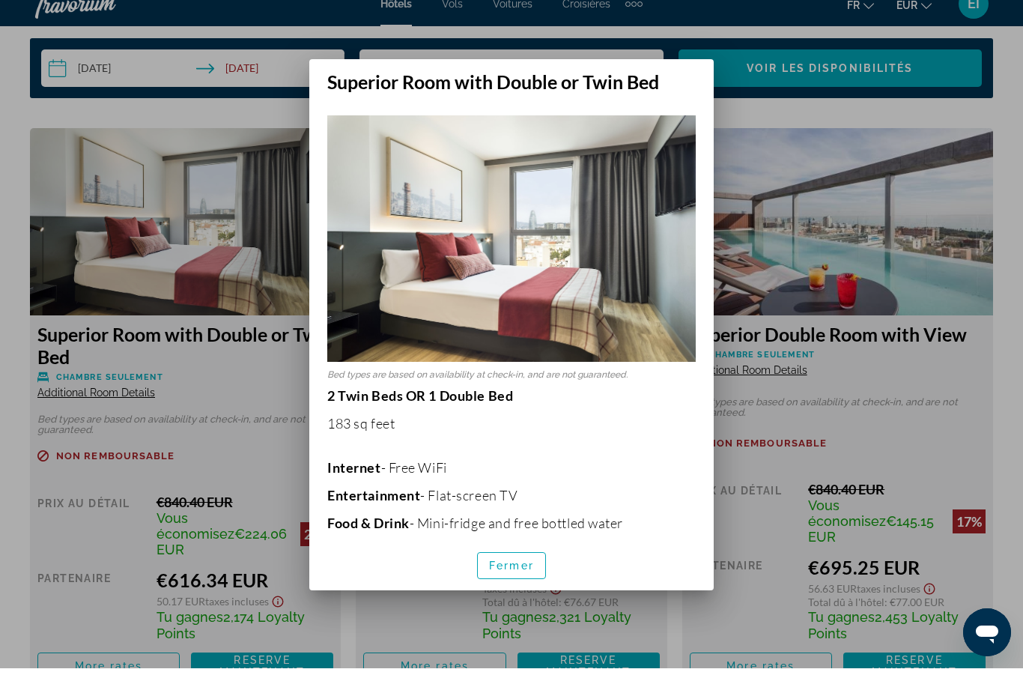
scroll to position [0, 0]
click at [512, 585] on span "Fermer" at bounding box center [511, 584] width 45 height 12
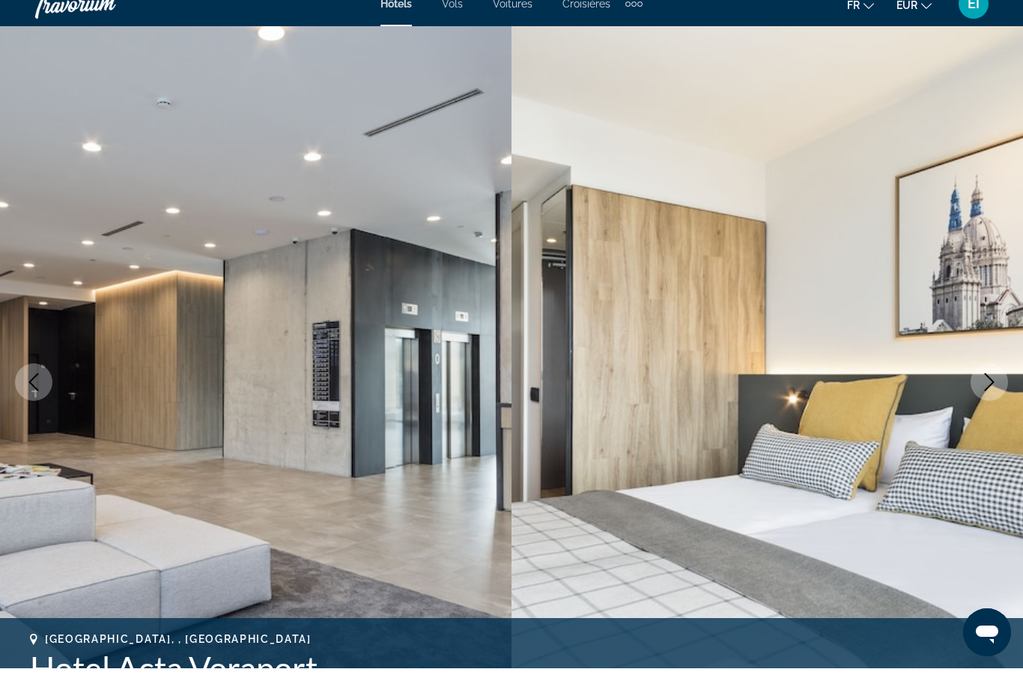
scroll to position [2647, 0]
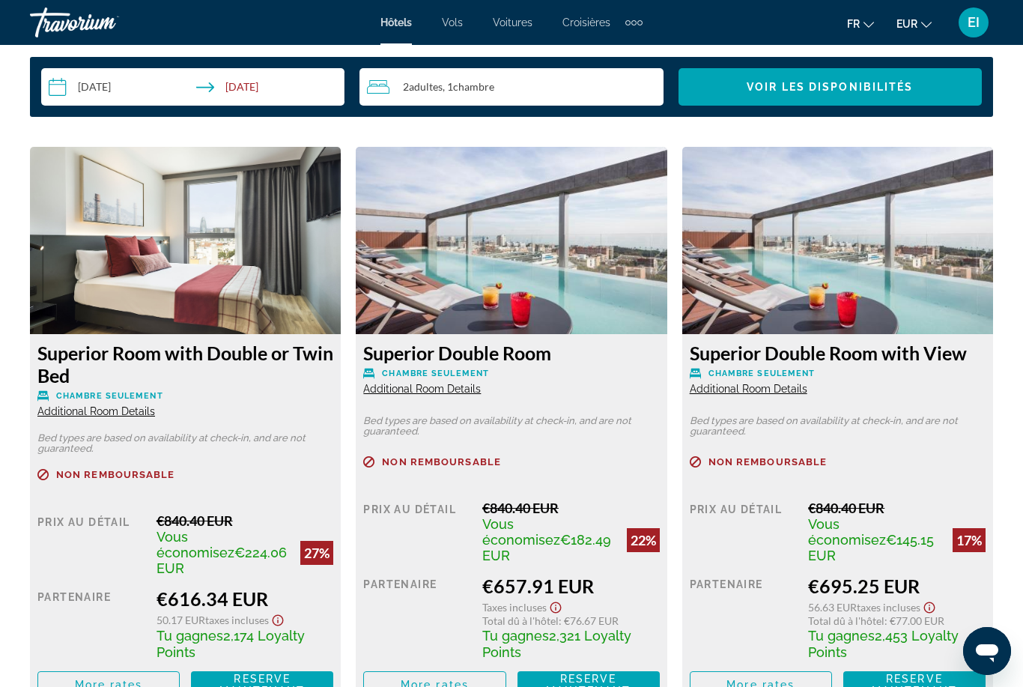
click at [124, 354] on h3 "Superior Room with Double or Twin Bed" at bounding box center [185, 364] width 296 height 45
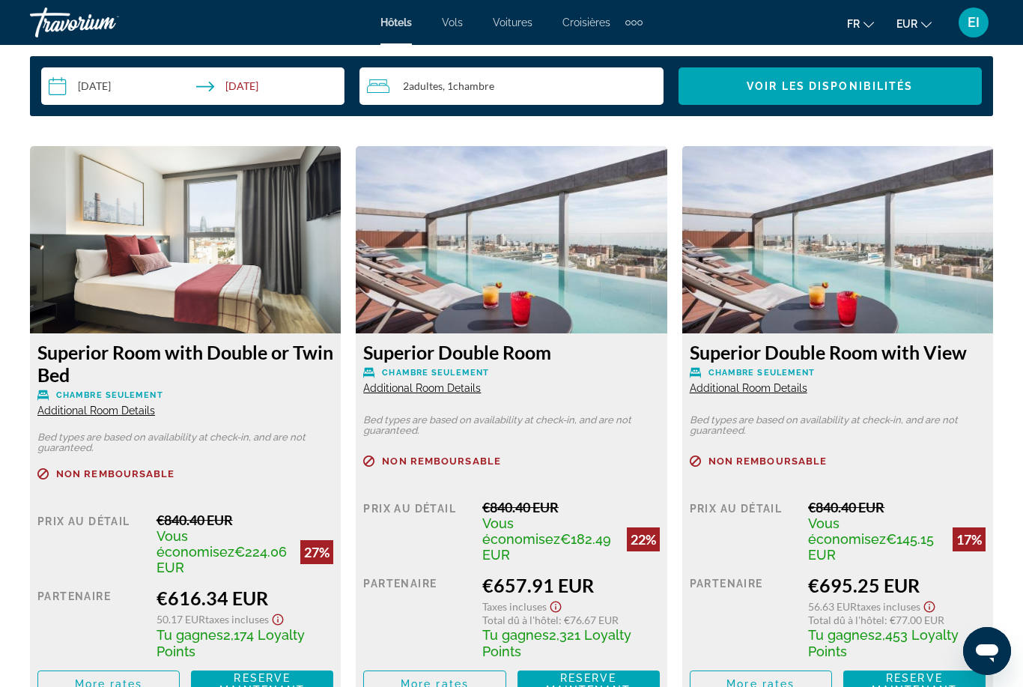
click at [234, 666] on span "Main content" at bounding box center [262, 684] width 142 height 36
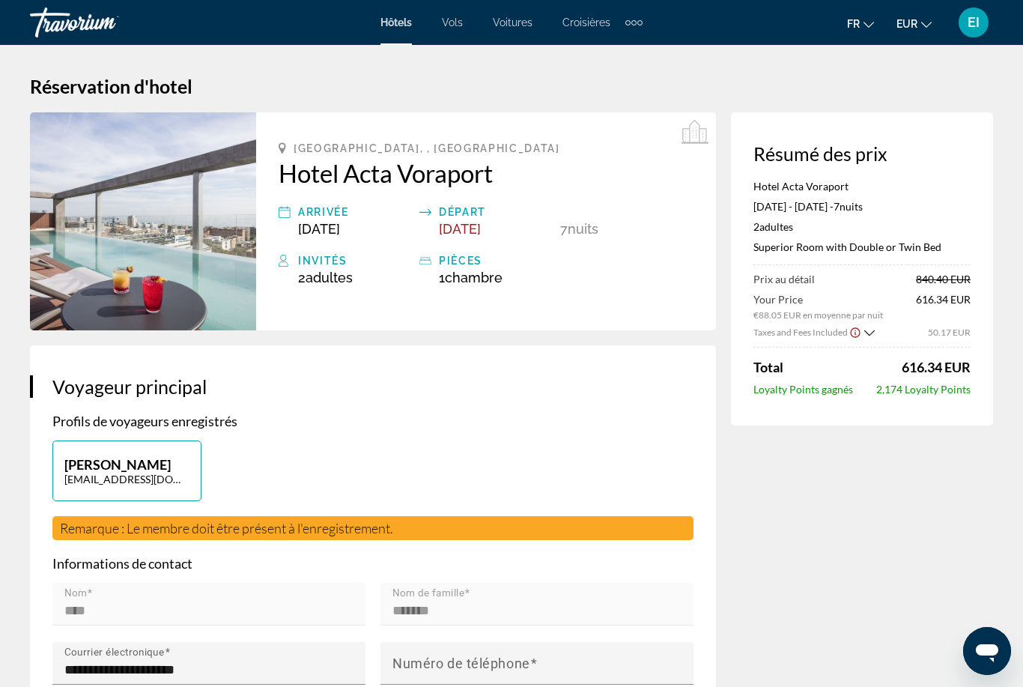
click at [460, 16] on span "Vols" at bounding box center [452, 22] width 21 height 12
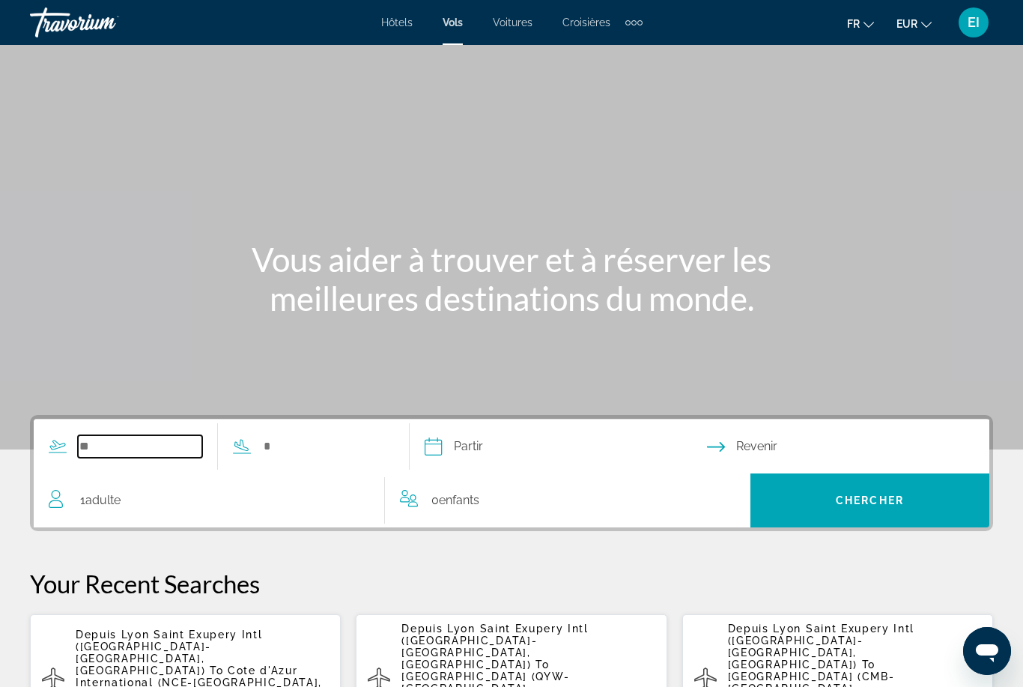
click at [166, 445] on input "Search widget" at bounding box center [140, 446] width 124 height 22
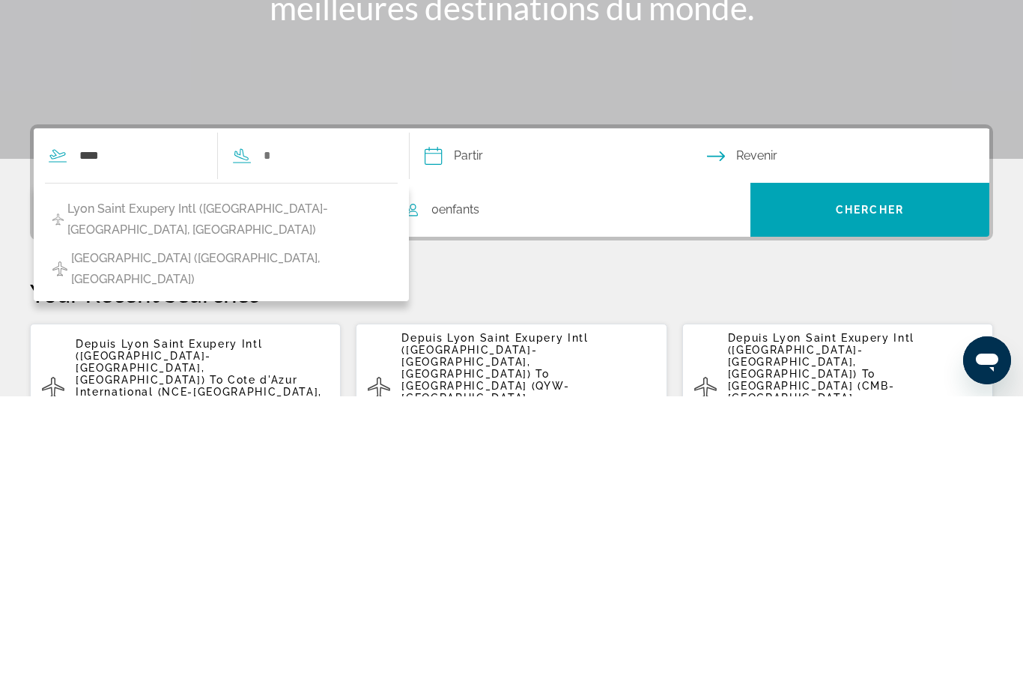
click at [192, 489] on span "Lyon Saint Exupery Intl (LYS-Lyon, France)" at bounding box center [228, 510] width 323 height 42
type input "**********"
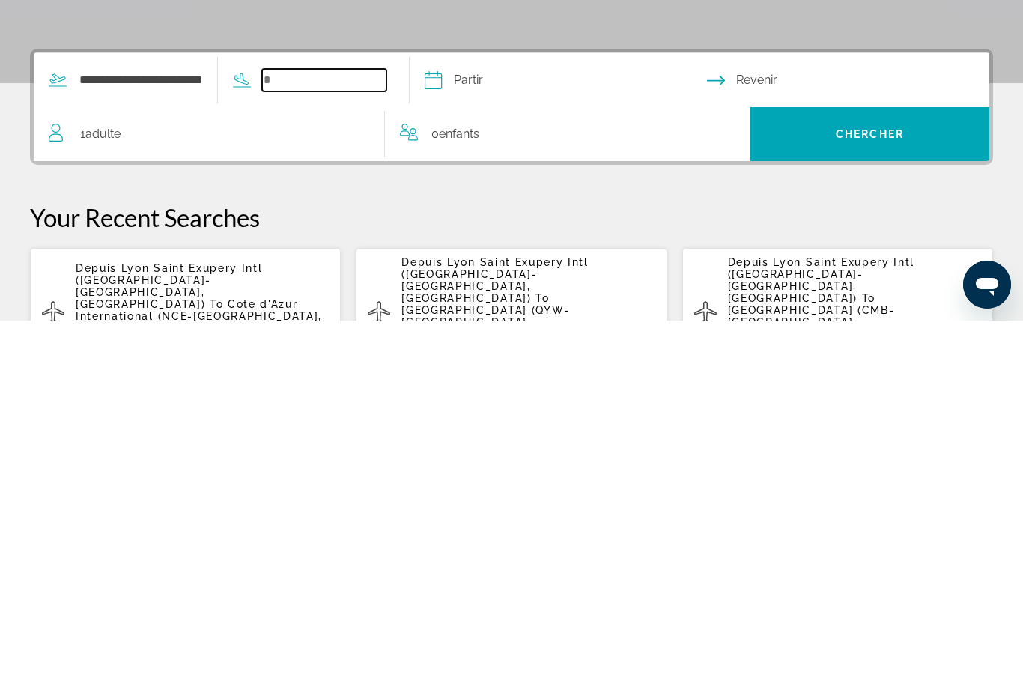
click at [365, 435] on input "Search widget" at bounding box center [324, 446] width 124 height 22
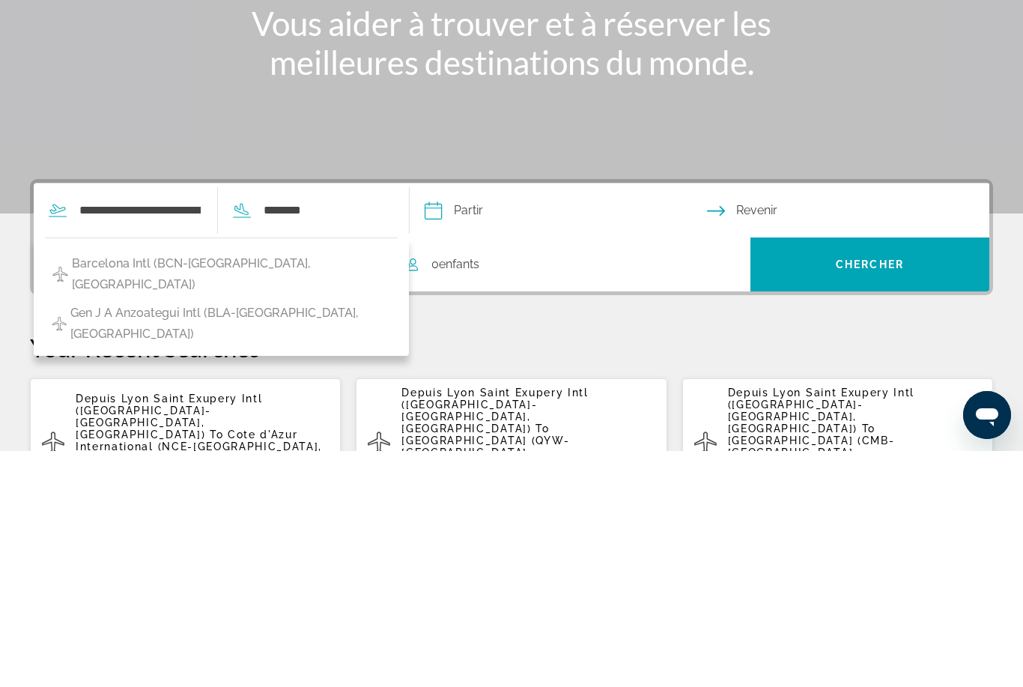
click at [249, 489] on span "Barcelona Intl (BCN-Barcelona, Spain)" at bounding box center [231, 510] width 318 height 42
type input "**********"
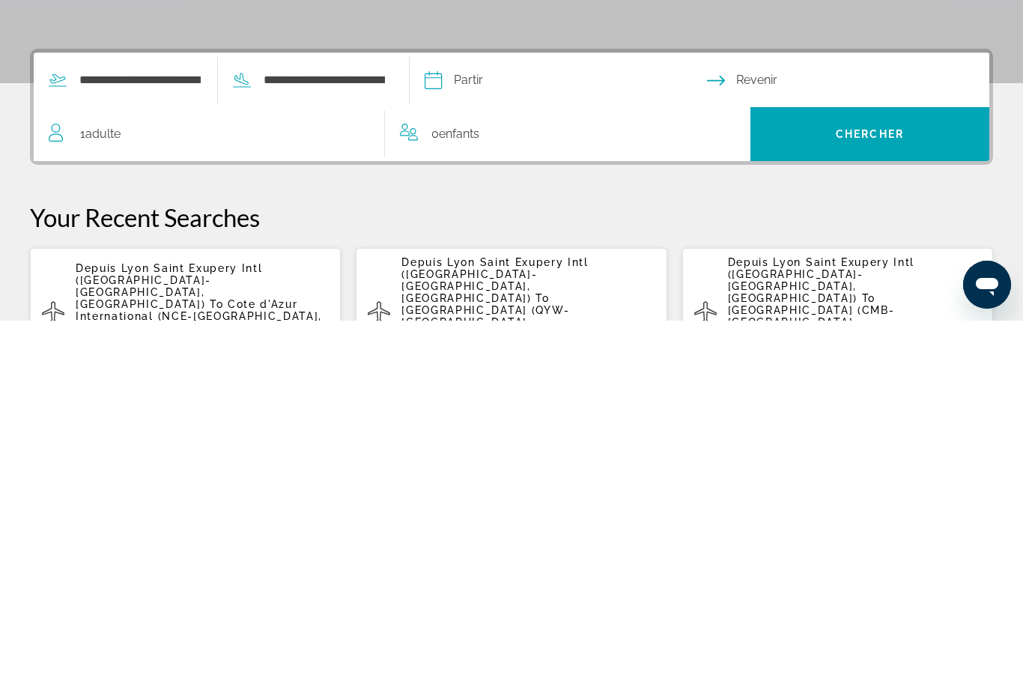
click at [570, 419] on input "Depart date" at bounding box center [565, 448] width 288 height 58
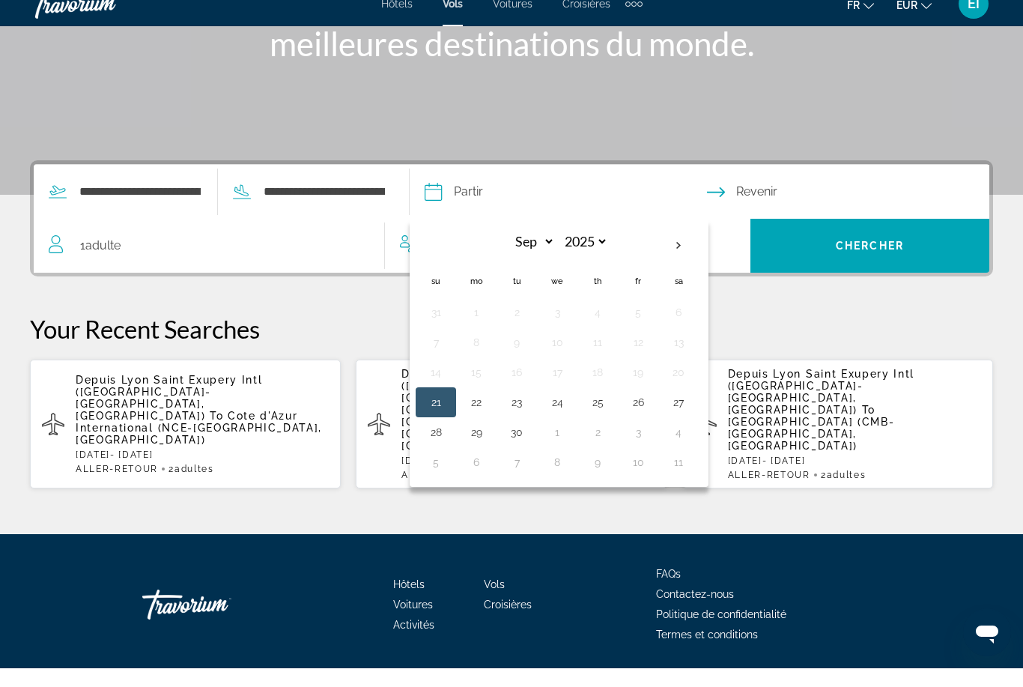
click at [699, 249] on th "Next month" at bounding box center [678, 264] width 40 height 33
click at [699, 254] on th "Next month" at bounding box center [678, 264] width 40 height 33
select select "**"
click at [691, 410] on button "22" at bounding box center [679, 420] width 24 height 21
type input "**********"
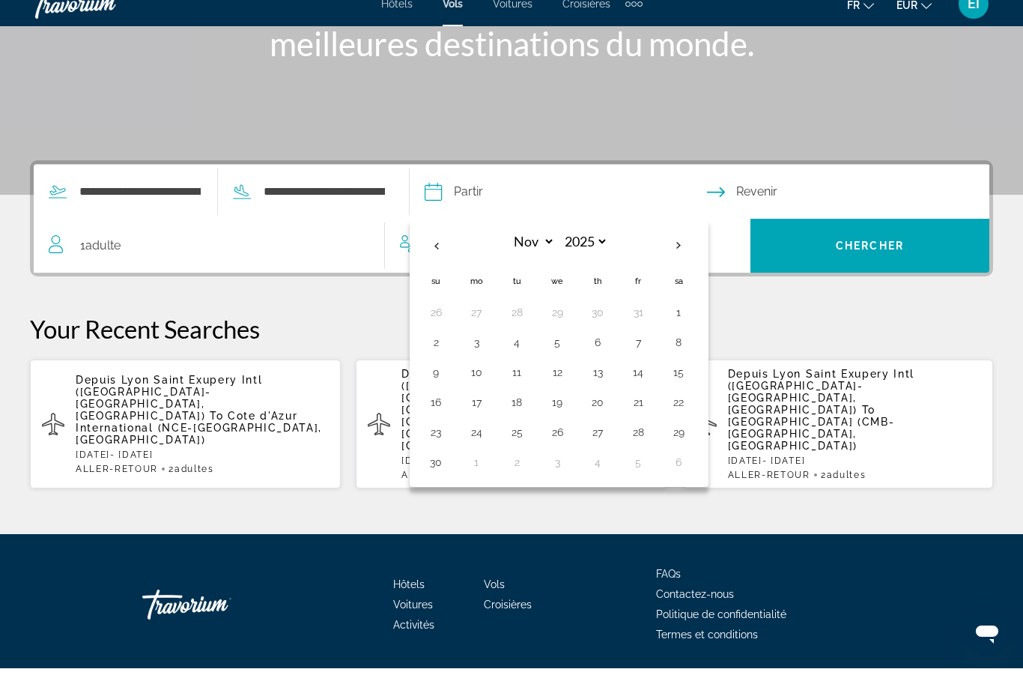
select select "**"
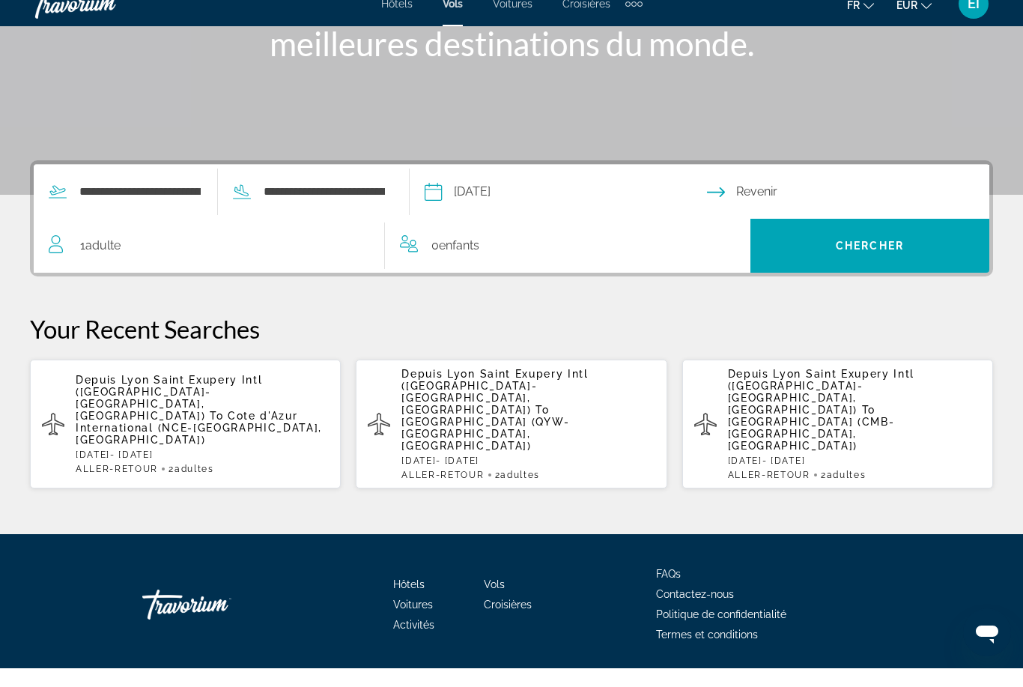
click at [819, 205] on input "Return date" at bounding box center [851, 212] width 288 height 58
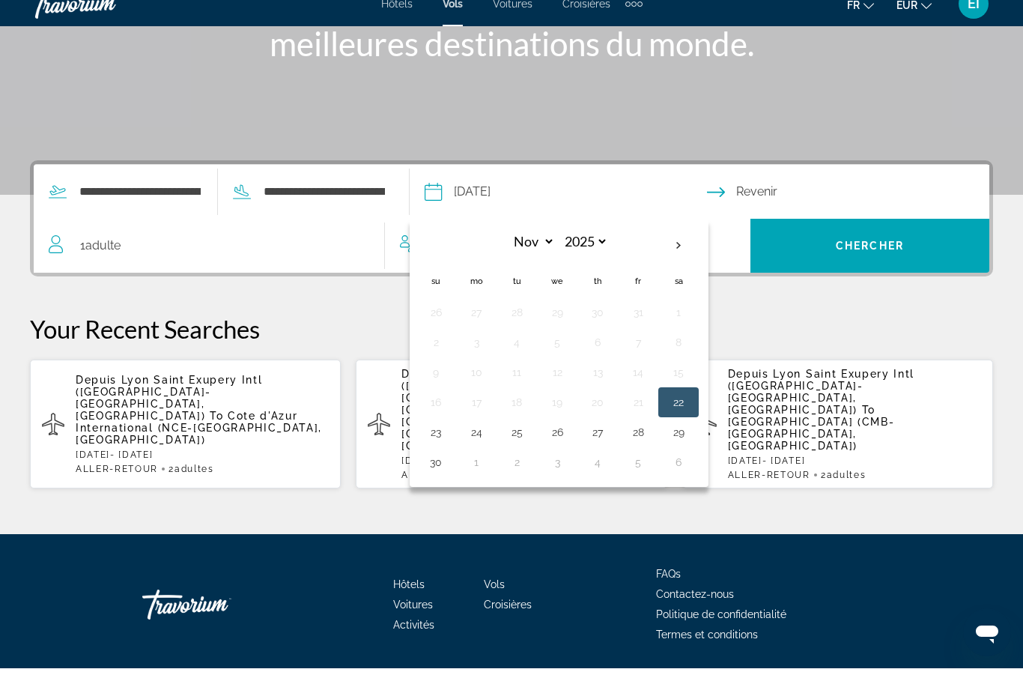
click at [691, 440] on button "29" at bounding box center [679, 450] width 24 height 21
type input "**********"
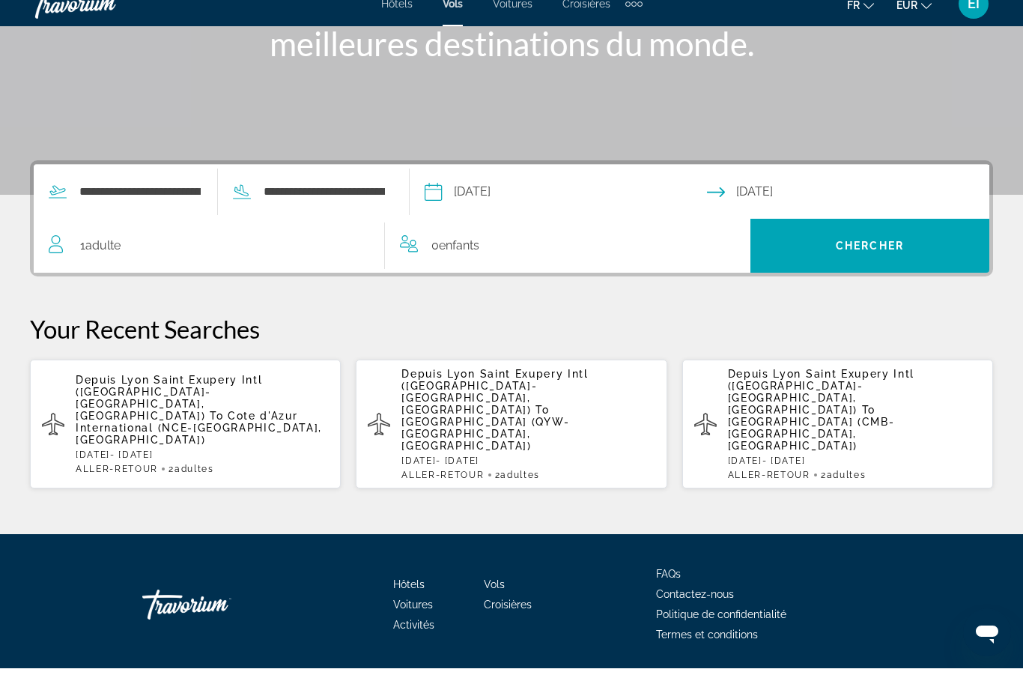
click at [270, 254] on div "1 Adulte Adultes" at bounding box center [217, 264] width 336 height 21
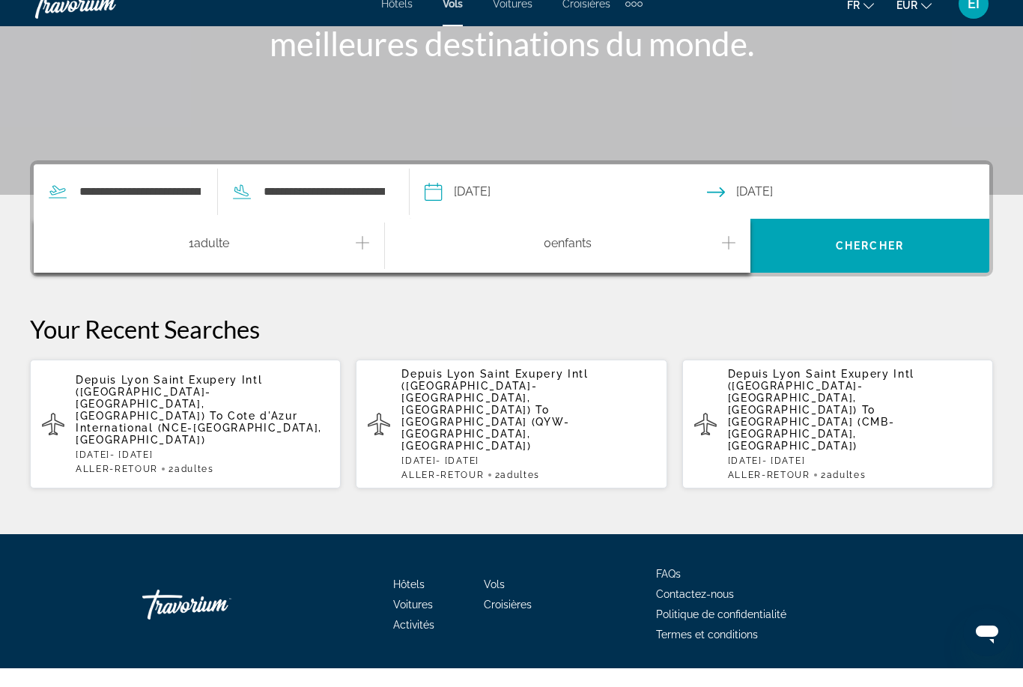
click at [365, 255] on icon "Increment adults" at bounding box center [362, 261] width 13 height 13
click at [891, 252] on span "Search widget" at bounding box center [869, 264] width 239 height 36
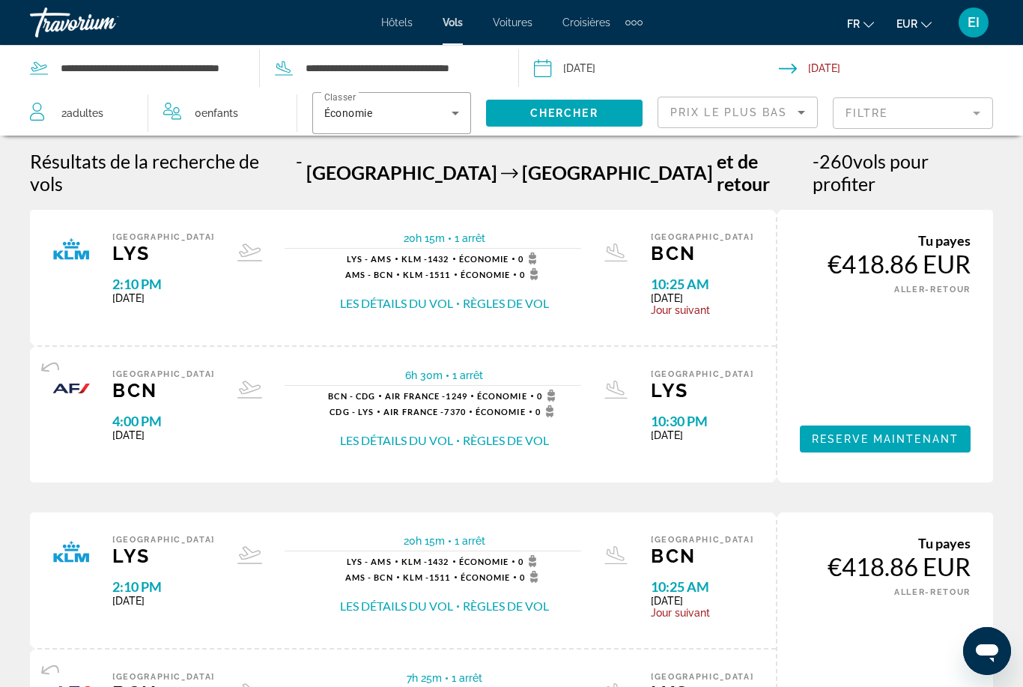
click at [874, 112] on mat-form-field "Filtre" at bounding box center [913, 112] width 160 height 31
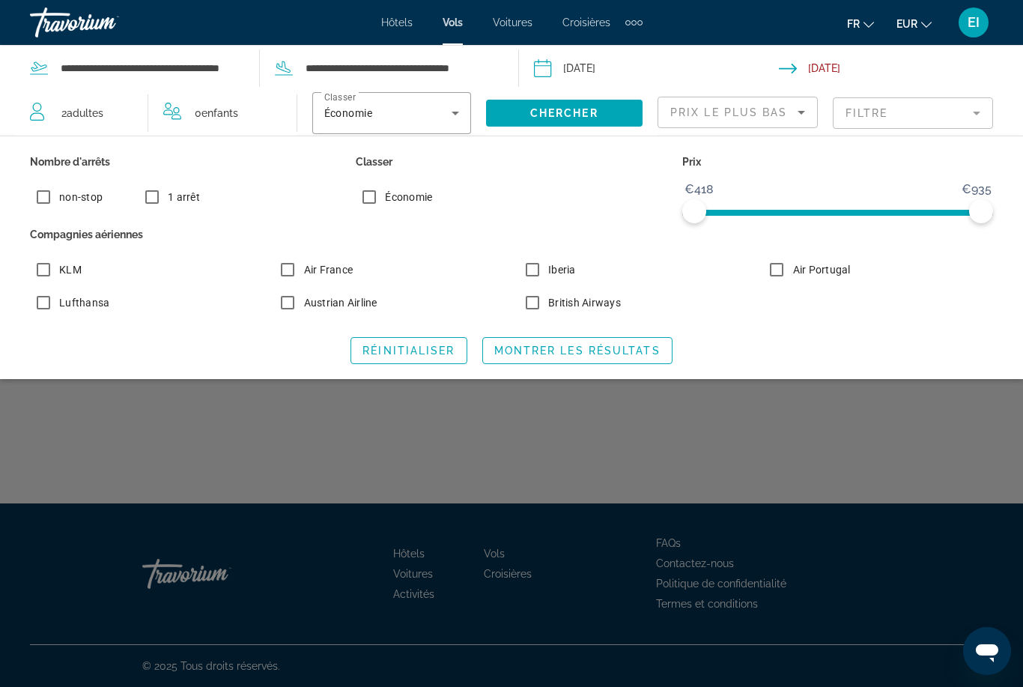
click at [577, 345] on span "Montrer les résultats" at bounding box center [577, 351] width 166 height 12
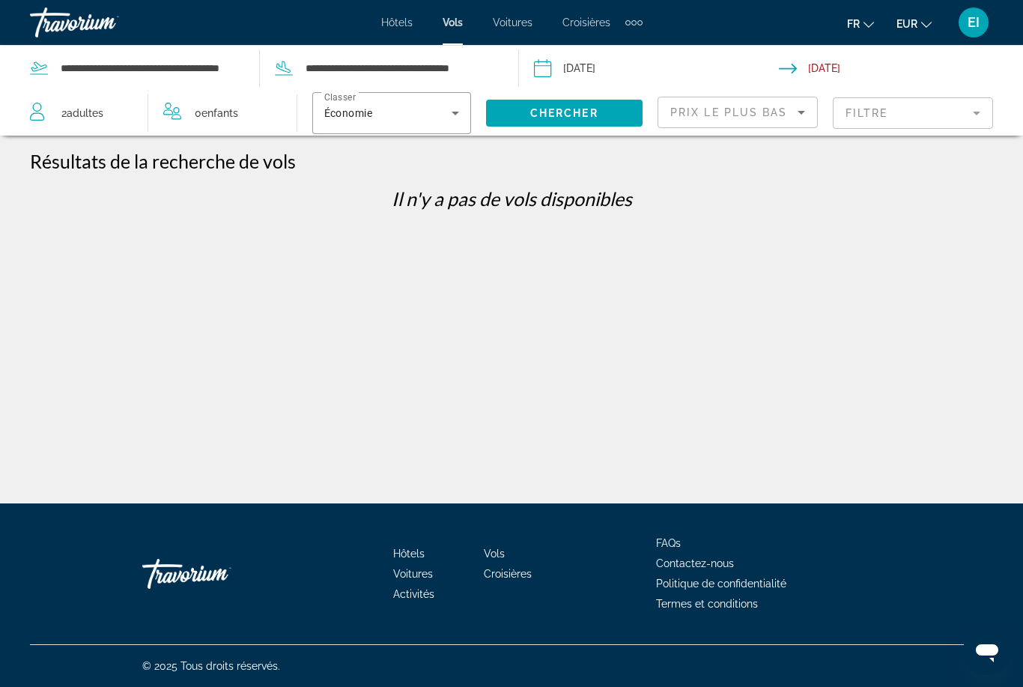
click at [885, 113] on mat-form-field "Filtre" at bounding box center [913, 112] width 160 height 31
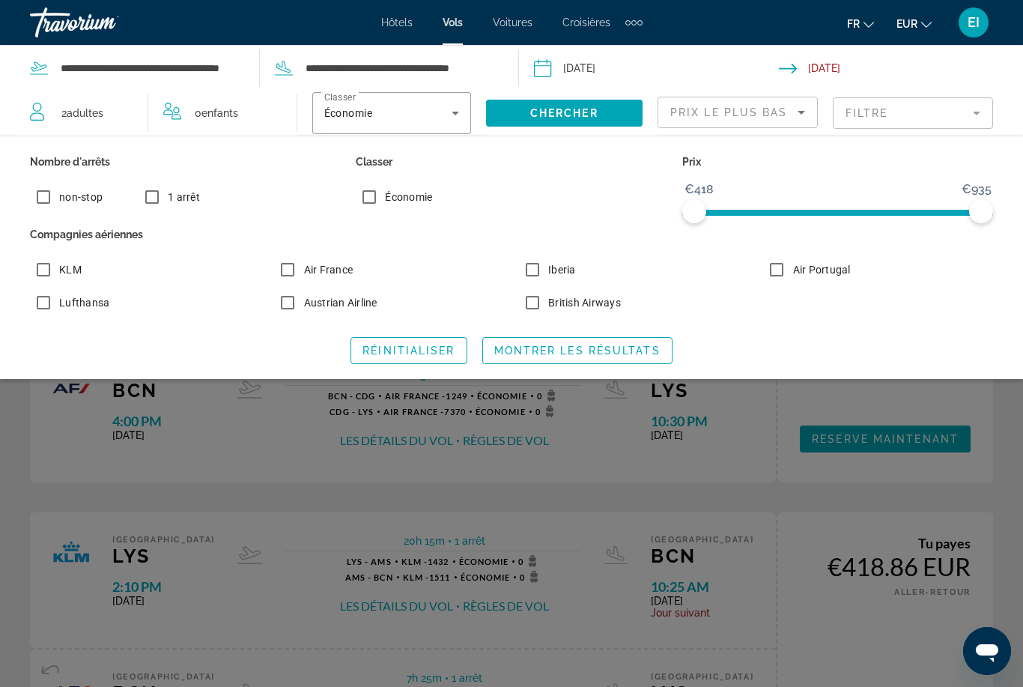
click at [642, 358] on span "Search widget" at bounding box center [577, 351] width 189 height 36
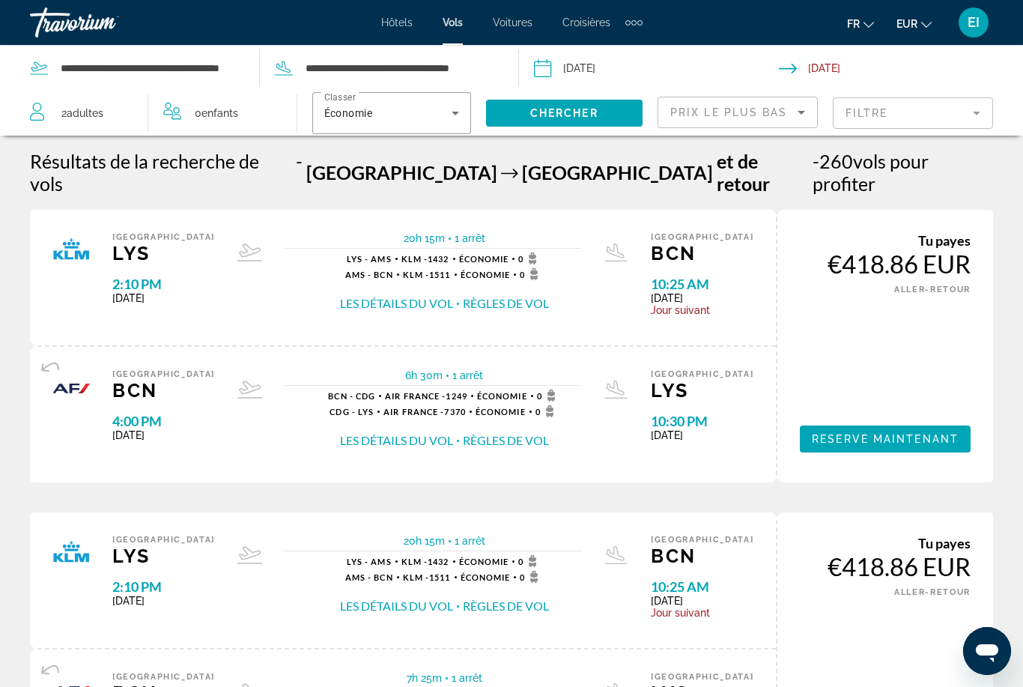
click at [410, 295] on button "Les détails du vol" at bounding box center [396, 303] width 113 height 16
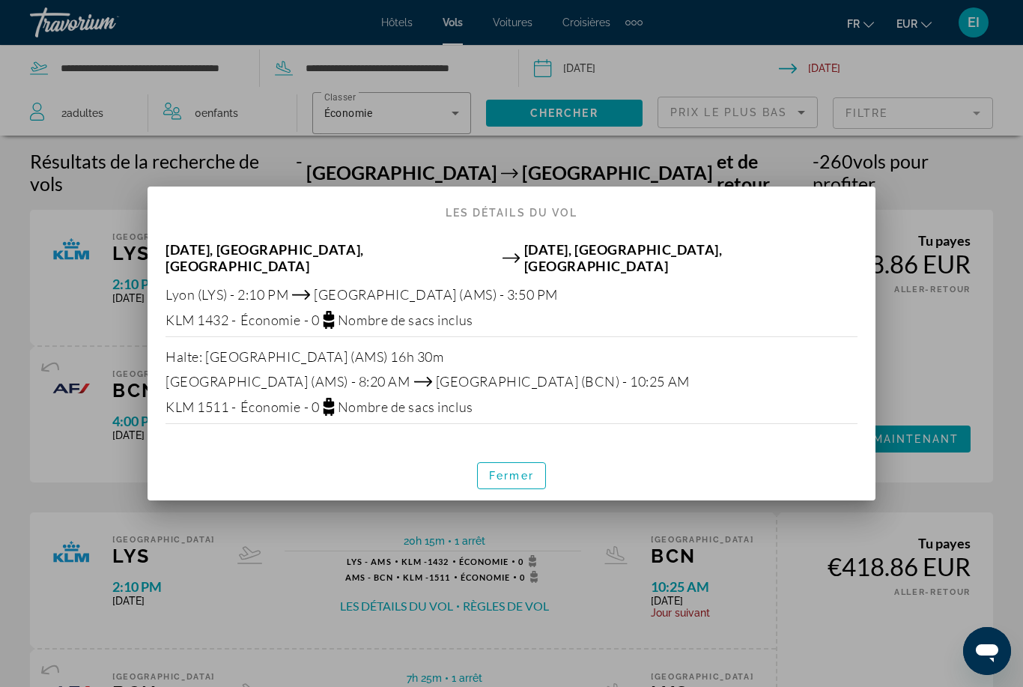
click at [509, 470] on span "Fermer" at bounding box center [511, 476] width 45 height 12
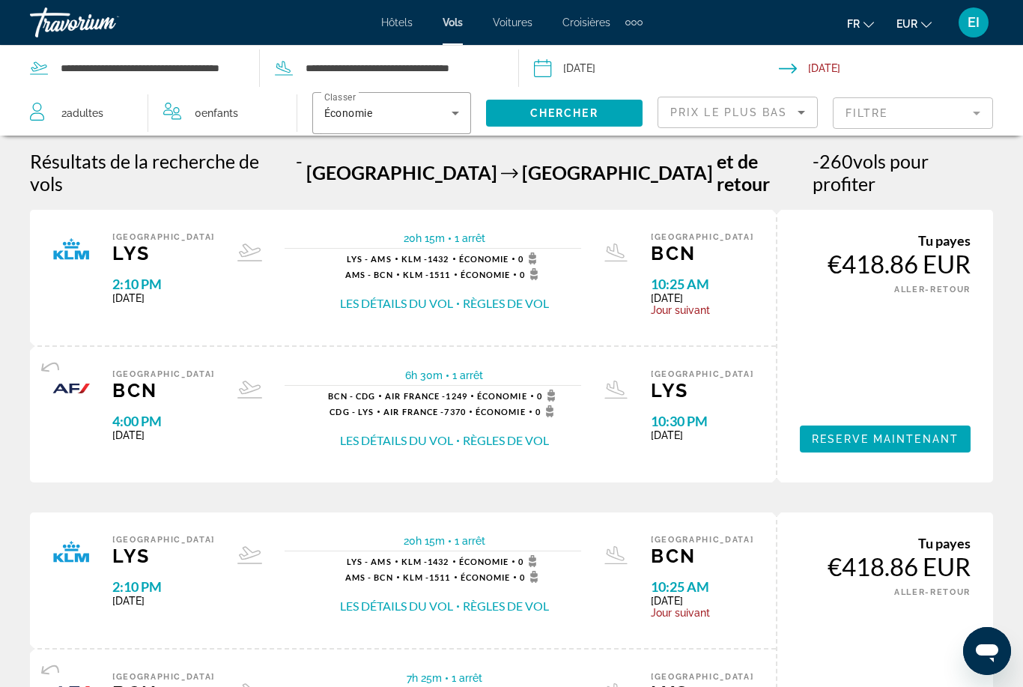
click at [467, 369] on span "1 arrêt" at bounding box center [467, 375] width 31 height 12
click at [399, 432] on button "Les détails du vol" at bounding box center [396, 440] width 113 height 16
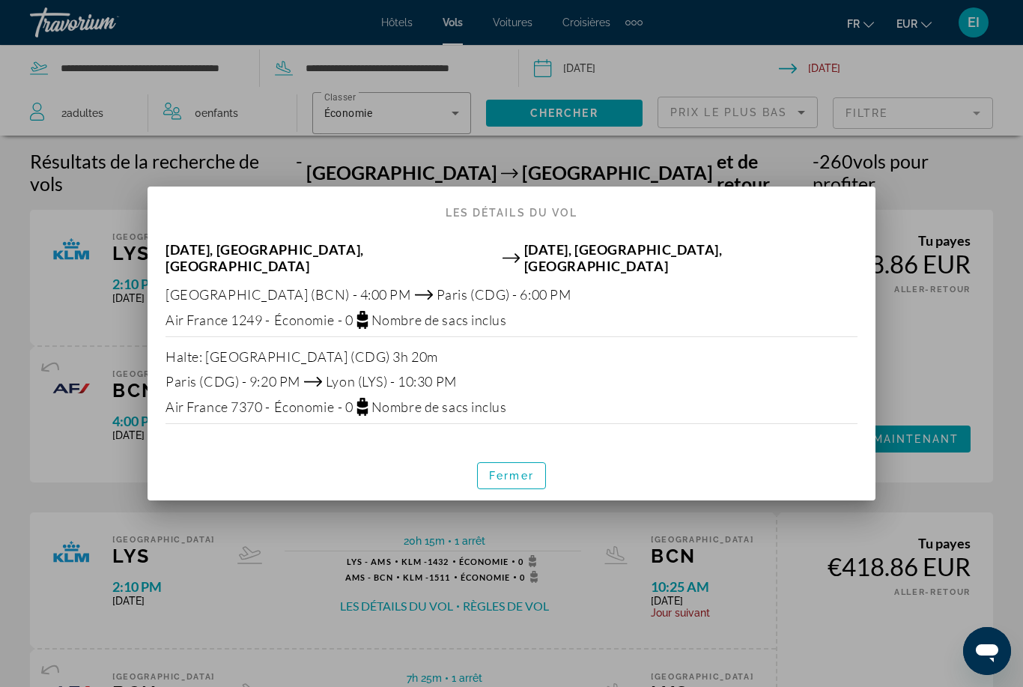
click at [488, 482] on span "button" at bounding box center [511, 476] width 67 height 36
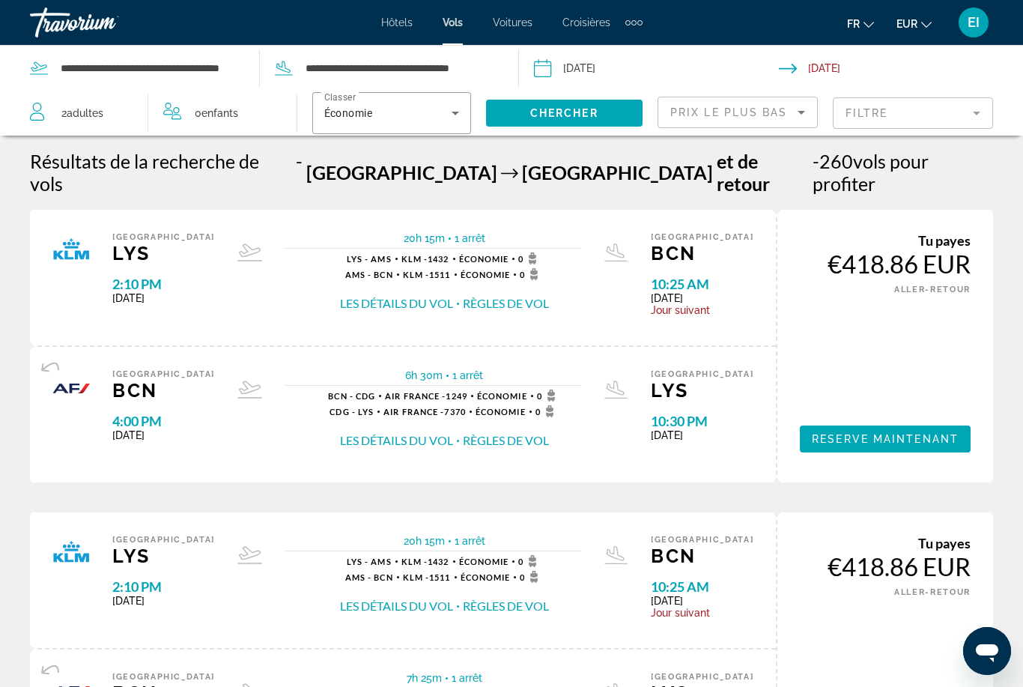
click at [395, 22] on span "Hôtels" at bounding box center [396, 22] width 31 height 12
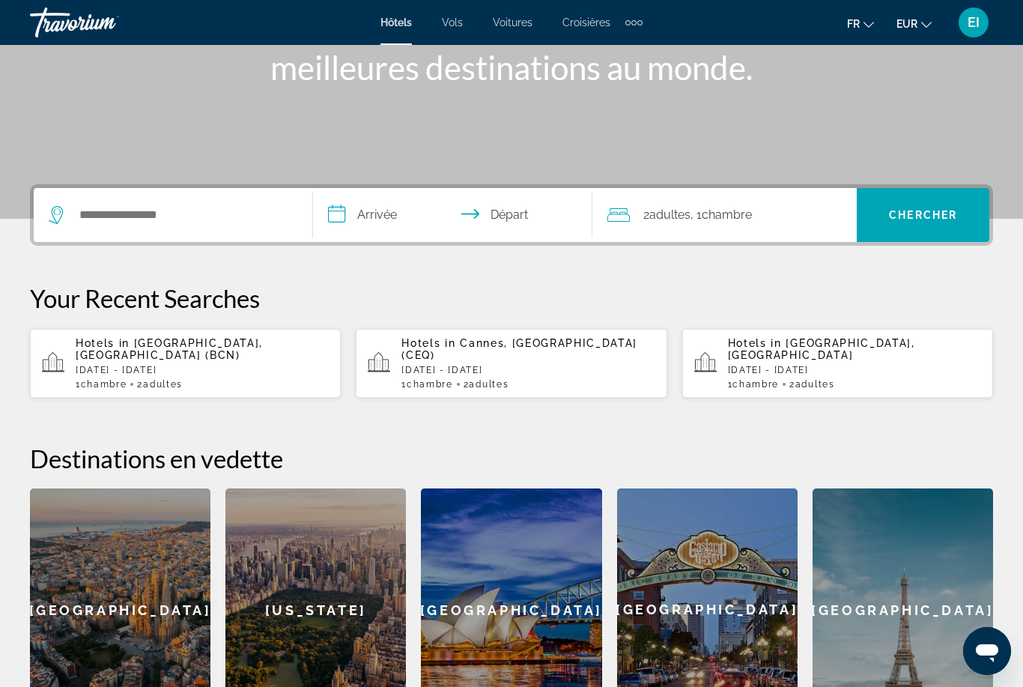
scroll to position [453, 0]
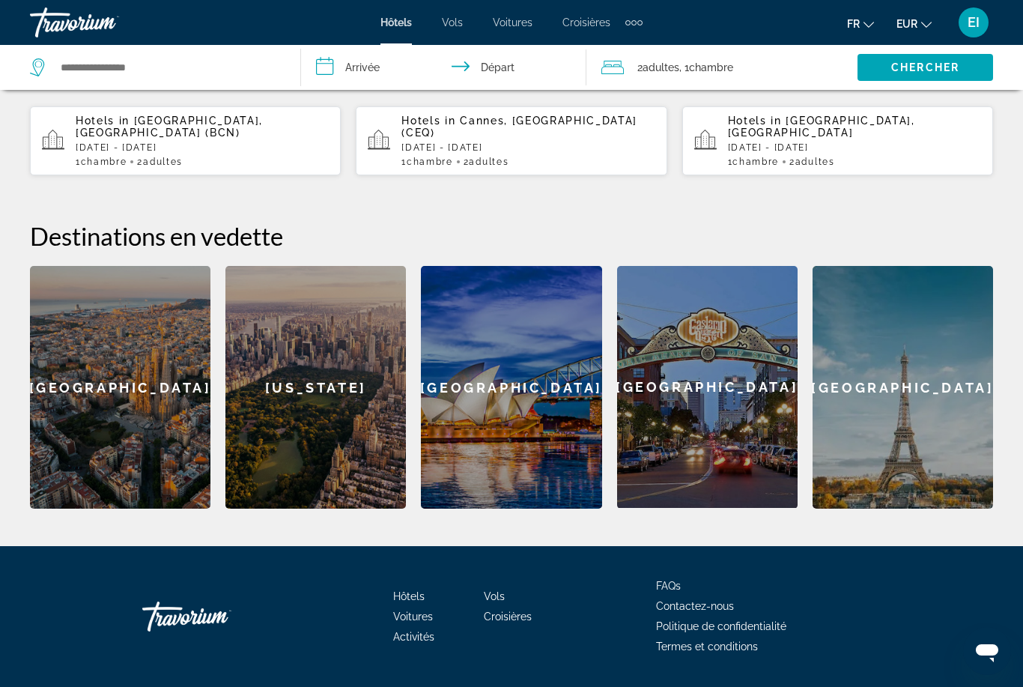
click at [296, 378] on div "[US_STATE]" at bounding box center [315, 387] width 180 height 243
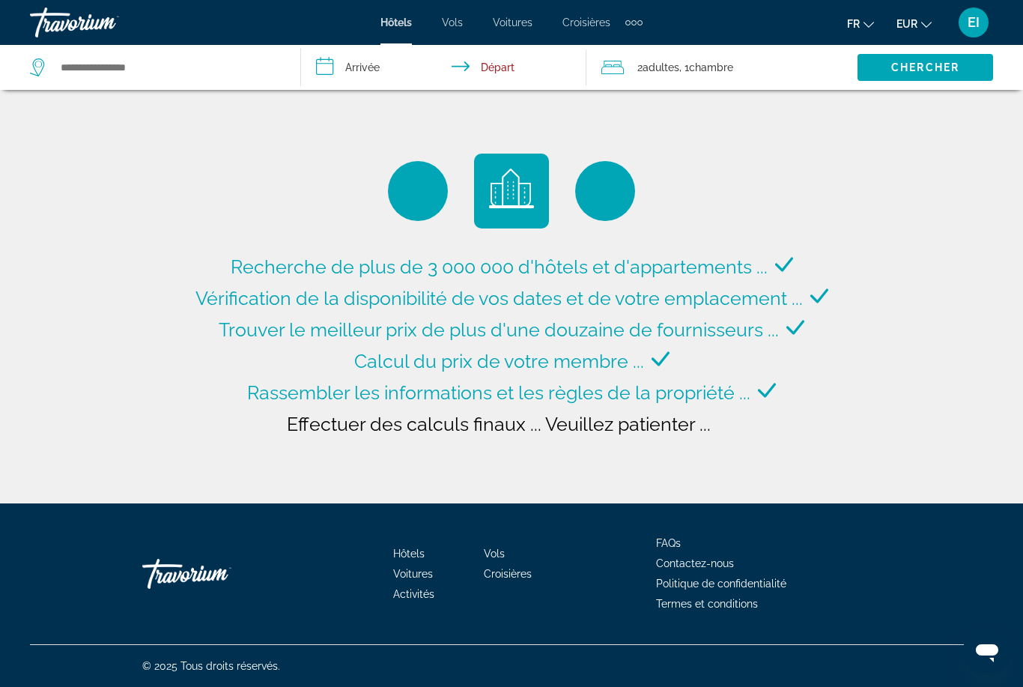
type input "**********"
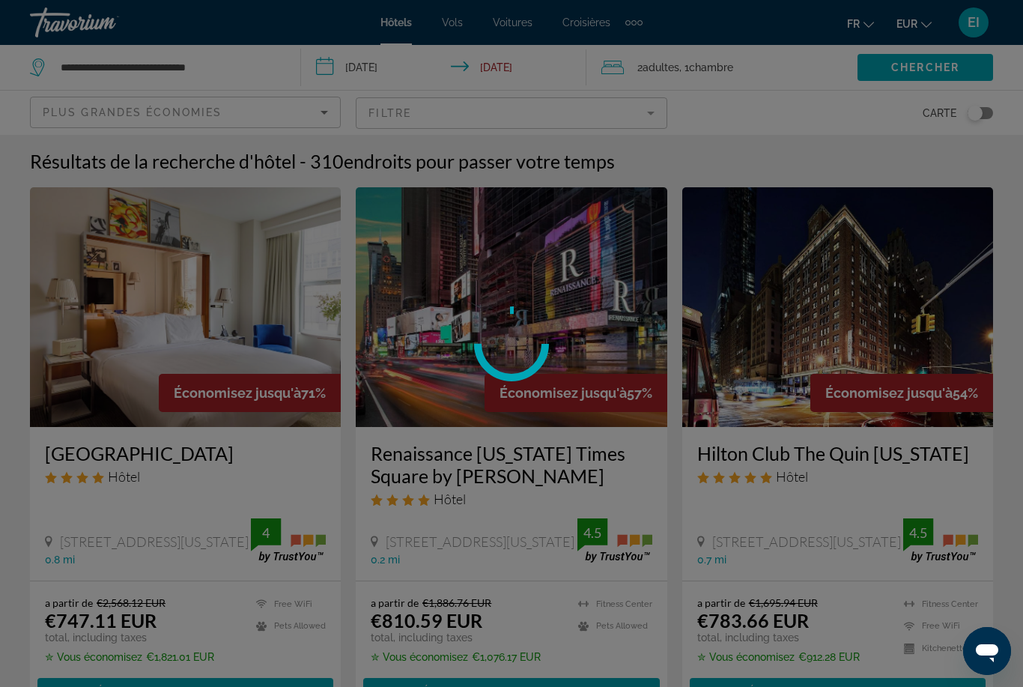
scroll to position [19, 0]
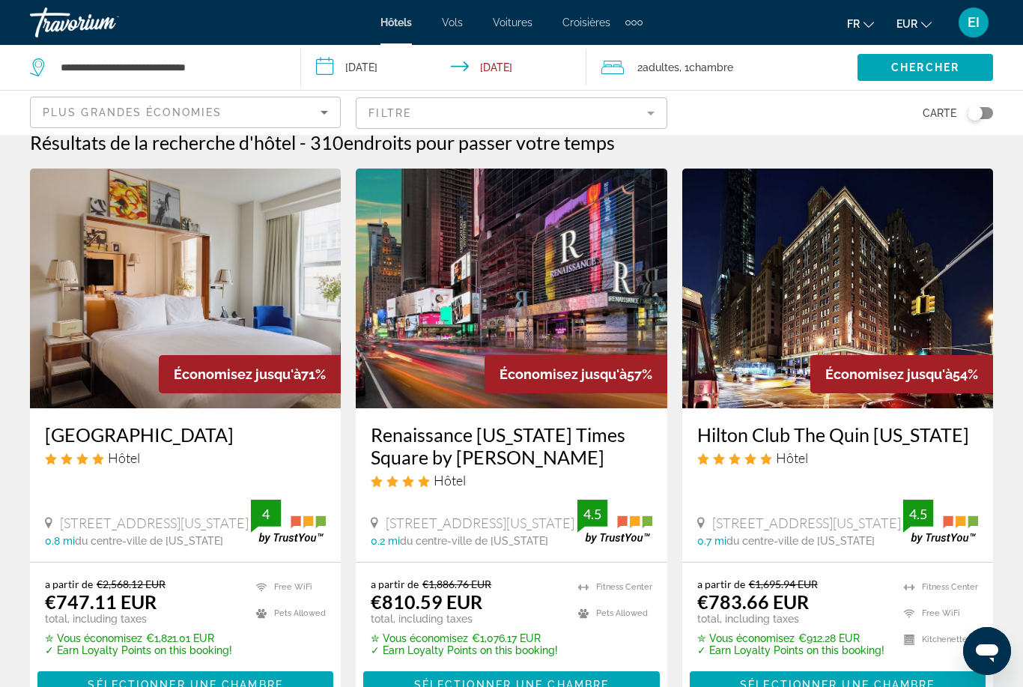
click at [386, 79] on input "**********" at bounding box center [447, 69] width 292 height 49
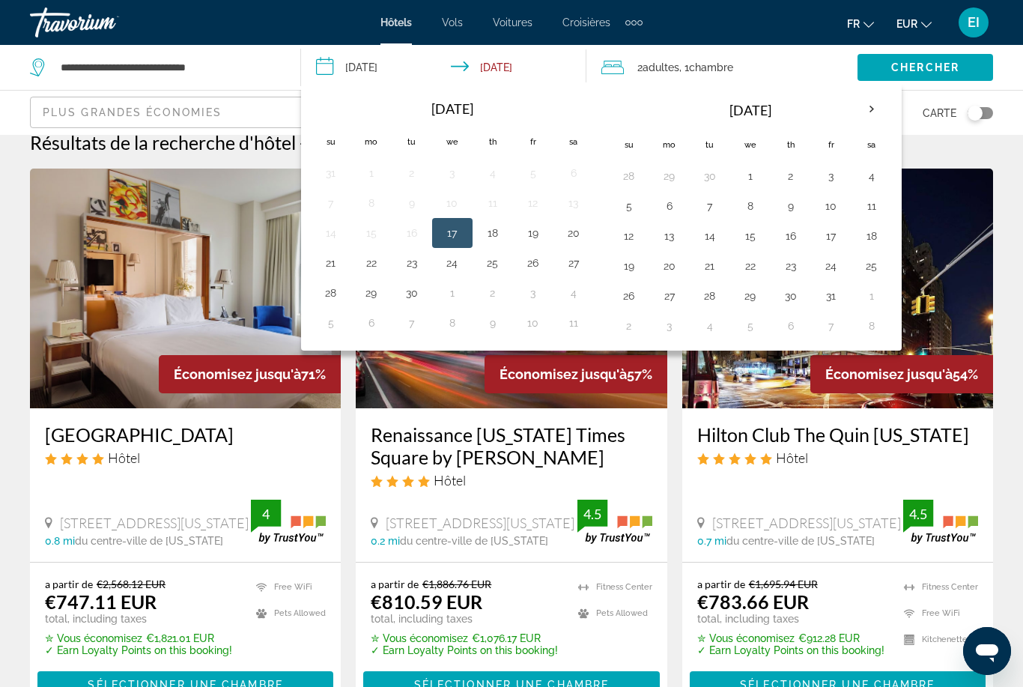
click at [864, 109] on th "Next month" at bounding box center [872, 109] width 40 height 33
click at [866, 111] on th "Next month" at bounding box center [872, 109] width 40 height 33
click at [877, 234] on button "20" at bounding box center [872, 235] width 24 height 21
click at [869, 273] on button "27" at bounding box center [872, 265] width 24 height 21
type input "**********"
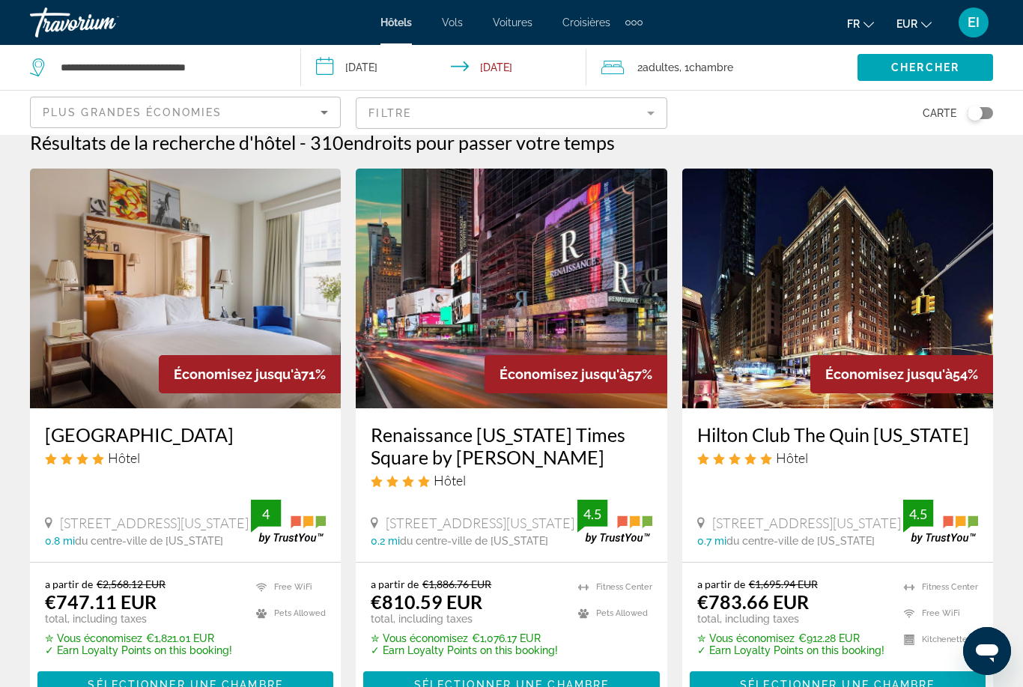
click at [704, 65] on span "Chambre" at bounding box center [711, 67] width 44 height 12
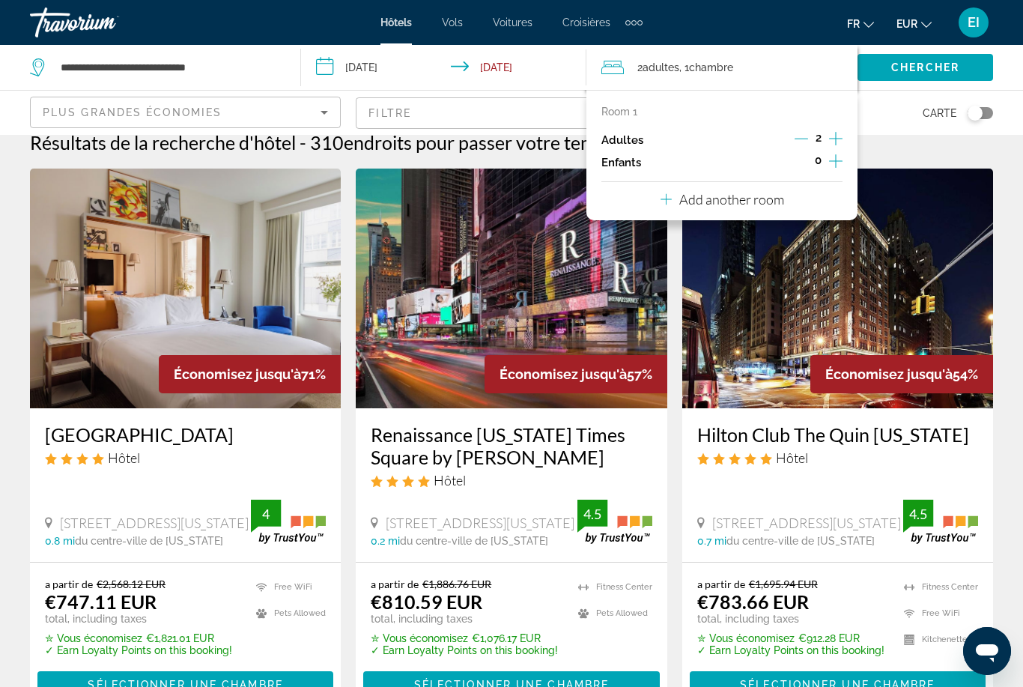
click at [948, 64] on span "Chercher" at bounding box center [925, 67] width 68 height 12
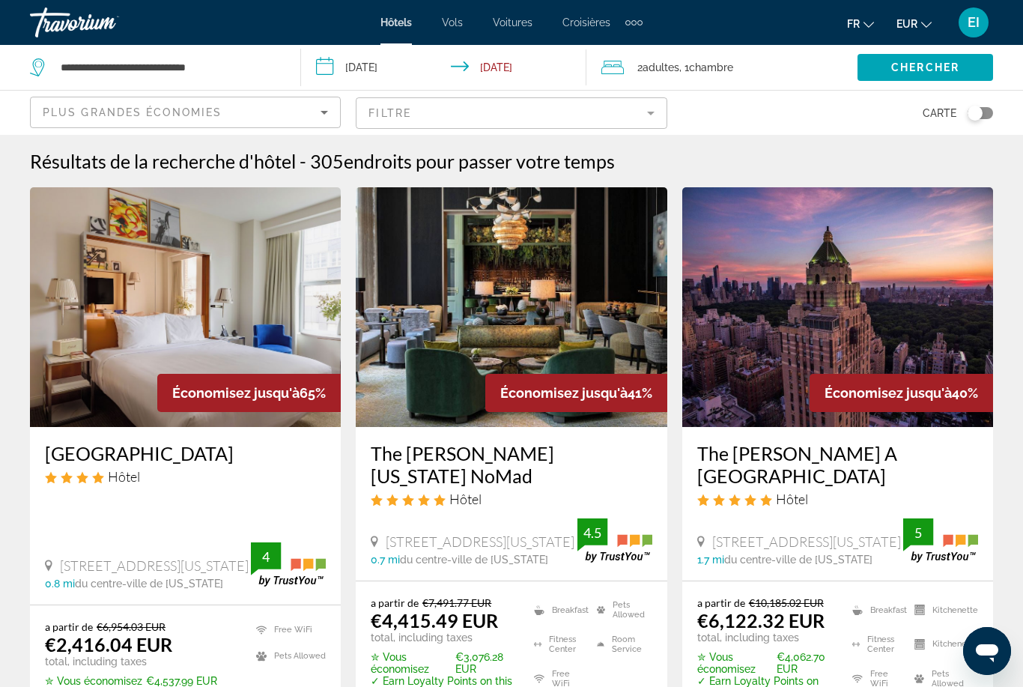
click at [974, 131] on div "Carte" at bounding box center [837, 113] width 311 height 44
click at [979, 134] on div "Carte" at bounding box center [837, 113] width 311 height 44
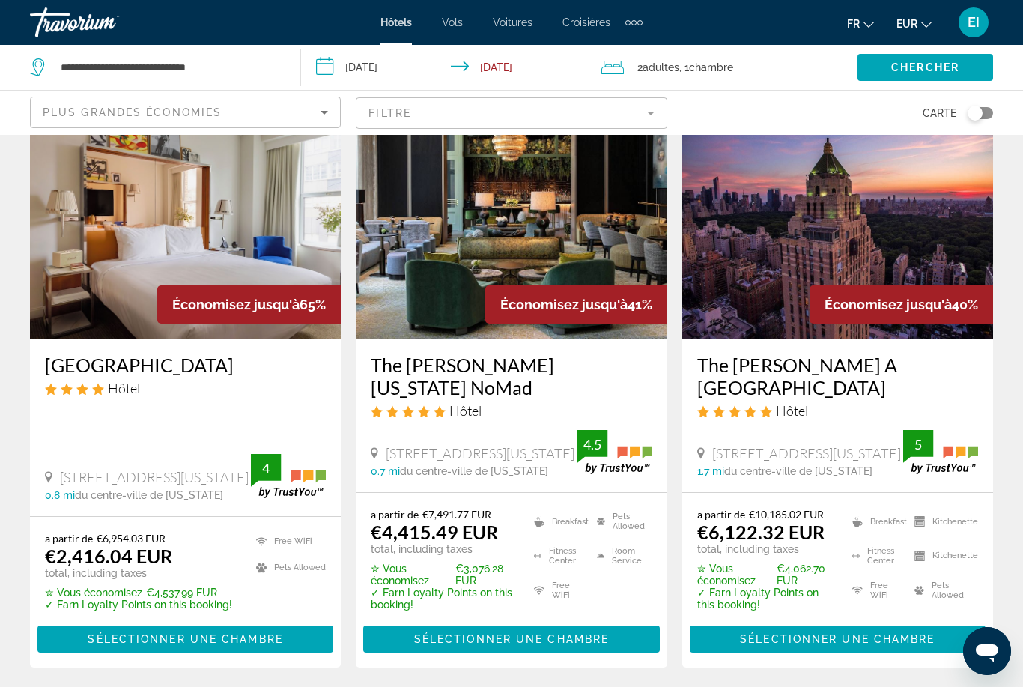
scroll to position [88, 0]
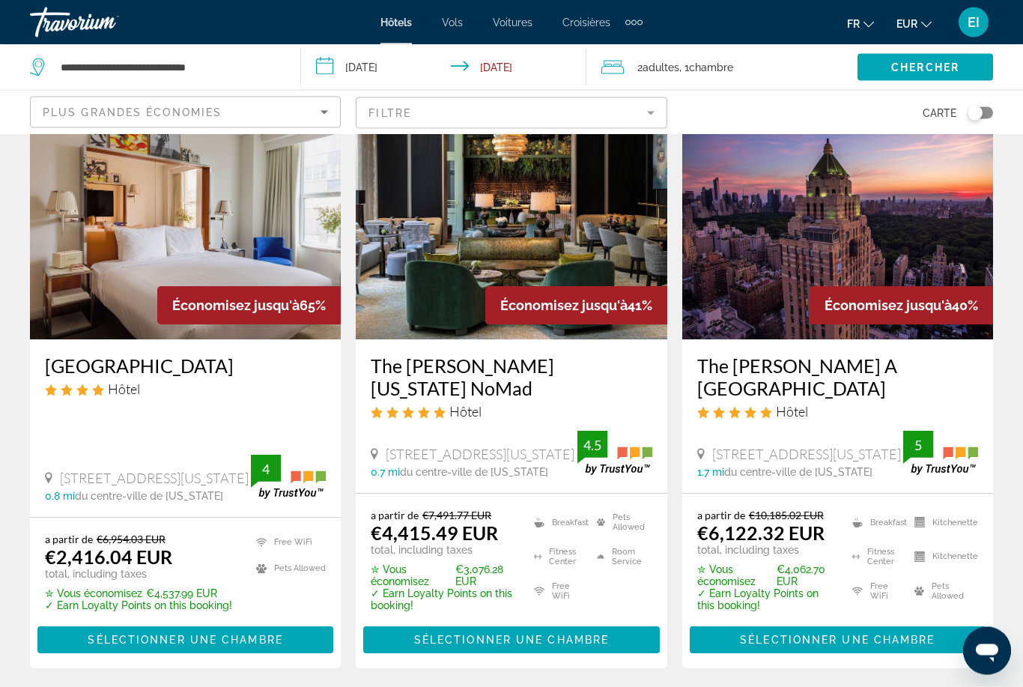
click at [979, 118] on div "Toggle map" at bounding box center [975, 113] width 15 height 15
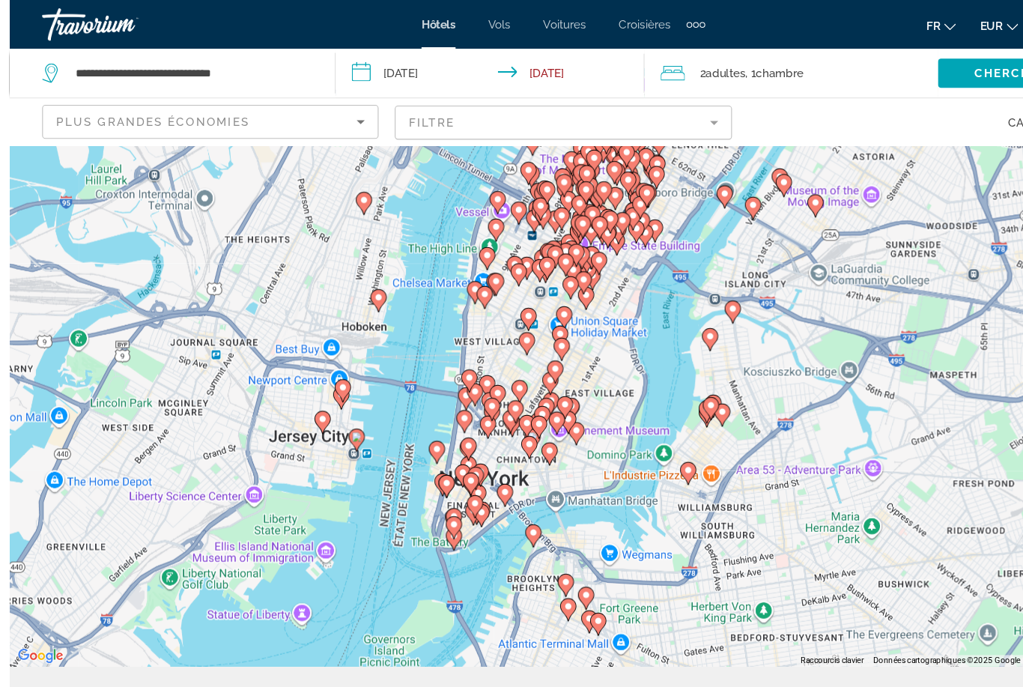
scroll to position [70, 0]
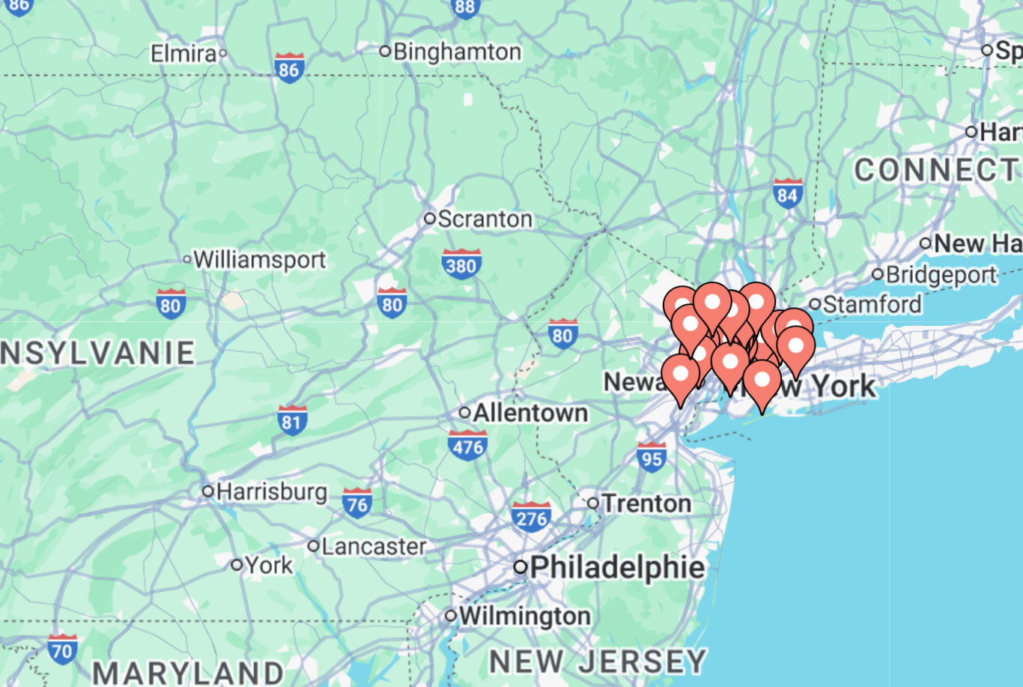
click at [291, 223] on div "Pour activer le glissement avec le clavier, appuyez sur Alt+Entrée. Une fois ce…" at bounding box center [511, 340] width 1023 height 552
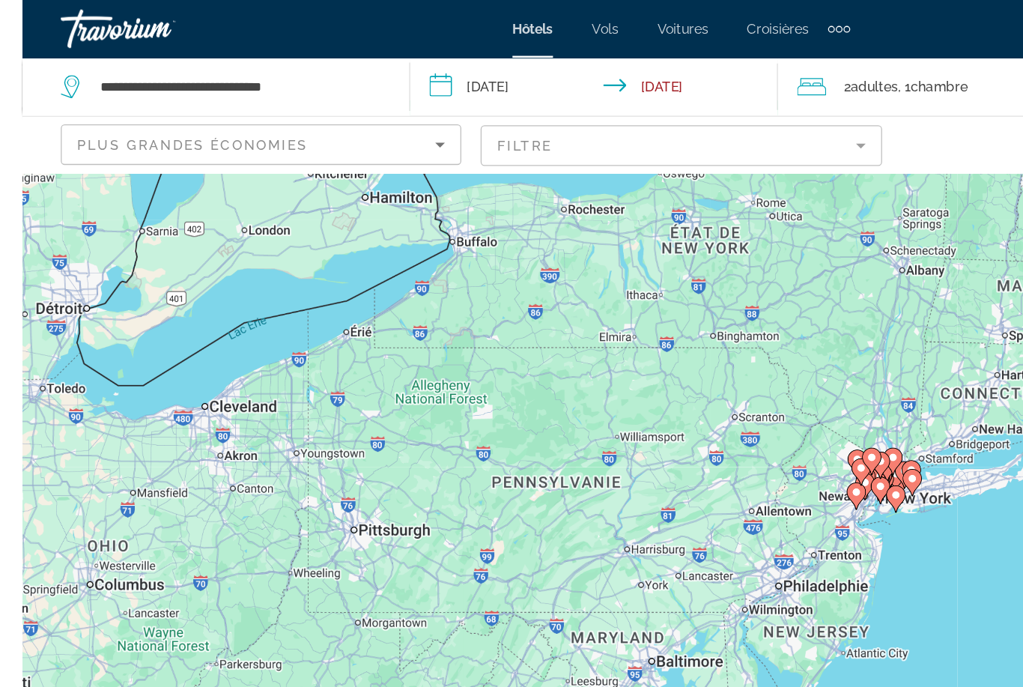
scroll to position [0, 0]
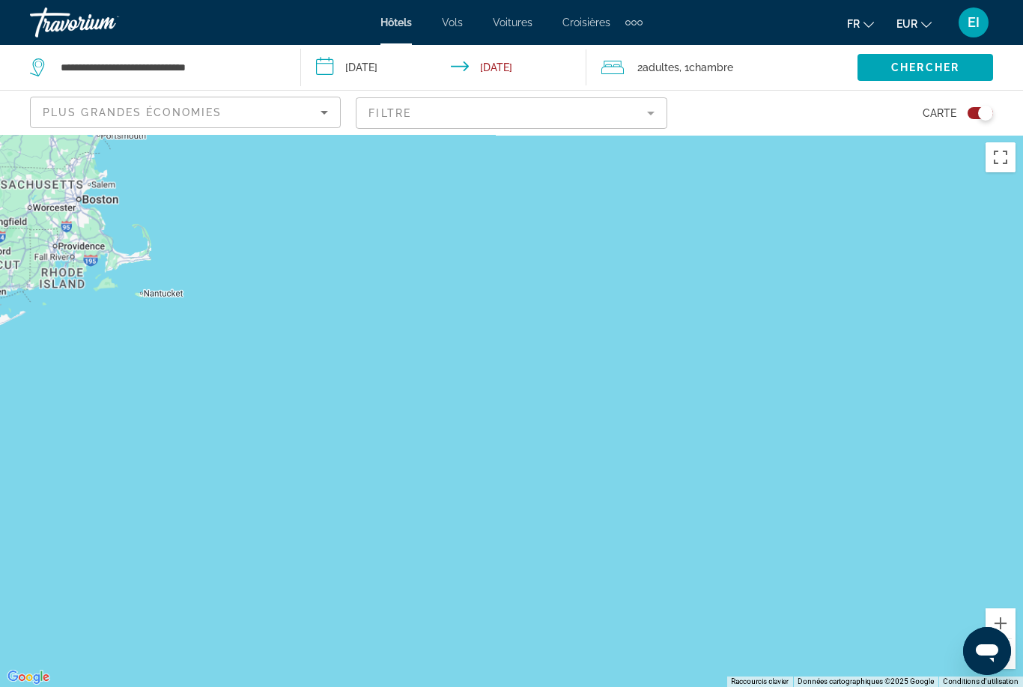
click at [983, 112] on div "Toggle map" at bounding box center [985, 113] width 15 height 15
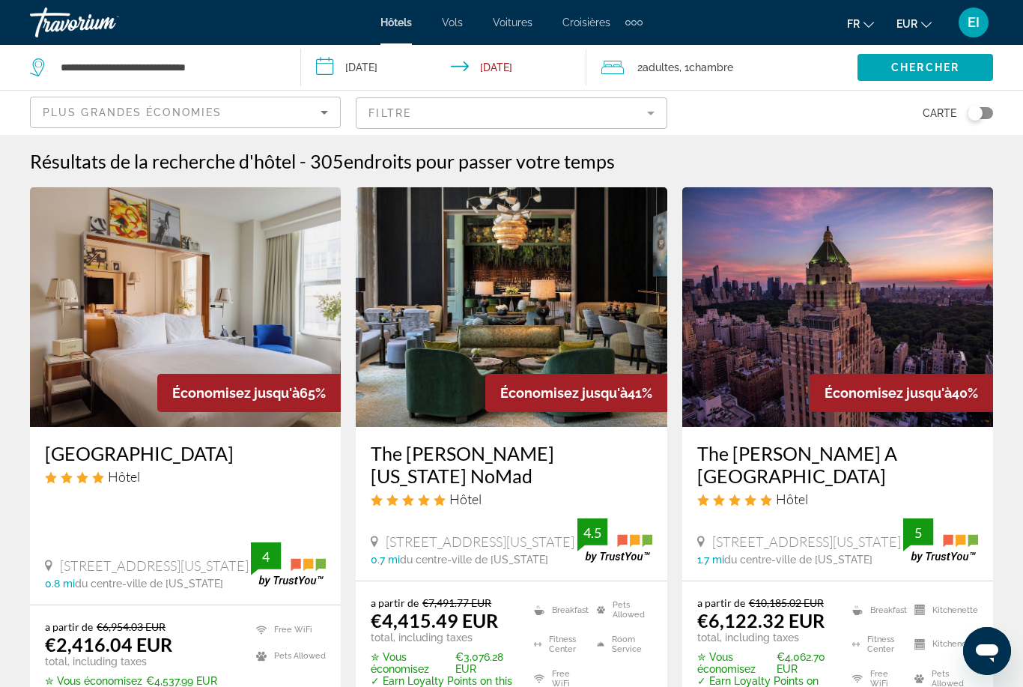
click at [641, 115] on mat-form-field "Filtre" at bounding box center [511, 112] width 311 height 31
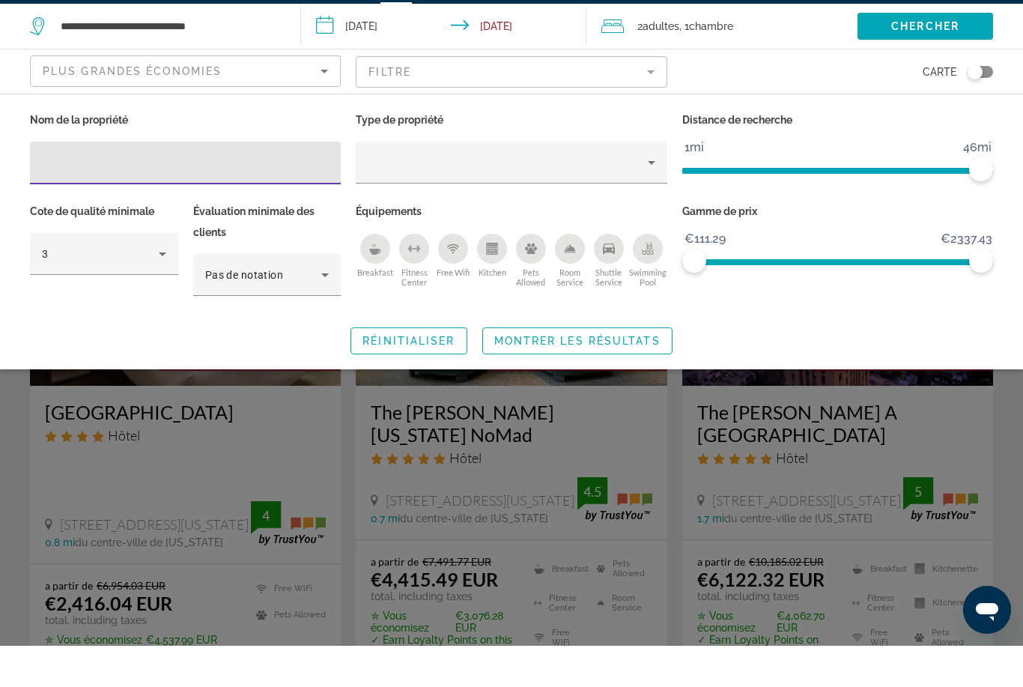
click at [375, 284] on icon "Breakfast" at bounding box center [375, 290] width 12 height 12
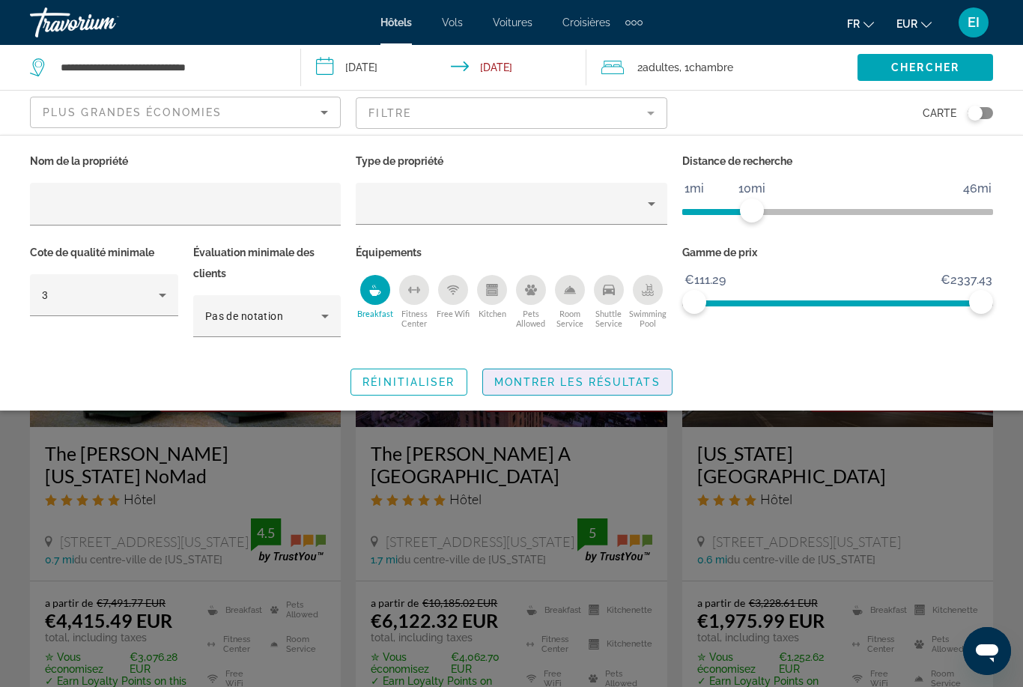
click at [643, 424] on div "Search widget" at bounding box center [511, 456] width 1023 height 462
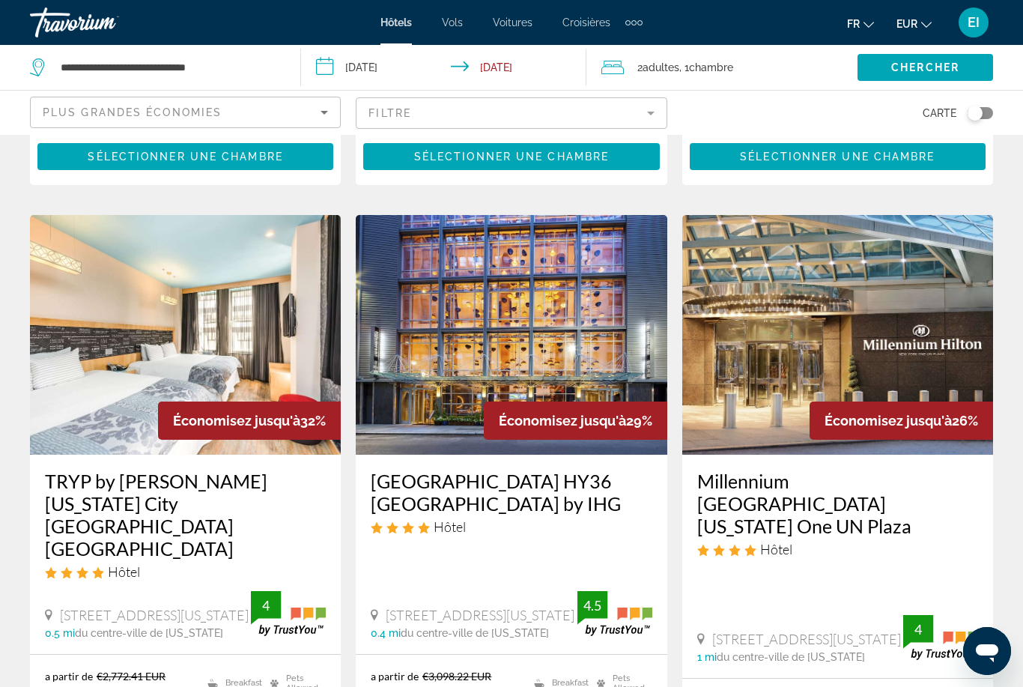
scroll to position [568, 0]
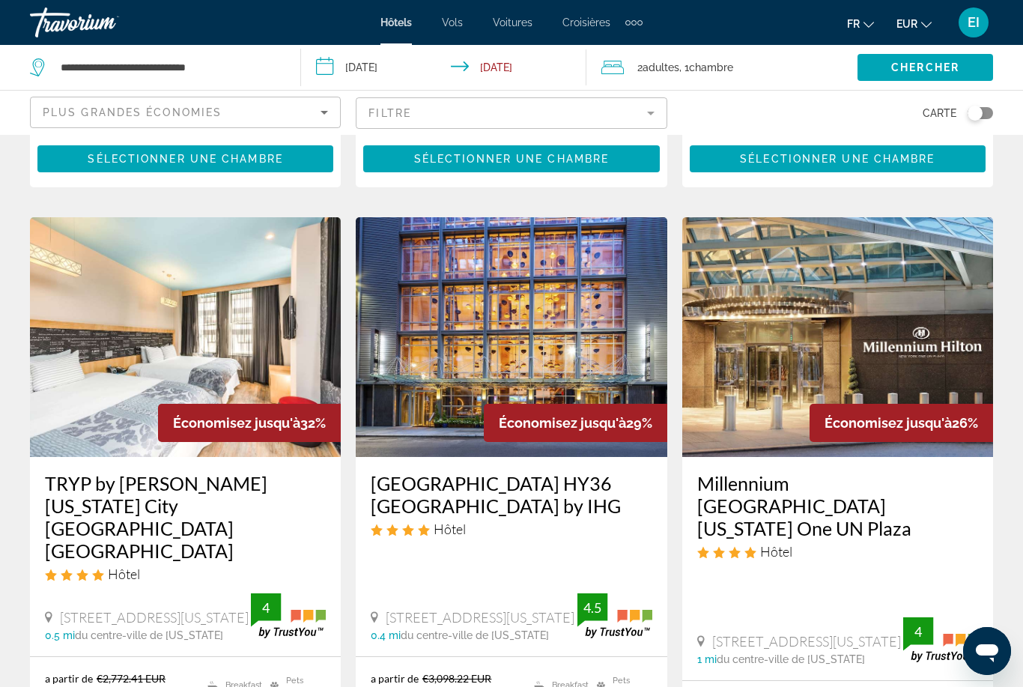
click at [56, 110] on span "Plus grandes économies" at bounding box center [132, 112] width 179 height 12
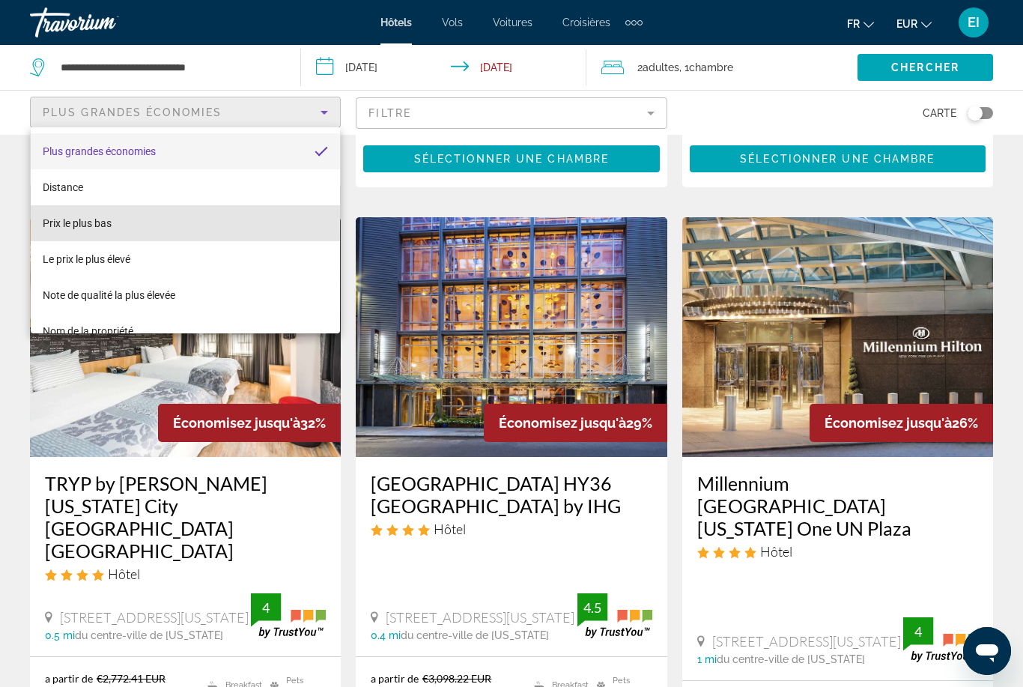
click at [67, 230] on span "Prix le plus bas" at bounding box center [77, 223] width 69 height 18
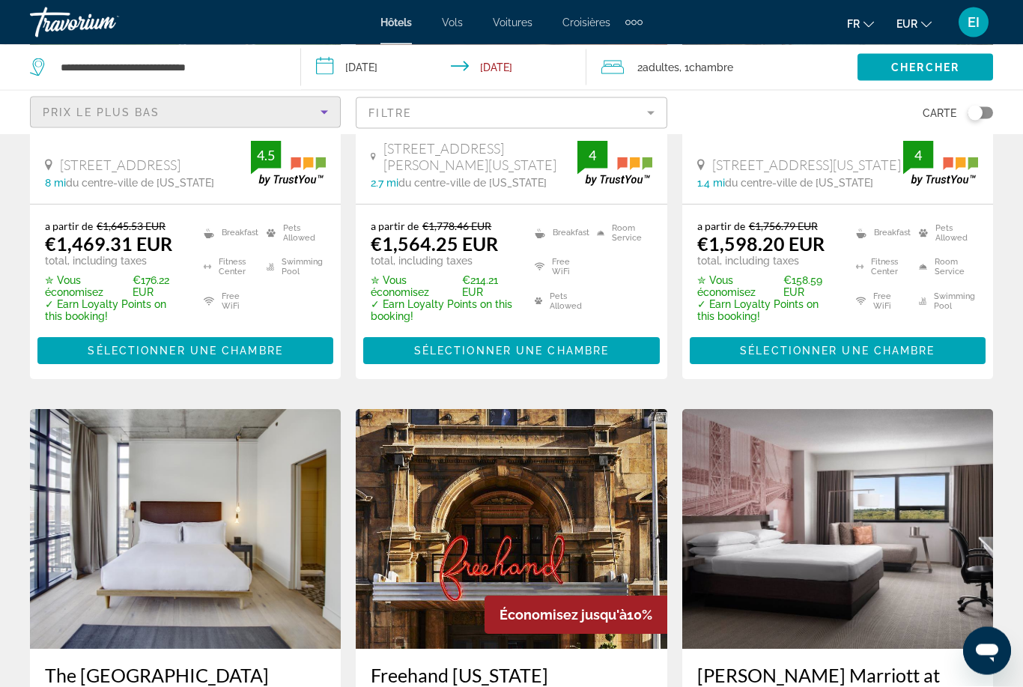
click at [53, 111] on span "Prix le plus bas" at bounding box center [102, 112] width 118 height 12
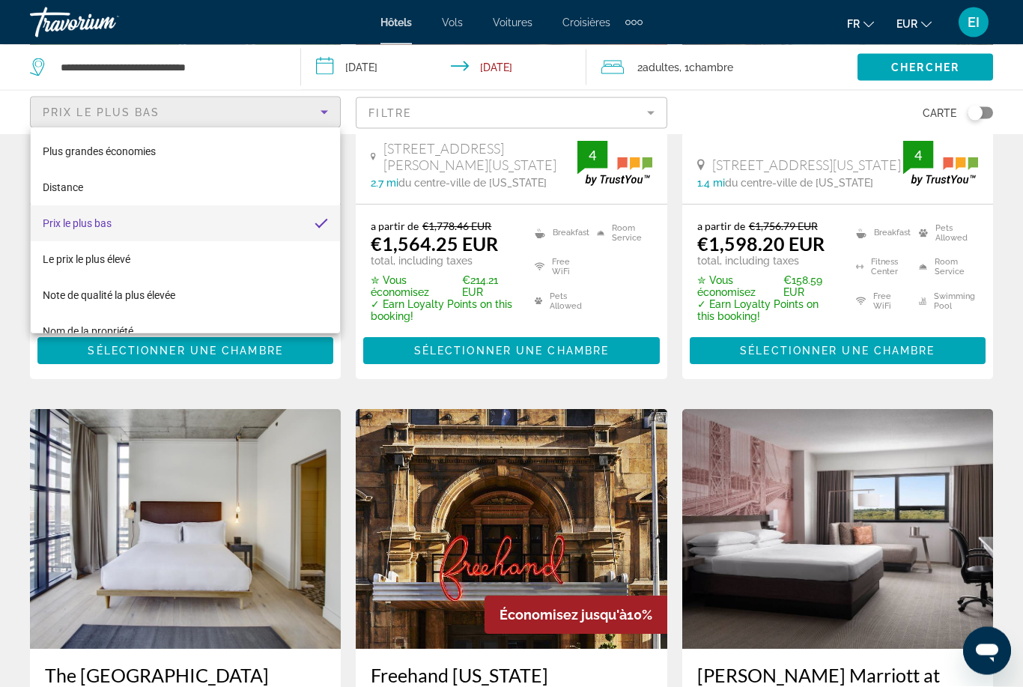
scroll to position [1576, 0]
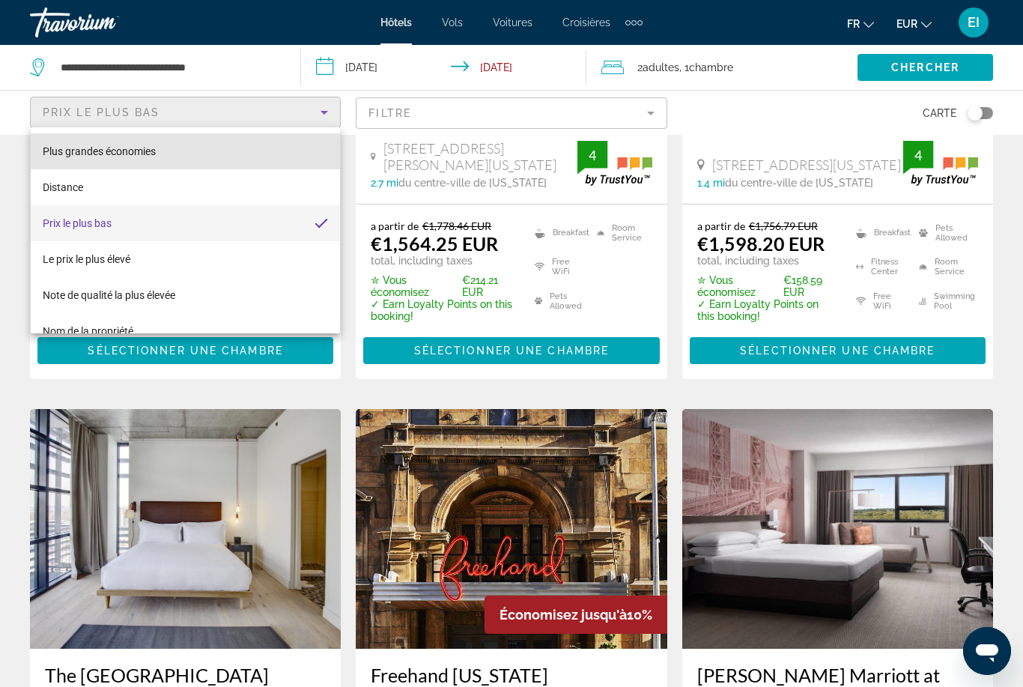
click at [63, 142] on span "Plus grandes économies" at bounding box center [99, 151] width 113 height 18
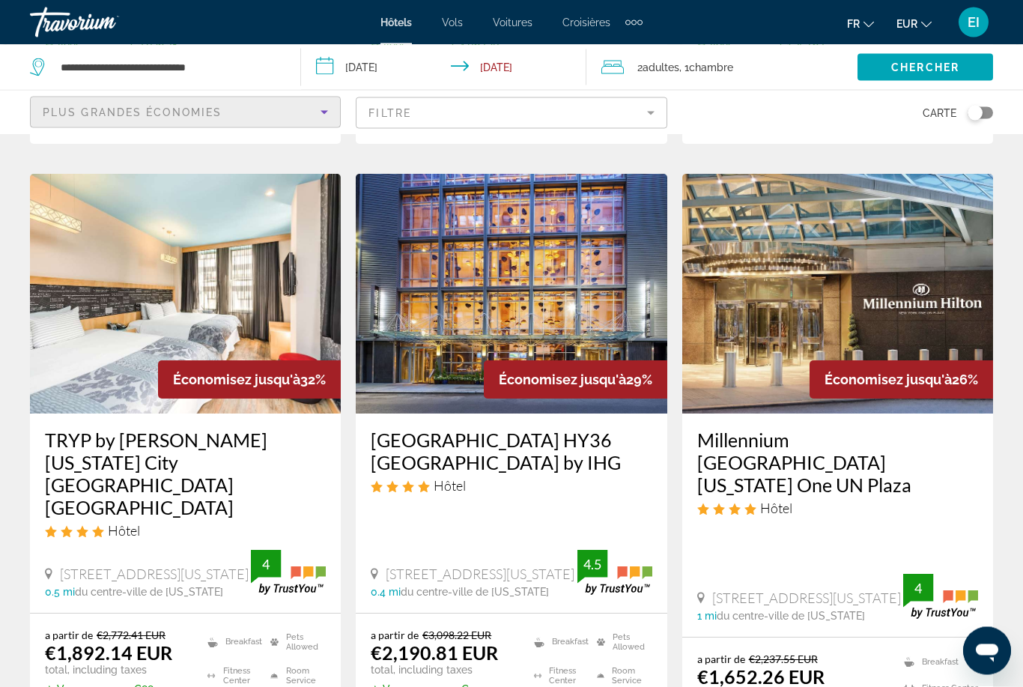
click at [89, 452] on h3 "TRYP by Wyndham New York City Times Square Midtown" at bounding box center [185, 474] width 281 height 90
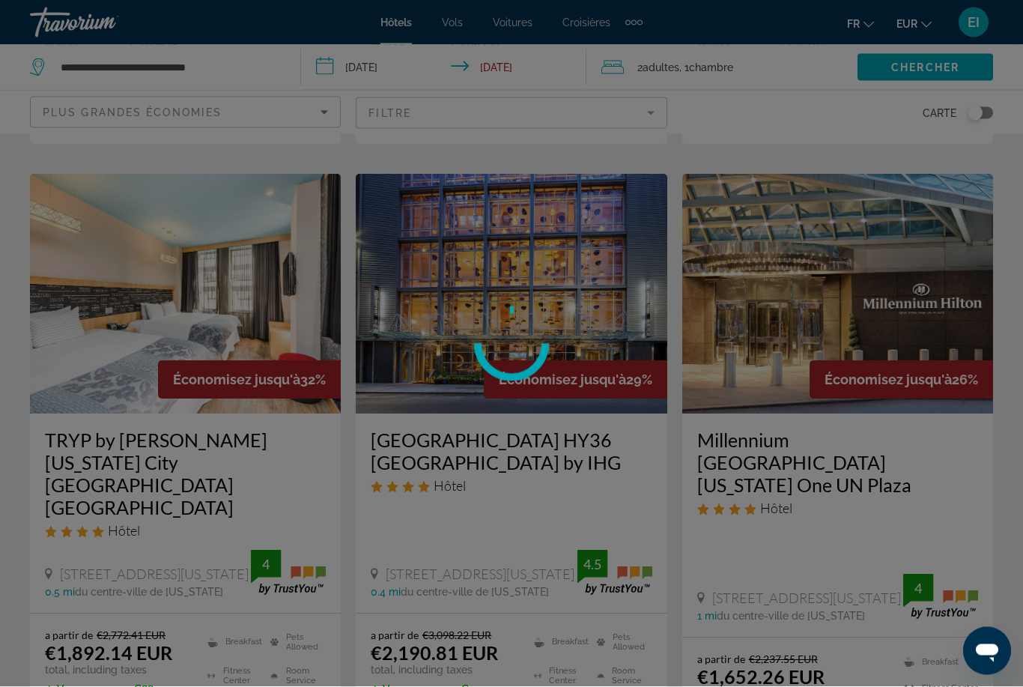
scroll to position [612, 0]
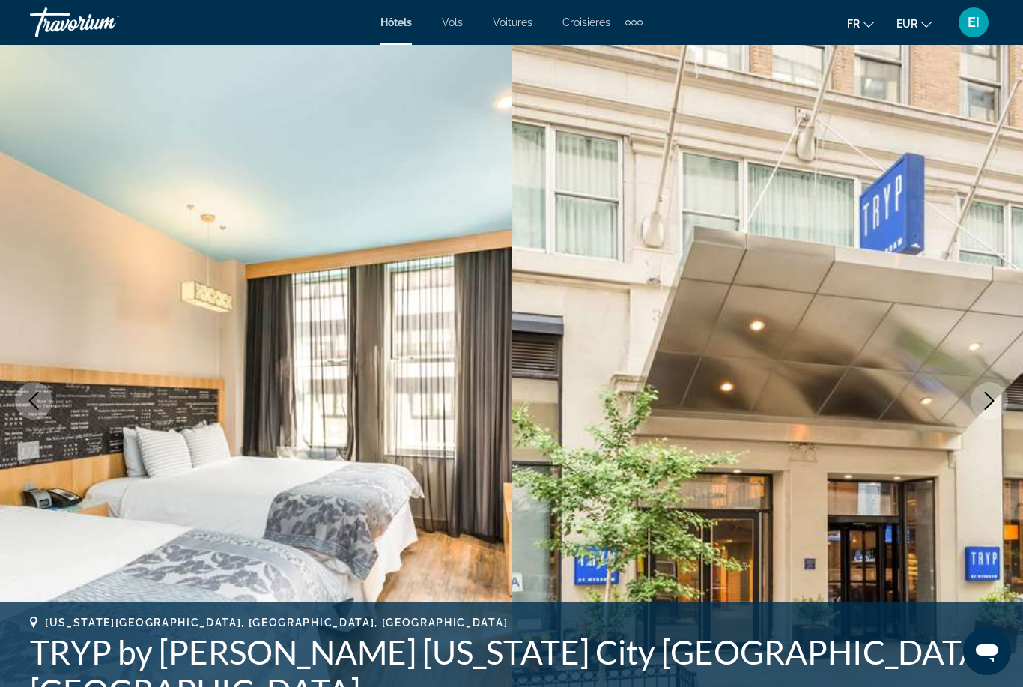
click at [995, 399] on icon "Next image" at bounding box center [989, 401] width 18 height 18
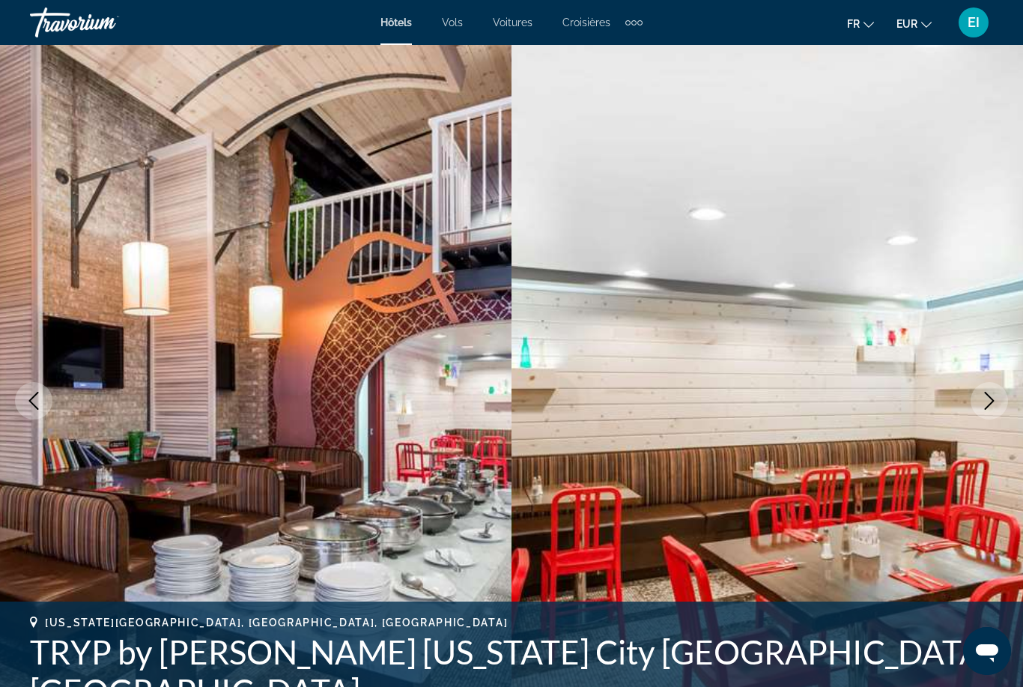
click at [977, 413] on button "Next image" at bounding box center [989, 400] width 37 height 37
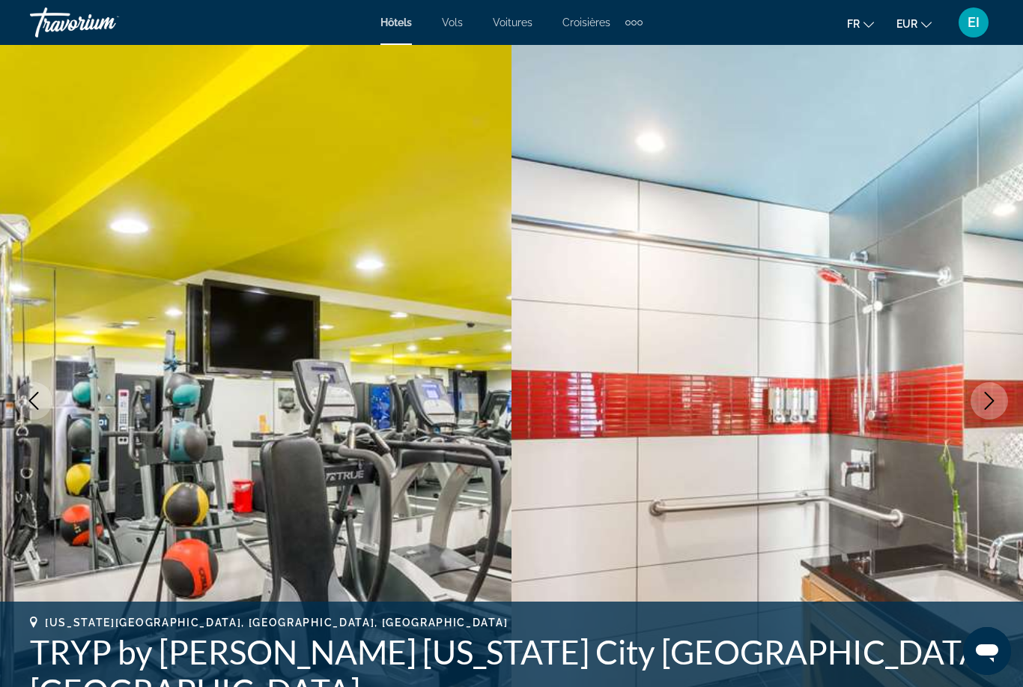
click at [980, 407] on icon "Next image" at bounding box center [989, 401] width 18 height 18
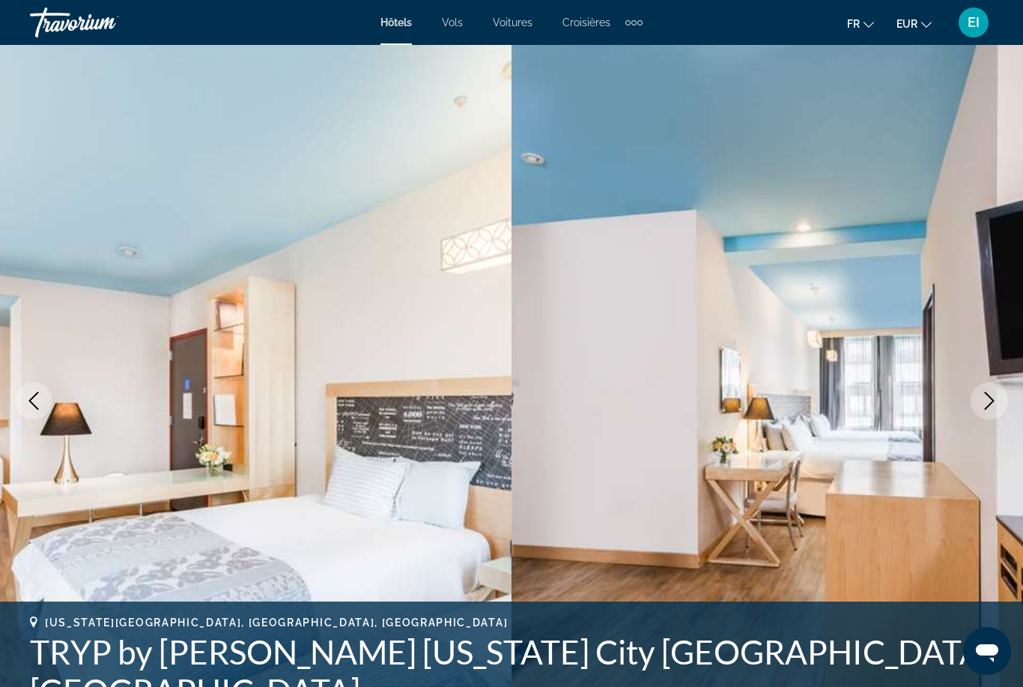
click at [978, 404] on button "Next image" at bounding box center [989, 400] width 37 height 37
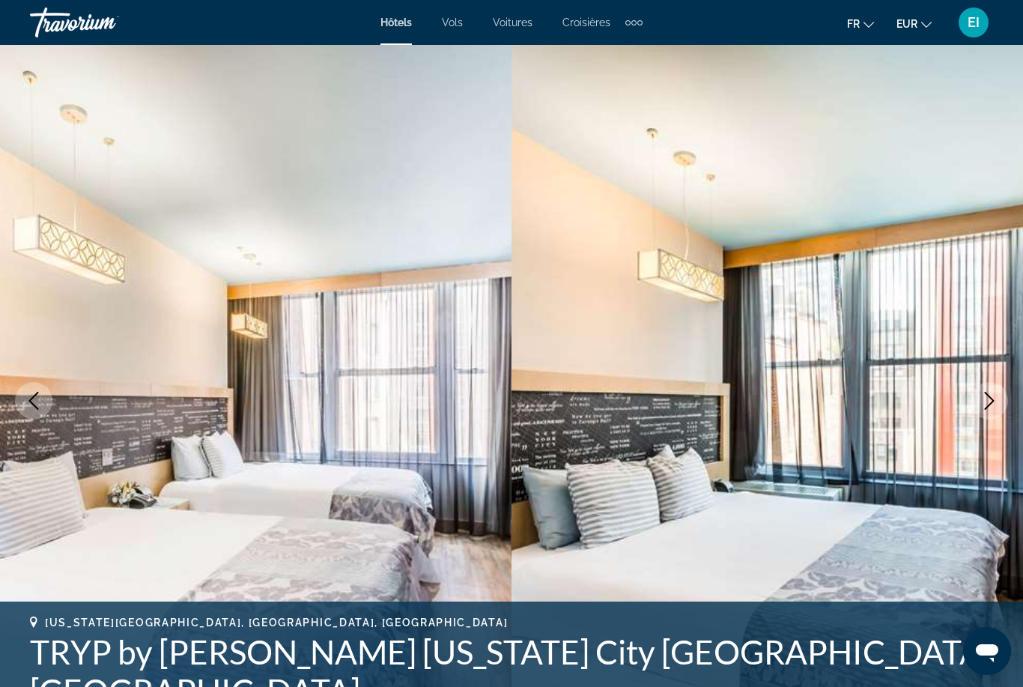
click at [975, 411] on button "Next image" at bounding box center [989, 400] width 37 height 37
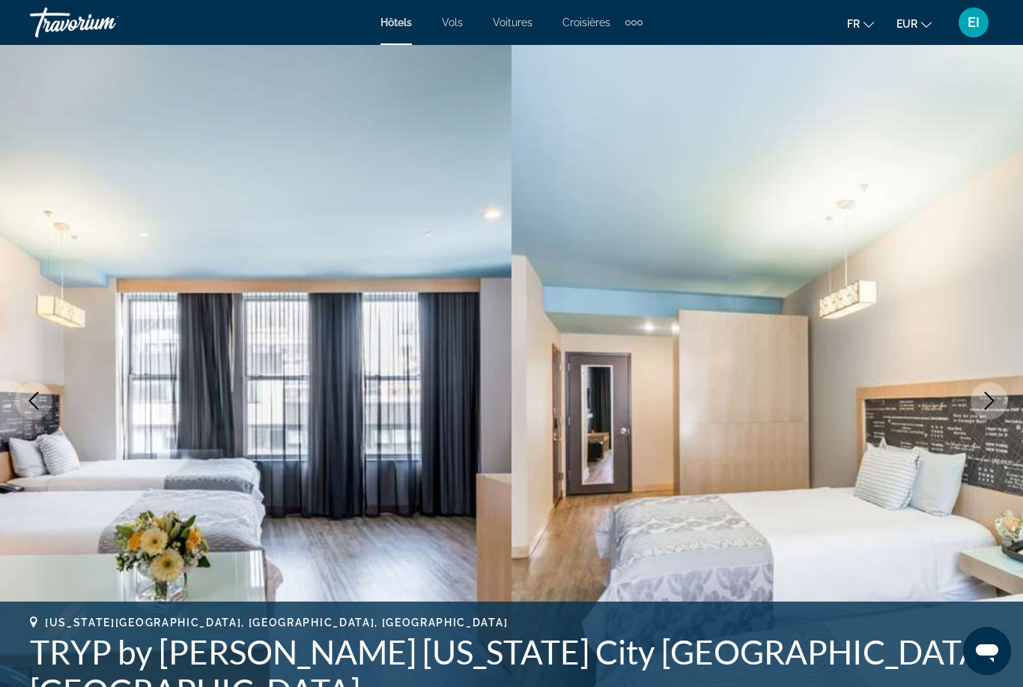
click at [979, 410] on button "Next image" at bounding box center [989, 400] width 37 height 37
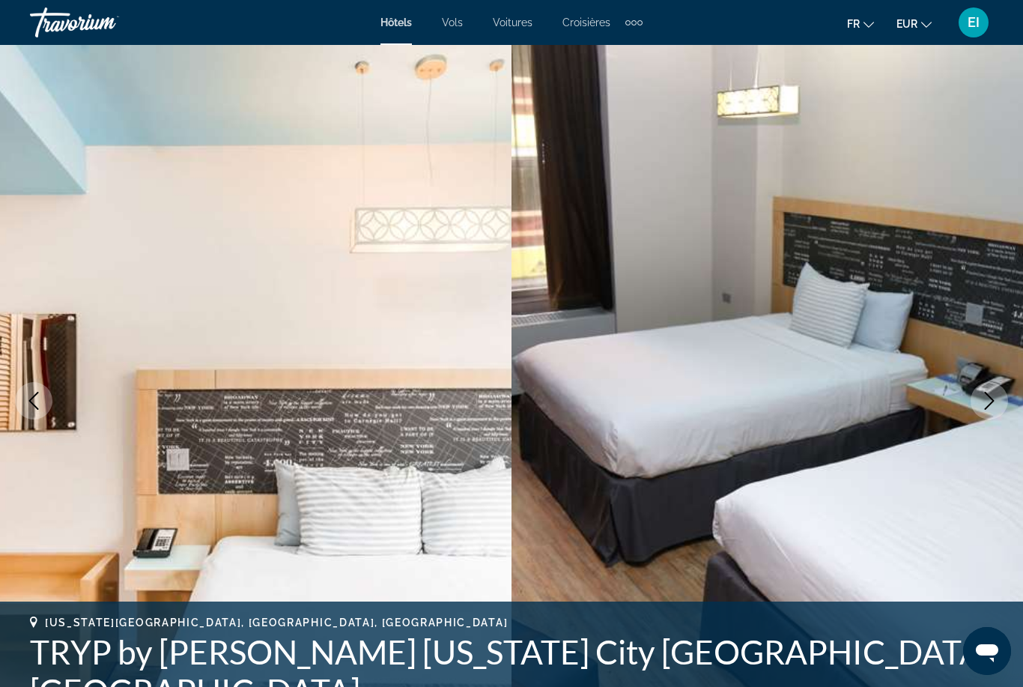
click at [984, 405] on icon "Next image" at bounding box center [989, 401] width 18 height 18
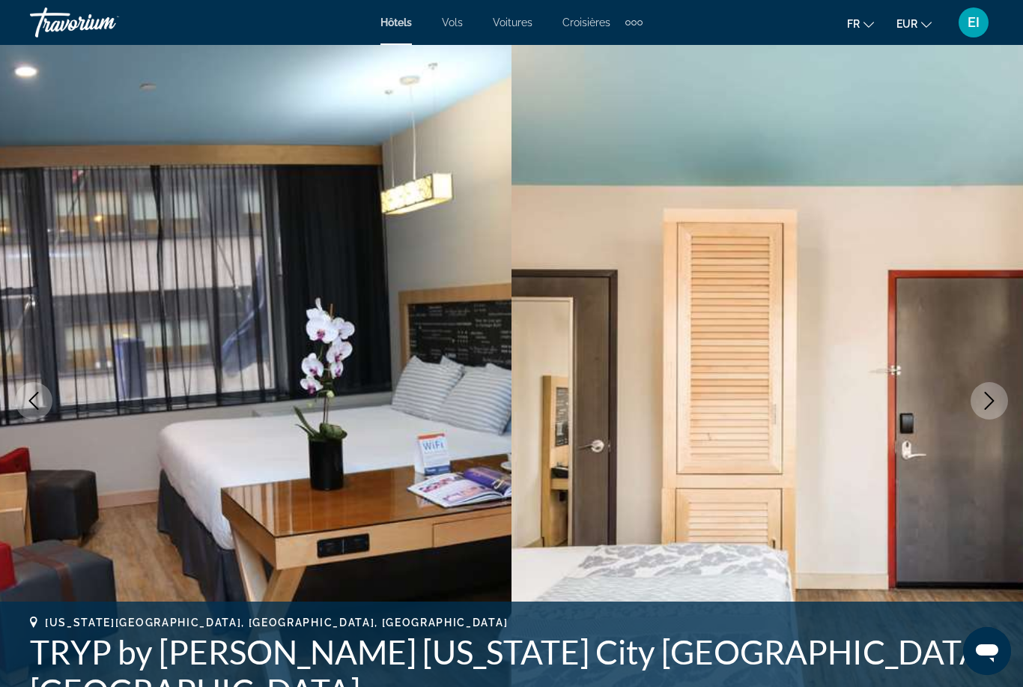
click at [979, 409] on button "Next image" at bounding box center [989, 400] width 37 height 37
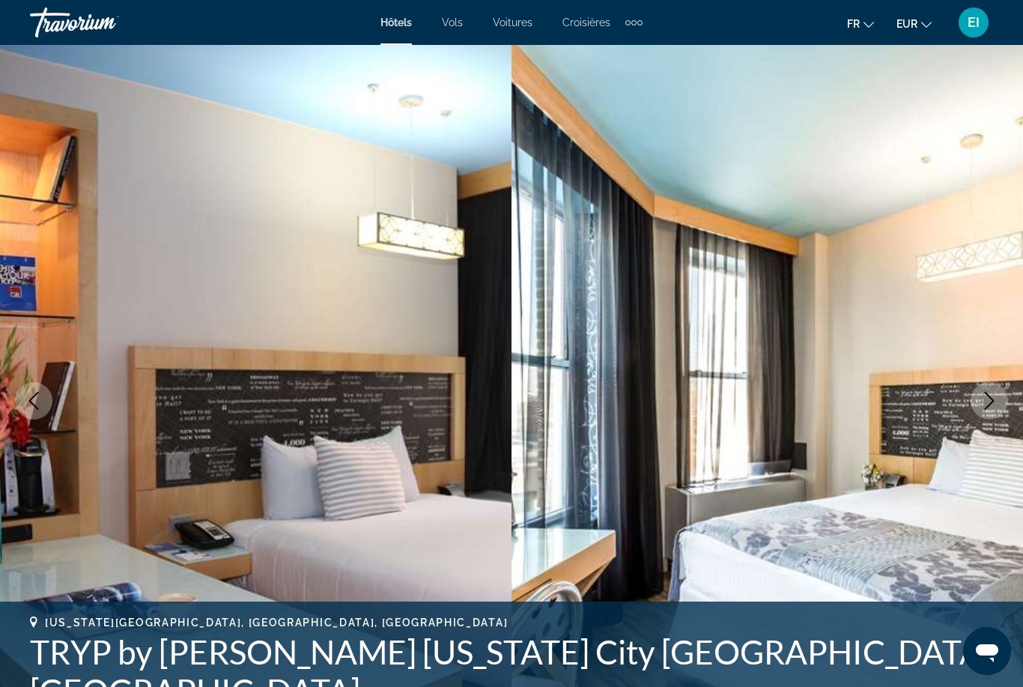
click at [980, 407] on icon "Next image" at bounding box center [989, 401] width 18 height 18
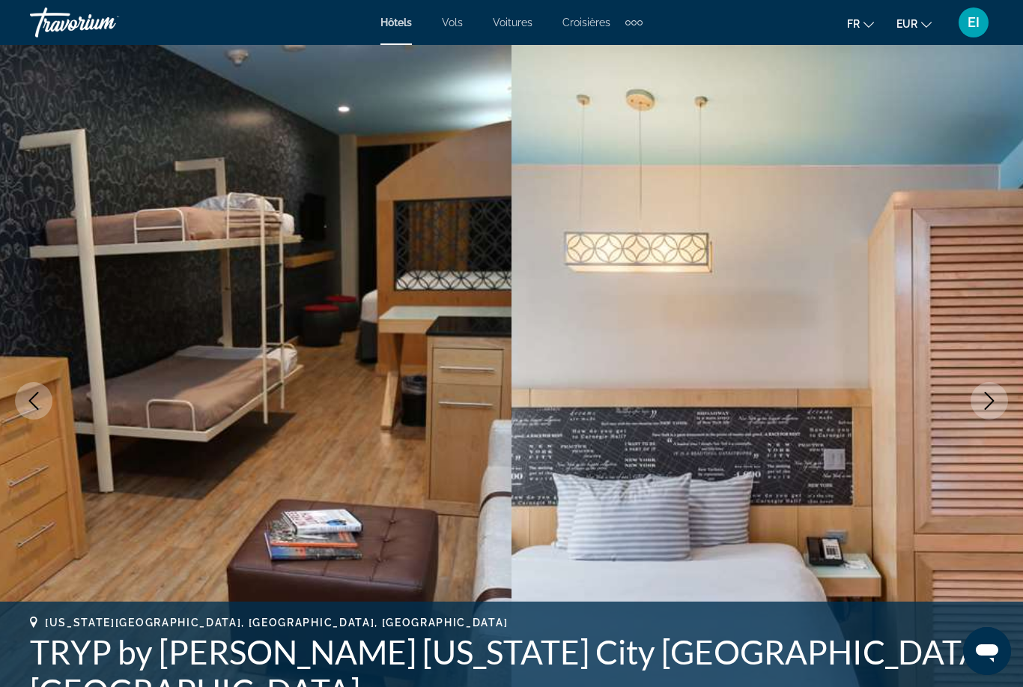
click at [977, 413] on button "Next image" at bounding box center [989, 400] width 37 height 37
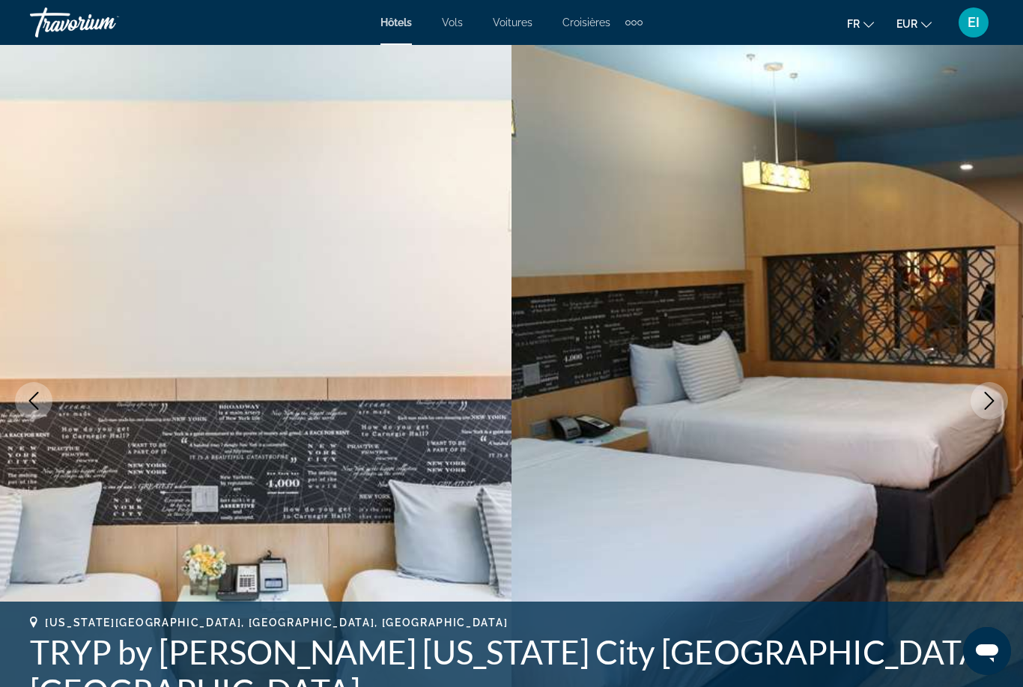
click at [983, 404] on icon "Next image" at bounding box center [989, 401] width 18 height 18
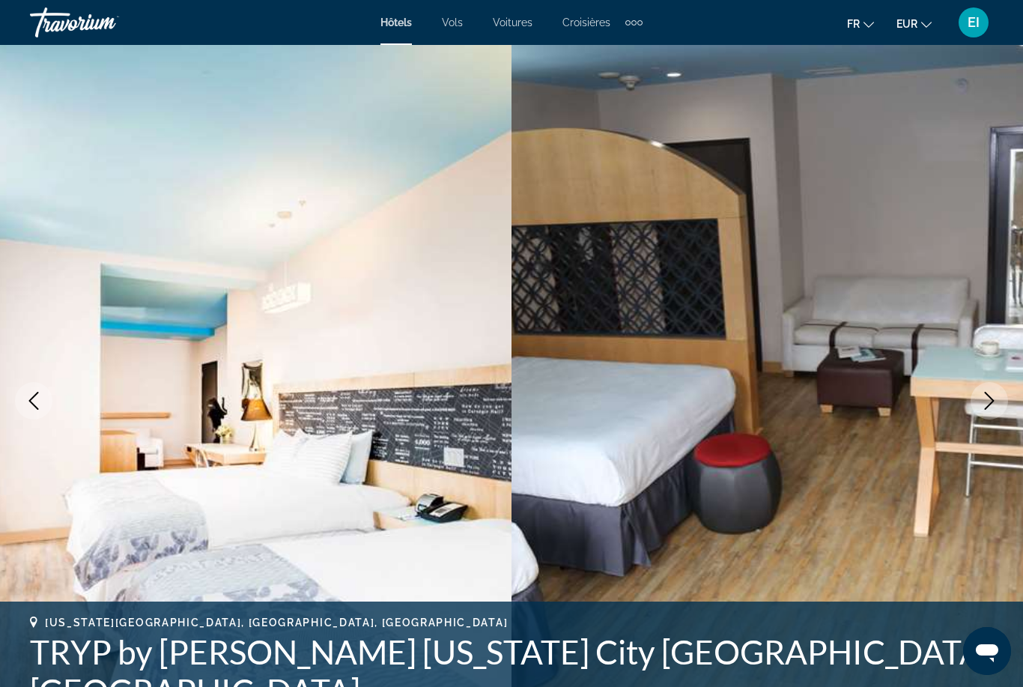
click at [979, 408] on button "Next image" at bounding box center [989, 400] width 37 height 37
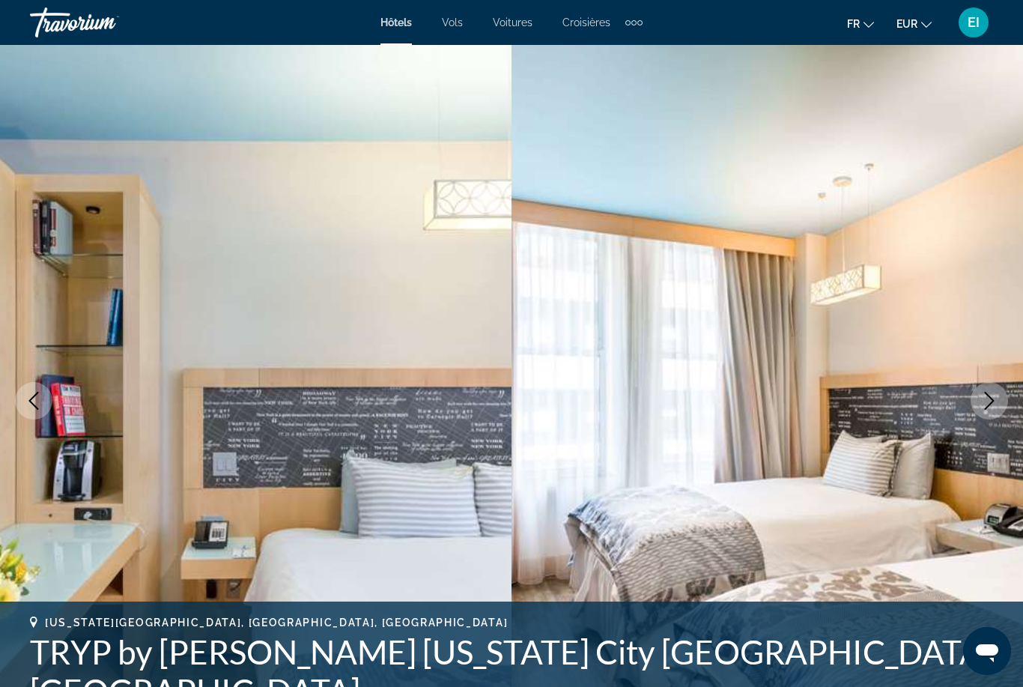
click at [976, 410] on button "Next image" at bounding box center [989, 400] width 37 height 37
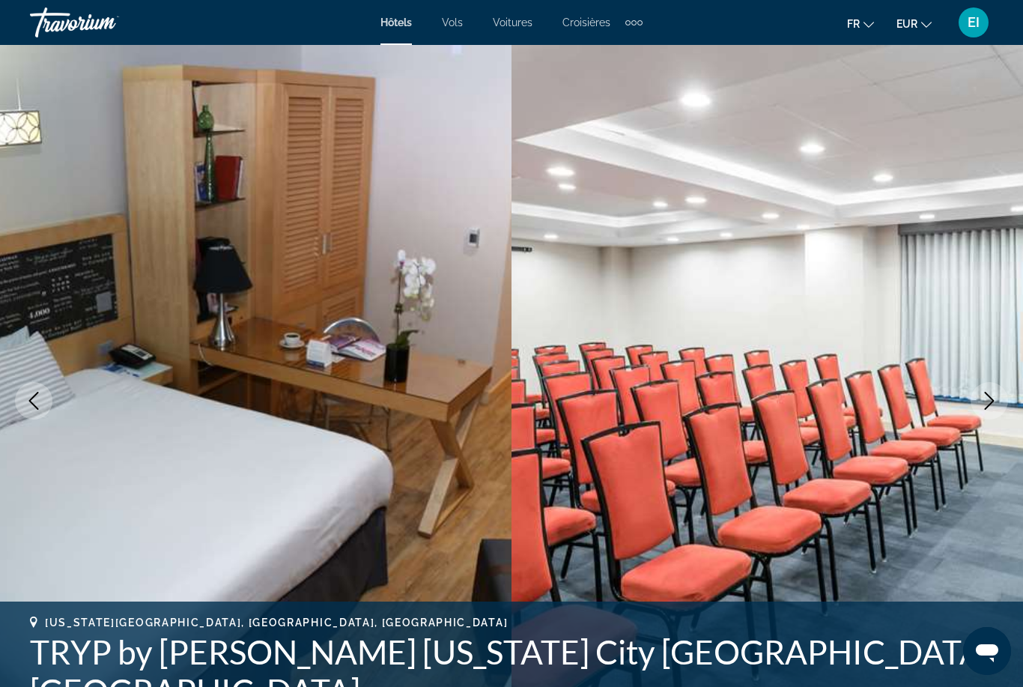
click at [980, 409] on button "Next image" at bounding box center [989, 400] width 37 height 37
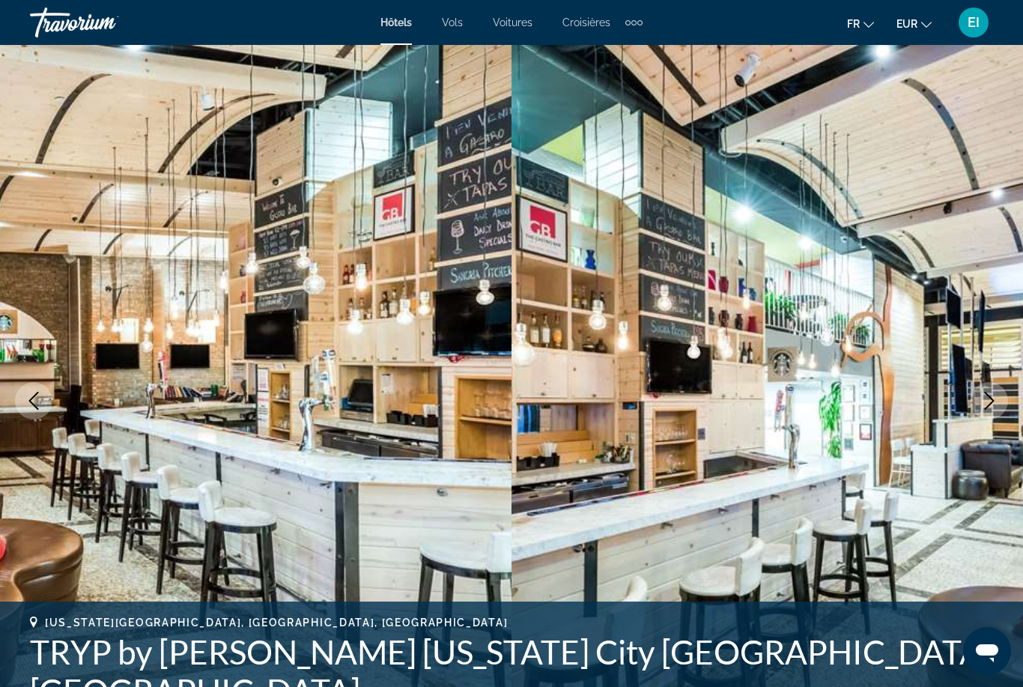
click at [978, 410] on button "Next image" at bounding box center [989, 400] width 37 height 37
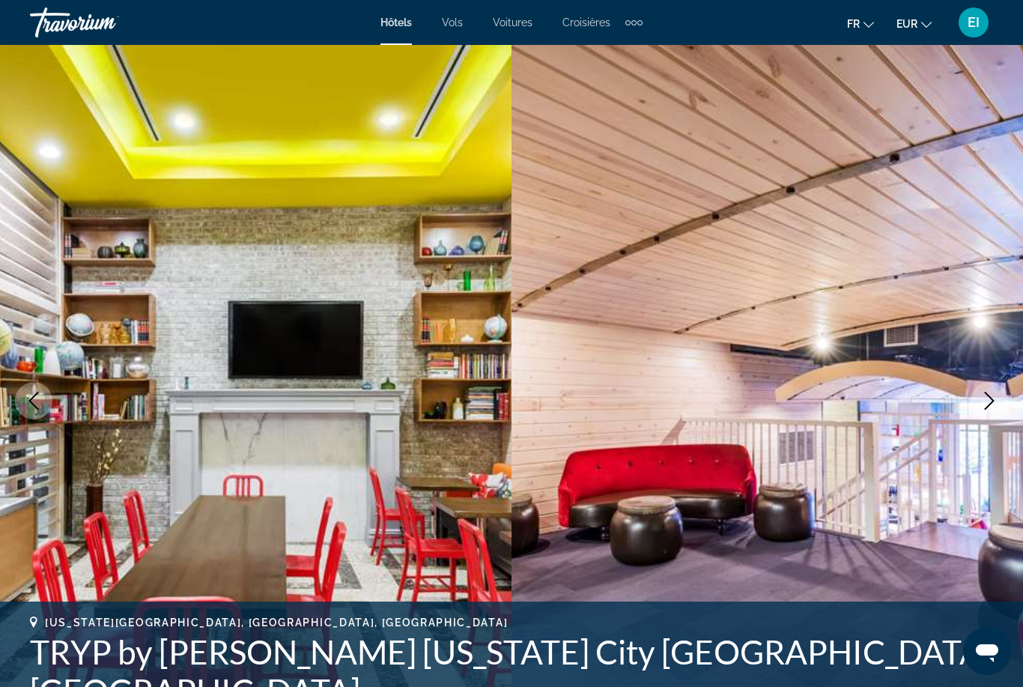
click at [980, 405] on icon "Next image" at bounding box center [989, 401] width 18 height 18
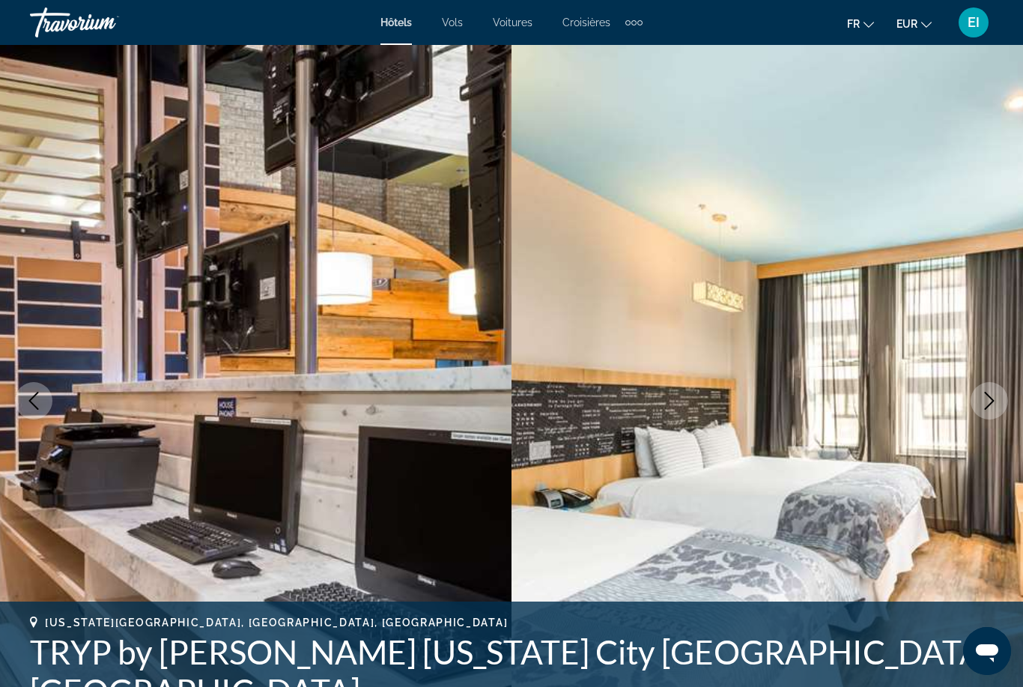
click at [981, 405] on icon "Next image" at bounding box center [989, 401] width 18 height 18
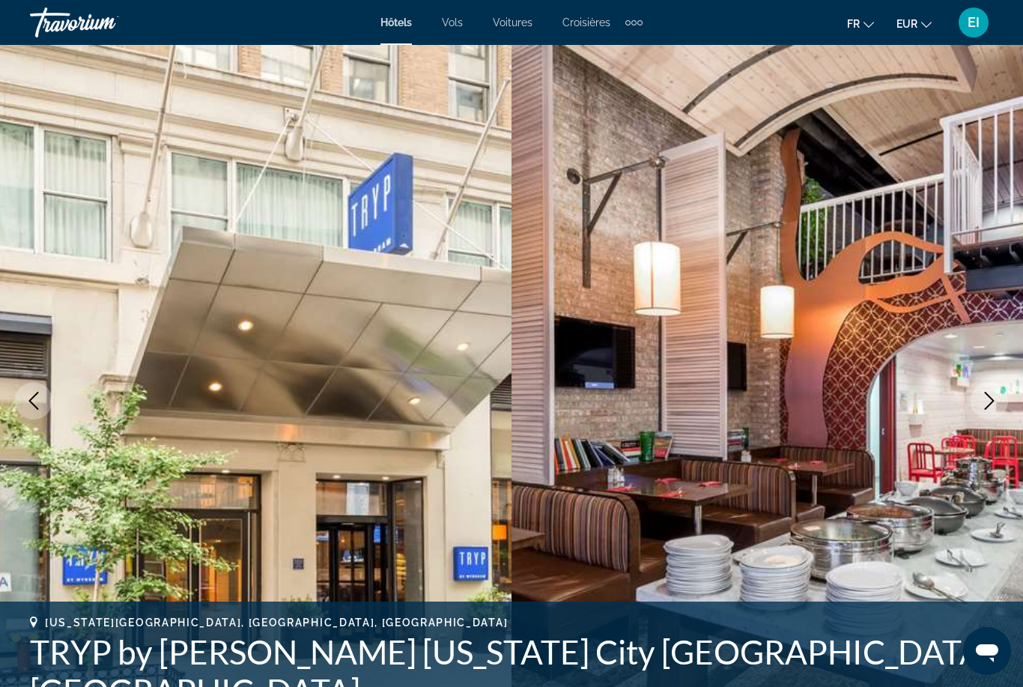
click at [977, 409] on button "Next image" at bounding box center [989, 400] width 37 height 37
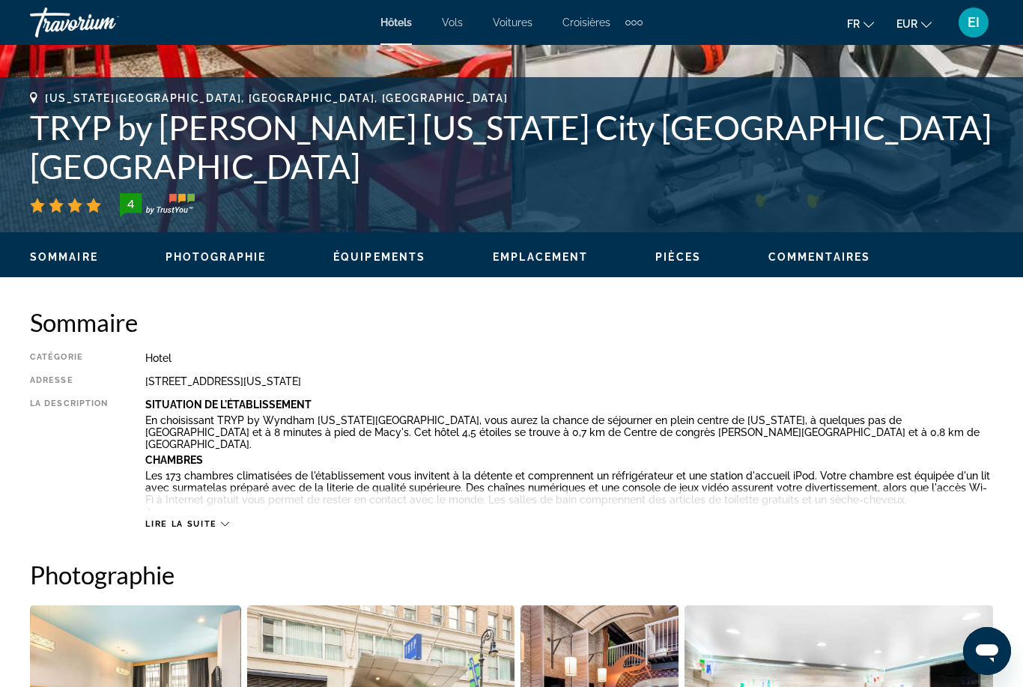
scroll to position [584, 0]
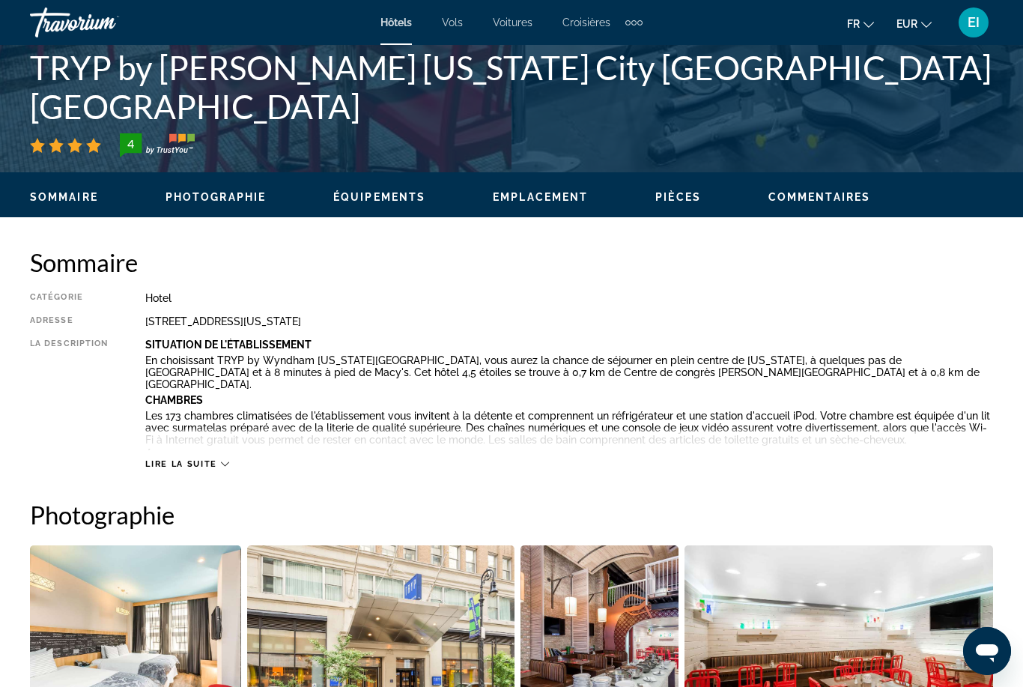
click at [181, 459] on span "Lire la suite" at bounding box center [180, 464] width 71 height 10
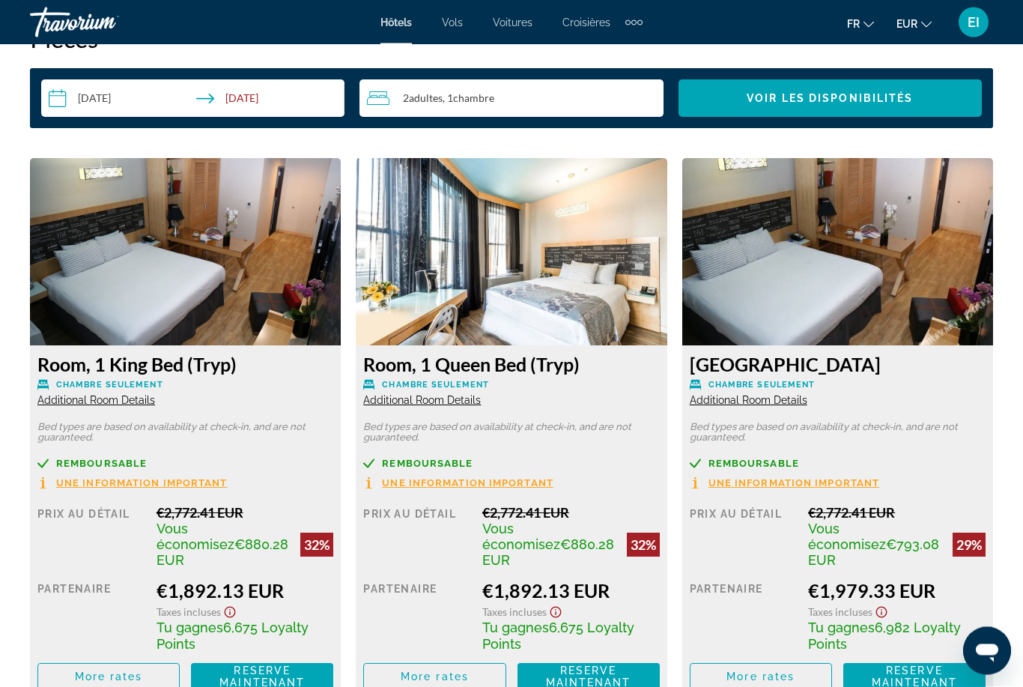
scroll to position [2401, 0]
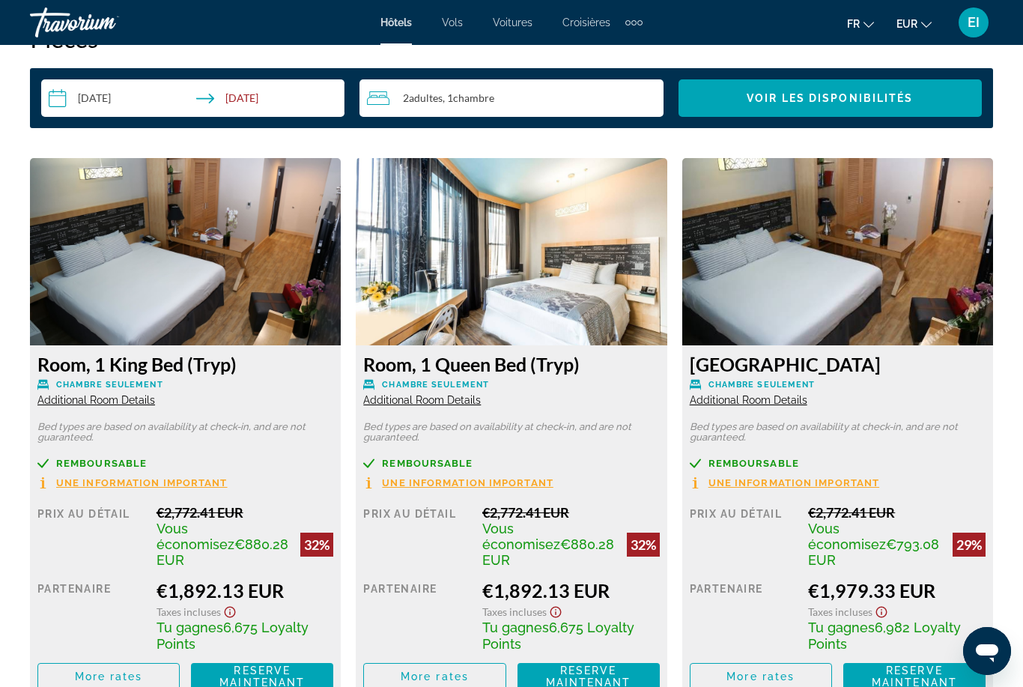
click at [595, 664] on span "Reserve maintenant" at bounding box center [588, 676] width 85 height 24
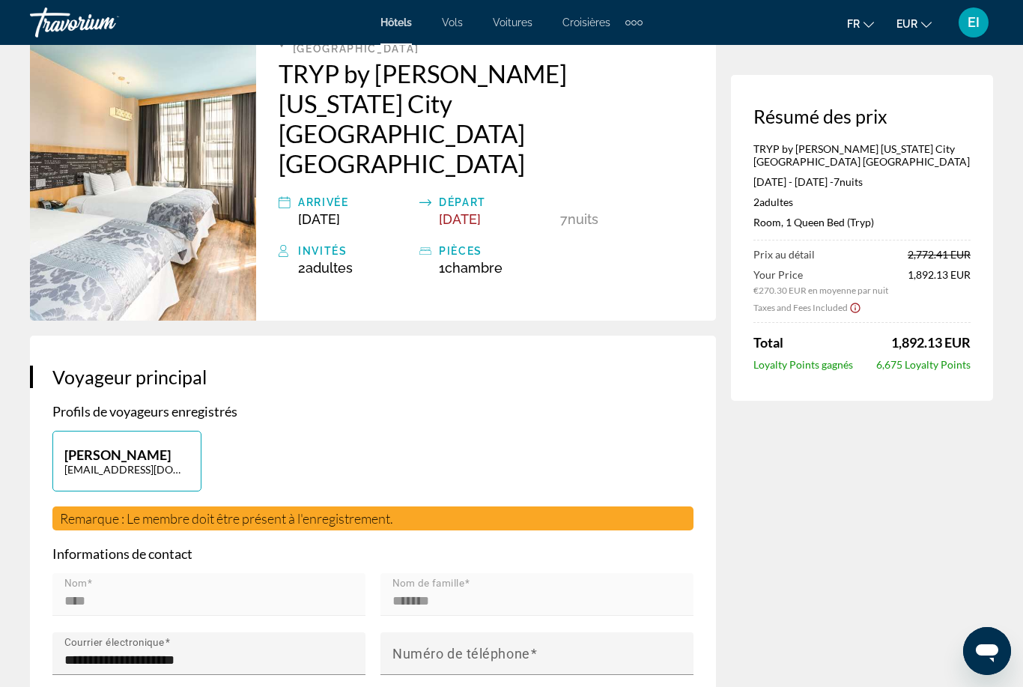
scroll to position [111, 0]
click at [446, 25] on span "Vols" at bounding box center [452, 22] width 21 height 12
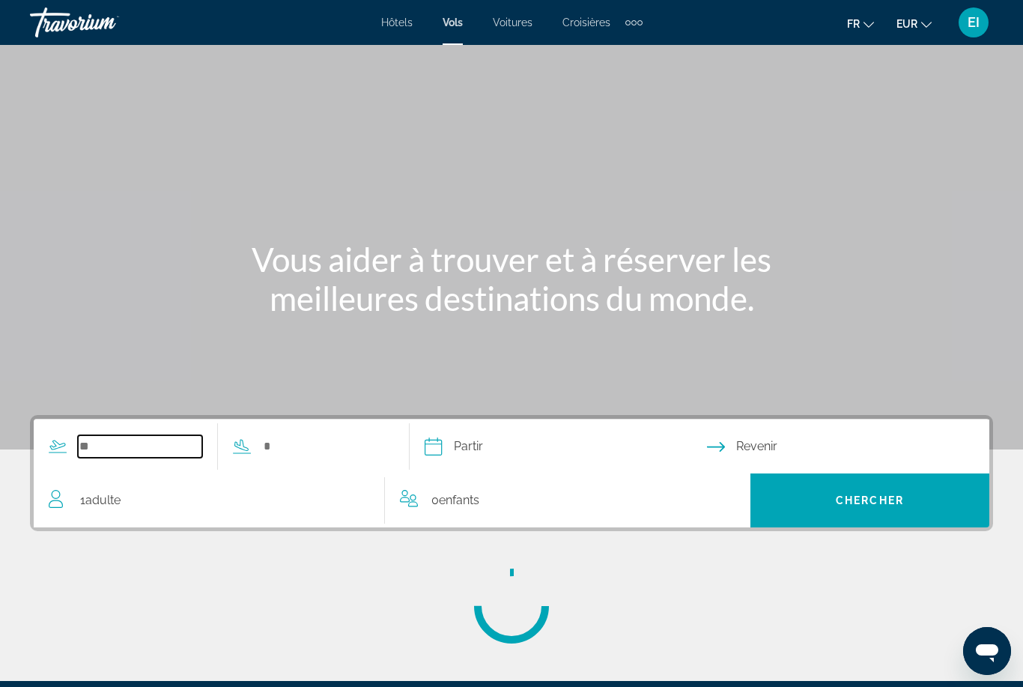
click at [151, 447] on input "Search widget" at bounding box center [140, 446] width 124 height 22
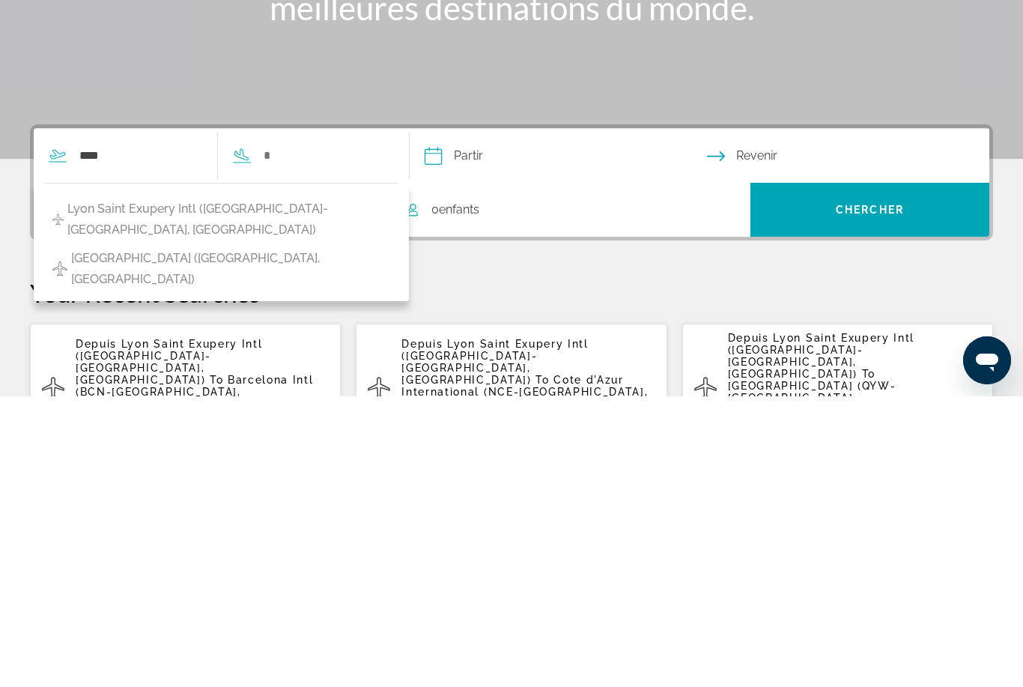
click at [228, 489] on span "Lyon Saint Exupery Intl (LYS-Lyon, France)" at bounding box center [228, 510] width 323 height 42
type input "**********"
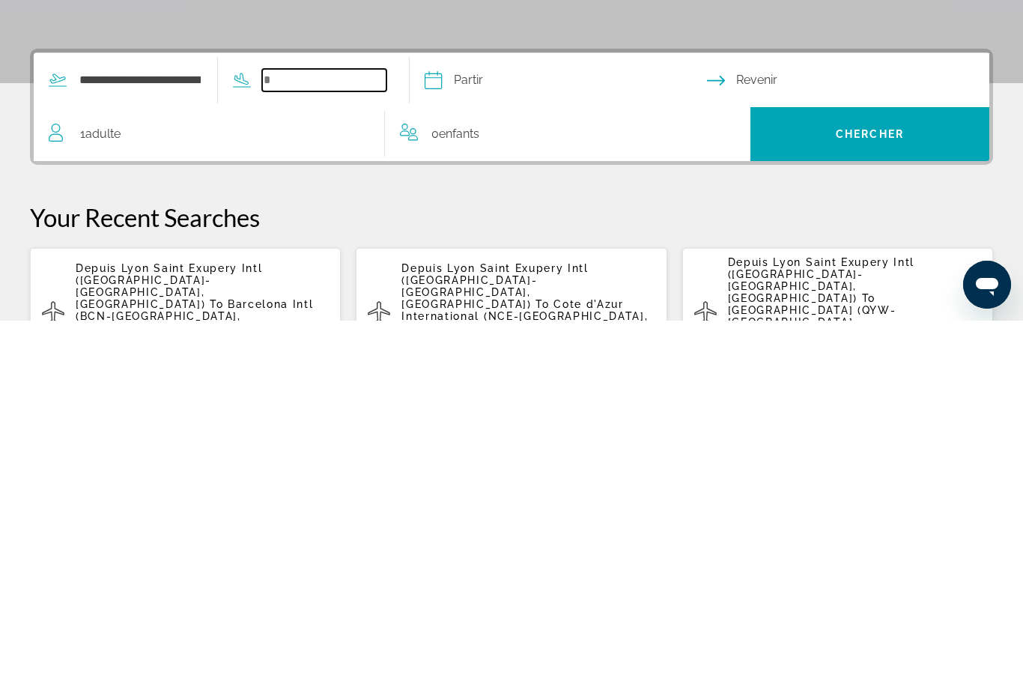
click at [356, 435] on input "Search widget" at bounding box center [324, 446] width 124 height 22
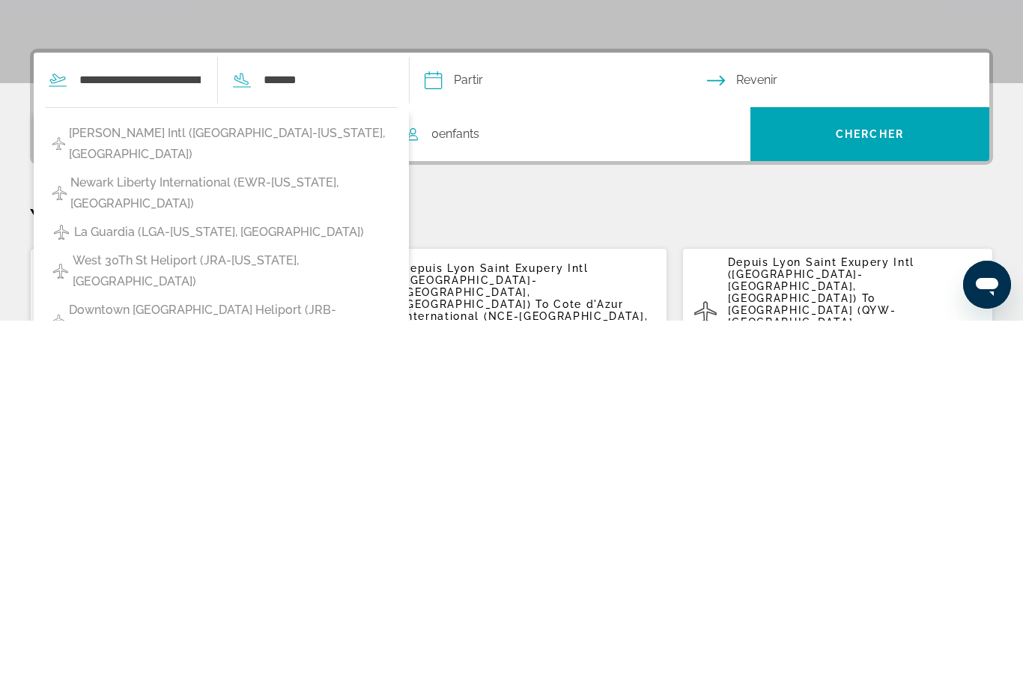
click at [300, 489] on span "John F Kennedy Intl (JFK-New York, United States of America)" at bounding box center [229, 510] width 321 height 42
type input "**********"
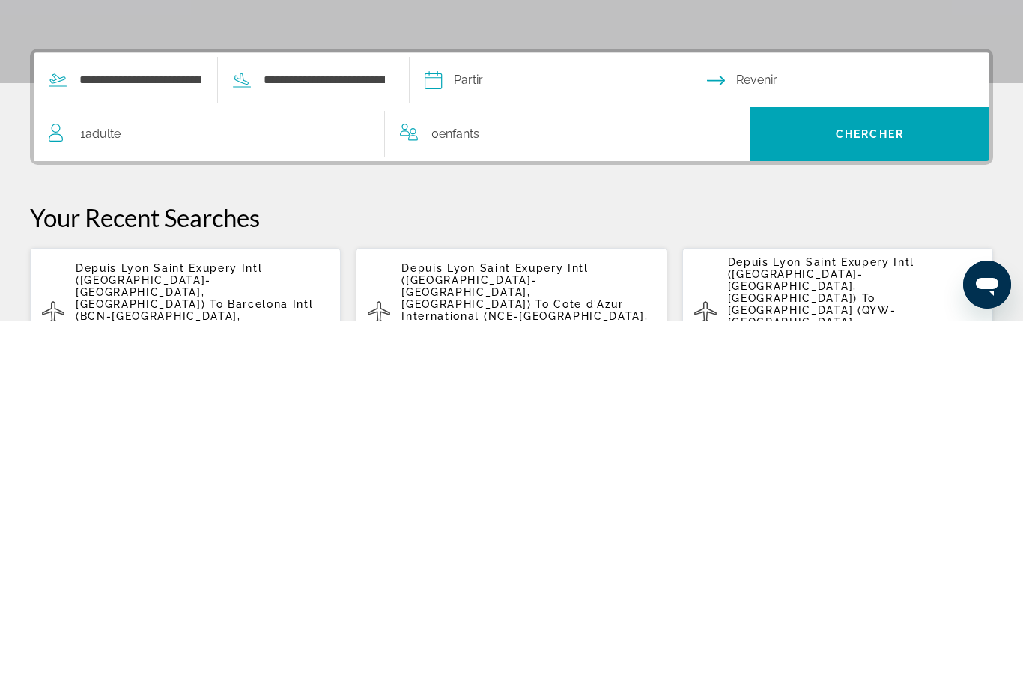
click at [582, 419] on input "Depart date" at bounding box center [565, 448] width 288 height 58
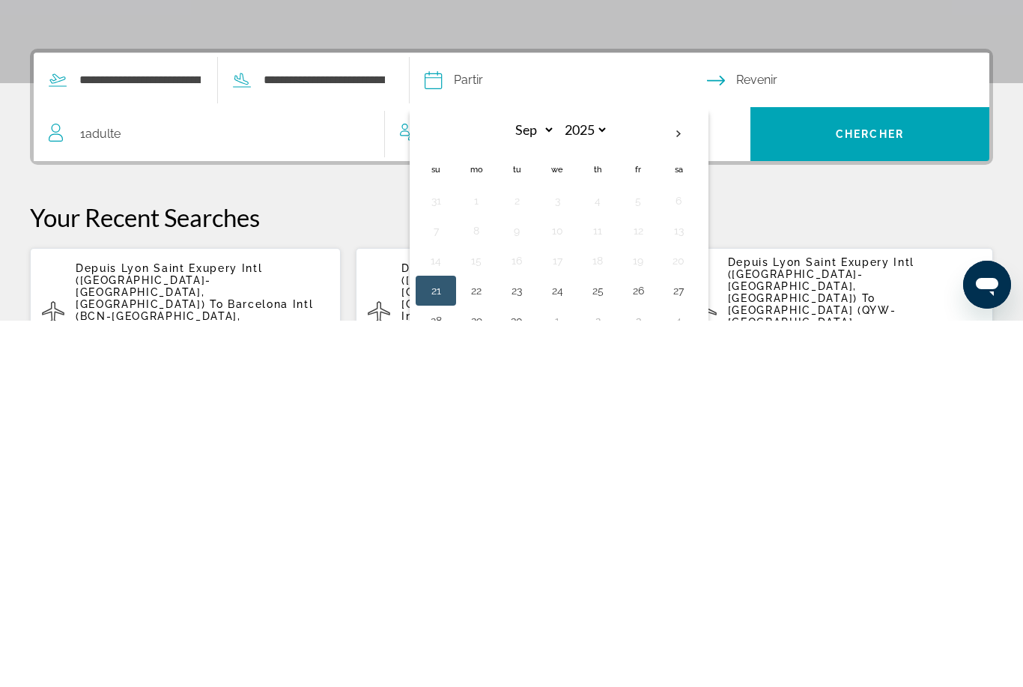
scroll to position [236, 0]
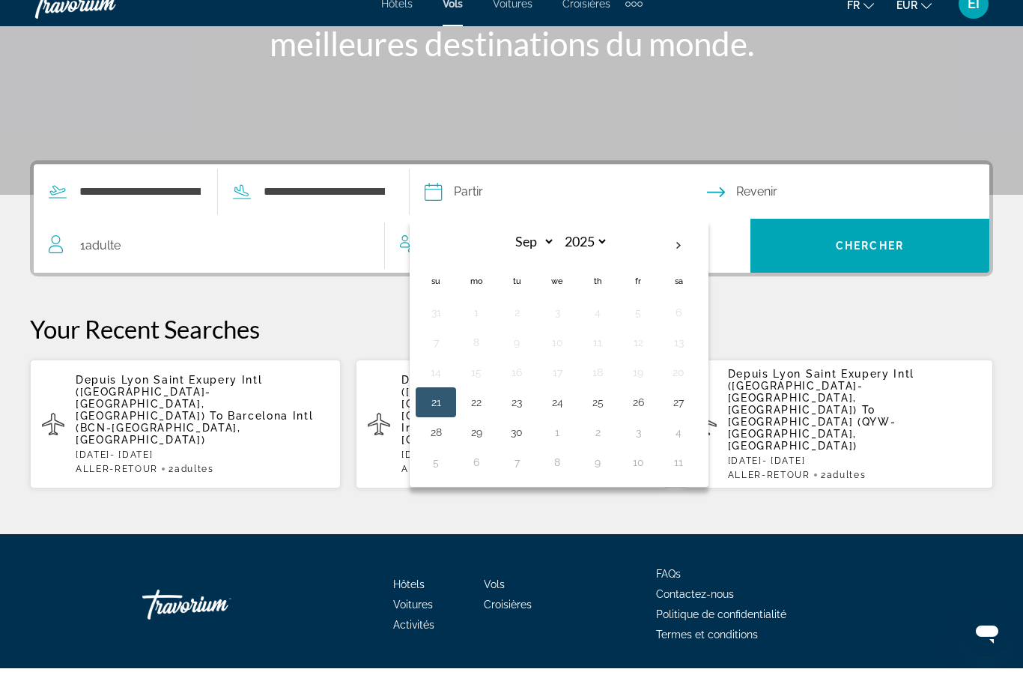
click at [699, 248] on th "Next month" at bounding box center [678, 264] width 40 height 33
click at [699, 251] on th "Next month" at bounding box center [678, 264] width 40 height 33
select select "**"
click at [691, 380] on button "20" at bounding box center [679, 390] width 24 height 21
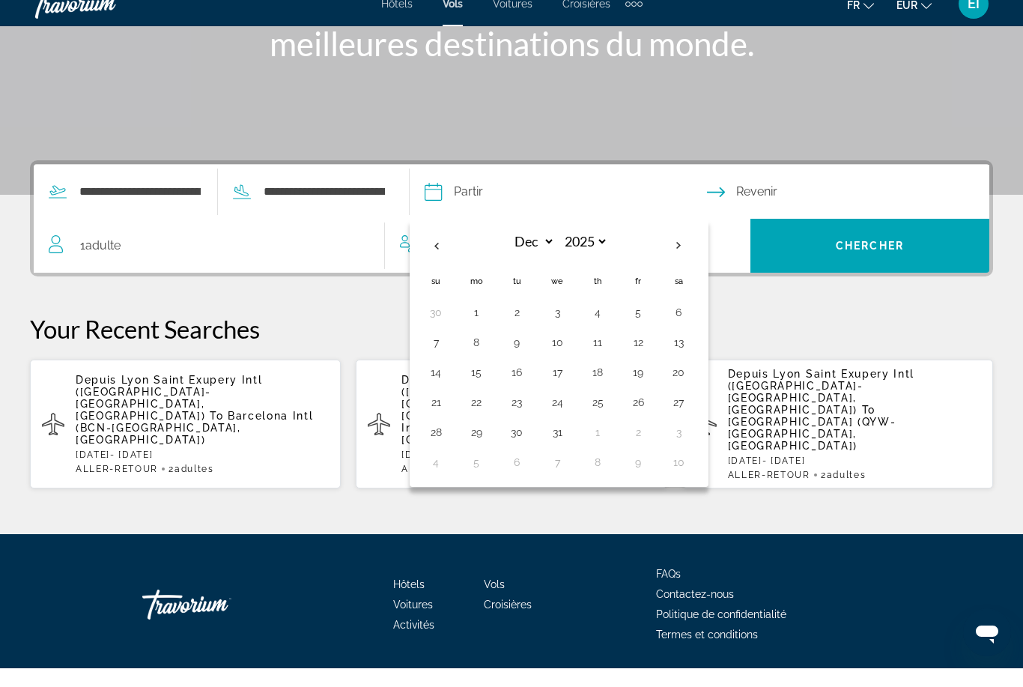
type input "**********"
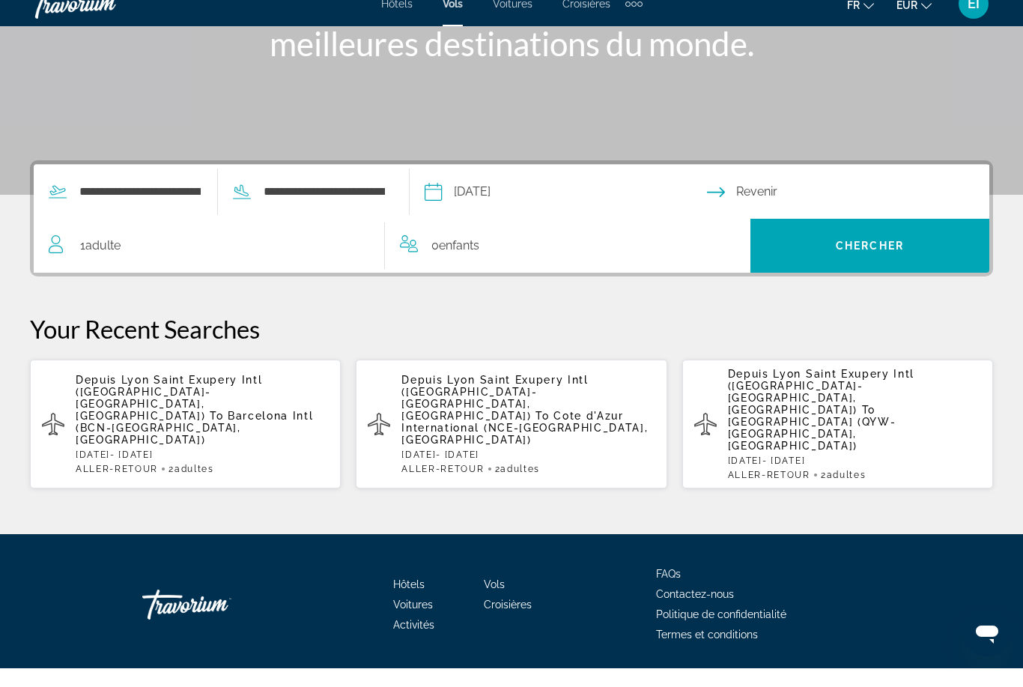
click at [801, 189] on input "Return date" at bounding box center [851, 212] width 288 height 58
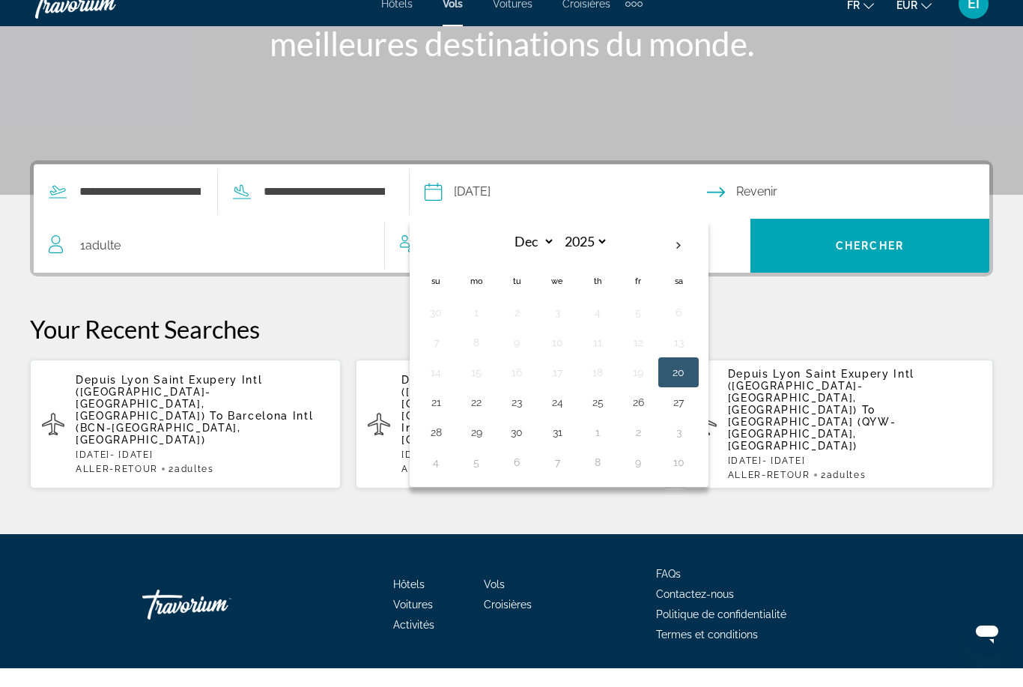
click at [691, 410] on button "27" at bounding box center [679, 420] width 24 height 21
type input "**********"
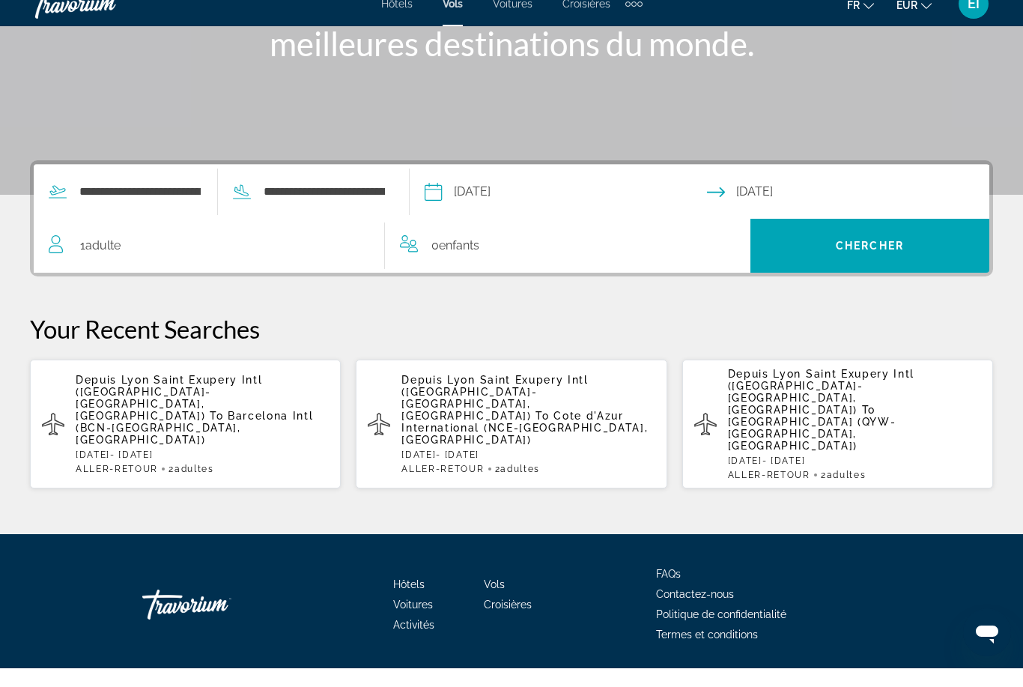
click at [305, 254] on div "1 Adulte Adultes" at bounding box center [217, 264] width 336 height 21
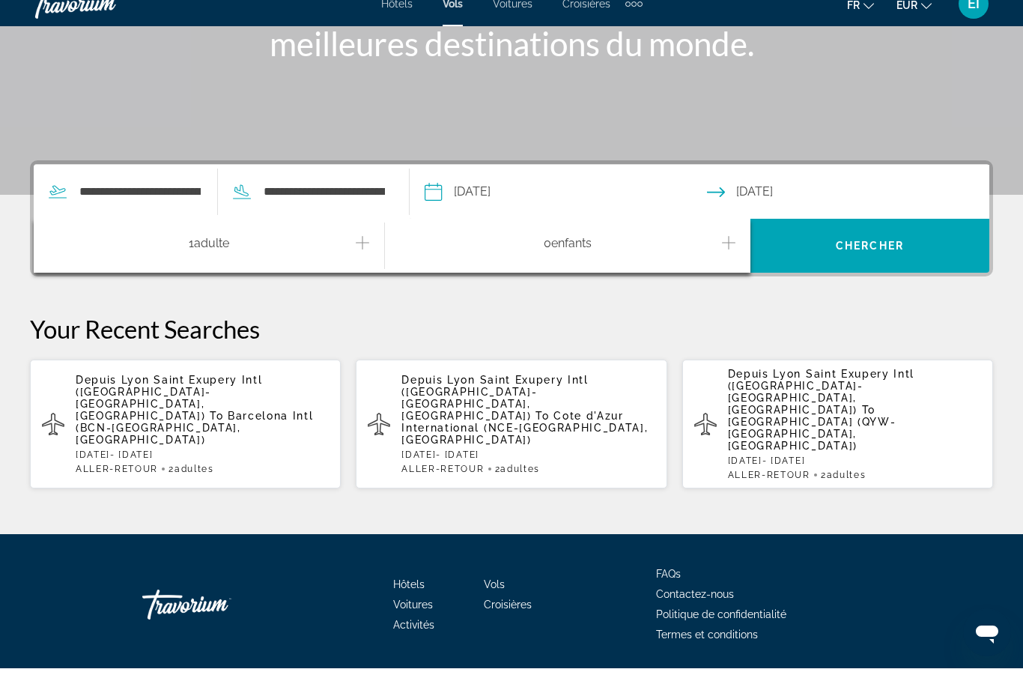
click at [379, 252] on div "1 Adulte Adultes" at bounding box center [217, 265] width 336 height 26
click at [521, 333] on p "Your Recent Searches" at bounding box center [511, 348] width 963 height 30
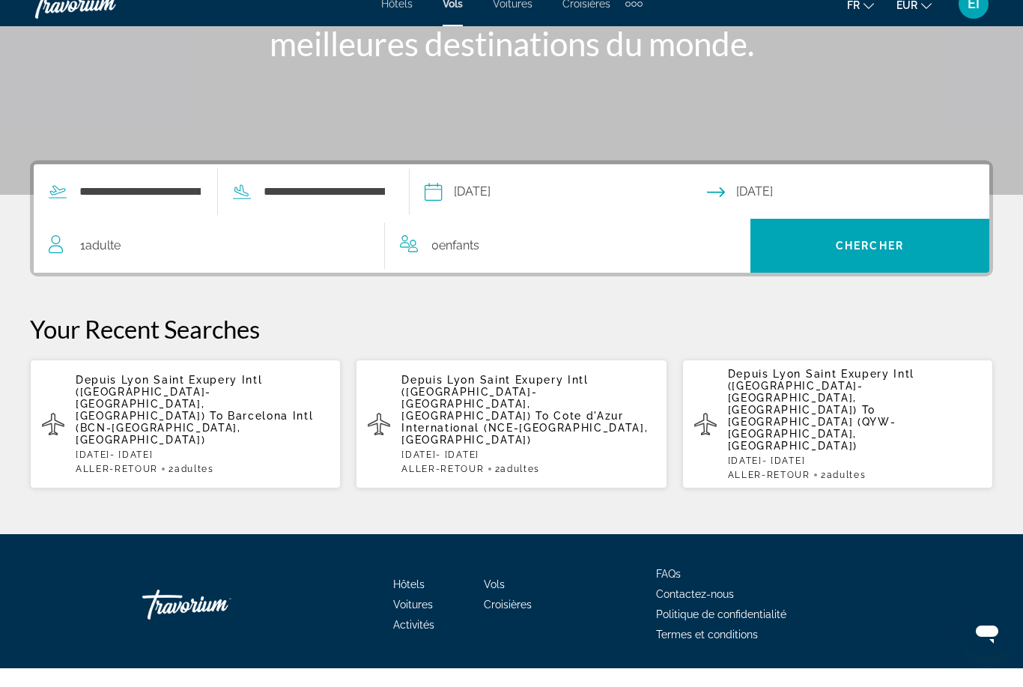
click at [297, 255] on div "1 Adulte Adultes" at bounding box center [217, 264] width 336 height 21
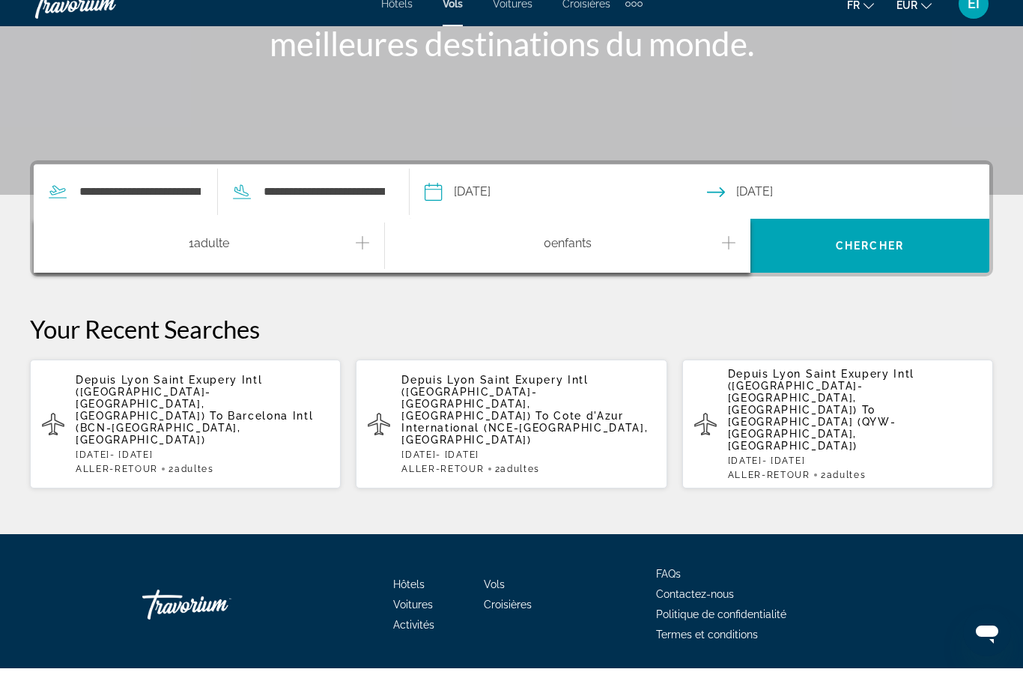
click at [365, 252] on icon "Increment adults" at bounding box center [362, 261] width 13 height 18
click at [383, 303] on div "**********" at bounding box center [511, 343] width 1023 height 329
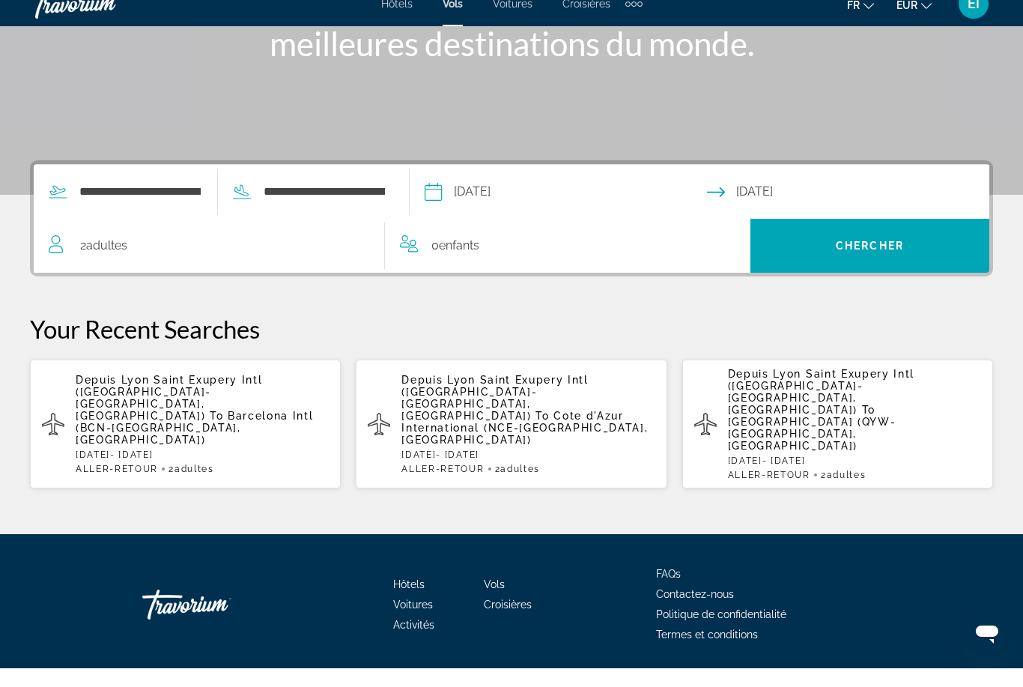
click at [884, 258] on span "Chercher" at bounding box center [870, 264] width 68 height 12
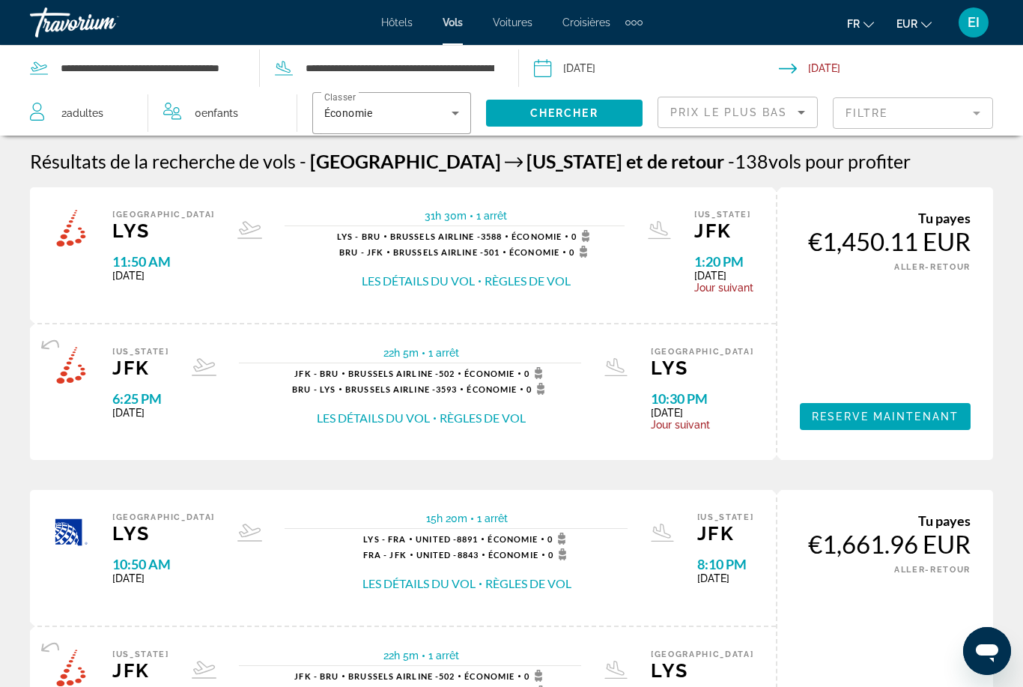
click at [944, 103] on mat-form-field "Filtre" at bounding box center [913, 112] width 160 height 31
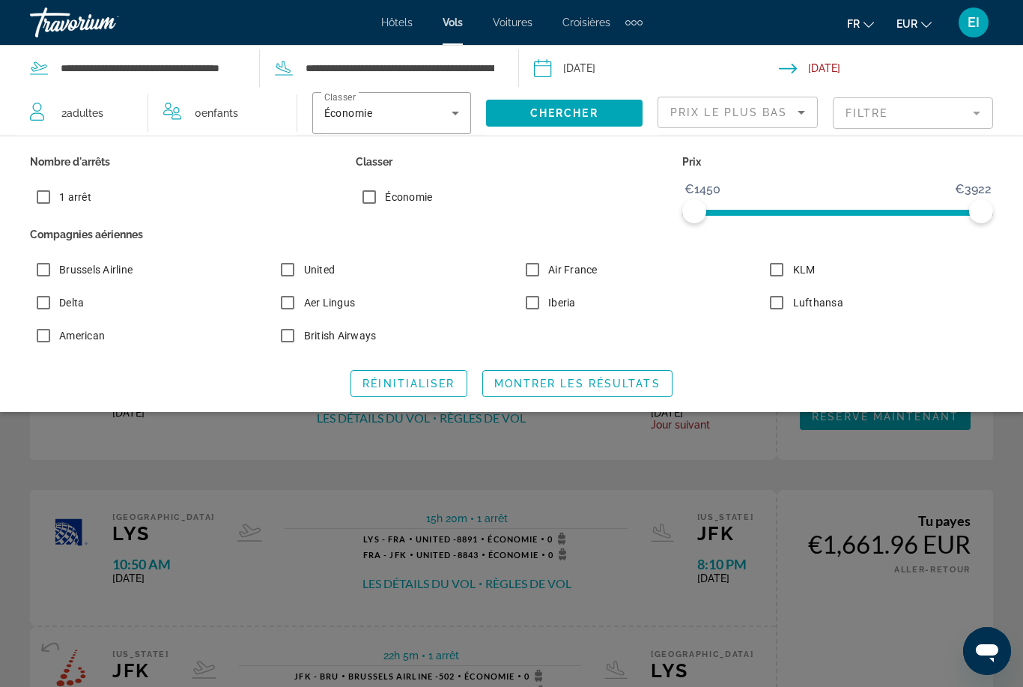
click at [574, 380] on span "Montrer les résultats" at bounding box center [577, 383] width 166 height 12
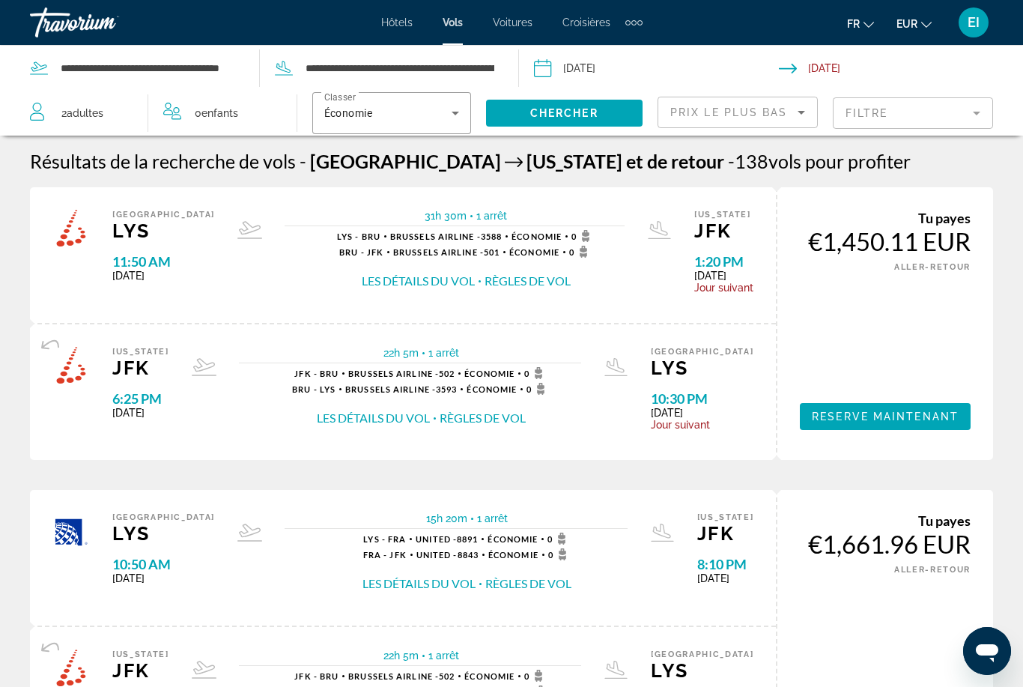
click at [442, 264] on div "LYS - BRU Brussels Airline - 3588 Économie 0 BRU - JFK Brussels Airline - 501 É…" at bounding box center [466, 259] width 258 height 59
click at [401, 282] on button "Les détails du vol" at bounding box center [418, 281] width 113 height 16
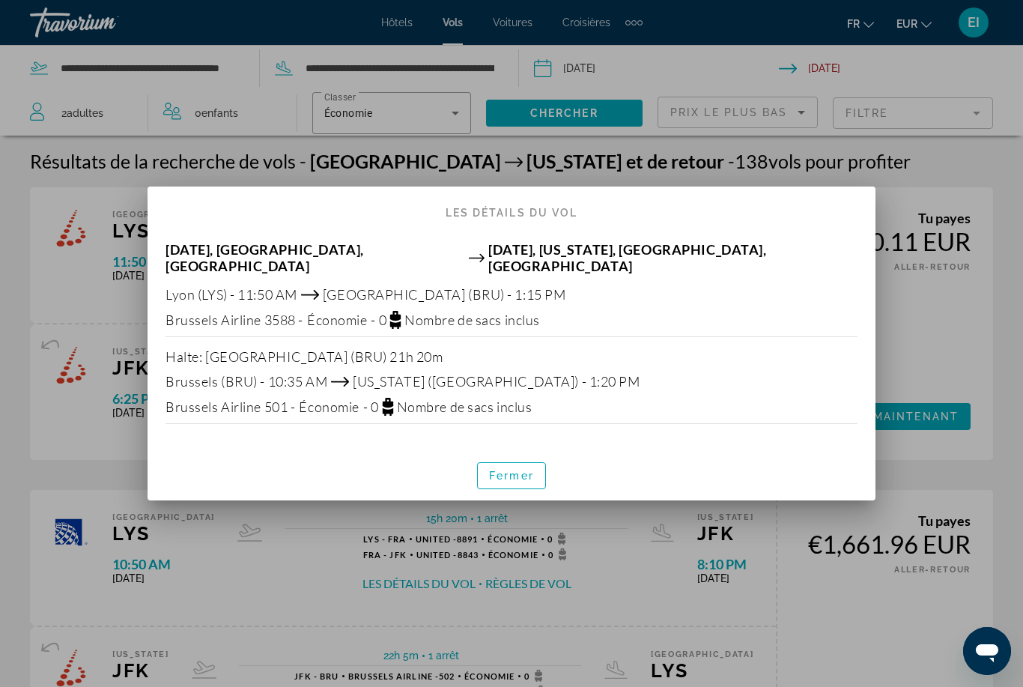
click at [518, 458] on span "button" at bounding box center [511, 476] width 67 height 36
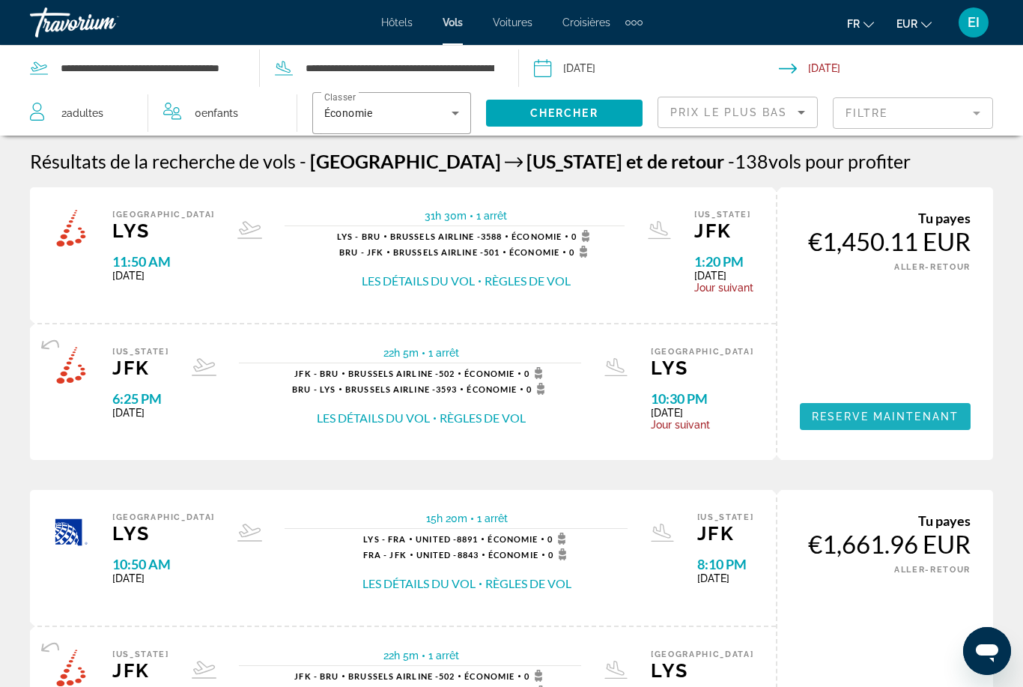
click at [827, 421] on span "Main content" at bounding box center [885, 416] width 171 height 36
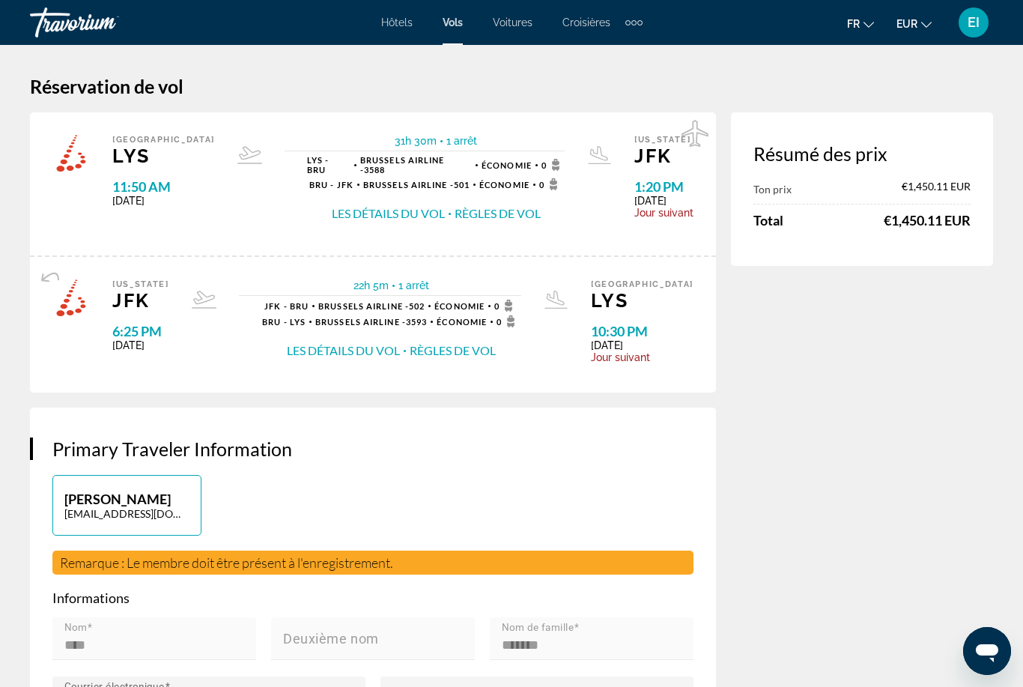
click at [370, 222] on button "Les détails du vol" at bounding box center [388, 213] width 113 height 16
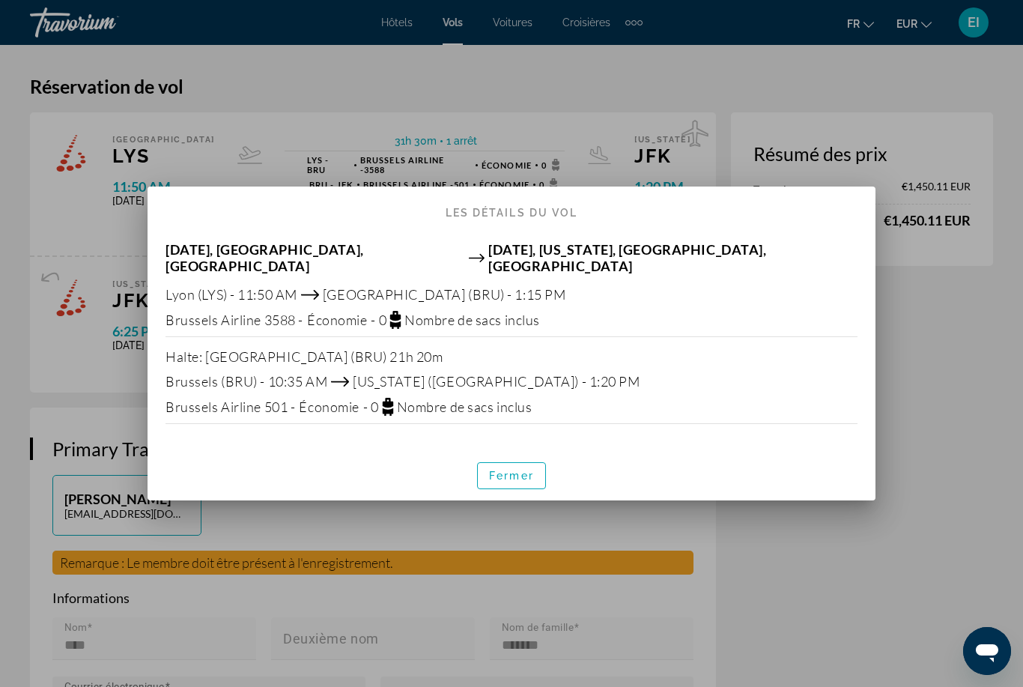
click at [519, 472] on span "Fermer" at bounding box center [511, 476] width 45 height 12
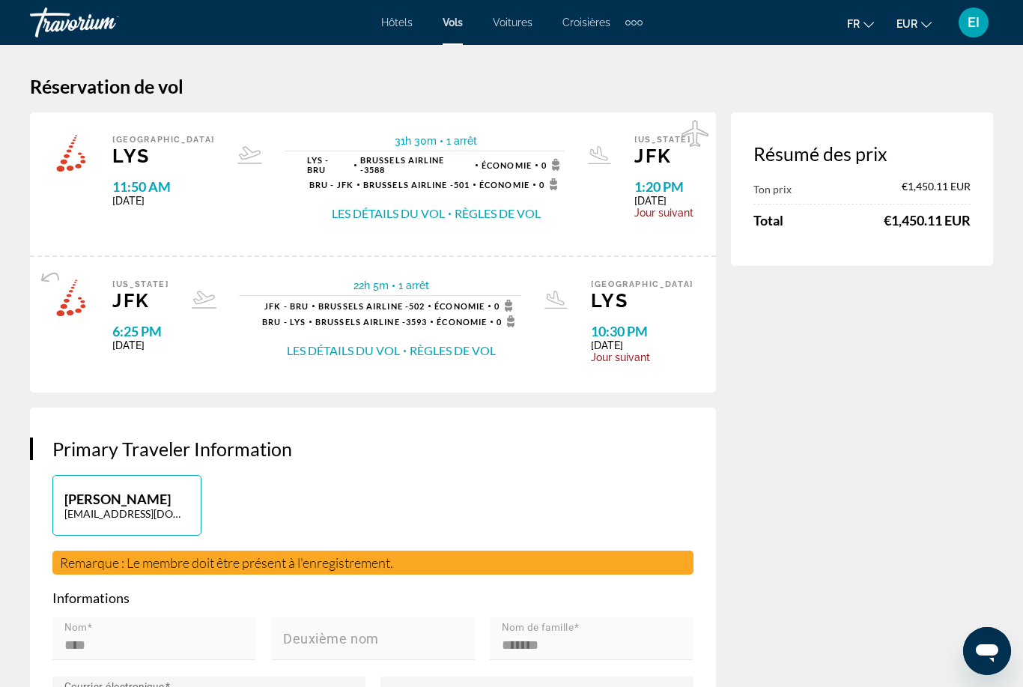
click at [642, 32] on div "Extra navigation items" at bounding box center [633, 22] width 17 height 22
click at [622, 52] on span "Activités" at bounding box center [609, 50] width 41 height 12
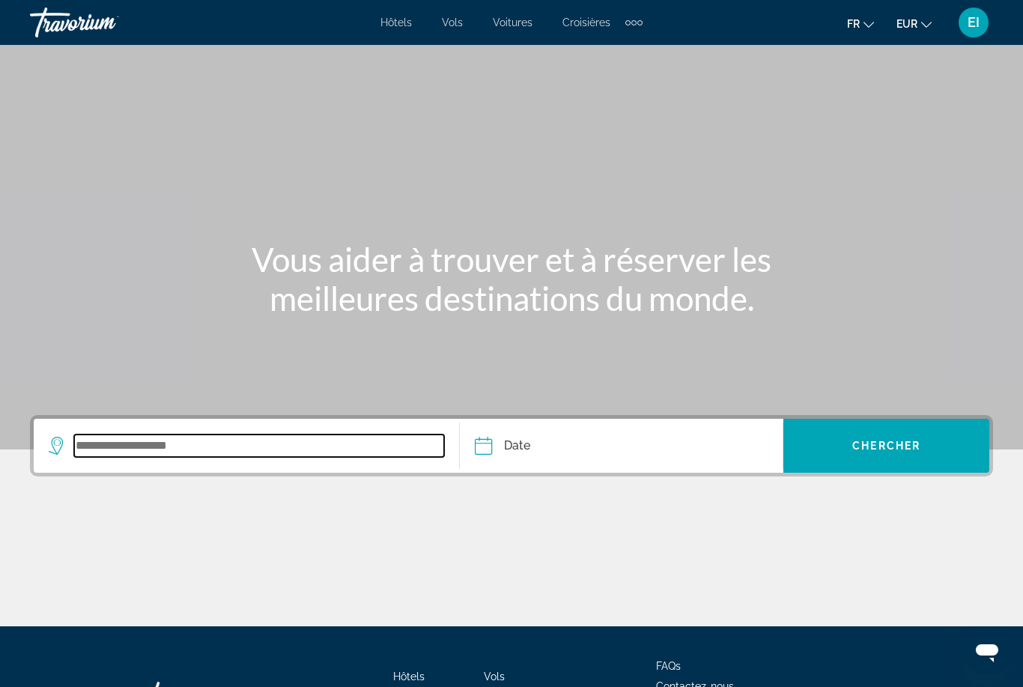
click at [283, 455] on input "Search widget" at bounding box center [259, 445] width 370 height 22
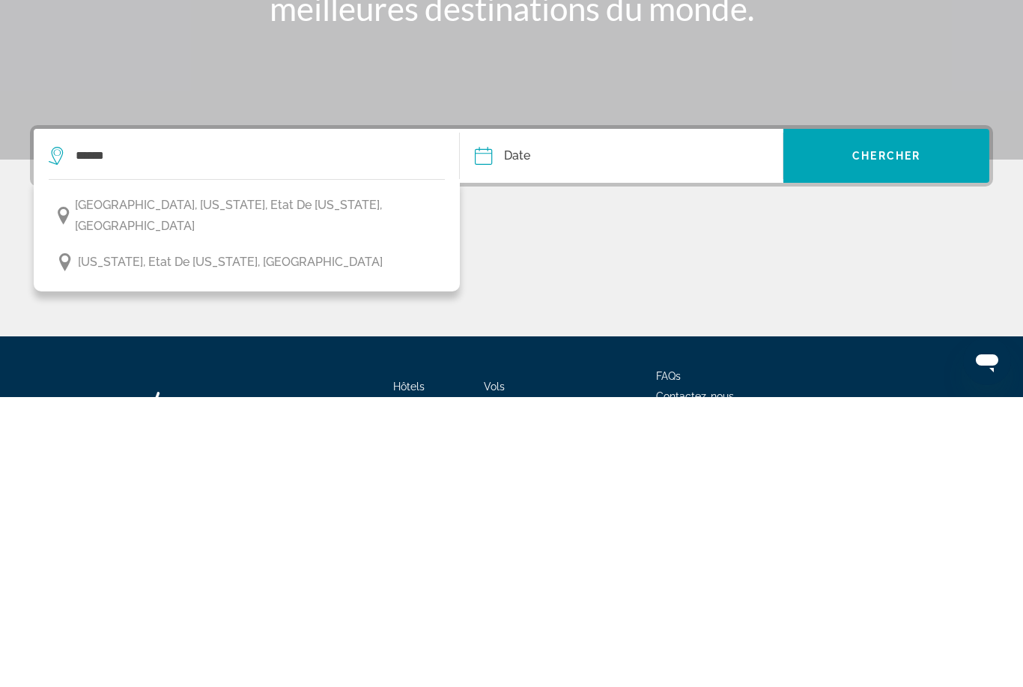
click at [264, 485] on span "Midtown, New York, Etat de New York, États-Unis" at bounding box center [256, 506] width 362 height 42
type input "**********"
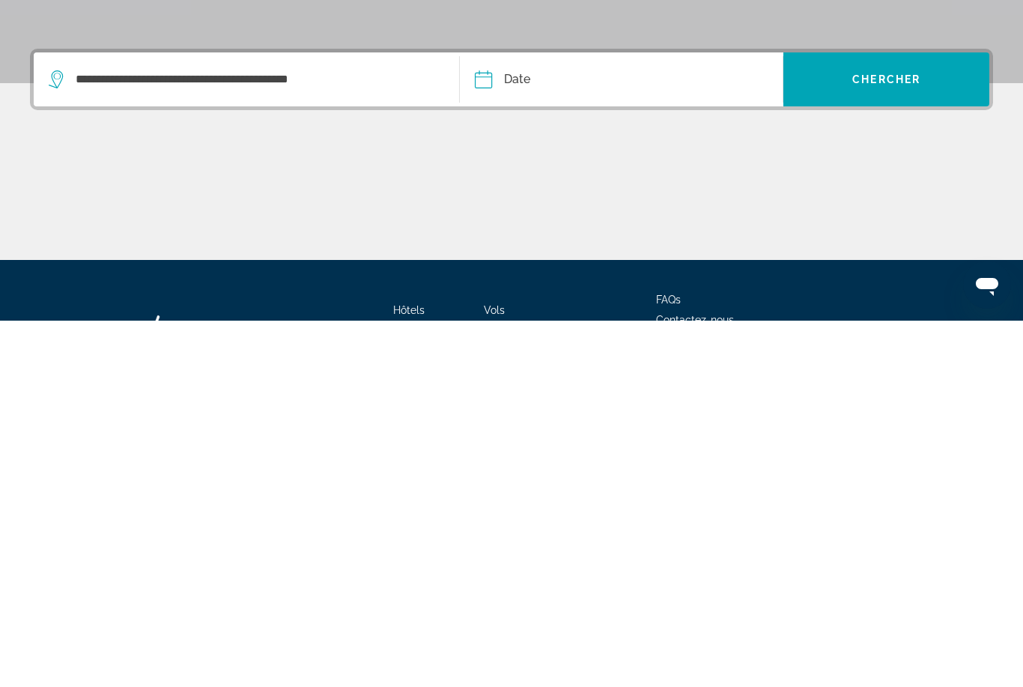
click at [628, 419] on input "Date" at bounding box center [551, 448] width 160 height 58
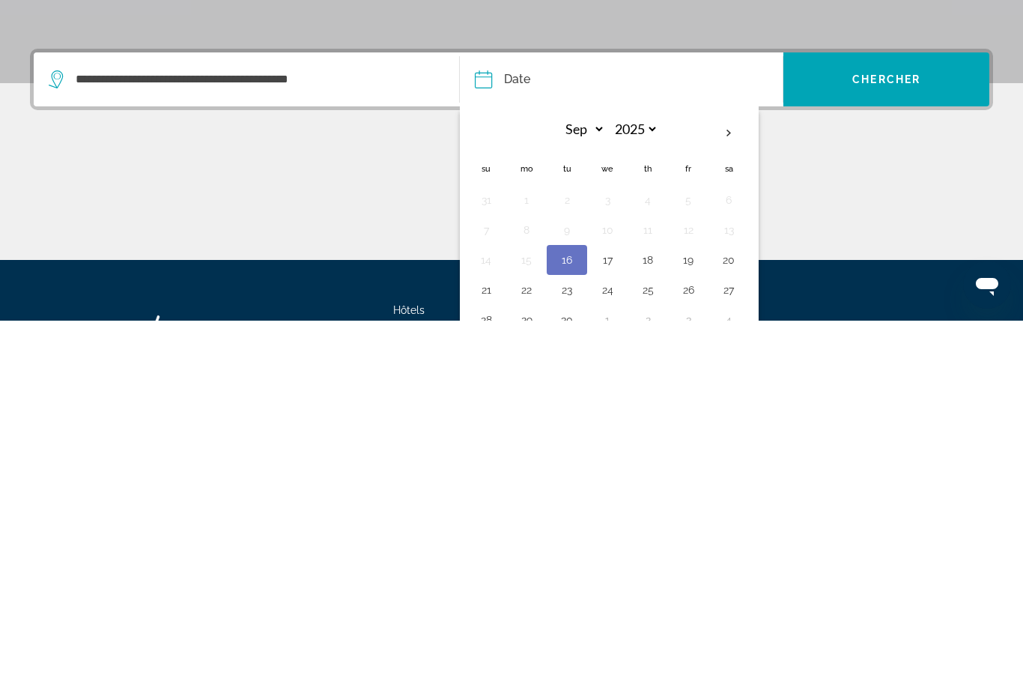
scroll to position [123, 0]
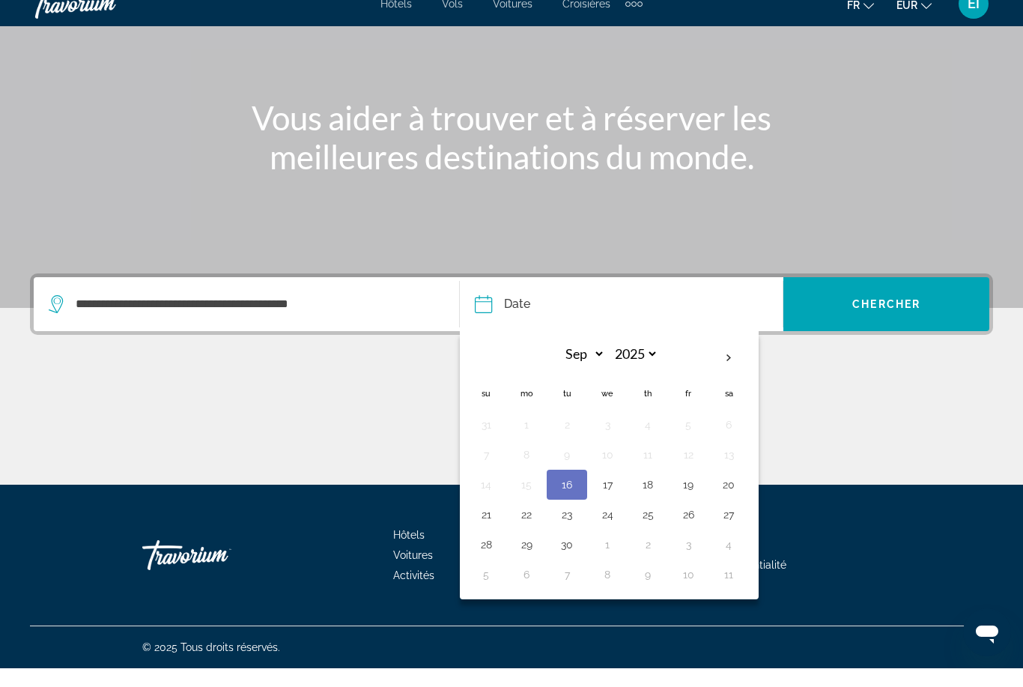
click at [730, 360] on th "Next month" at bounding box center [728, 376] width 40 height 33
click at [723, 360] on th "Next month" at bounding box center [728, 376] width 40 height 33
click at [727, 360] on th "Next month" at bounding box center [728, 376] width 40 height 33
select select "**"
click at [523, 523] on button "22" at bounding box center [527, 533] width 24 height 21
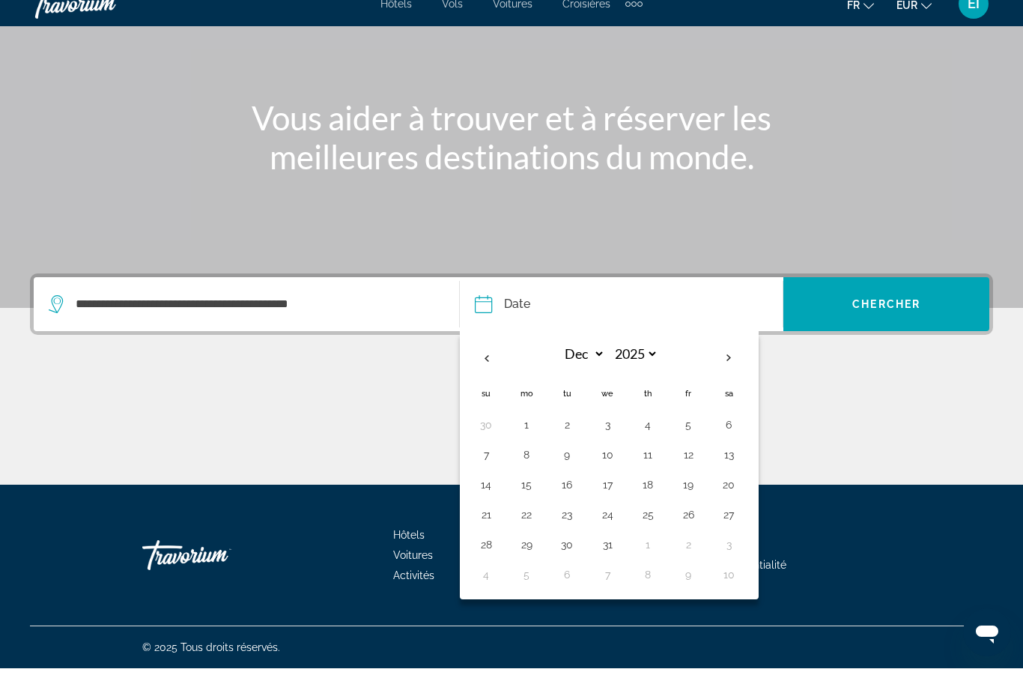
type input "**********"
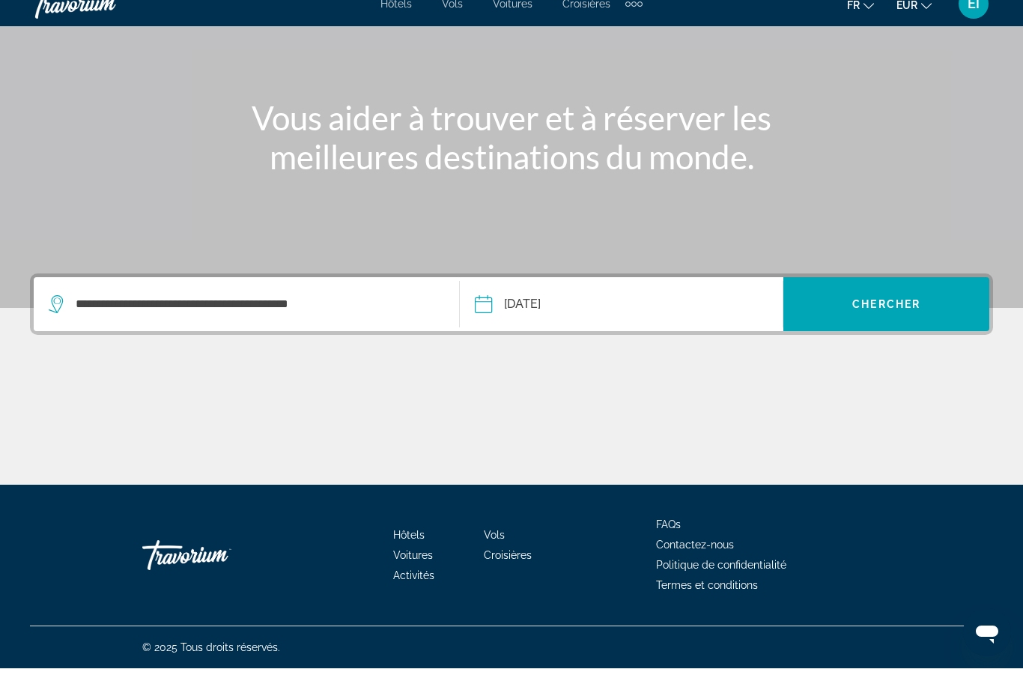
click at [856, 305] on span "Search widget" at bounding box center [886, 323] width 206 height 36
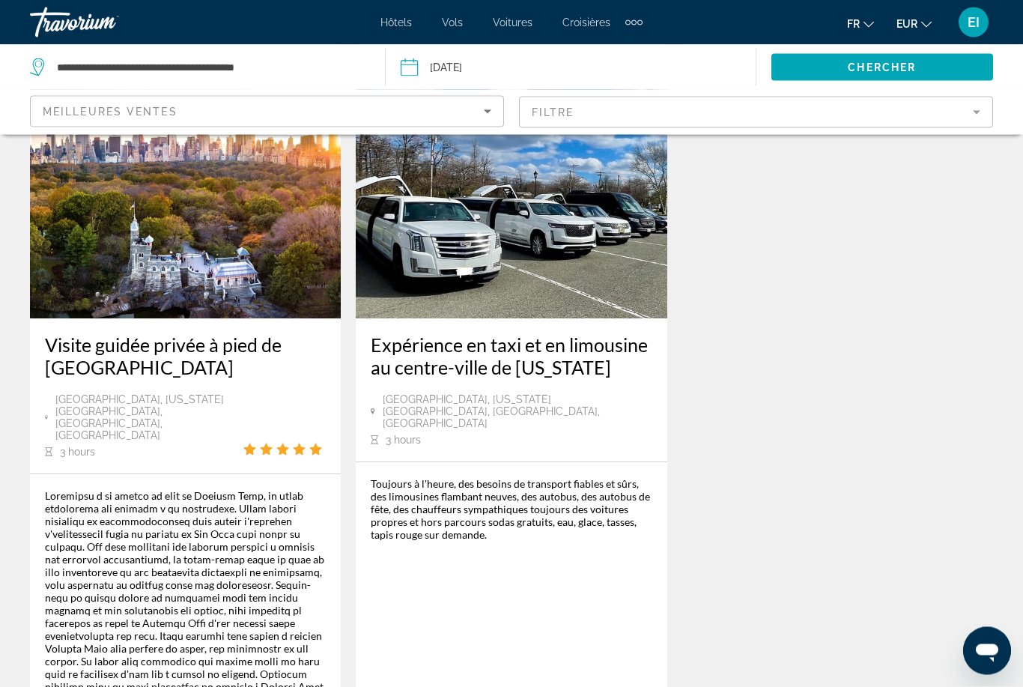
scroll to position [877, 0]
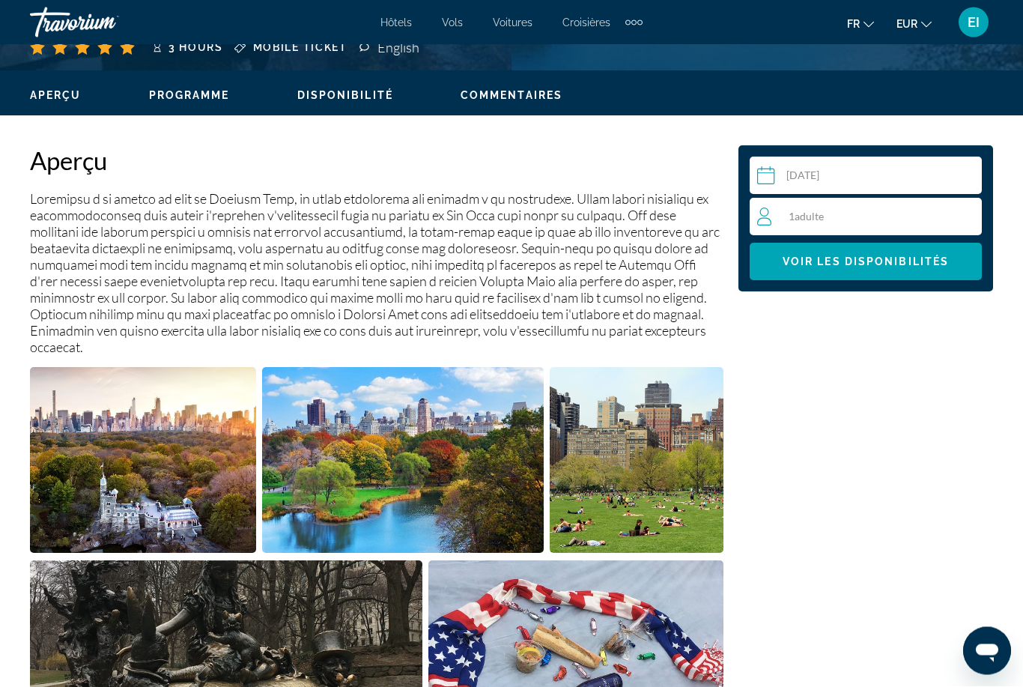
scroll to position [679, 0]
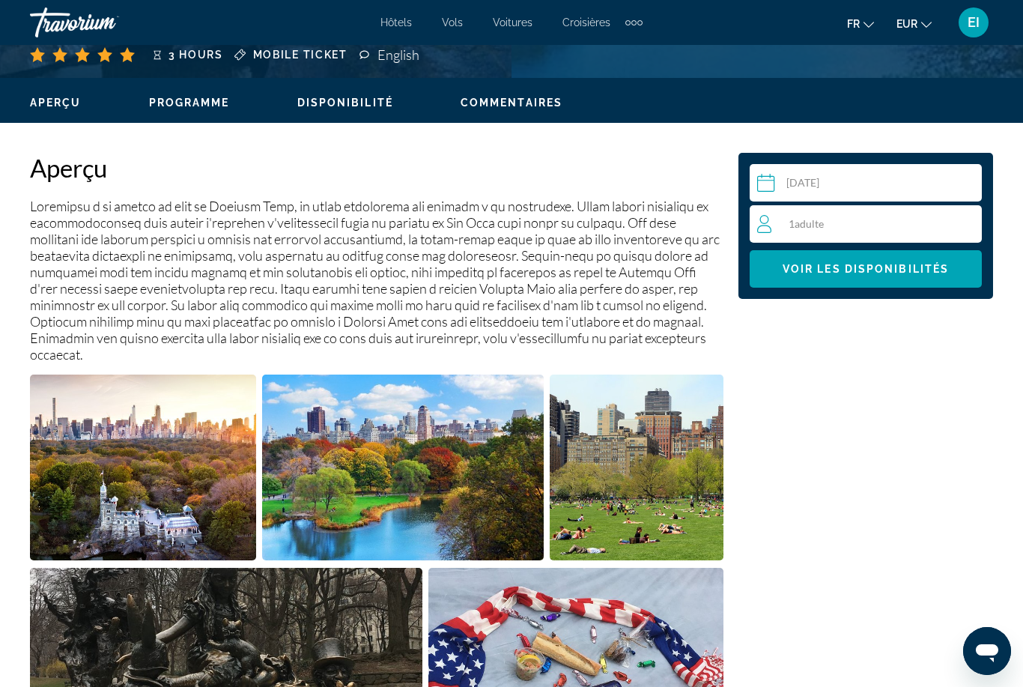
click at [941, 283] on span "Main content" at bounding box center [866, 269] width 232 height 36
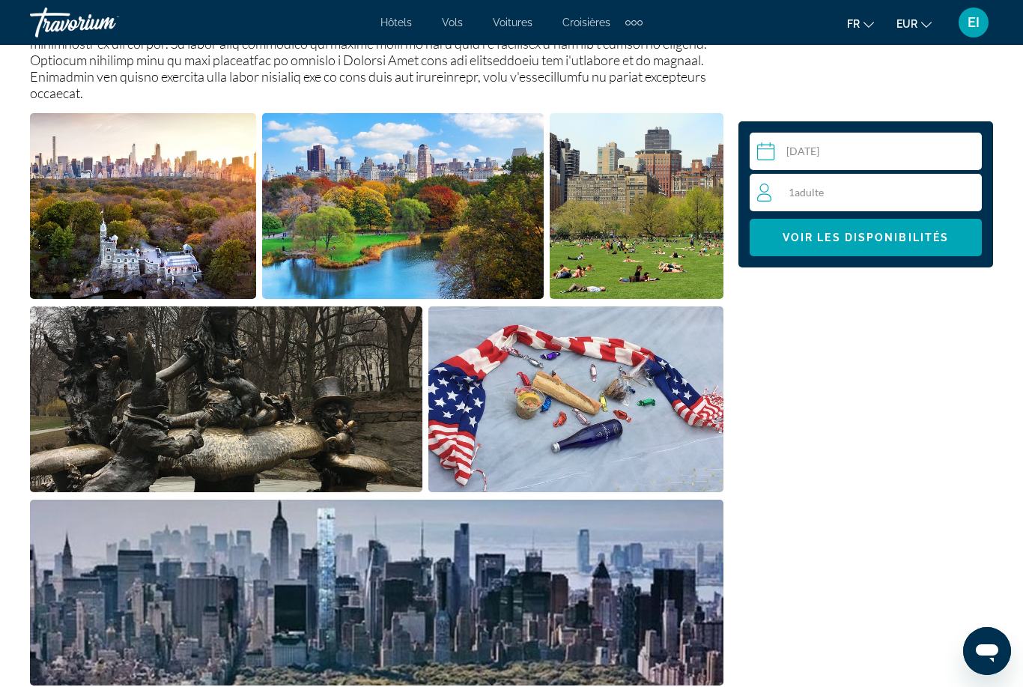
scroll to position [903, 0]
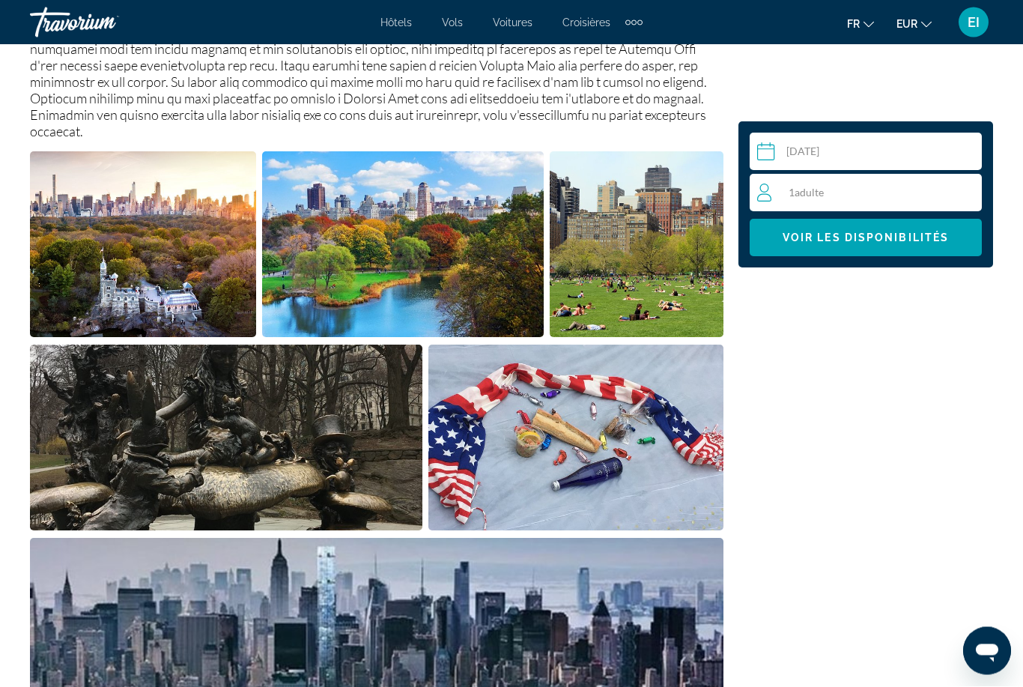
click at [937, 191] on div "1 Adulte Adultes" at bounding box center [869, 192] width 224 height 18
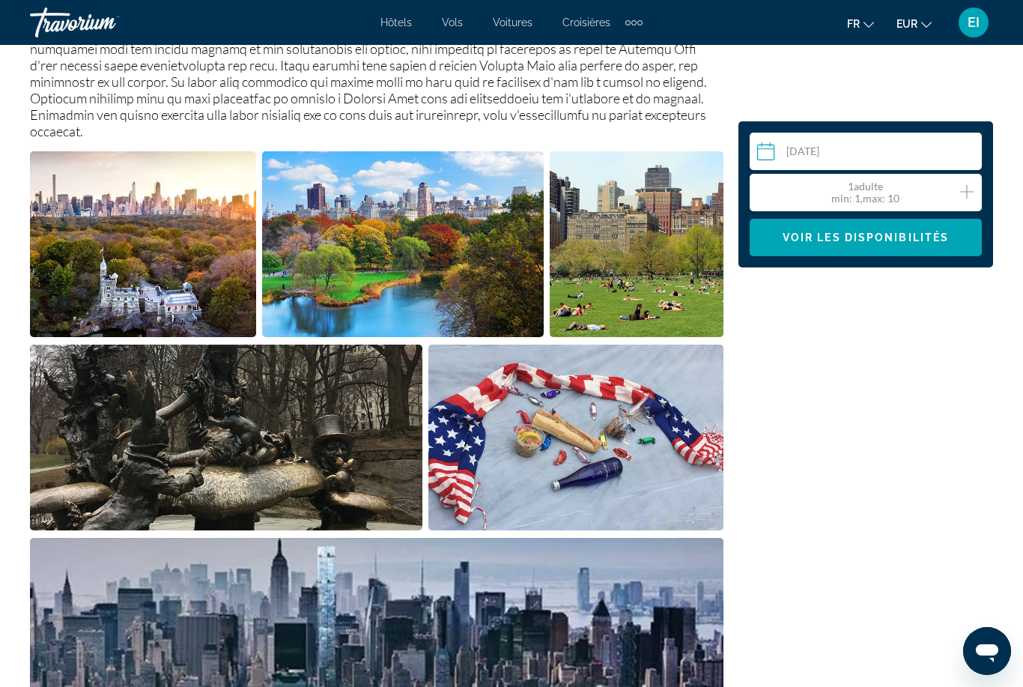
click at [960, 191] on icon "Increment adults" at bounding box center [966, 192] width 13 height 18
click at [948, 237] on span "Voir les disponibilités" at bounding box center [866, 237] width 166 height 12
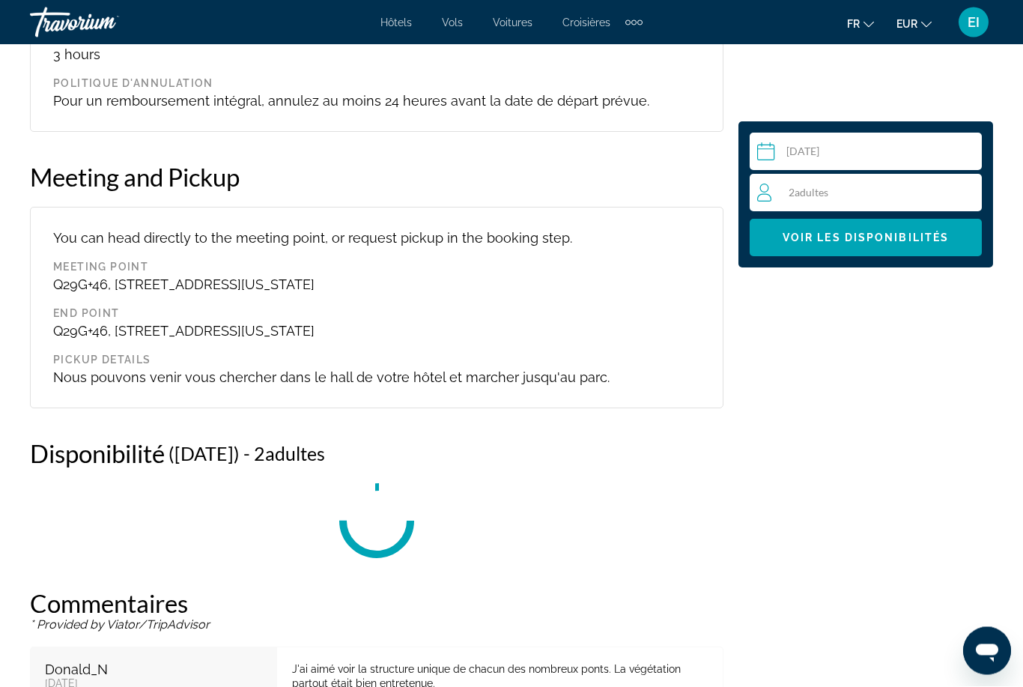
scroll to position [2716, 0]
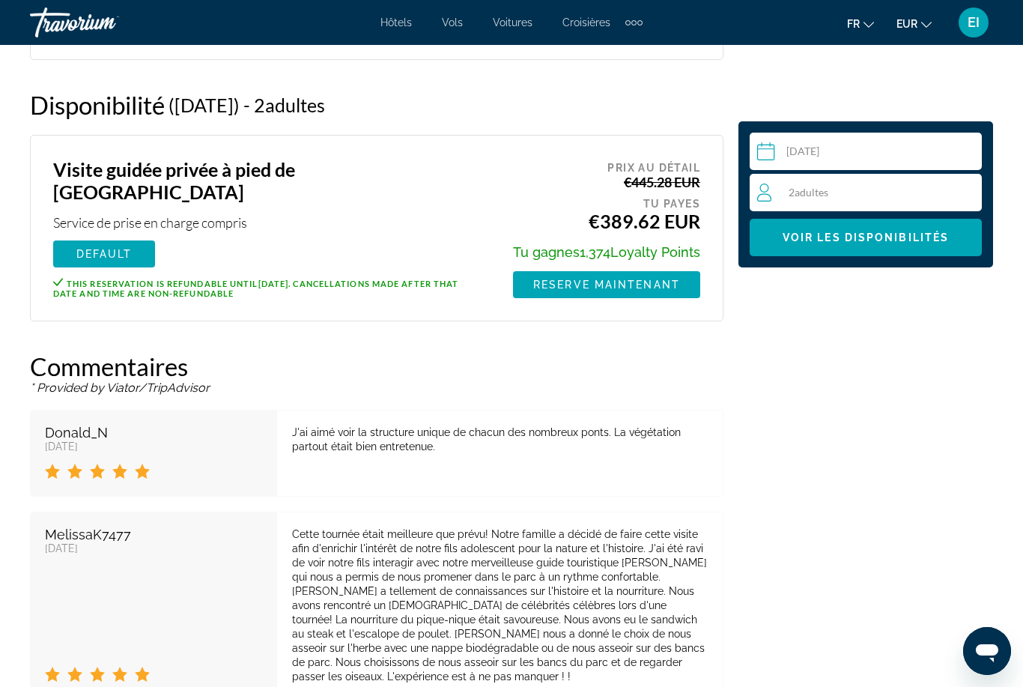
click at [965, 191] on div "2 Adulte Adultes" at bounding box center [869, 192] width 224 height 18
click at [972, 186] on icon "Increment adults" at bounding box center [966, 192] width 13 height 18
click at [971, 183] on icon "Increment adults" at bounding box center [966, 192] width 13 height 18
click at [932, 249] on span "Main content" at bounding box center [866, 237] width 232 height 36
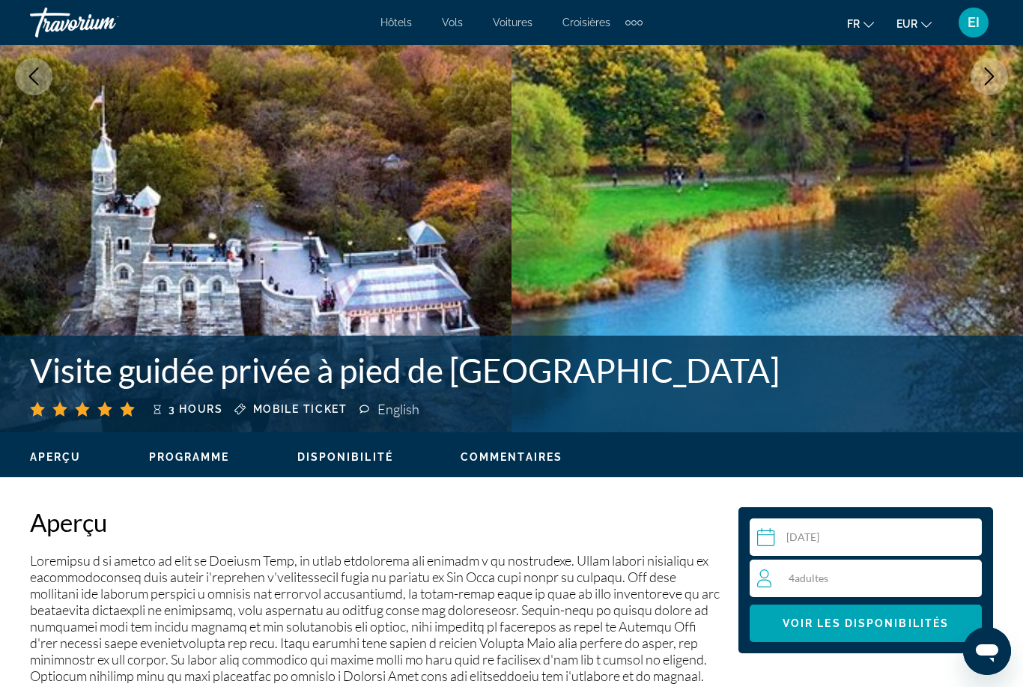
scroll to position [324, 0]
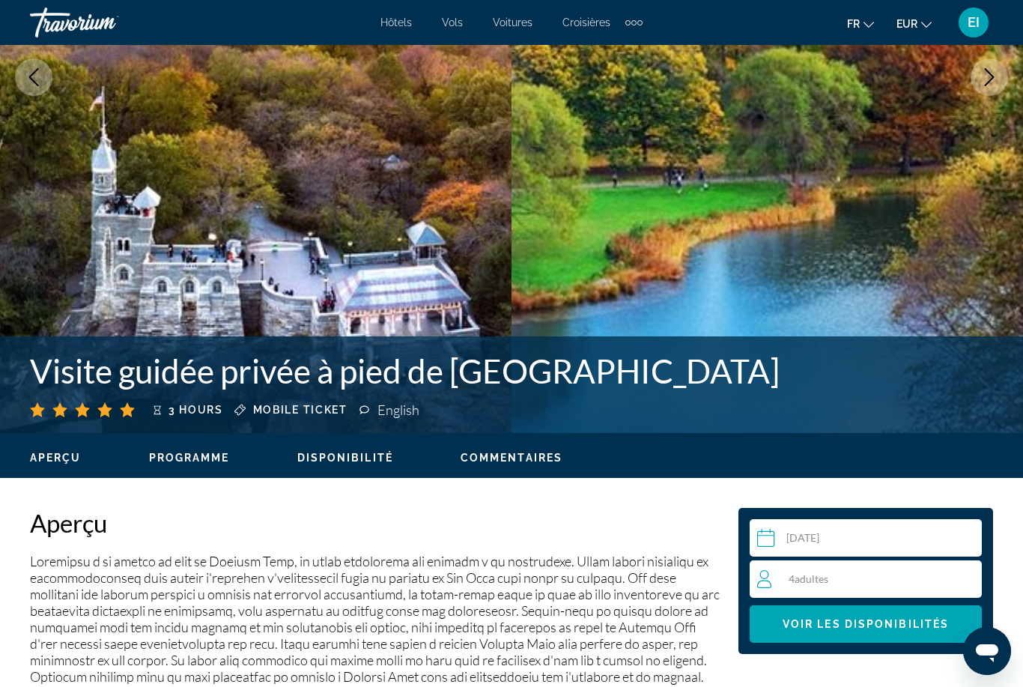
click at [384, 403] on div "English" at bounding box center [400, 409] width 46 height 16
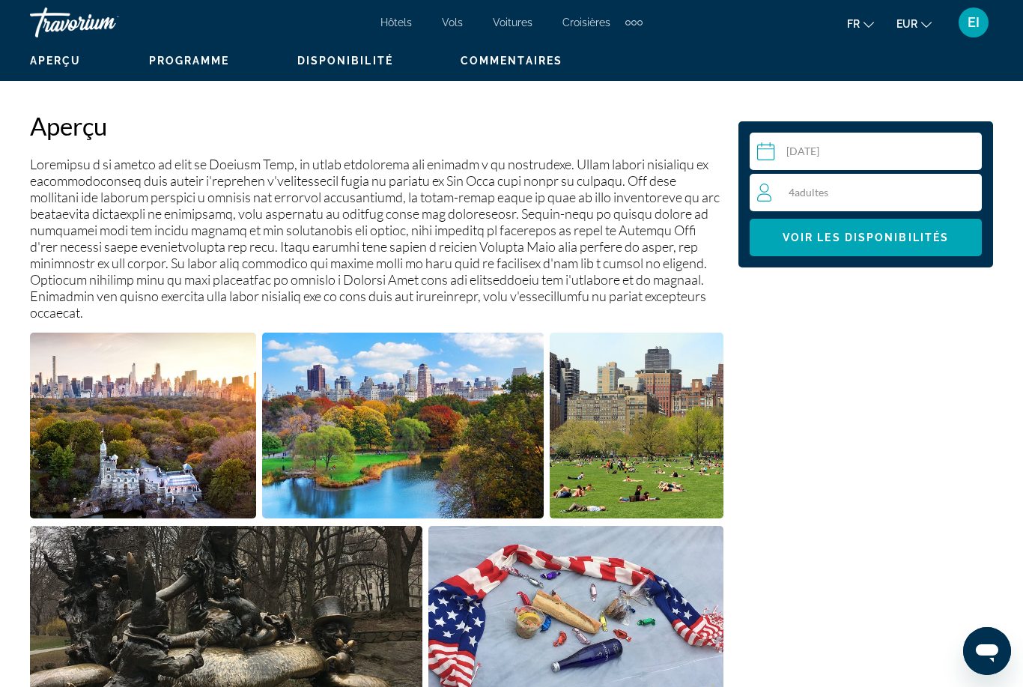
scroll to position [713, 0]
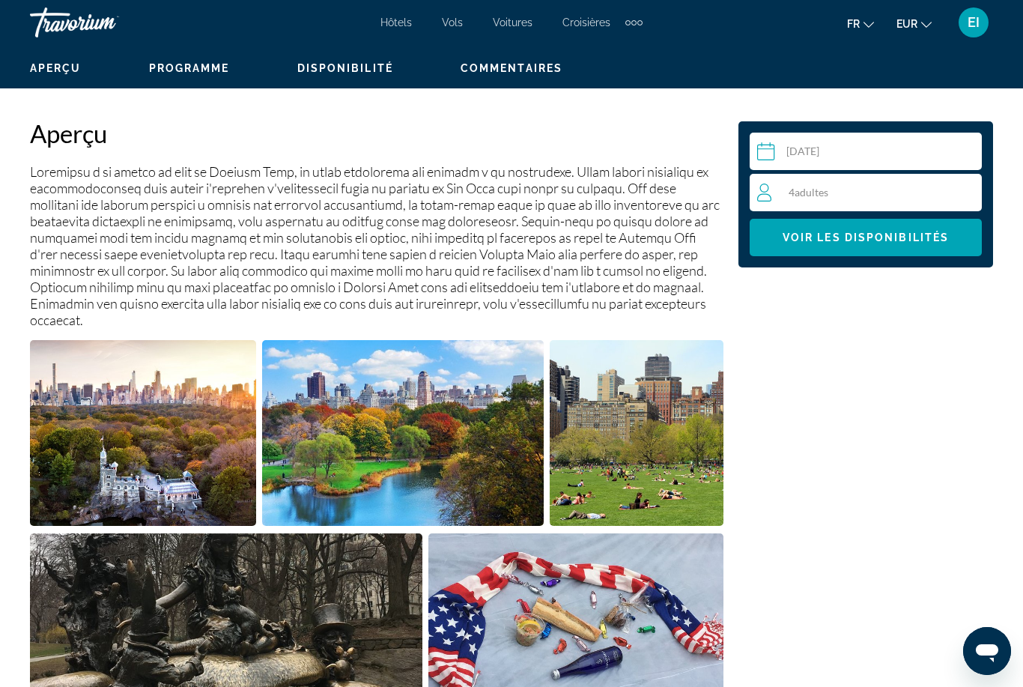
click at [784, 193] on div "4 Adulte Adultes" at bounding box center [869, 192] width 224 height 18
click at [768, 201] on button "Decrement adults" at bounding box center [763, 193] width 13 height 22
click at [762, 201] on button "Decrement adults" at bounding box center [763, 193] width 13 height 22
click at [773, 238] on span "Main content" at bounding box center [866, 237] width 232 height 36
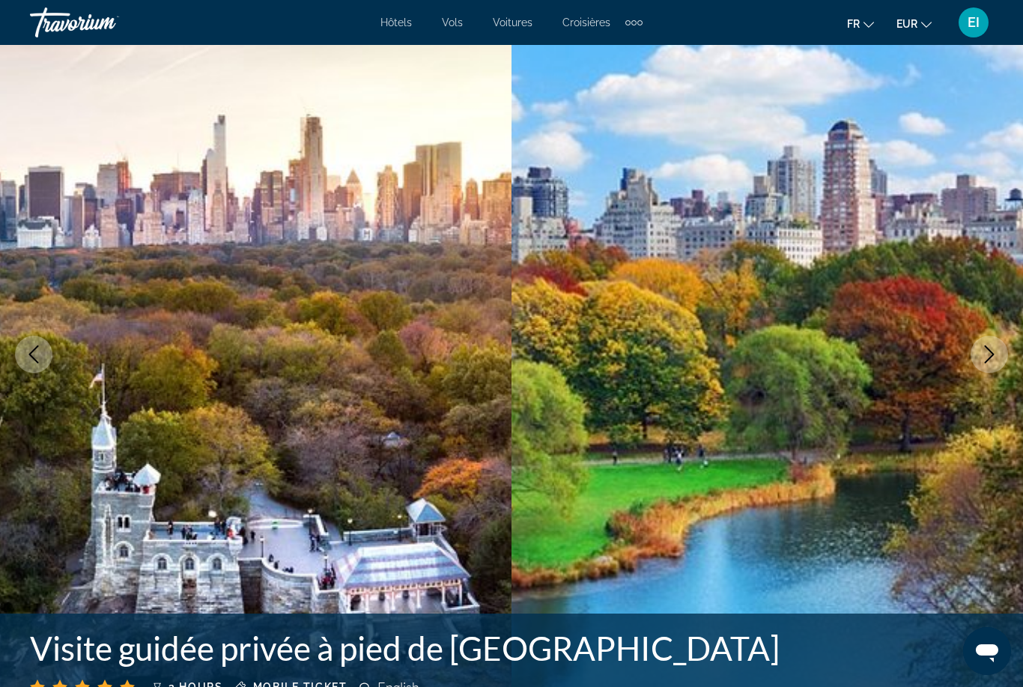
scroll to position [0, 0]
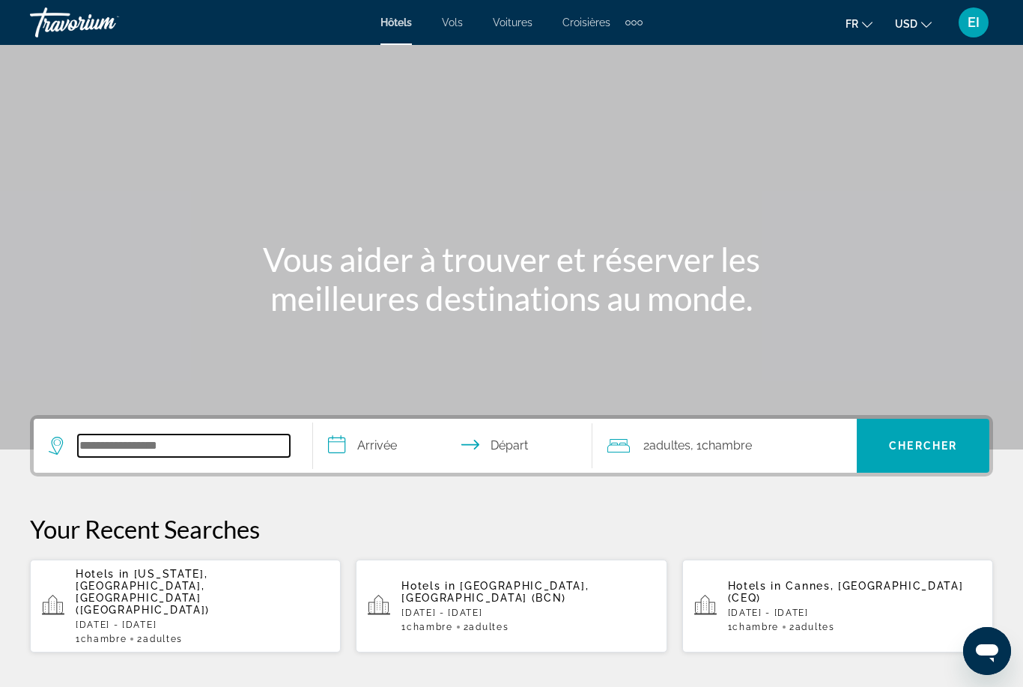
click at [204, 452] on input "Search widget" at bounding box center [184, 445] width 212 height 22
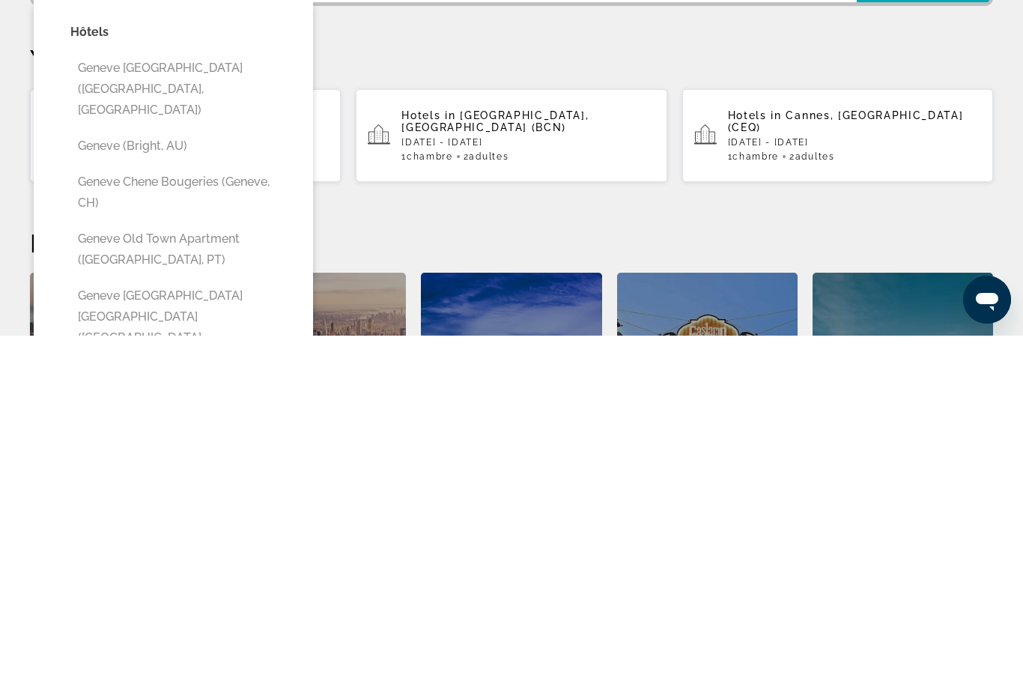
scroll to position [122, 0]
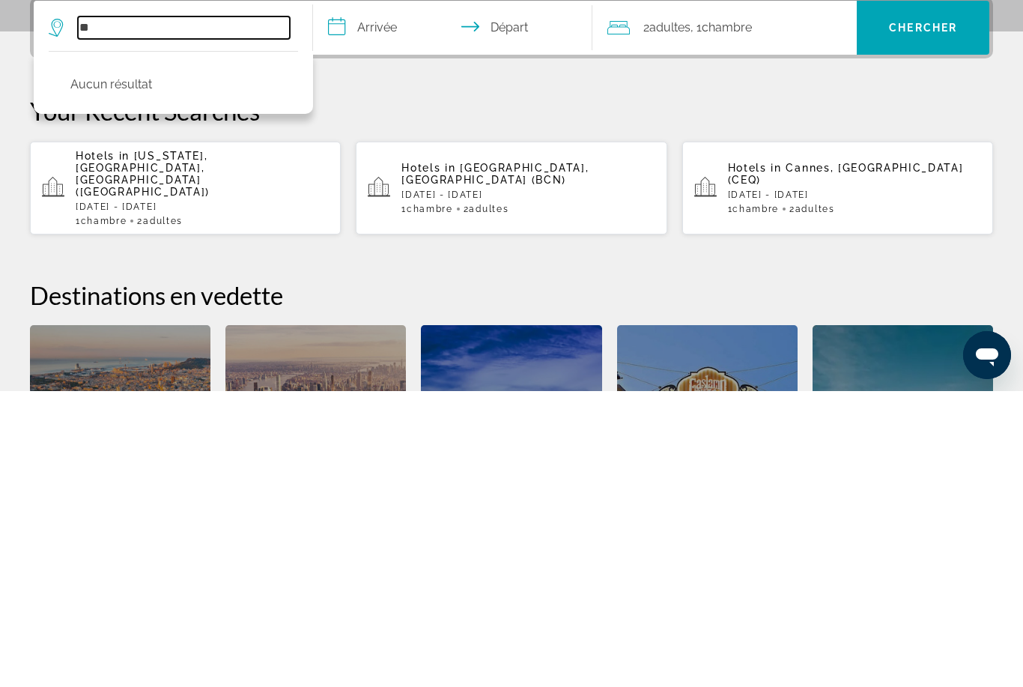
type input "*"
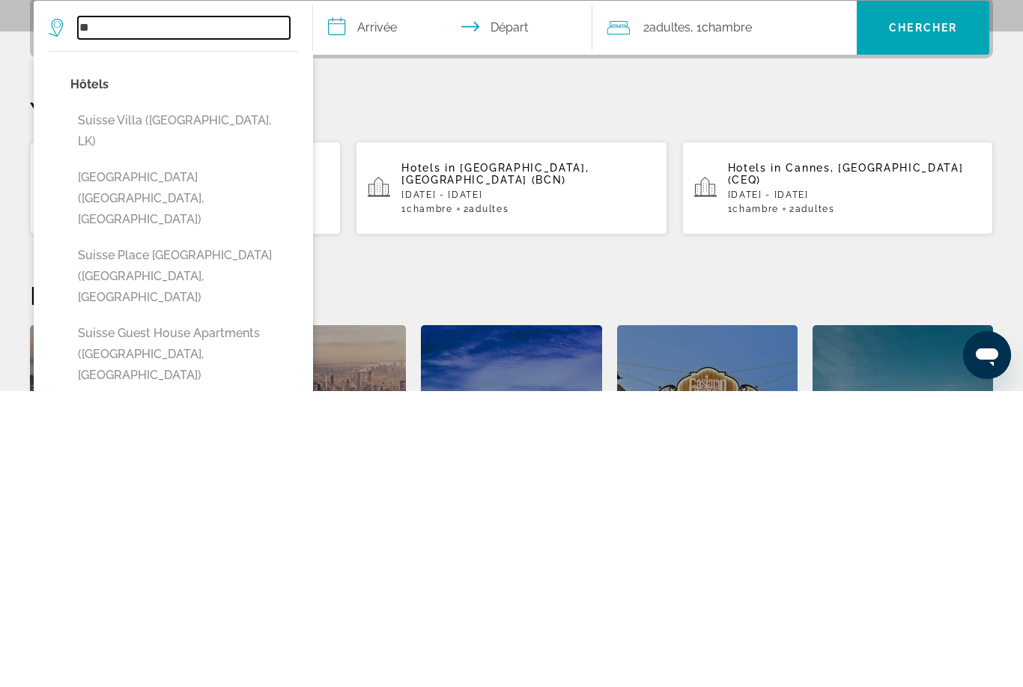
type input "*"
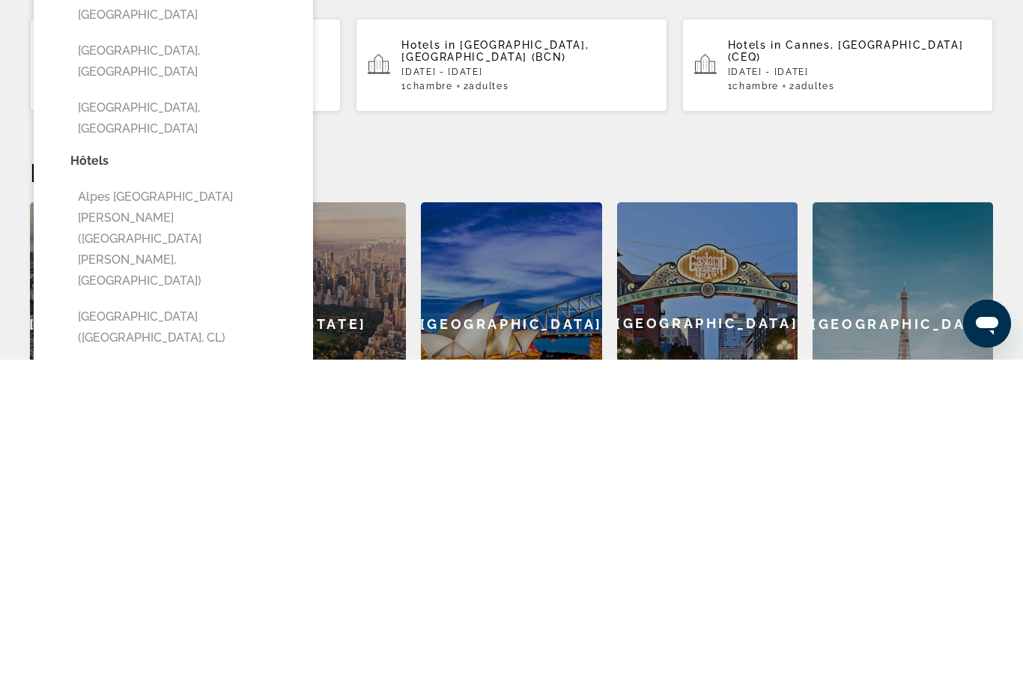
scroll to position [215, 0]
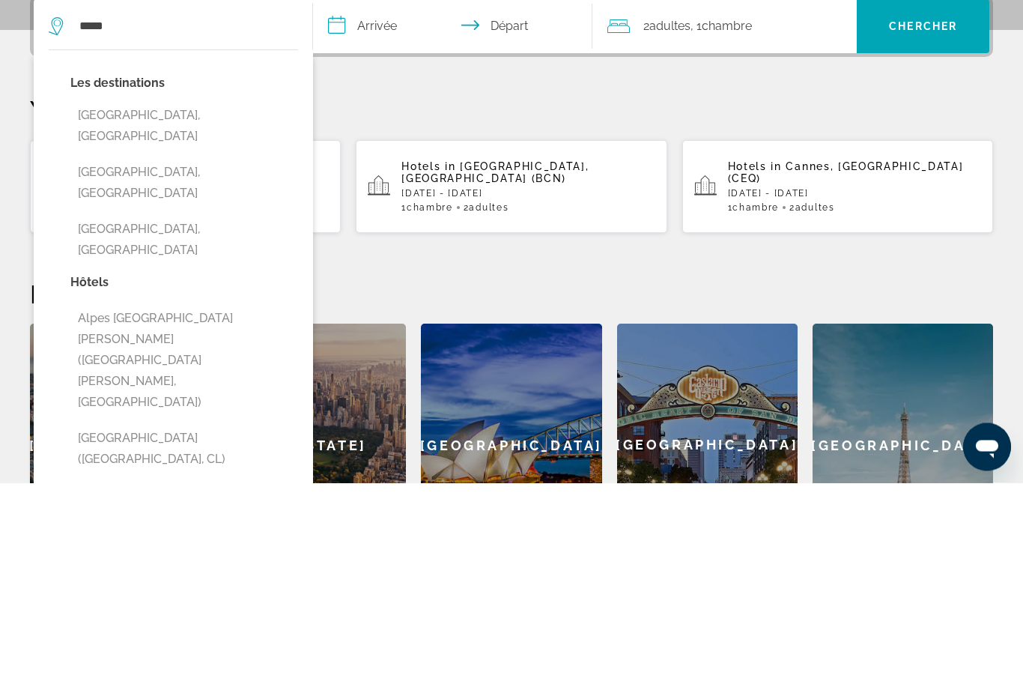
click at [250, 306] on button "[GEOGRAPHIC_DATA], [GEOGRAPHIC_DATA]" at bounding box center [184, 330] width 228 height 49
type input "**********"
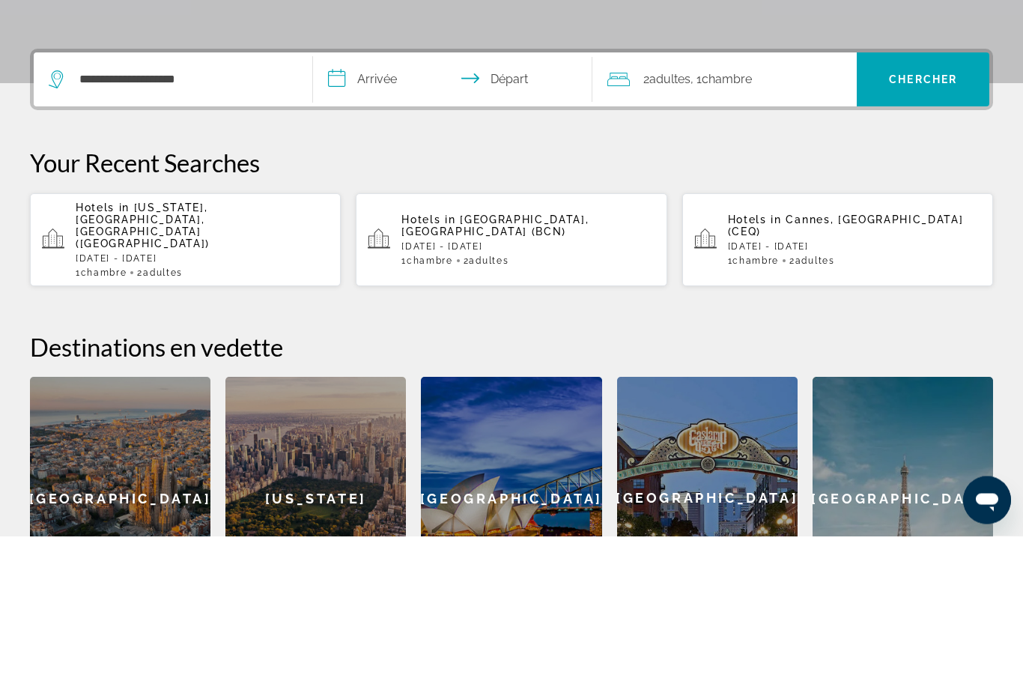
click at [371, 204] on input "**********" at bounding box center [455, 233] width 285 height 58
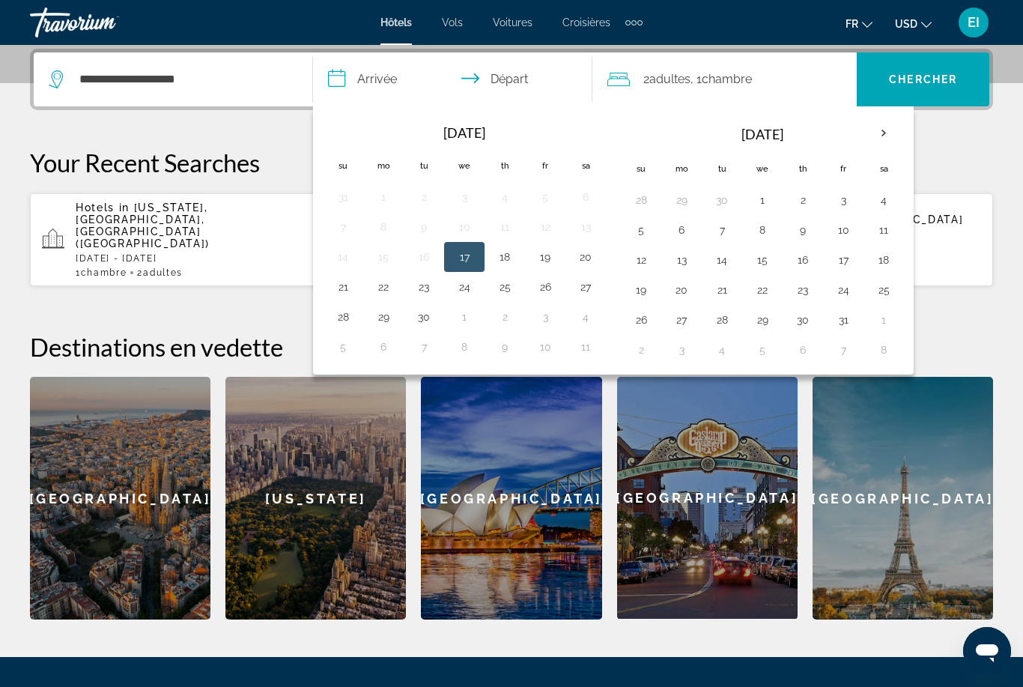
click at [889, 127] on th "Next month" at bounding box center [884, 133] width 40 height 33
click at [893, 125] on th "Next month" at bounding box center [884, 133] width 40 height 33
click at [892, 258] on button "20" at bounding box center [884, 259] width 24 height 21
click at [885, 297] on button "27" at bounding box center [884, 289] width 24 height 21
type input "**********"
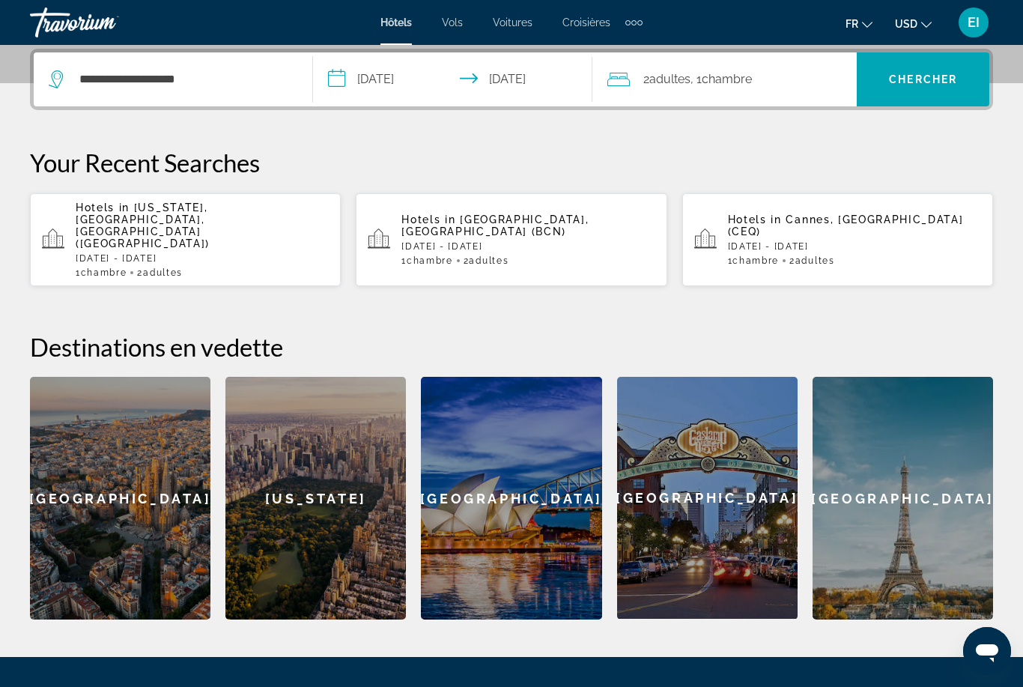
click at [947, 76] on span "Chercher" at bounding box center [923, 79] width 68 height 12
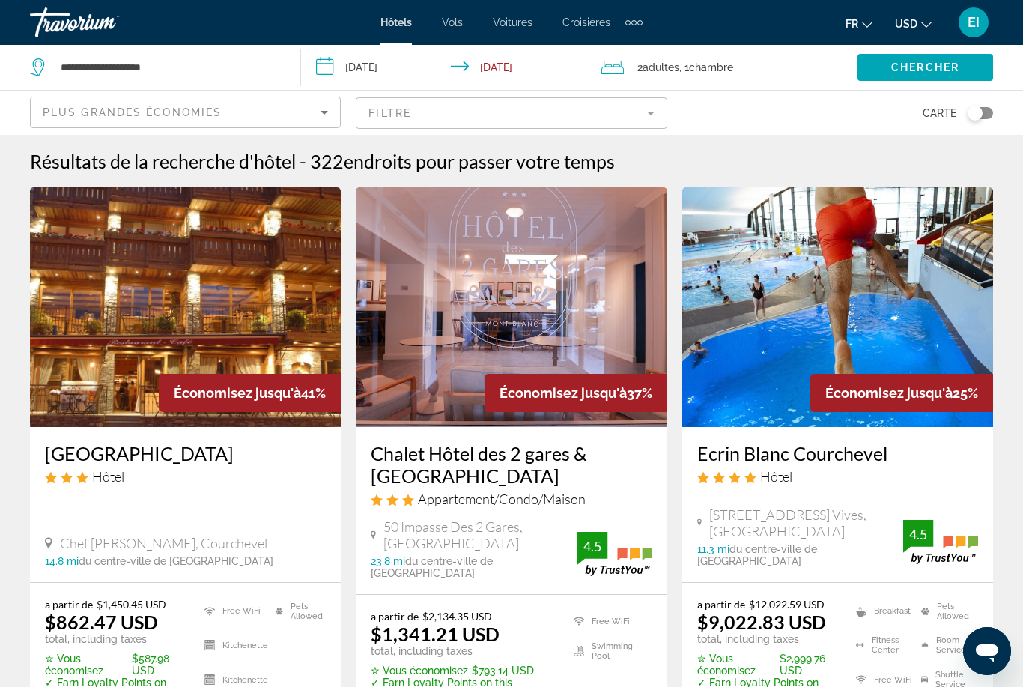
click at [614, 117] on mat-form-field "Filtre" at bounding box center [511, 112] width 311 height 31
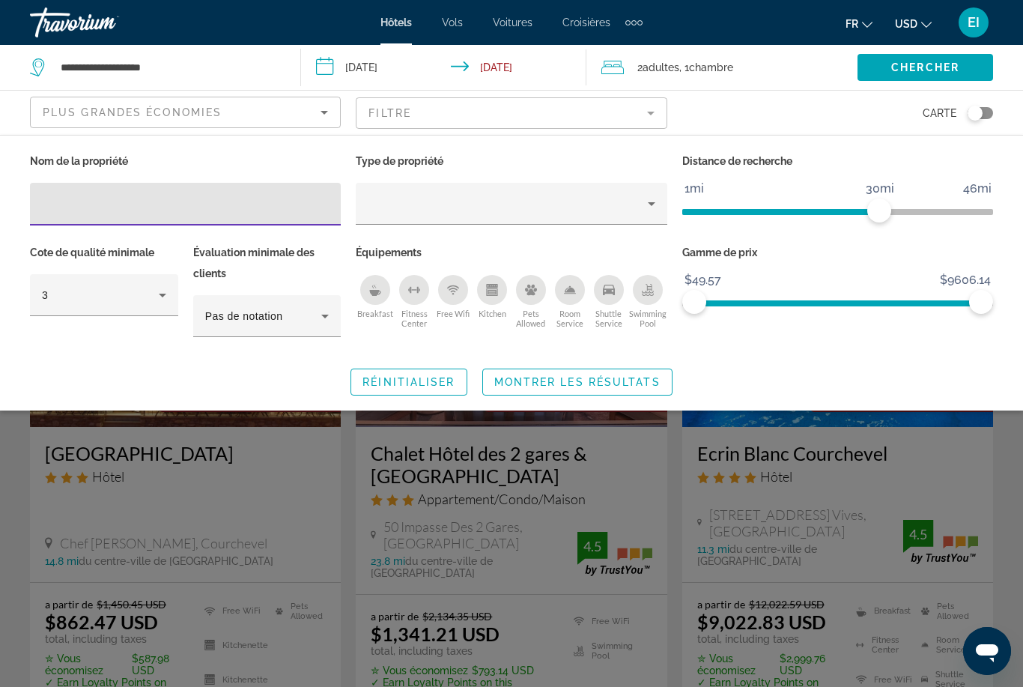
click at [386, 296] on div "Breakfast" at bounding box center [375, 290] width 30 height 30
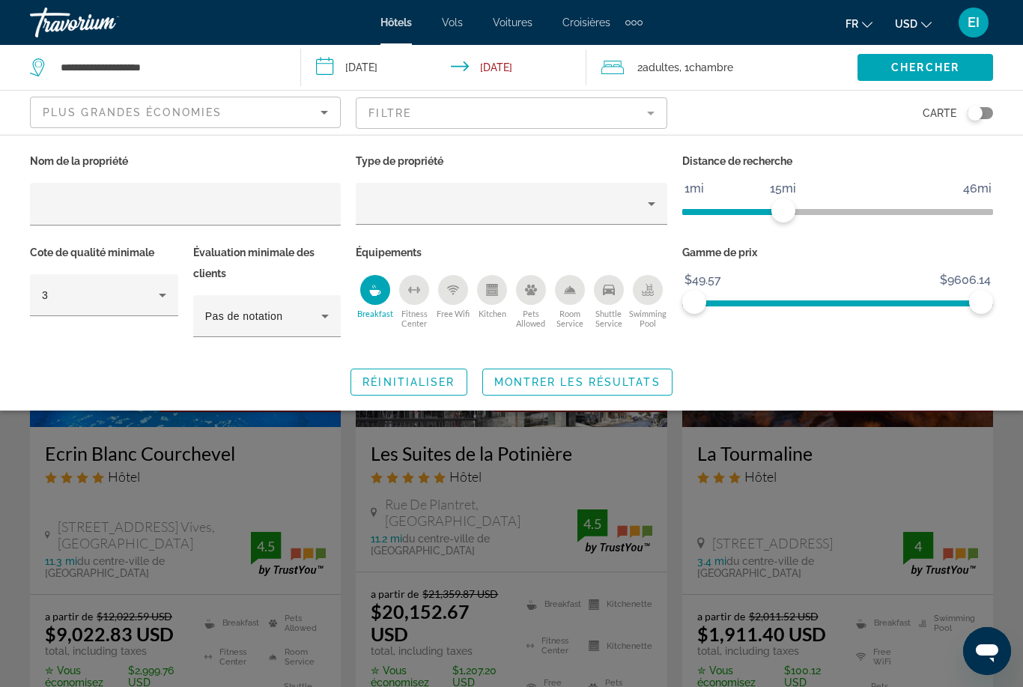
click at [640, 383] on span "Montrer les résultats" at bounding box center [577, 382] width 166 height 12
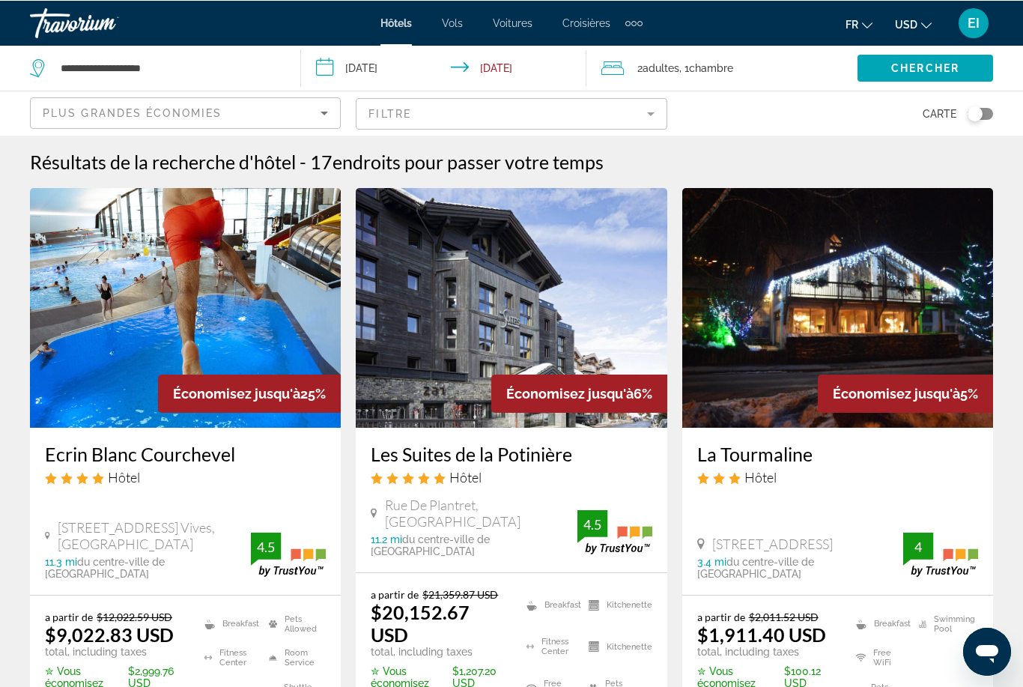
click at [214, 120] on div "Plus grandes économies" at bounding box center [182, 112] width 278 height 18
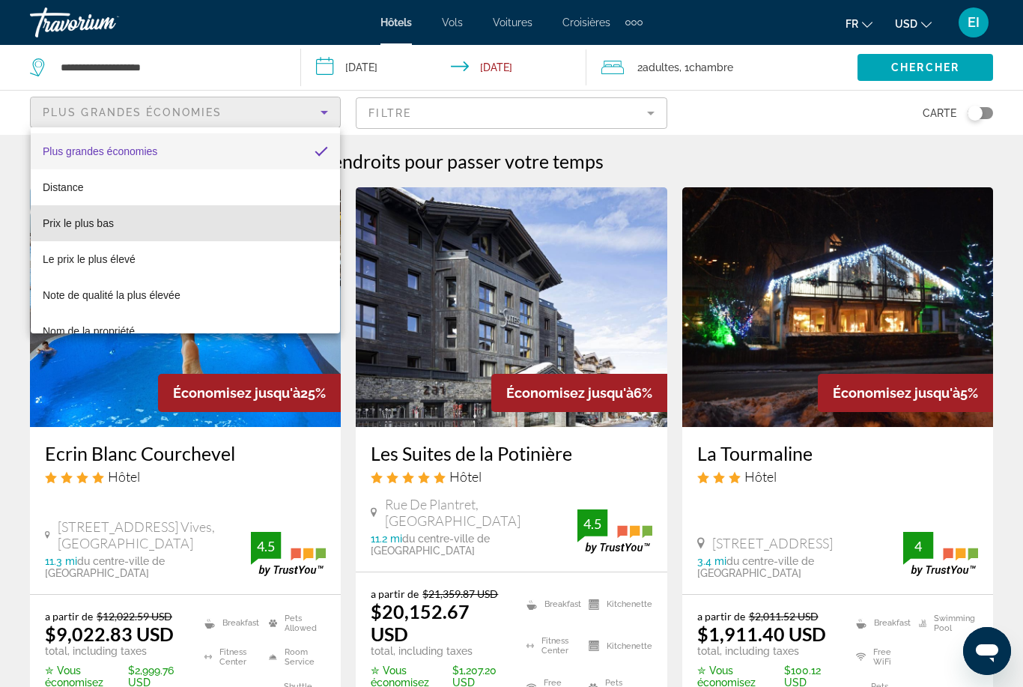
click at [192, 226] on mat-option "Prix le plus bas" at bounding box center [185, 223] width 309 height 36
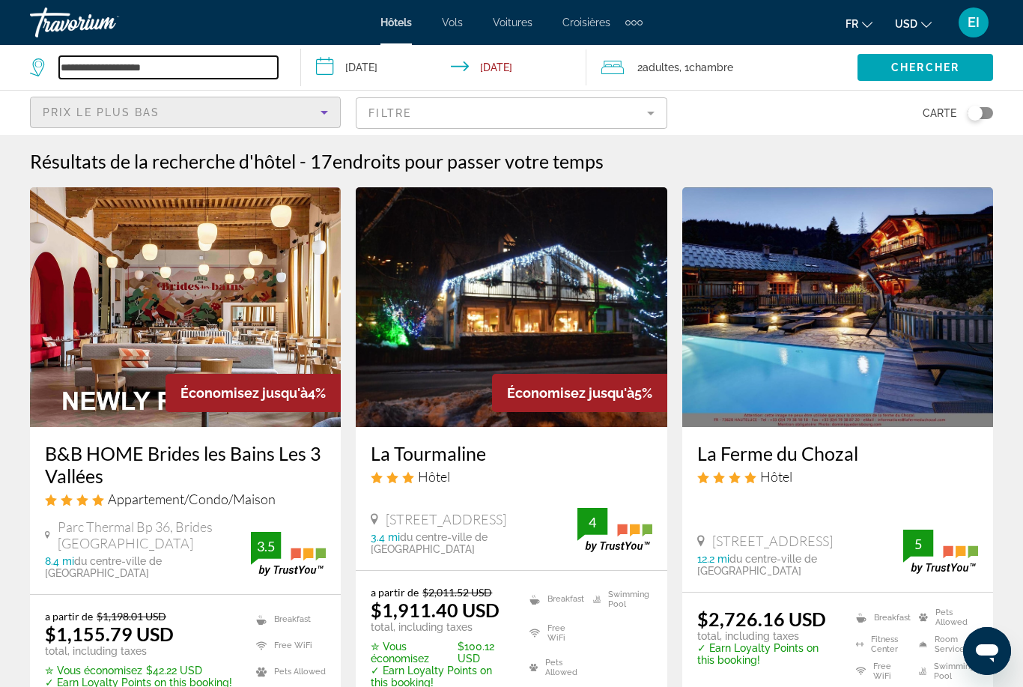
click at [229, 64] on input "**********" at bounding box center [168, 67] width 219 height 22
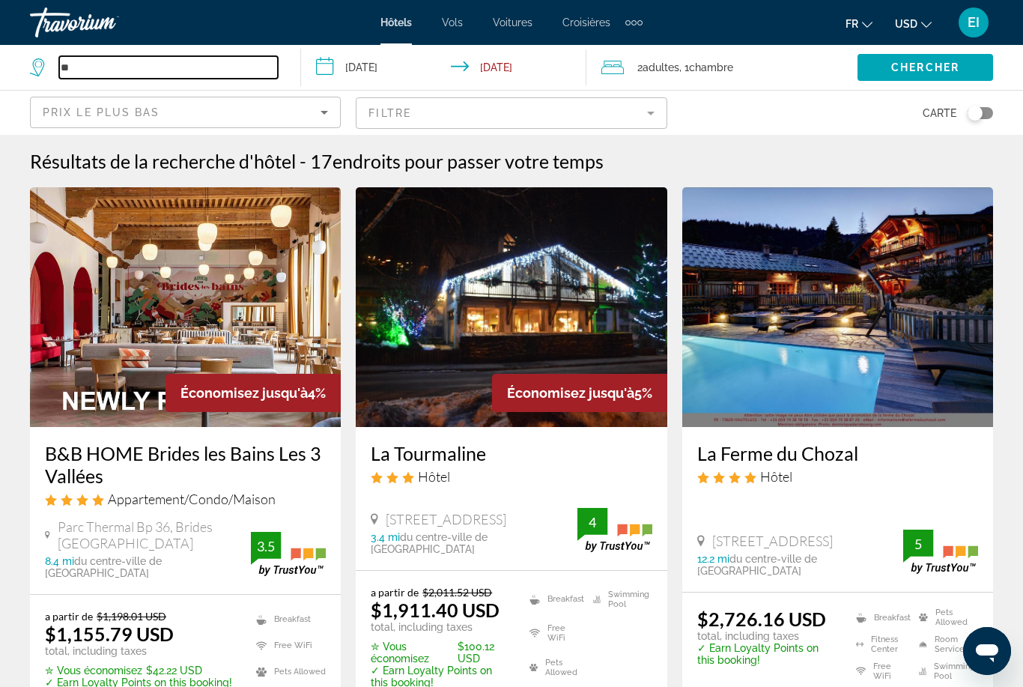
type input "*"
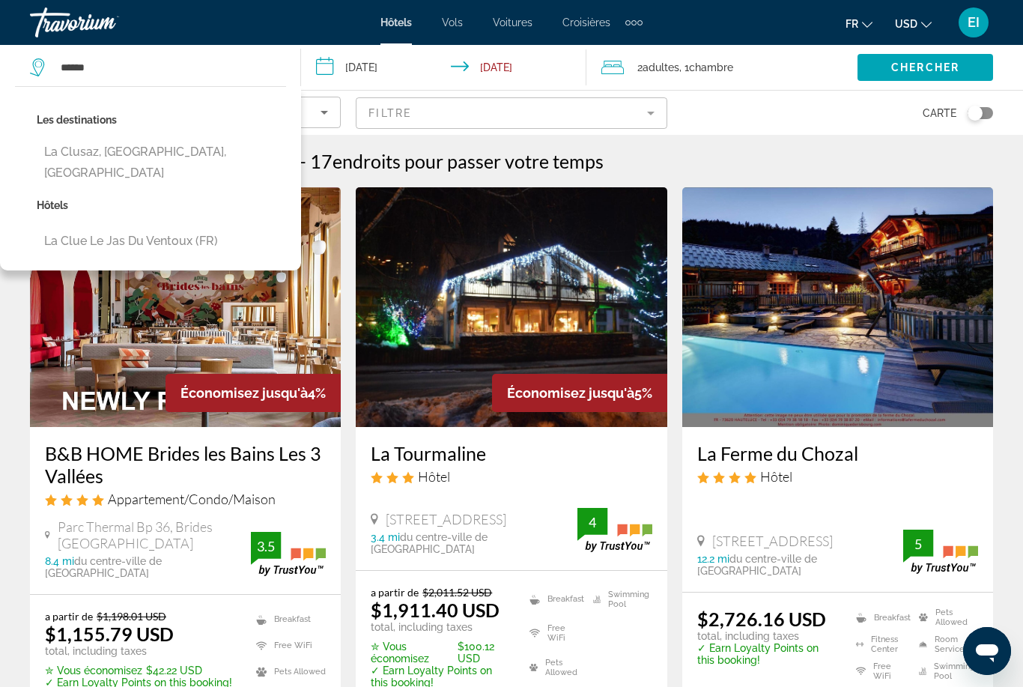
click at [210, 158] on button "La Clusaz, [GEOGRAPHIC_DATA], [GEOGRAPHIC_DATA]" at bounding box center [161, 162] width 249 height 49
type input "**********"
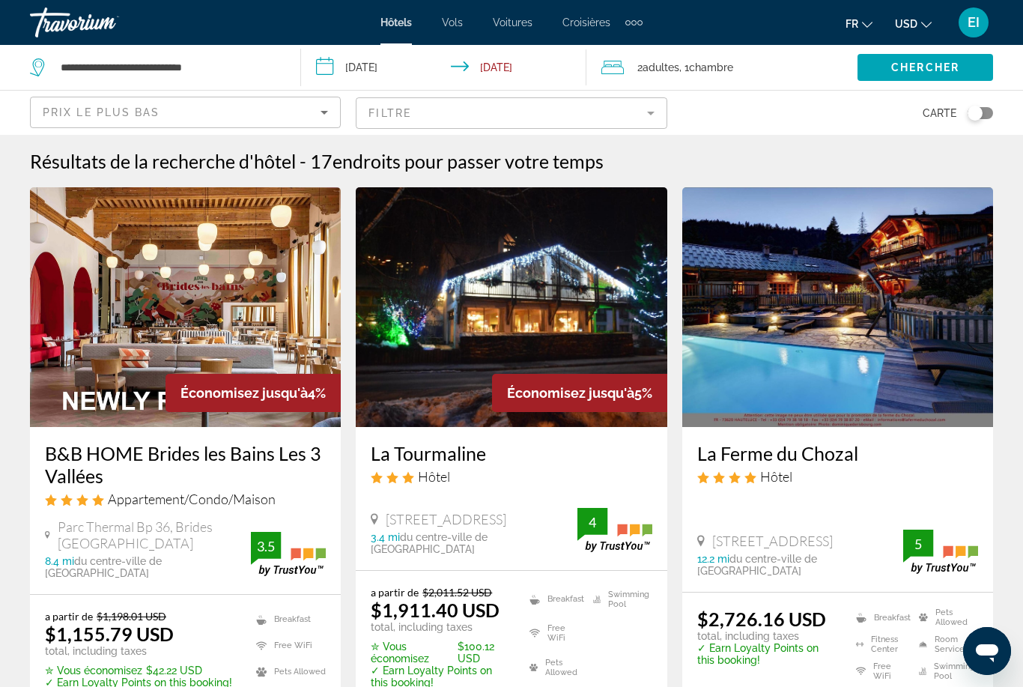
click at [974, 56] on span "Search widget" at bounding box center [926, 67] width 136 height 36
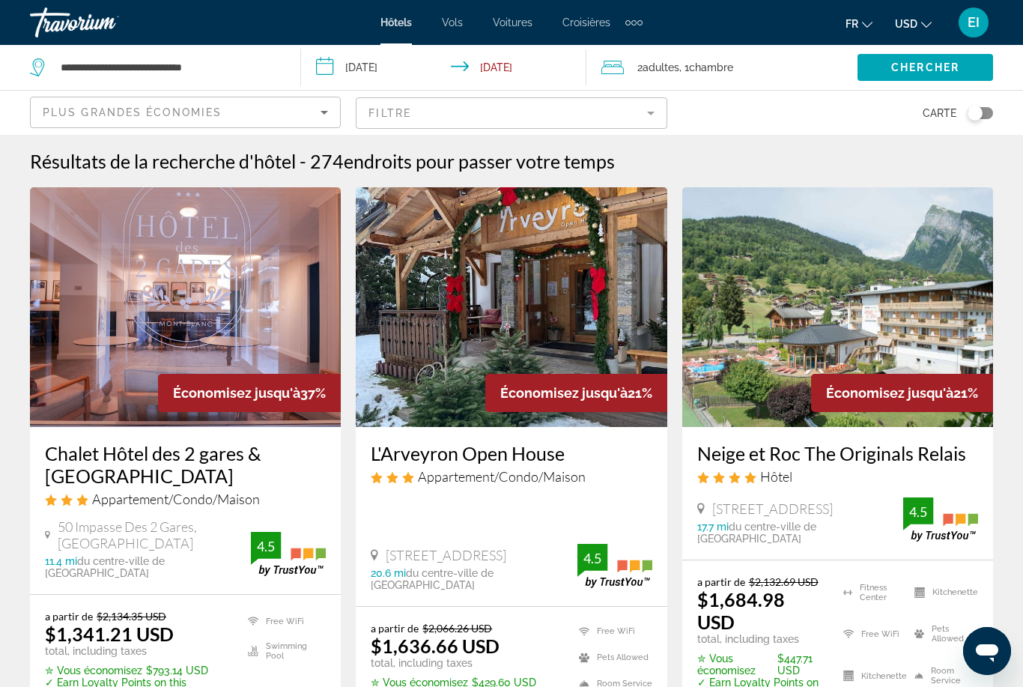
click at [587, 112] on mat-form-field "Filtre" at bounding box center [511, 112] width 311 height 31
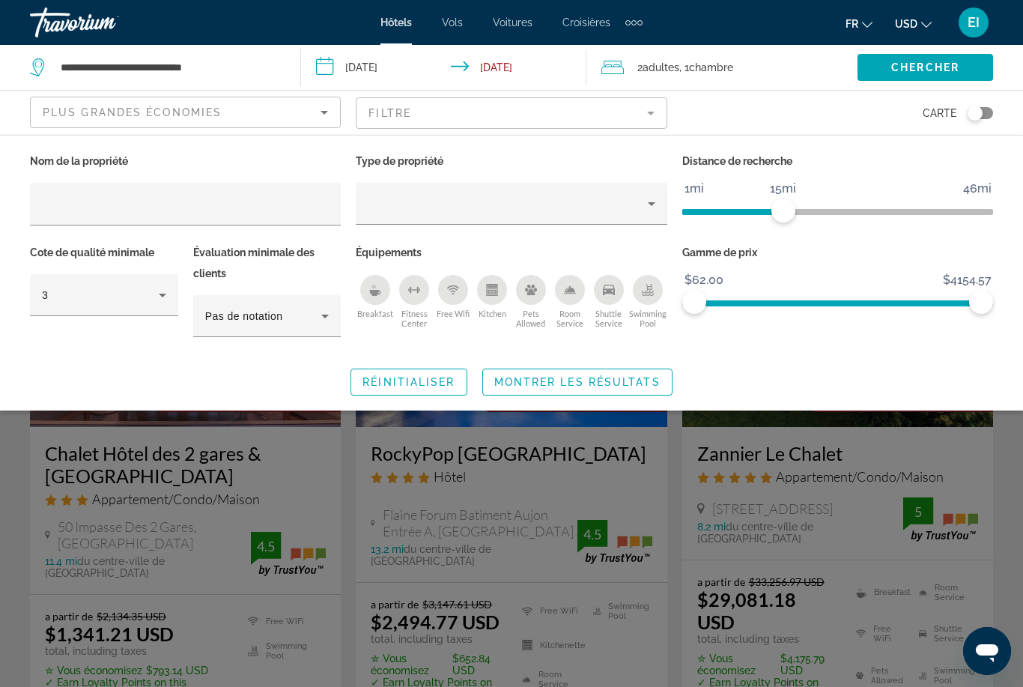
click at [381, 294] on icon "Breakfast" at bounding box center [375, 290] width 12 height 12
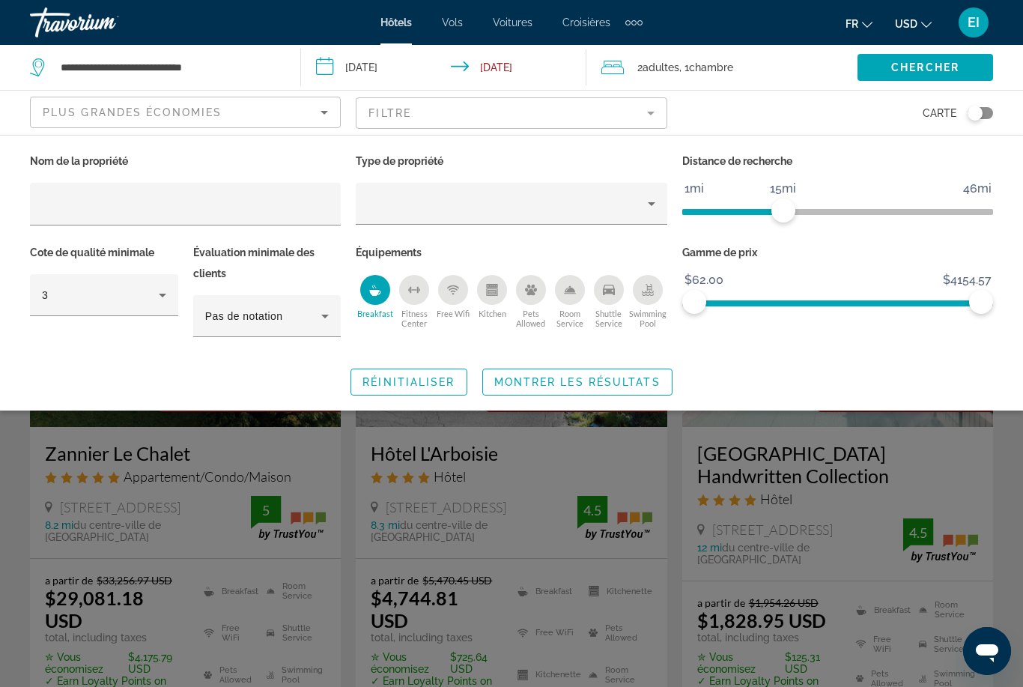
click at [603, 382] on span "Montrer les résultats" at bounding box center [577, 382] width 166 height 12
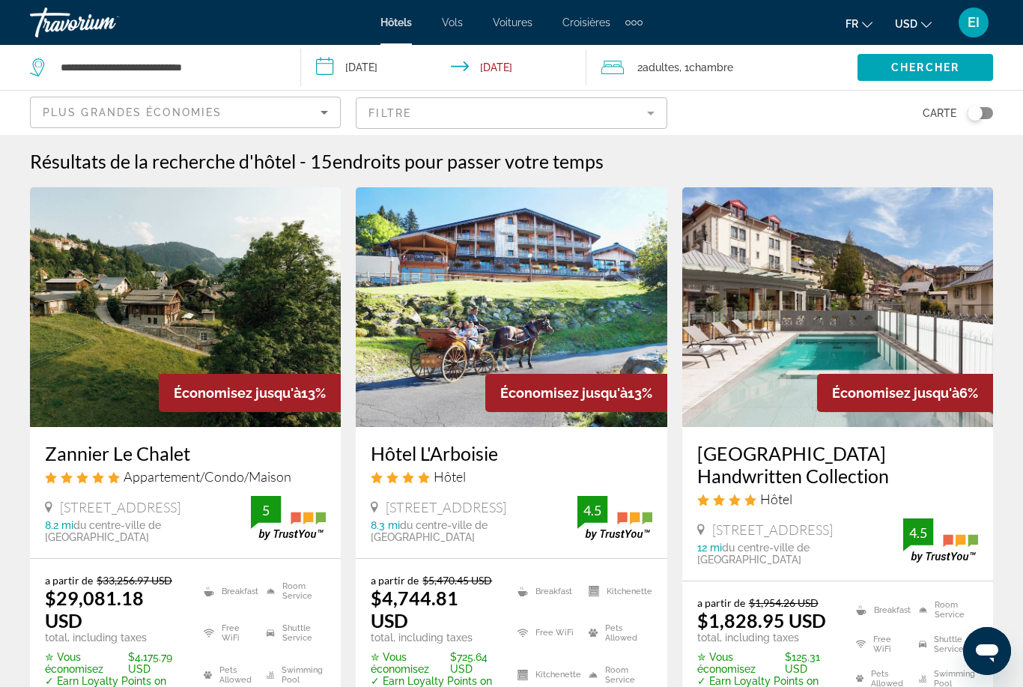
click at [292, 107] on div "Plus grandes économies" at bounding box center [182, 112] width 278 height 18
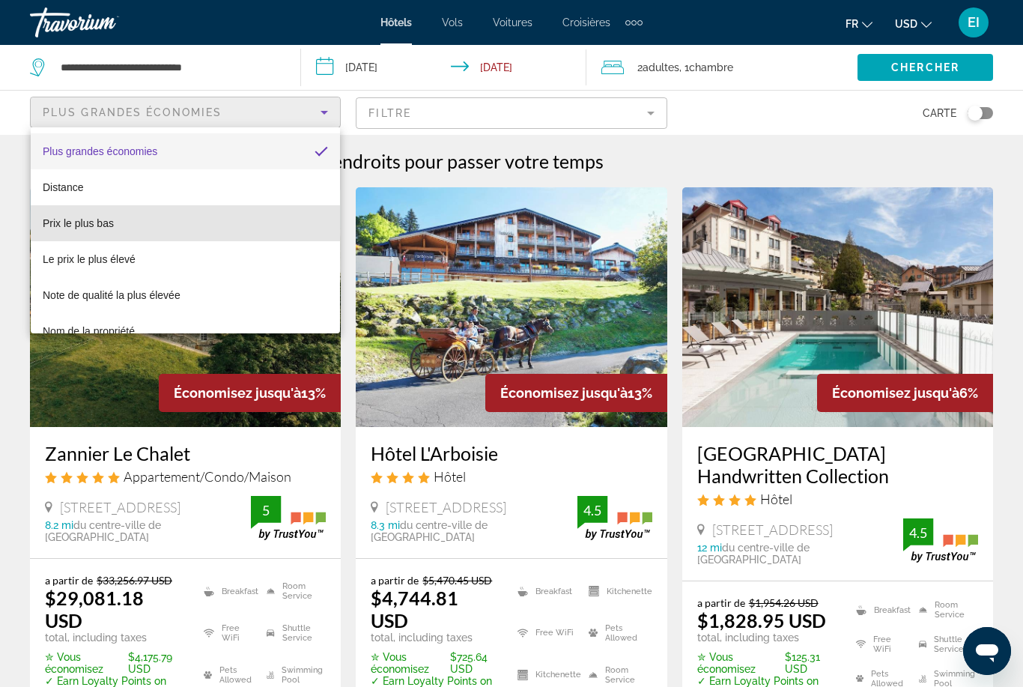
click at [198, 228] on mat-option "Prix le plus bas" at bounding box center [185, 223] width 309 height 36
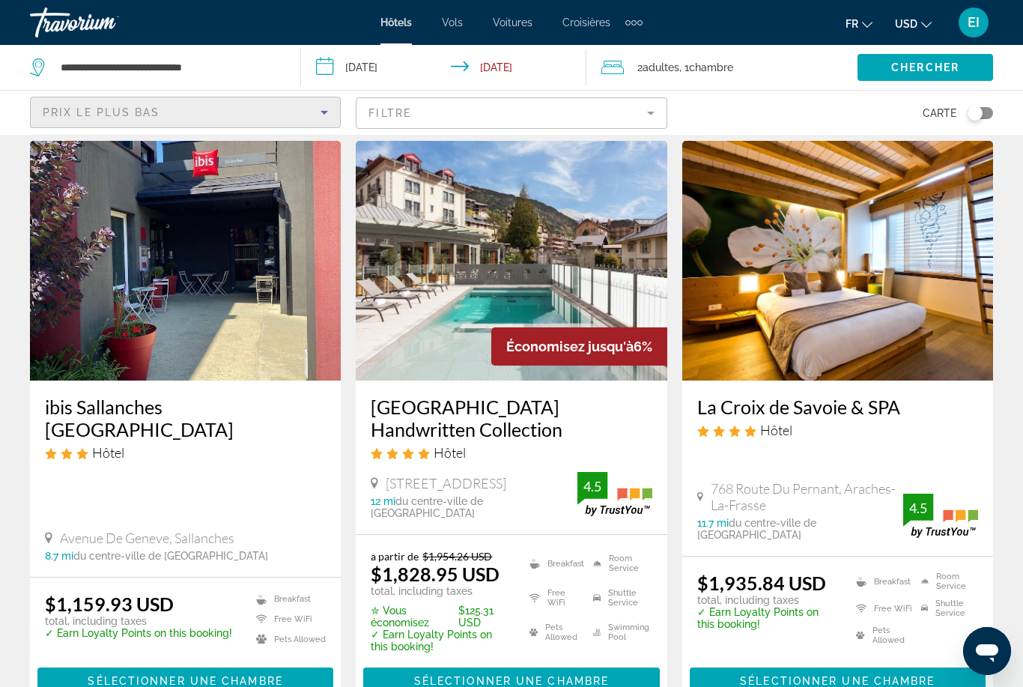
scroll to position [46, 0]
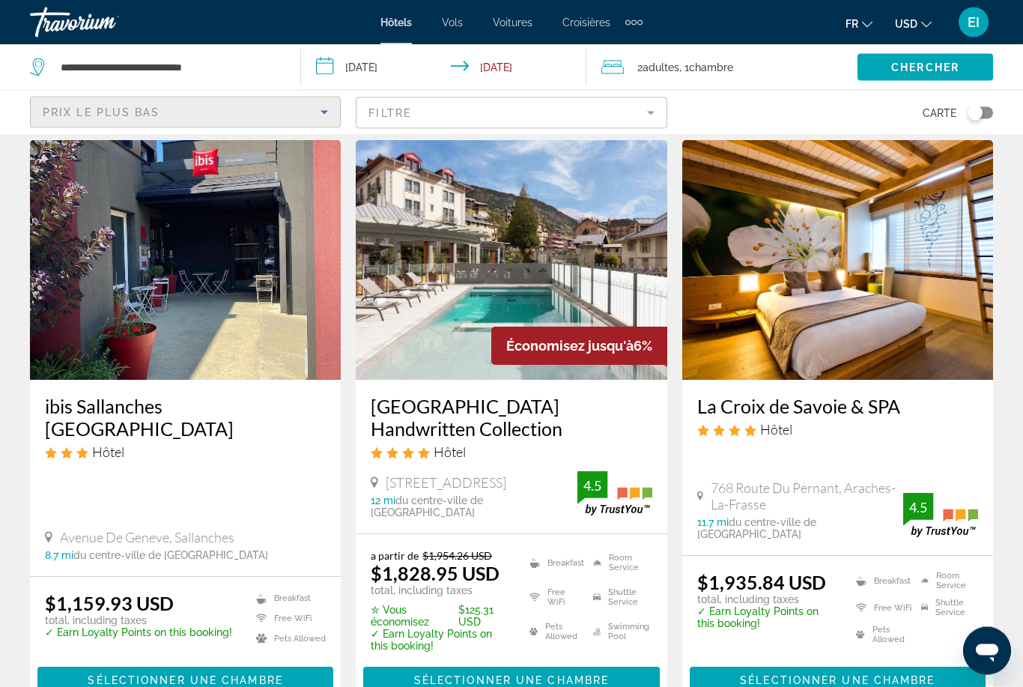
click at [527, 686] on span "Main content" at bounding box center [511, 681] width 296 height 36
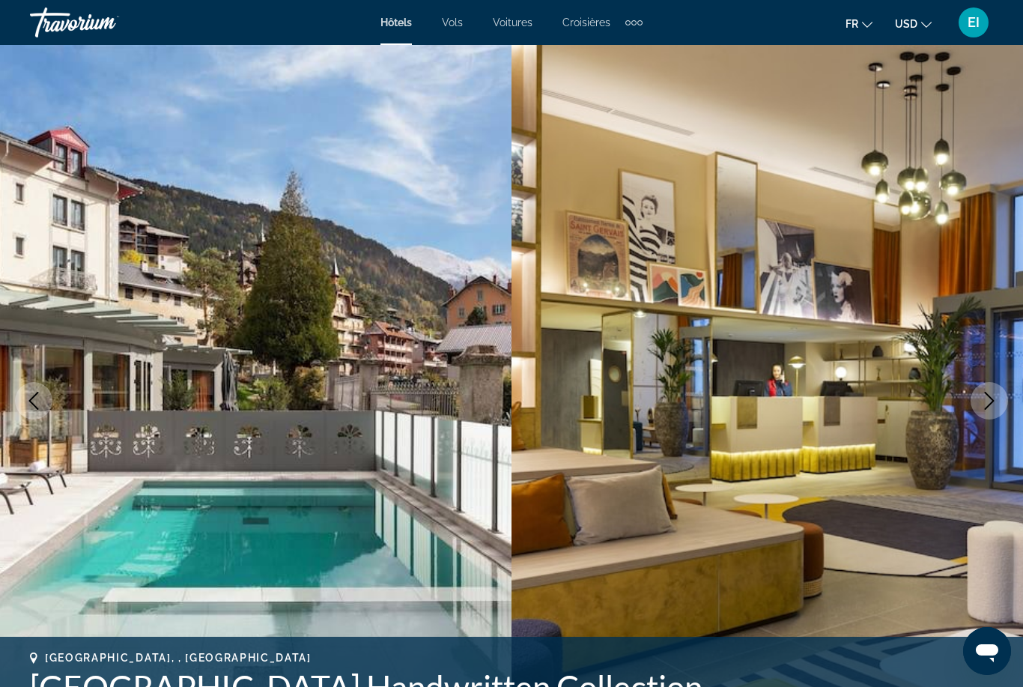
click at [989, 410] on button "Next image" at bounding box center [989, 400] width 37 height 37
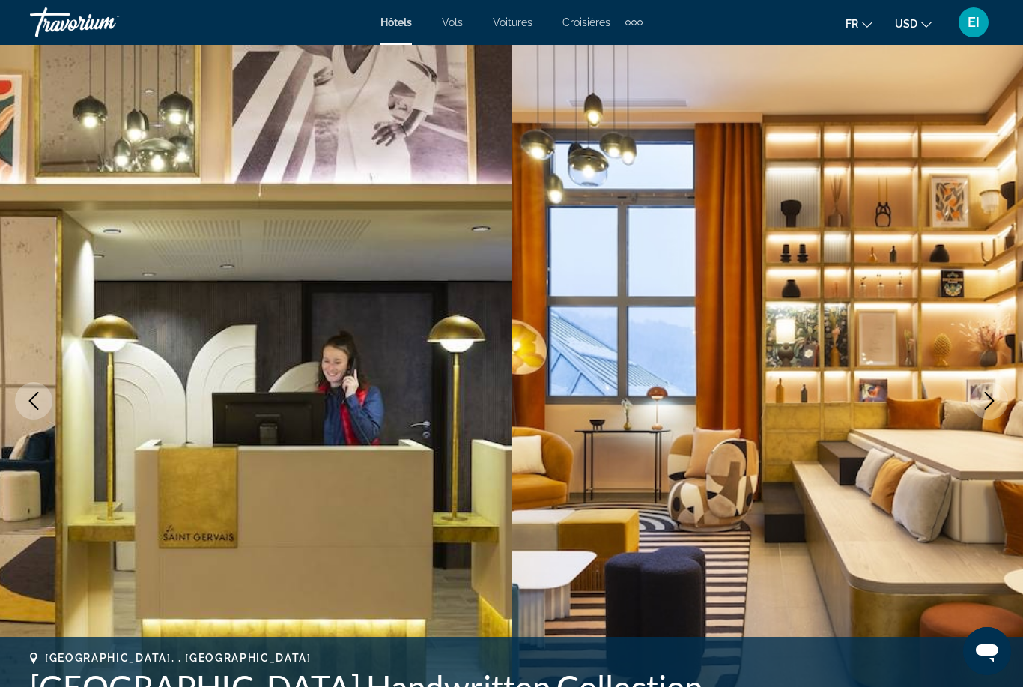
click at [982, 411] on button "Next image" at bounding box center [989, 400] width 37 height 37
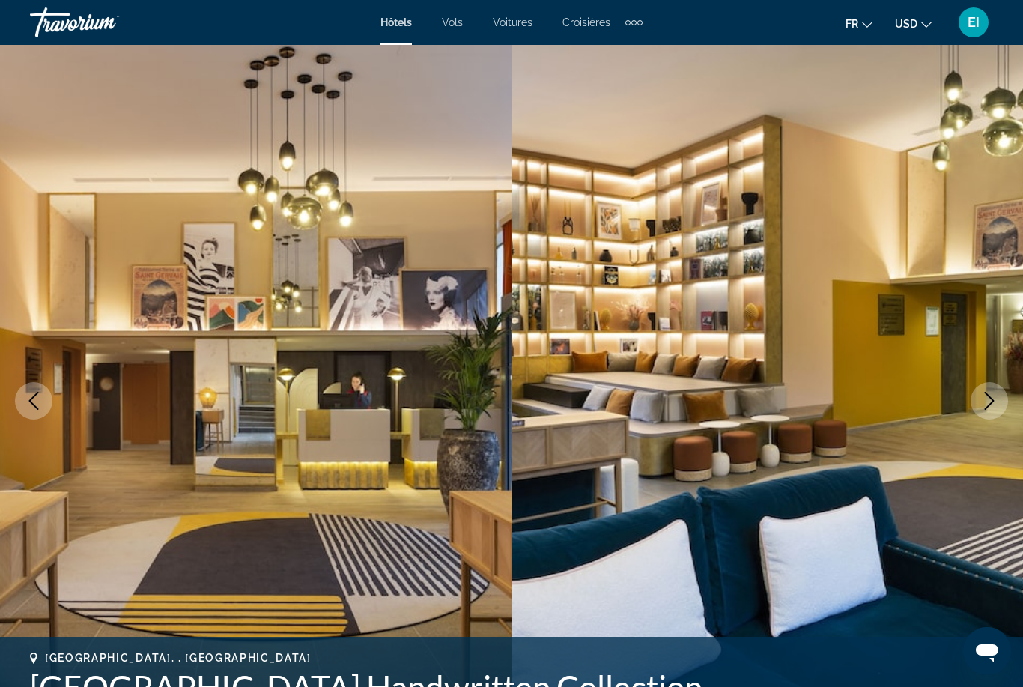
click at [981, 413] on button "Next image" at bounding box center [989, 400] width 37 height 37
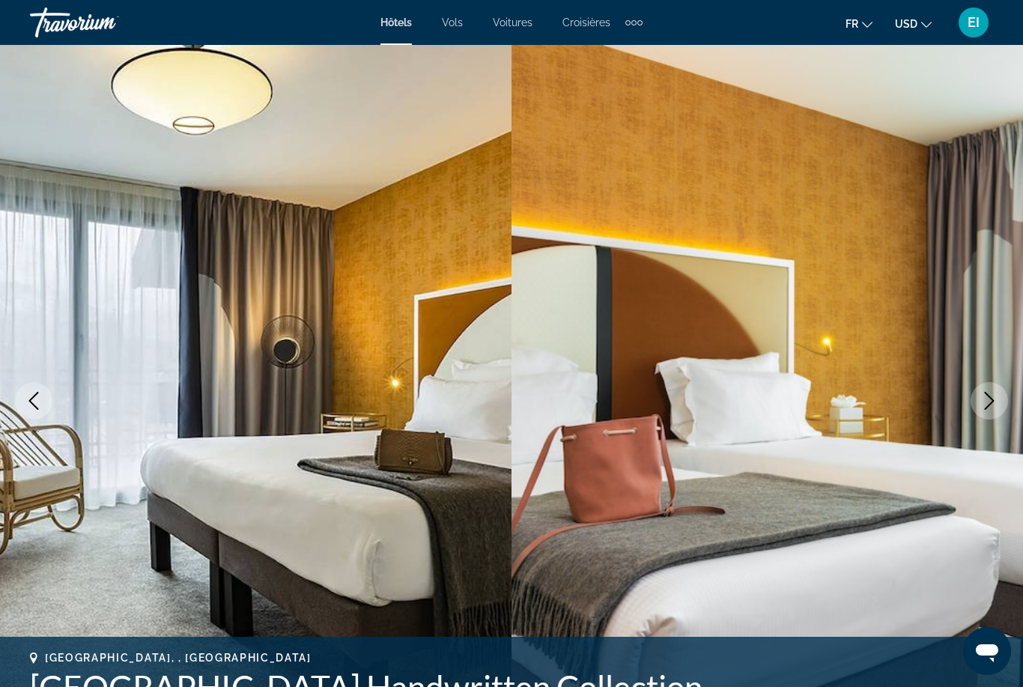
click at [992, 405] on icon "Next image" at bounding box center [989, 401] width 18 height 18
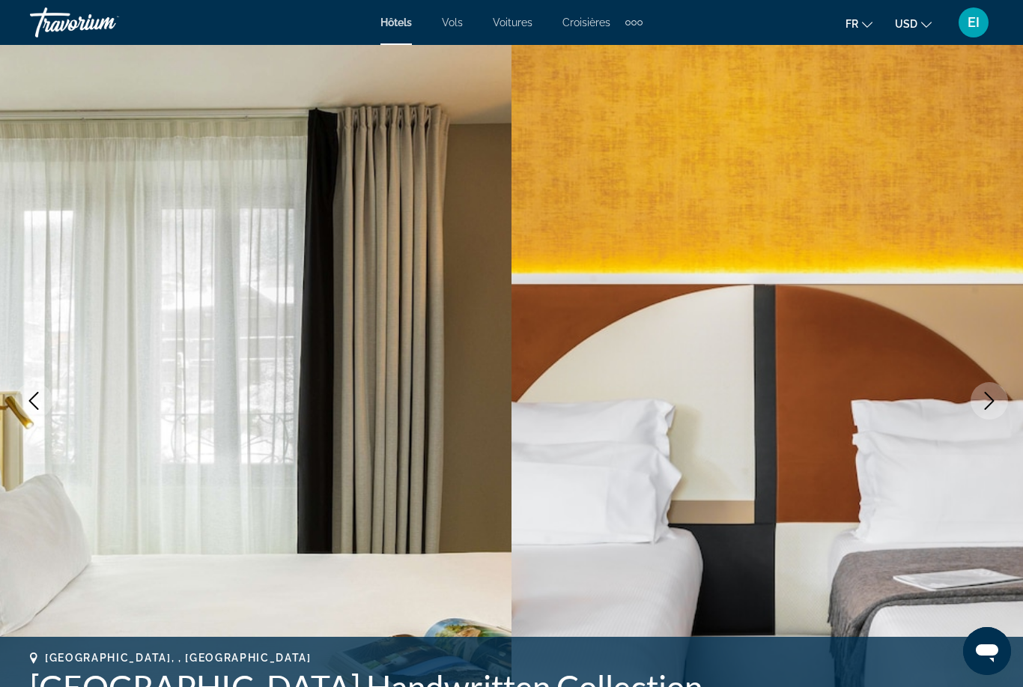
click at [986, 392] on icon "Next image" at bounding box center [989, 401] width 18 height 18
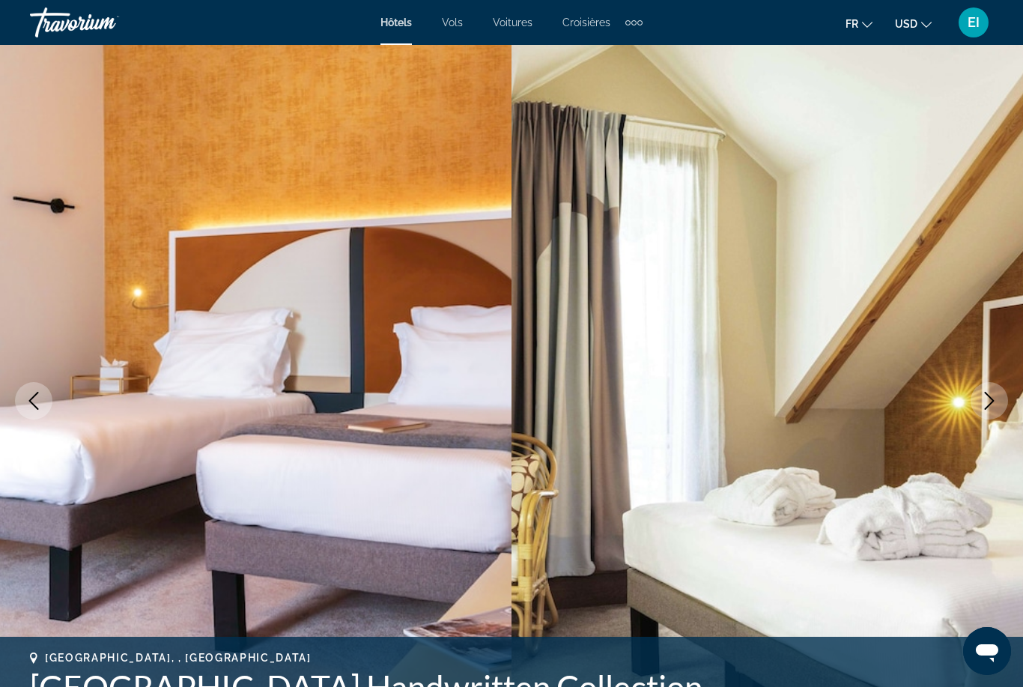
click at [986, 406] on icon "Next image" at bounding box center [989, 401] width 18 height 18
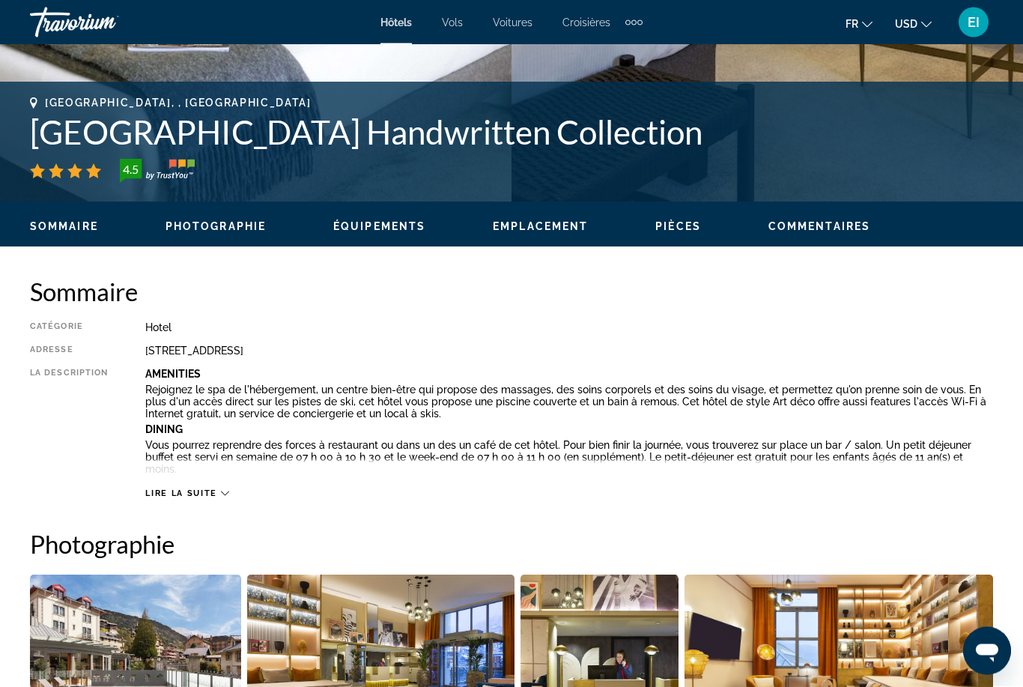
scroll to position [553, 0]
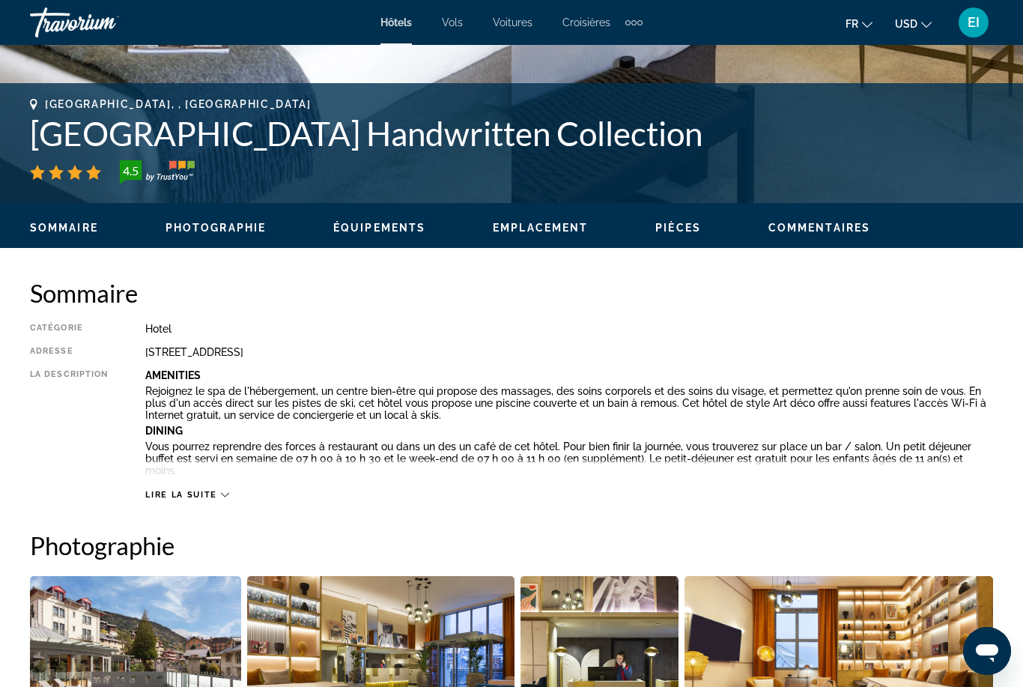
click at [187, 492] on span "Lire la suite" at bounding box center [180, 495] width 71 height 10
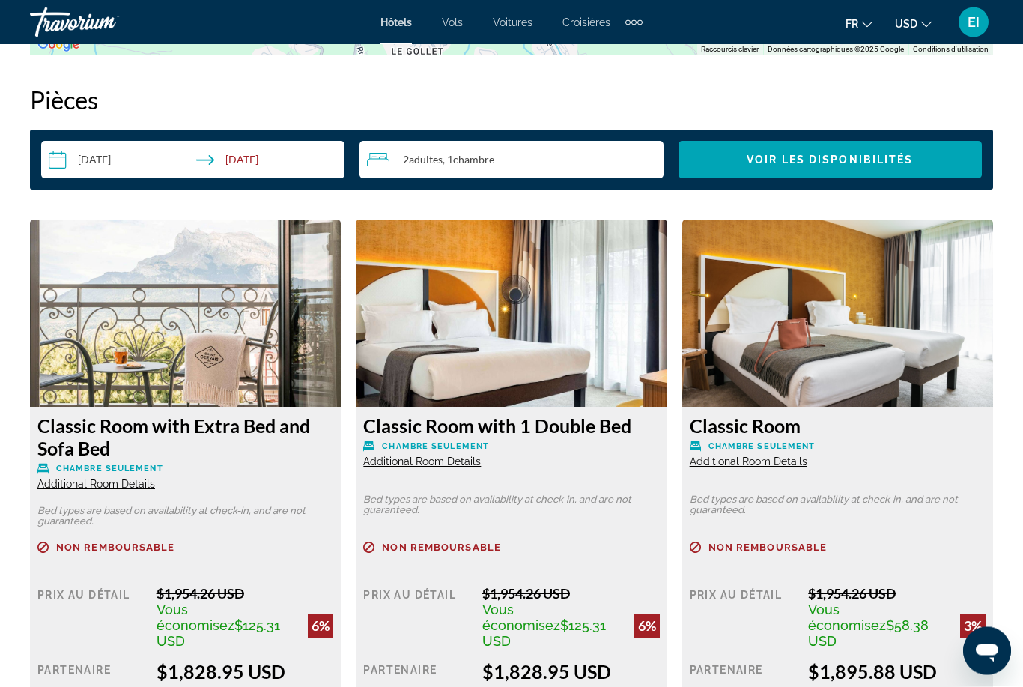
scroll to position [2674, 0]
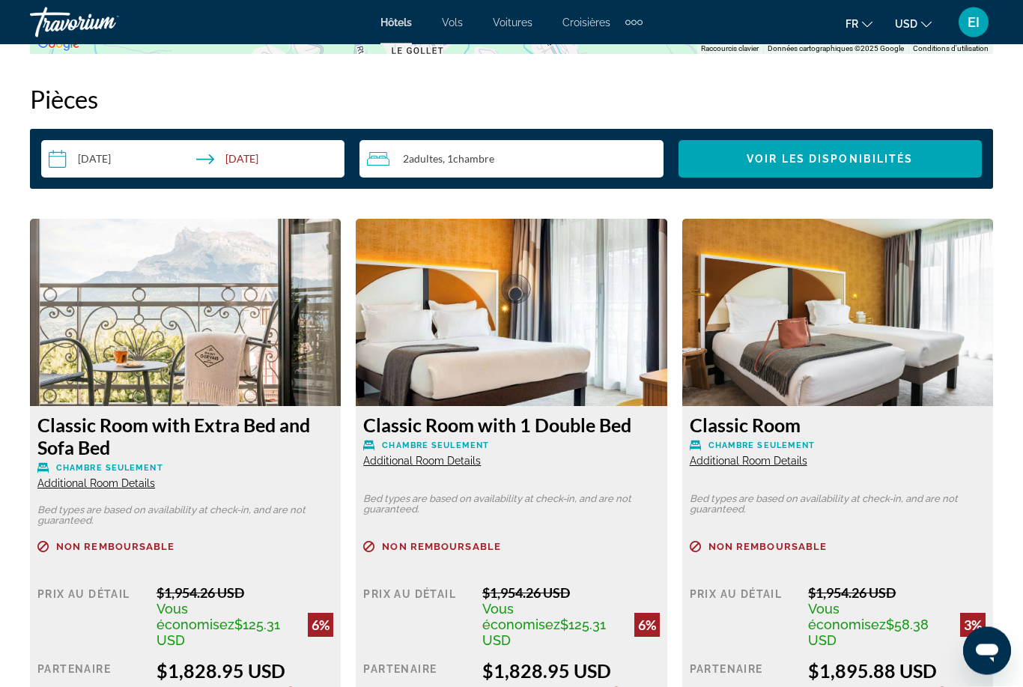
click at [204, 141] on input "**********" at bounding box center [195, 162] width 309 height 42
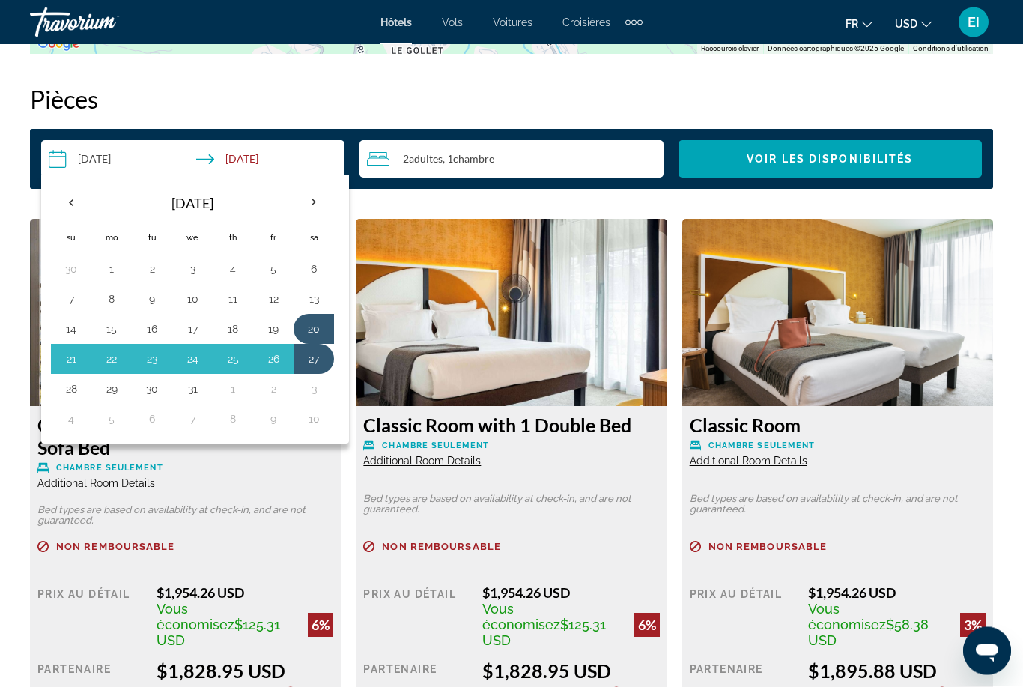
scroll to position [2674, 0]
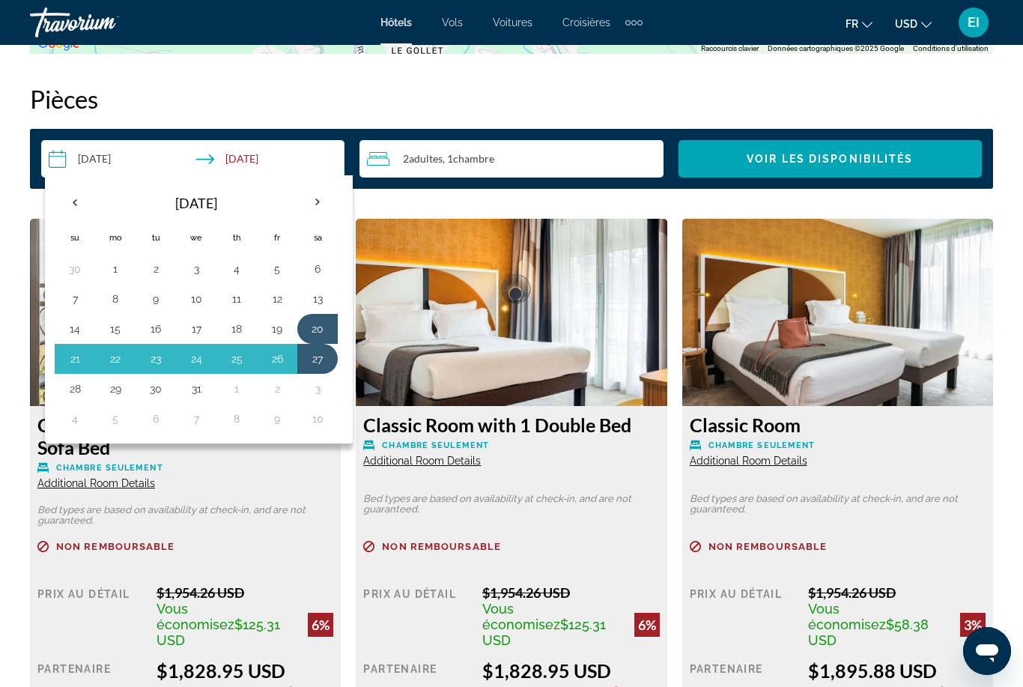
click at [279, 288] on button "12" at bounding box center [277, 298] width 24 height 21
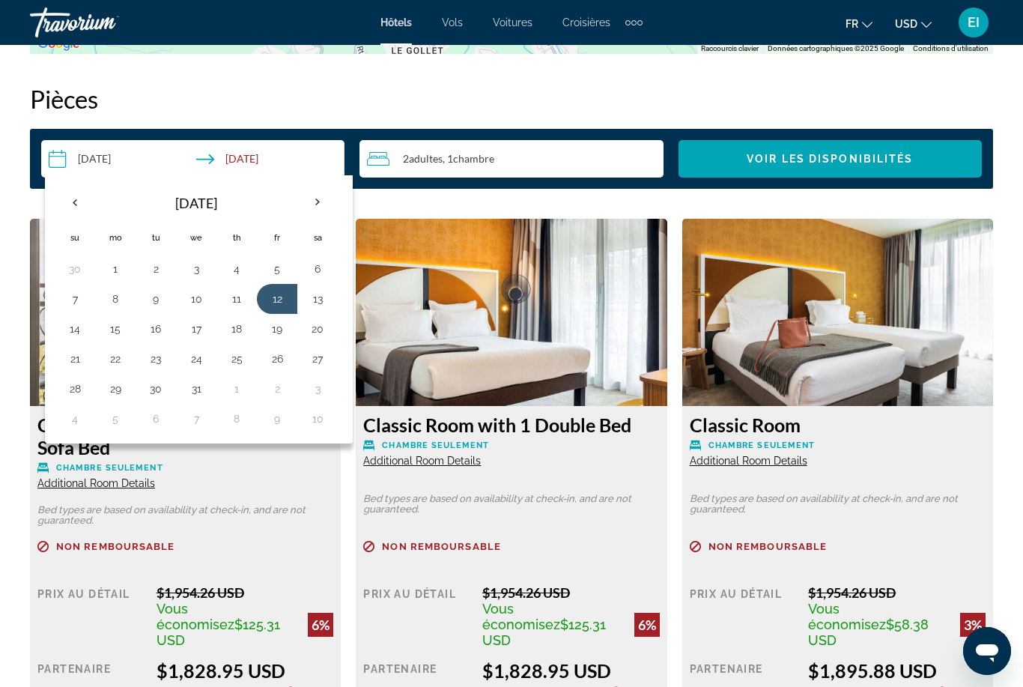
click at [279, 318] on button "19" at bounding box center [277, 328] width 24 height 21
type input "**********"
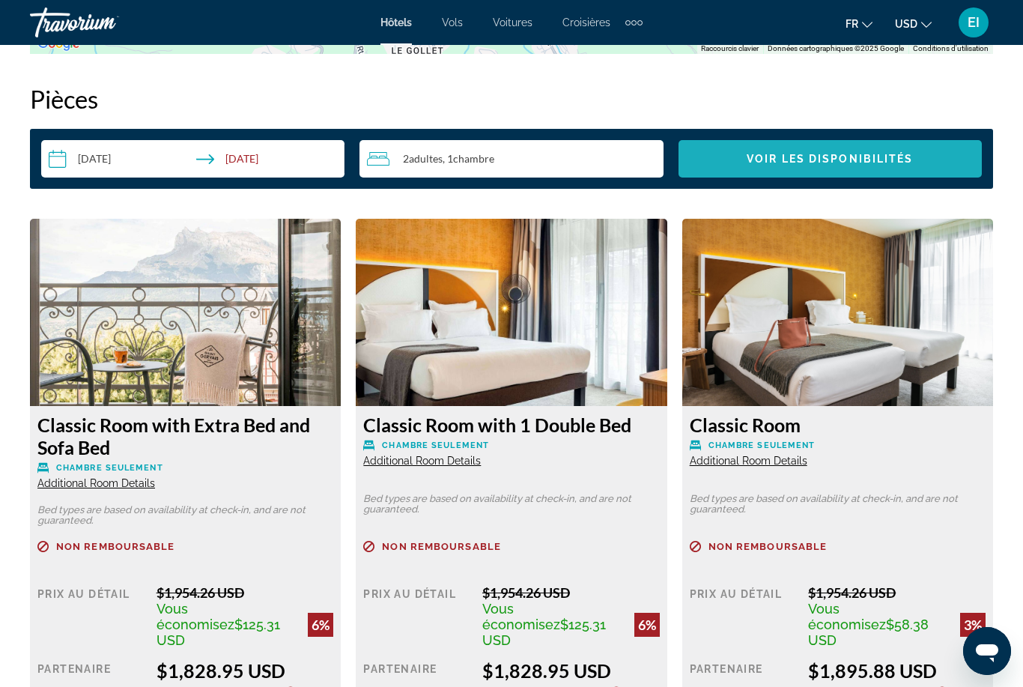
click at [761, 153] on span "Voir les disponibilités" at bounding box center [830, 159] width 166 height 12
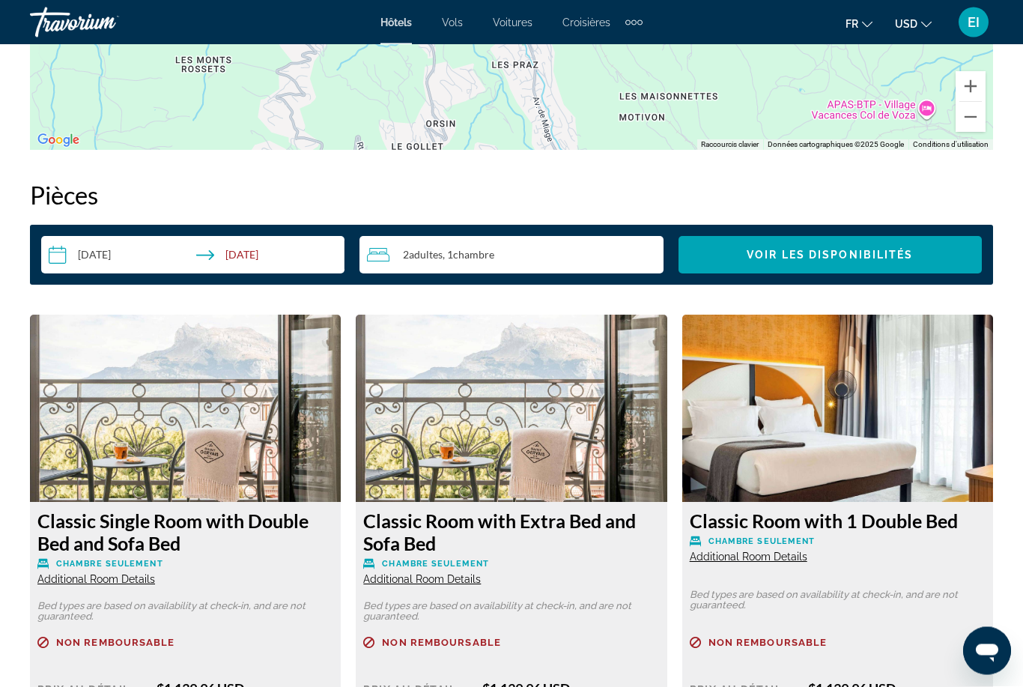
scroll to position [2068, 0]
click at [518, 255] on div "2 Adulte Adultes , 1 Chambre pièces" at bounding box center [515, 255] width 296 height 18
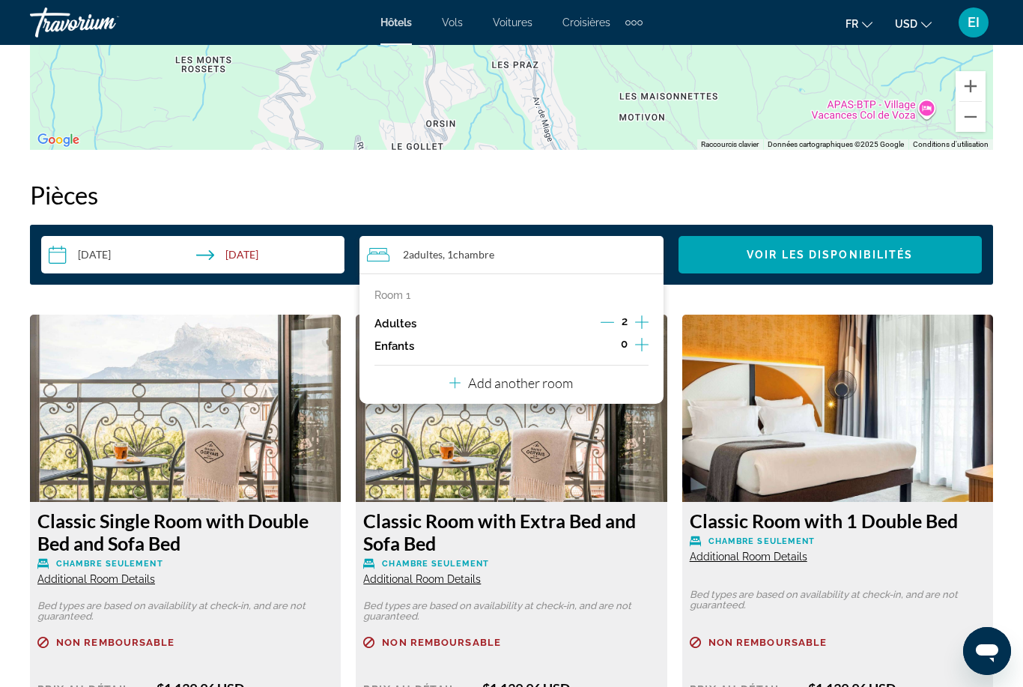
click at [637, 336] on icon "Increment children" at bounding box center [641, 345] width 13 height 18
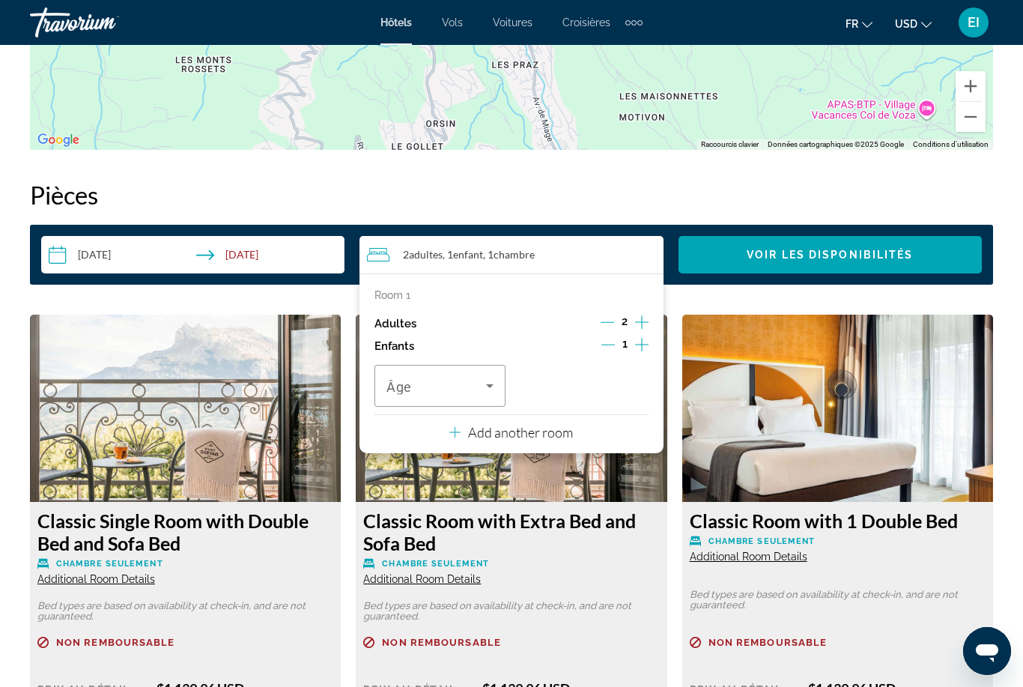
click at [468, 387] on span "Travelers: 2 adults, 1 child" at bounding box center [436, 386] width 100 height 18
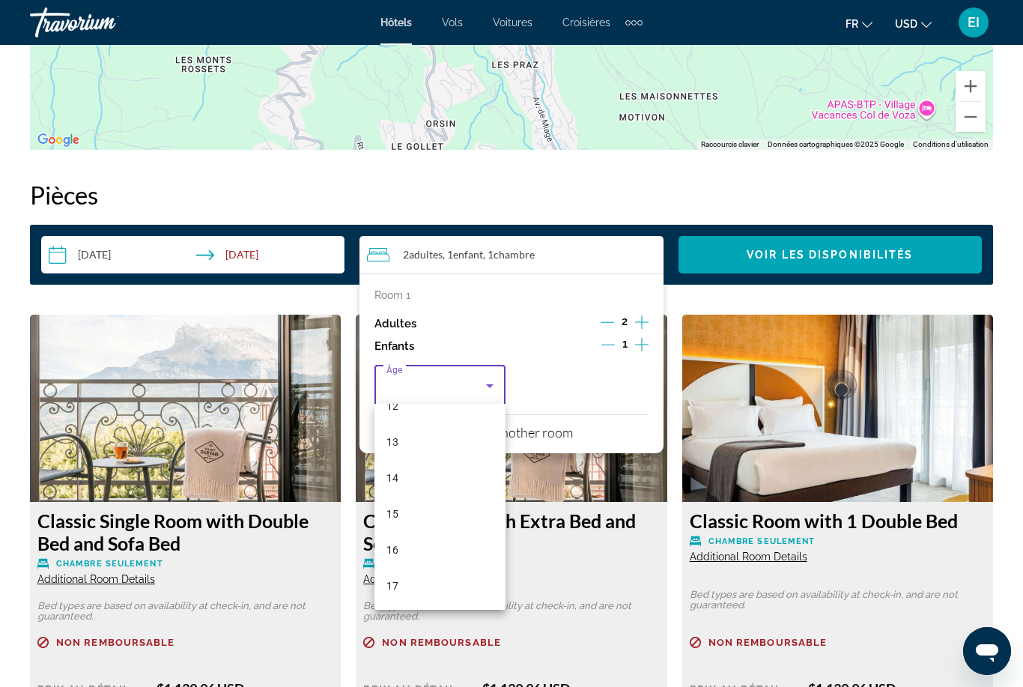
scroll to position [453, 0]
click at [449, 553] on mat-option "16" at bounding box center [439, 550] width 131 height 36
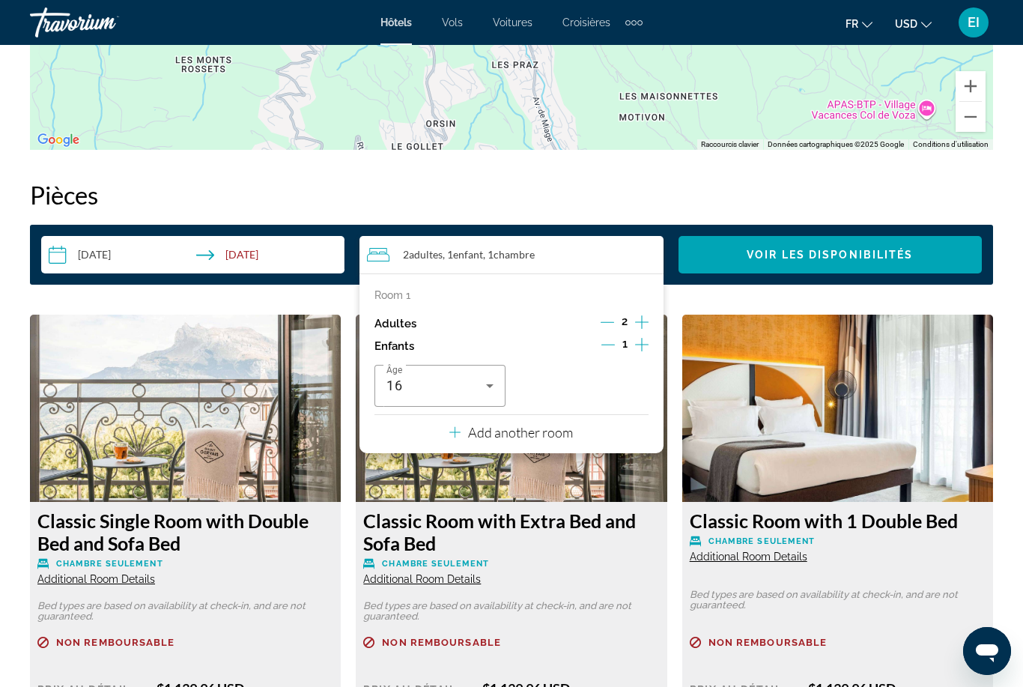
click at [648, 344] on icon "Increment children" at bounding box center [641, 345] width 13 height 18
click at [597, 386] on span "Travelers: 2 adults, 2 children" at bounding box center [579, 386] width 100 height 18
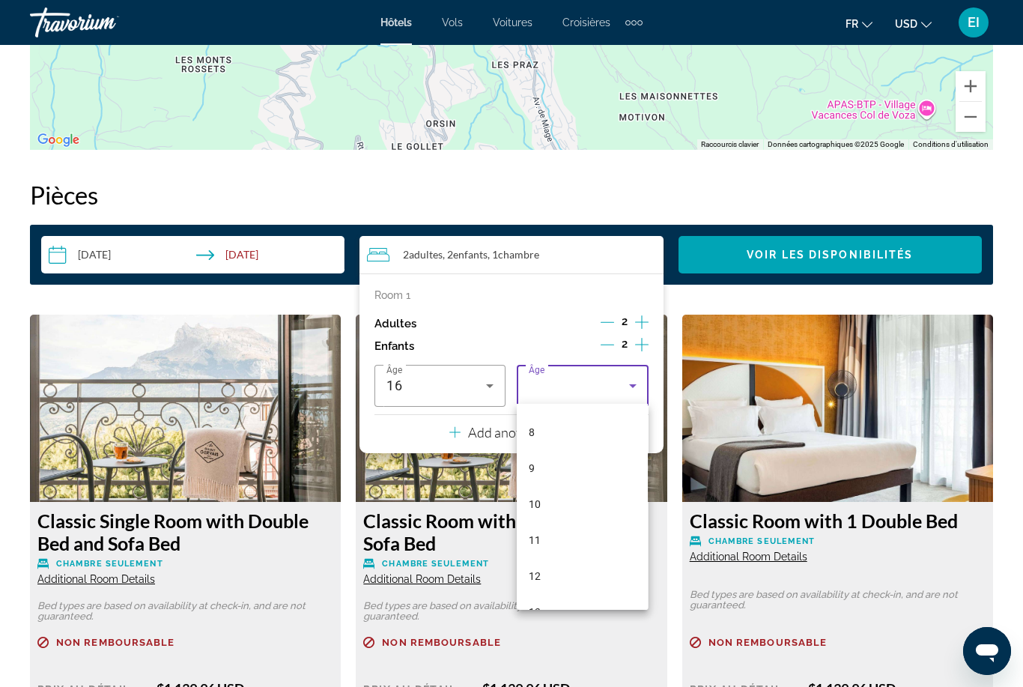
scroll to position [394, 0]
click at [571, 535] on mat-option "14" at bounding box center [582, 537] width 131 height 36
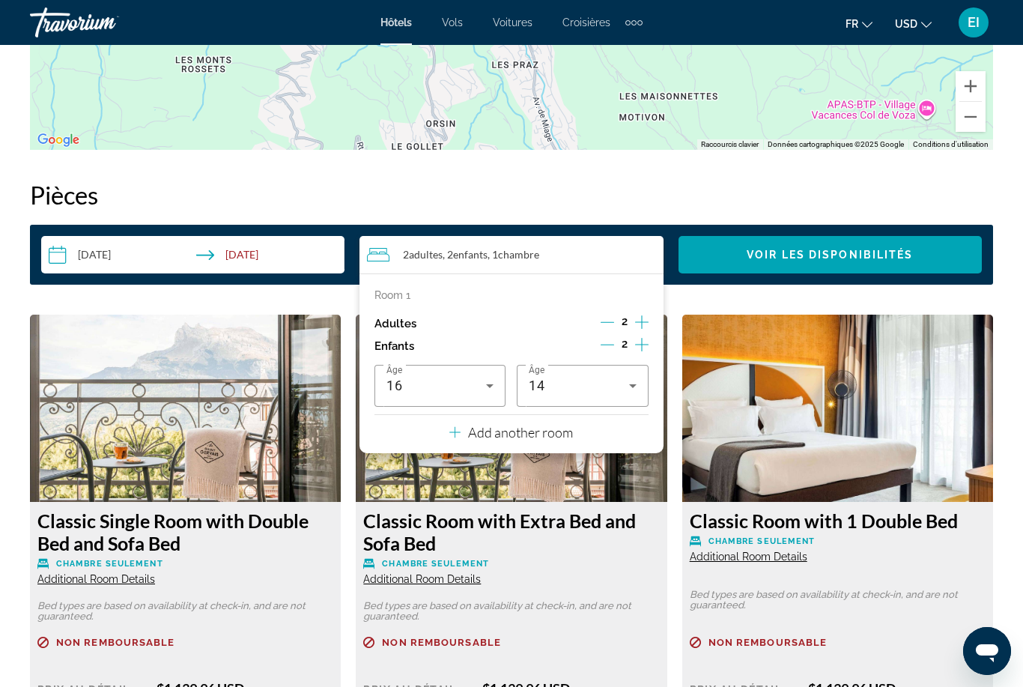
click at [762, 255] on span "Voir les disponibilités" at bounding box center [830, 255] width 166 height 12
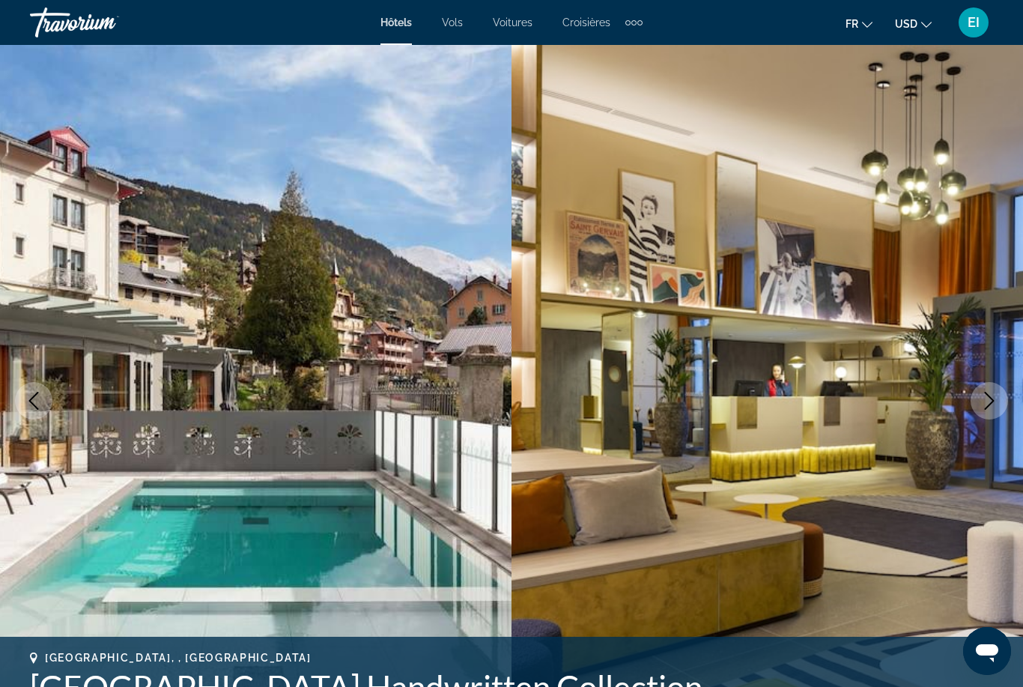
click at [391, 28] on span "Hôtels" at bounding box center [395, 22] width 31 height 12
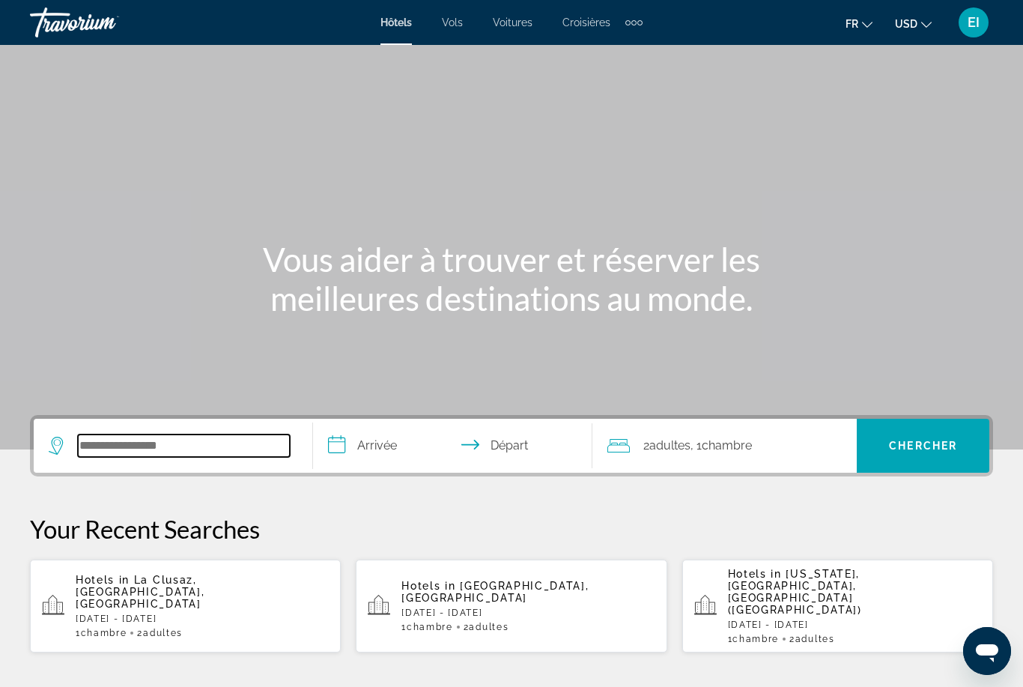
click at [108, 445] on input "Search widget" at bounding box center [184, 445] width 212 height 22
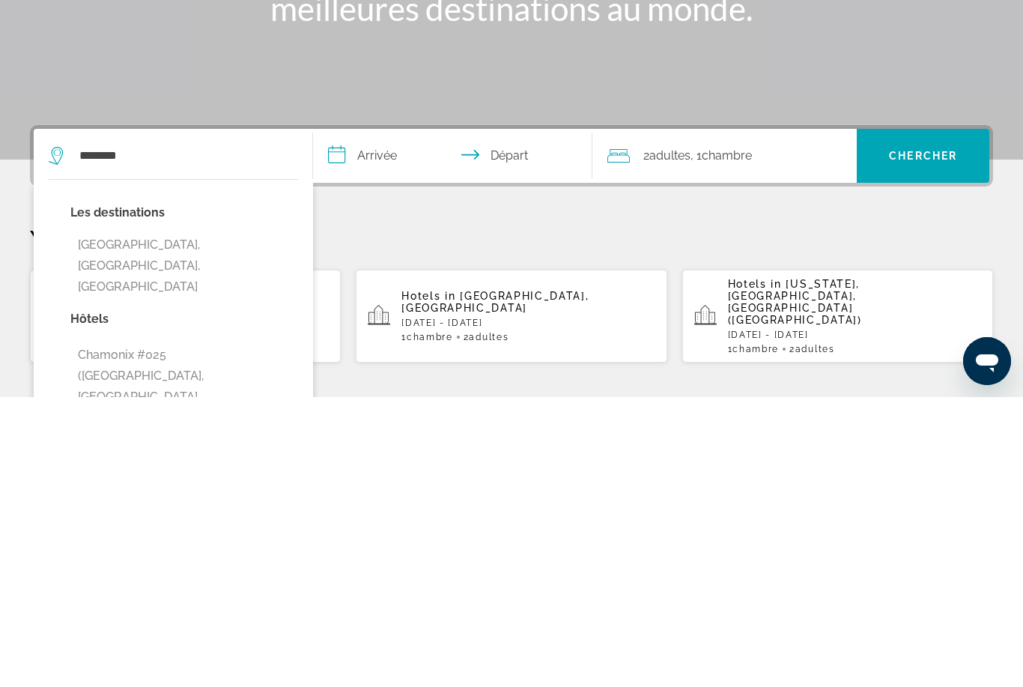
click at [209, 520] on button "Chamonix-Mont-Blanc, Alpes Du Nord, France" at bounding box center [184, 555] width 228 height 70
type input "**********"
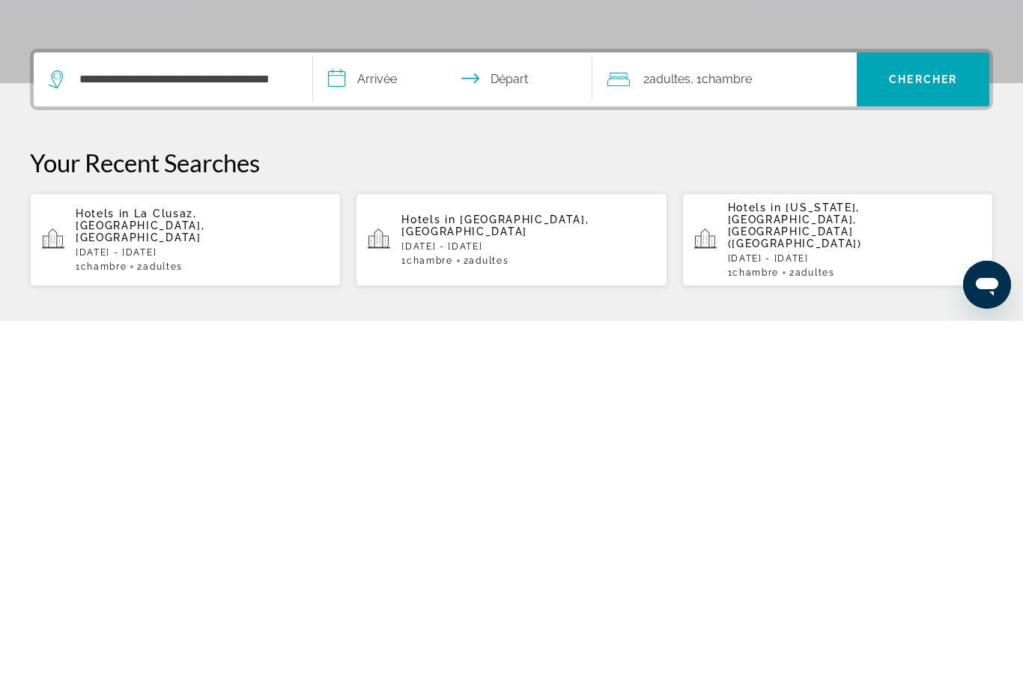
click at [400, 419] on input "**********" at bounding box center [455, 448] width 285 height 58
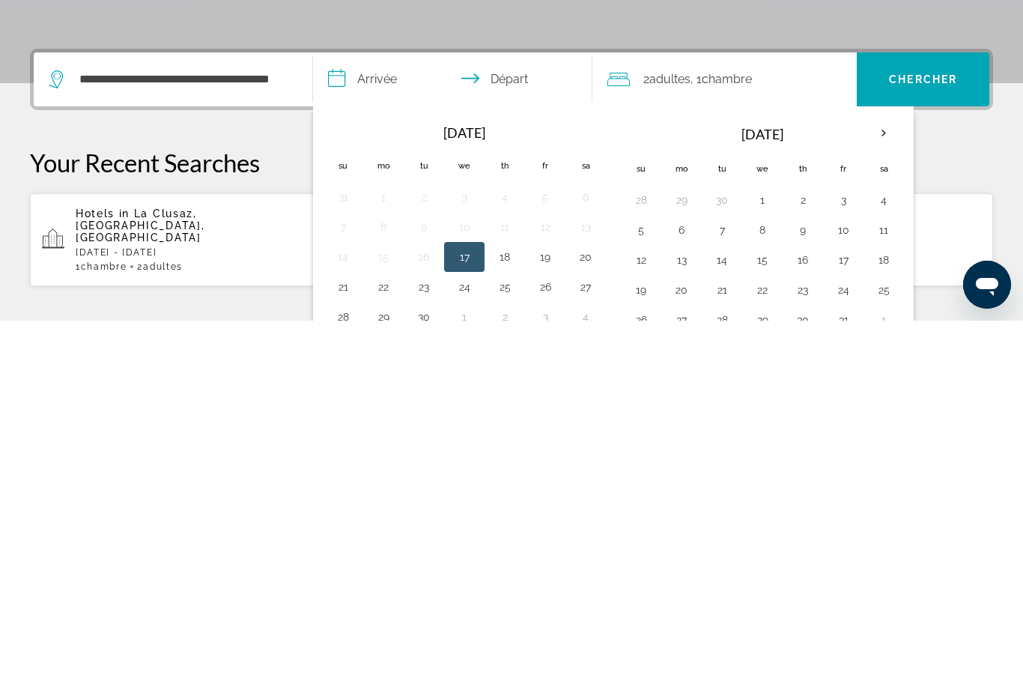
scroll to position [366, 0]
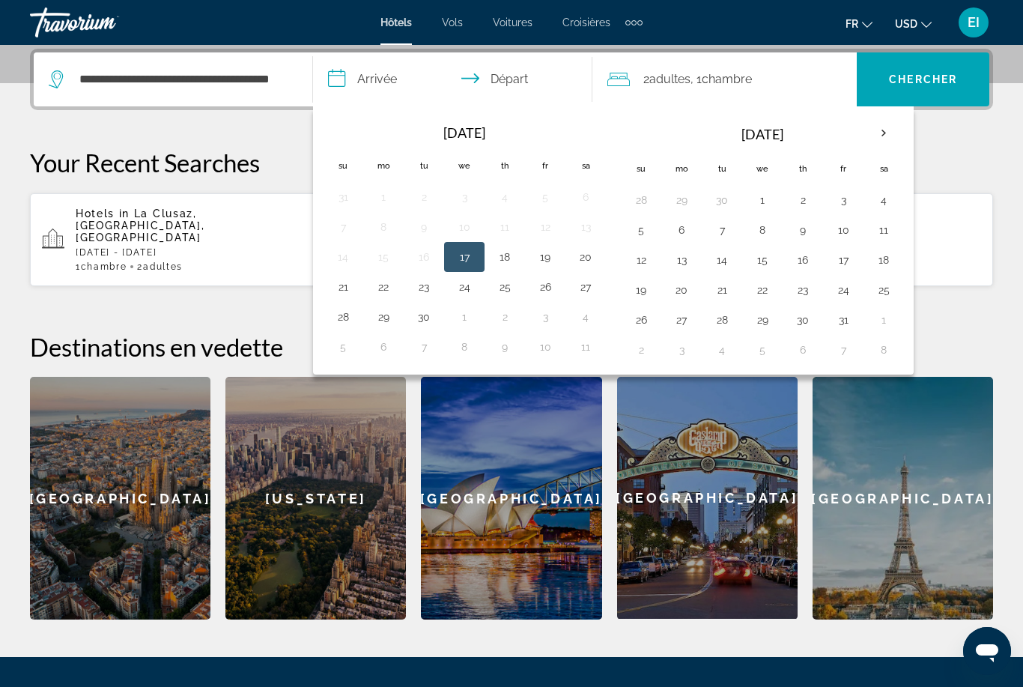
click at [889, 129] on th "Next month" at bounding box center [884, 133] width 40 height 33
click at [874, 136] on th "Next month" at bounding box center [884, 133] width 40 height 33
click at [851, 233] on button "12" at bounding box center [843, 229] width 24 height 21
click at [852, 260] on button "19" at bounding box center [843, 259] width 24 height 21
type input "**********"
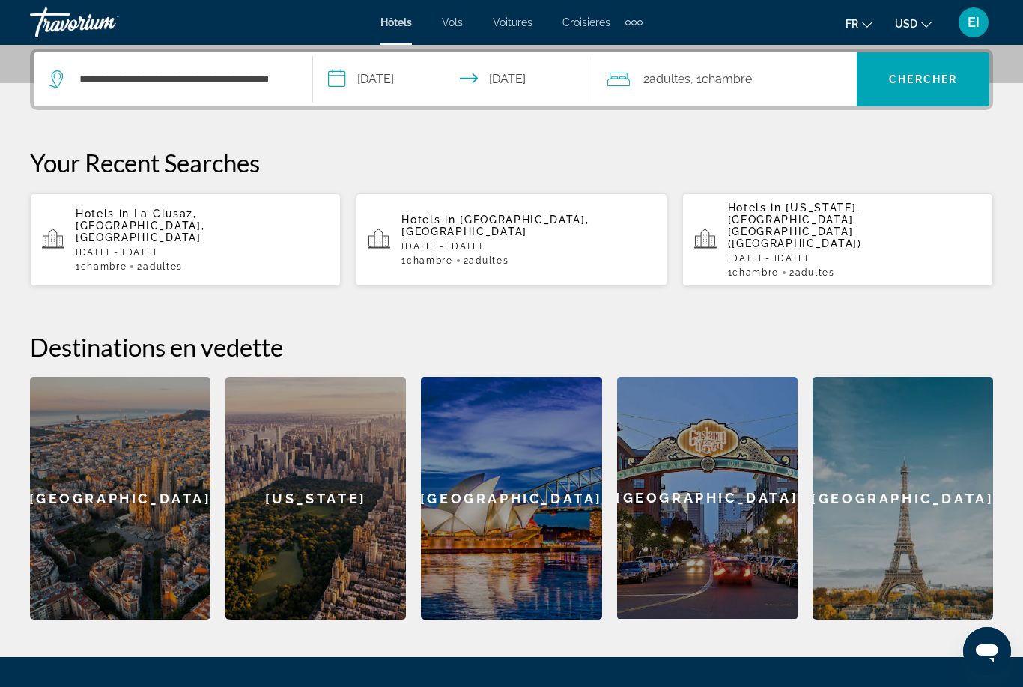
click at [786, 78] on div "2 Adulte Adultes , 1 Chambre pièces" at bounding box center [731, 79] width 249 height 21
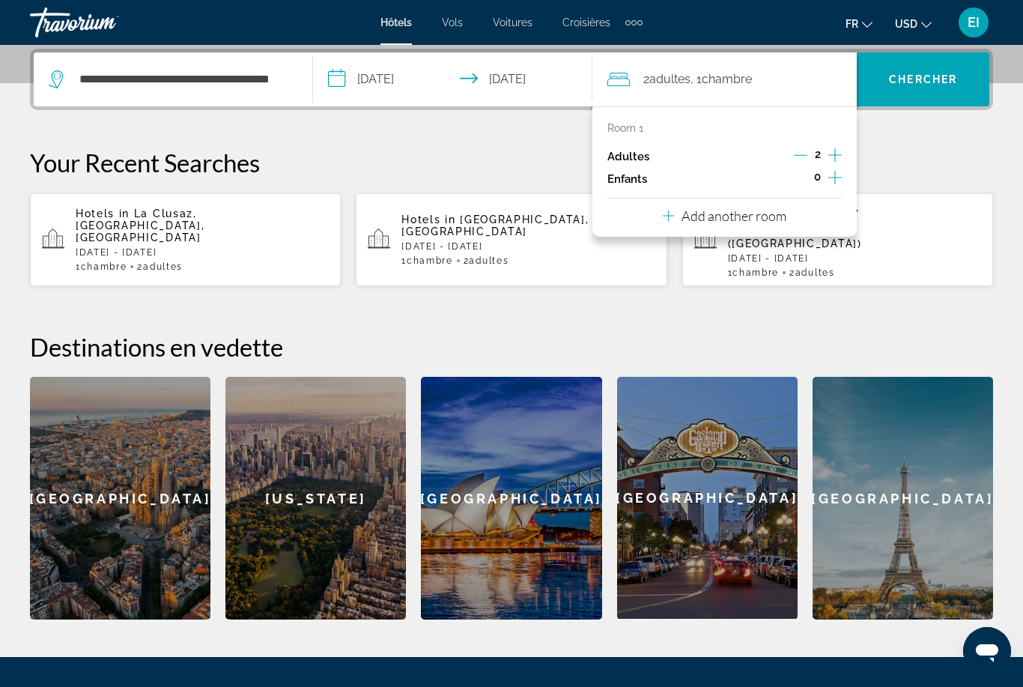
click at [836, 147] on icon "Increment adults" at bounding box center [834, 155] width 13 height 18
click at [834, 153] on icon "Increment adults" at bounding box center [834, 155] width 13 height 18
click at [935, 72] on span "Search widget" at bounding box center [923, 79] width 133 height 36
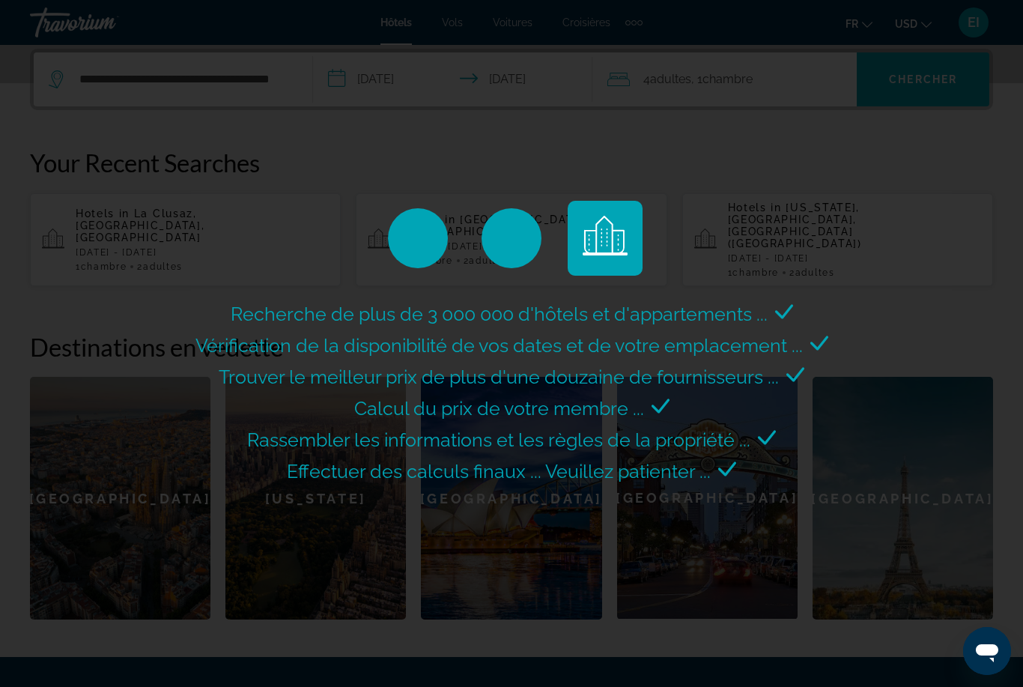
scroll to position [48, 0]
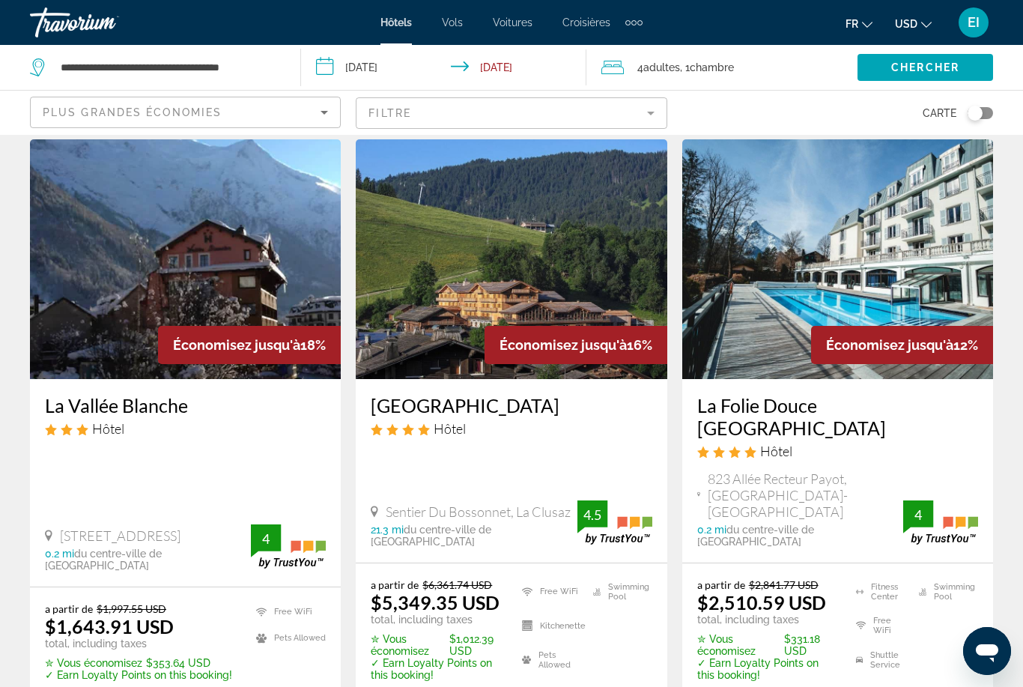
click at [616, 114] on mat-form-field "Filtre" at bounding box center [511, 112] width 311 height 31
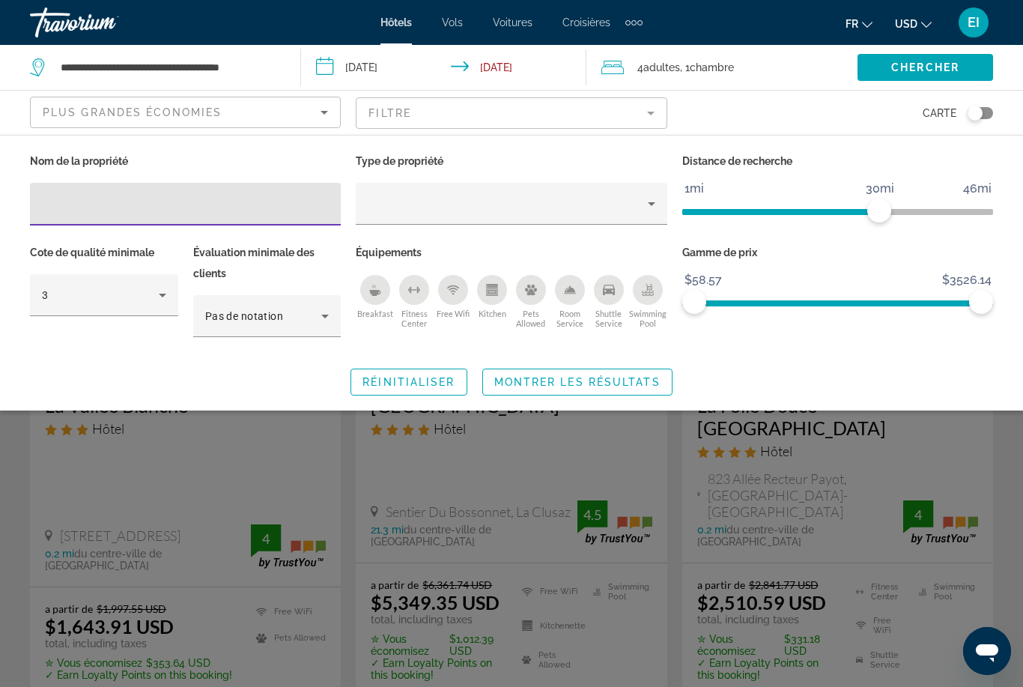
click at [374, 279] on div "Breakfast" at bounding box center [375, 290] width 30 height 30
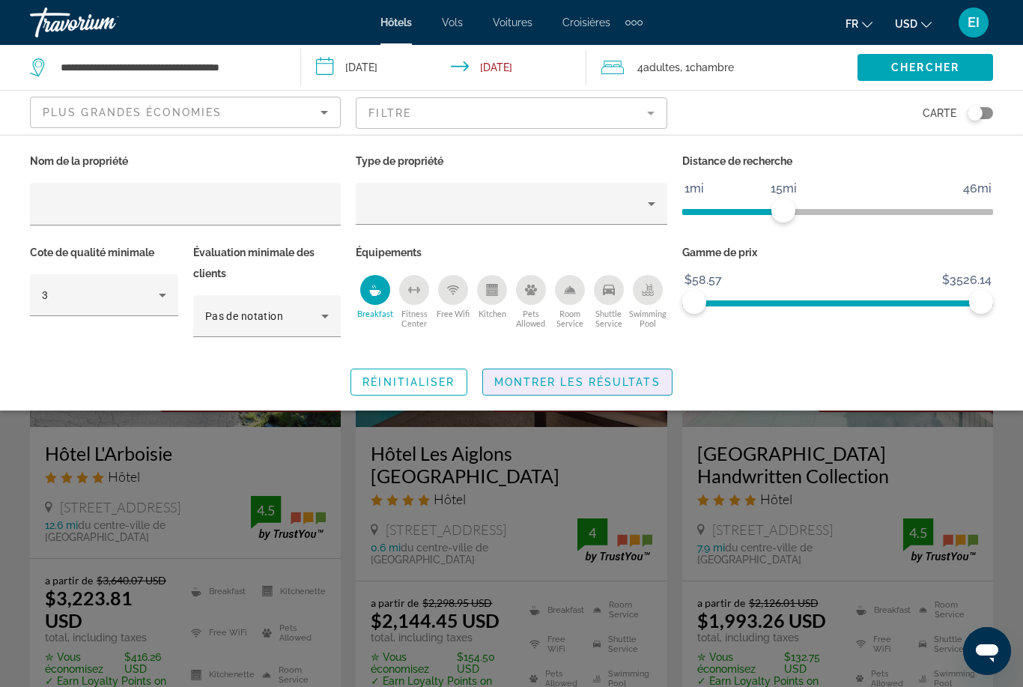
click at [600, 376] on span "Montrer les résultats" at bounding box center [577, 382] width 166 height 12
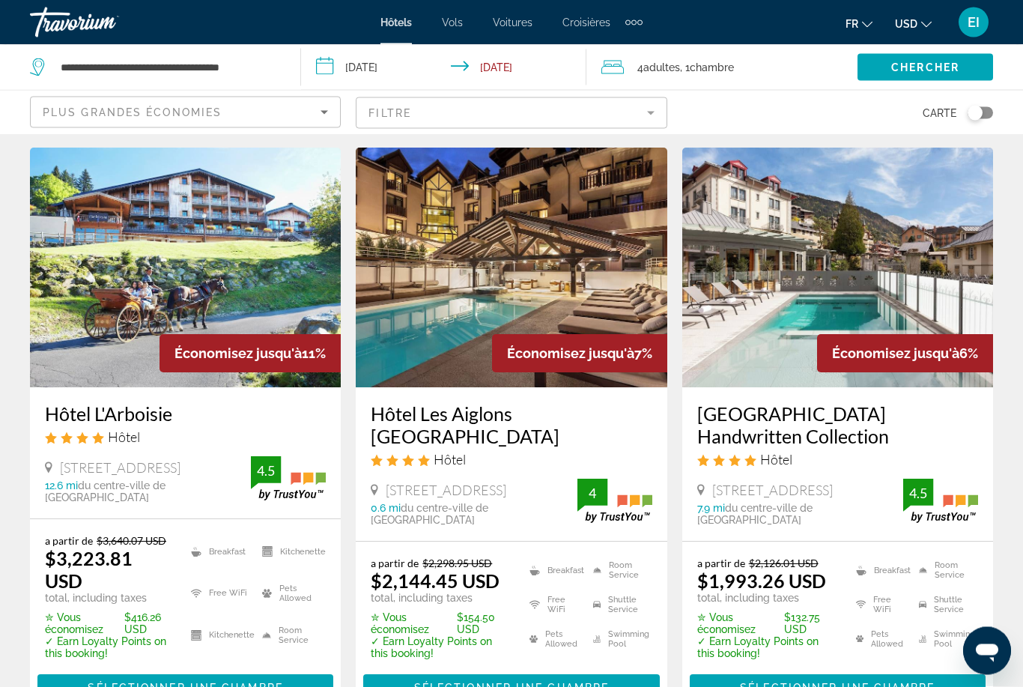
scroll to position [40, 0]
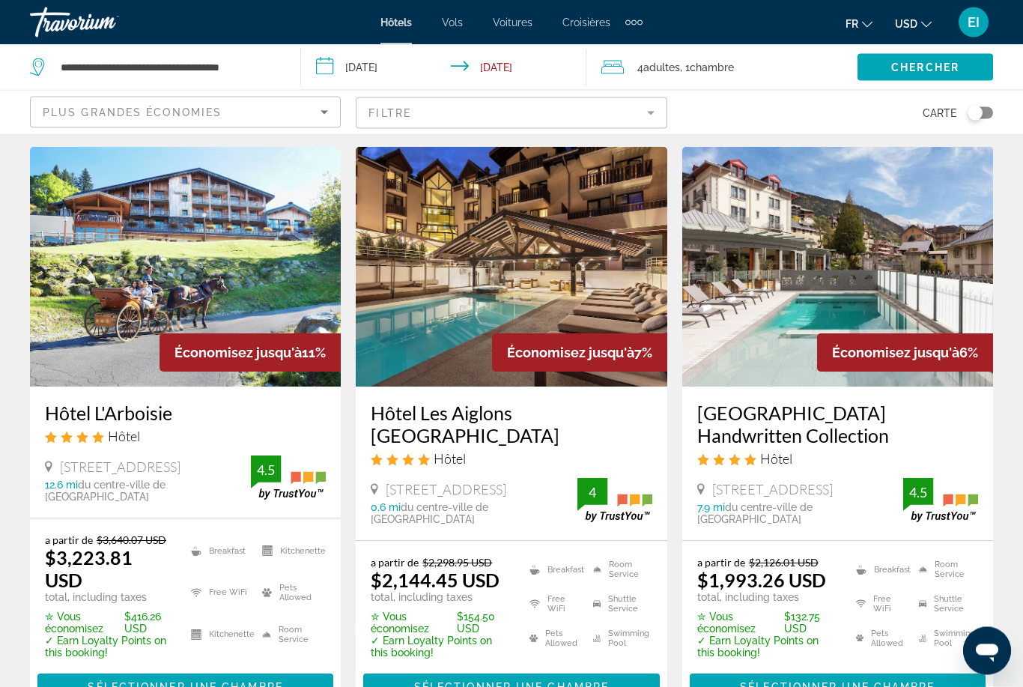
click at [564, 405] on h3 "Hôtel Les Aiglons [GEOGRAPHIC_DATA]" at bounding box center [511, 424] width 281 height 45
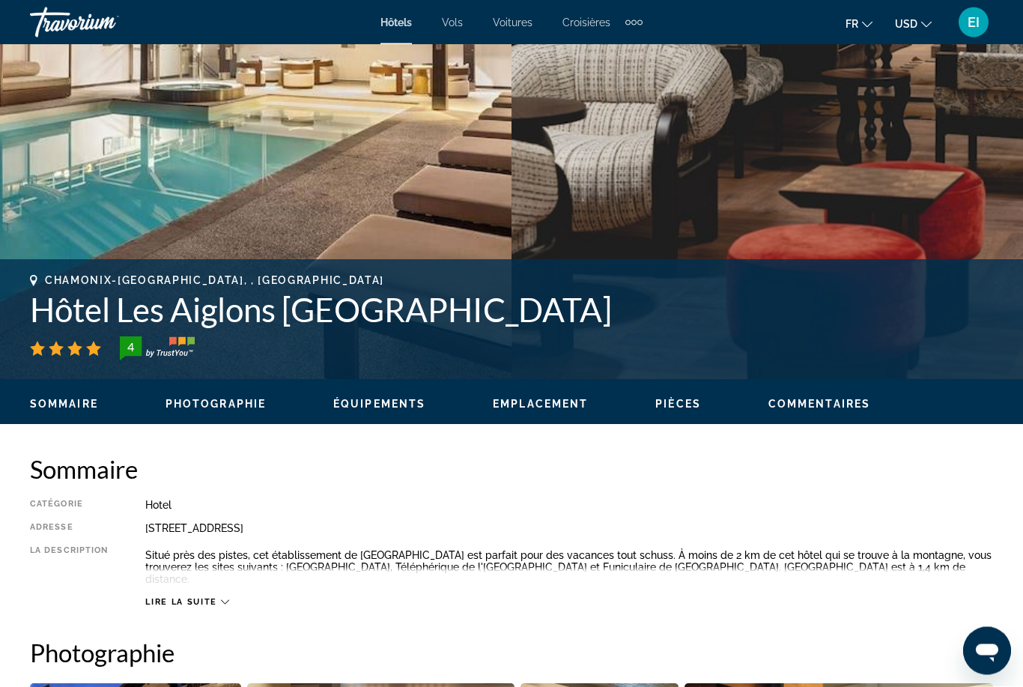
scroll to position [378, 0]
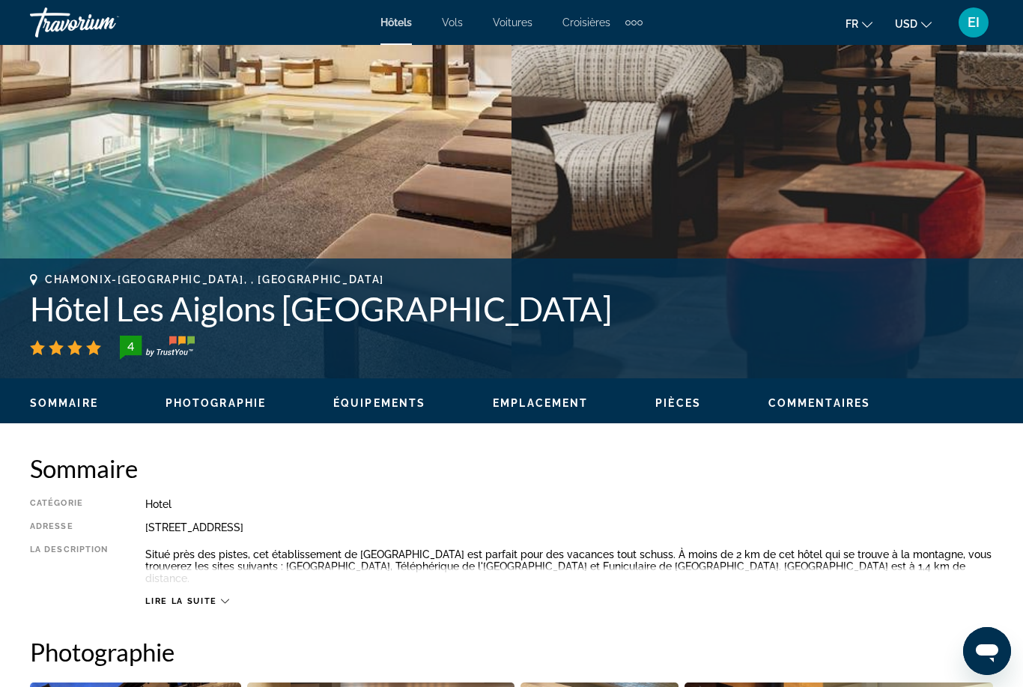
click at [174, 596] on span "Lire la suite" at bounding box center [180, 601] width 71 height 10
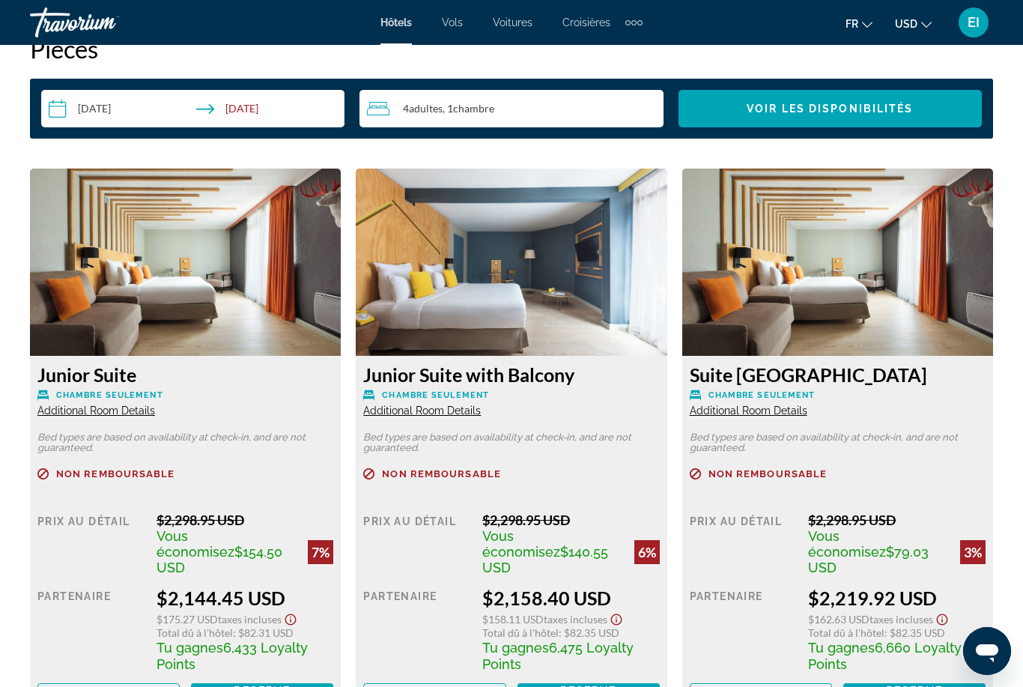
scroll to position [2144, 0]
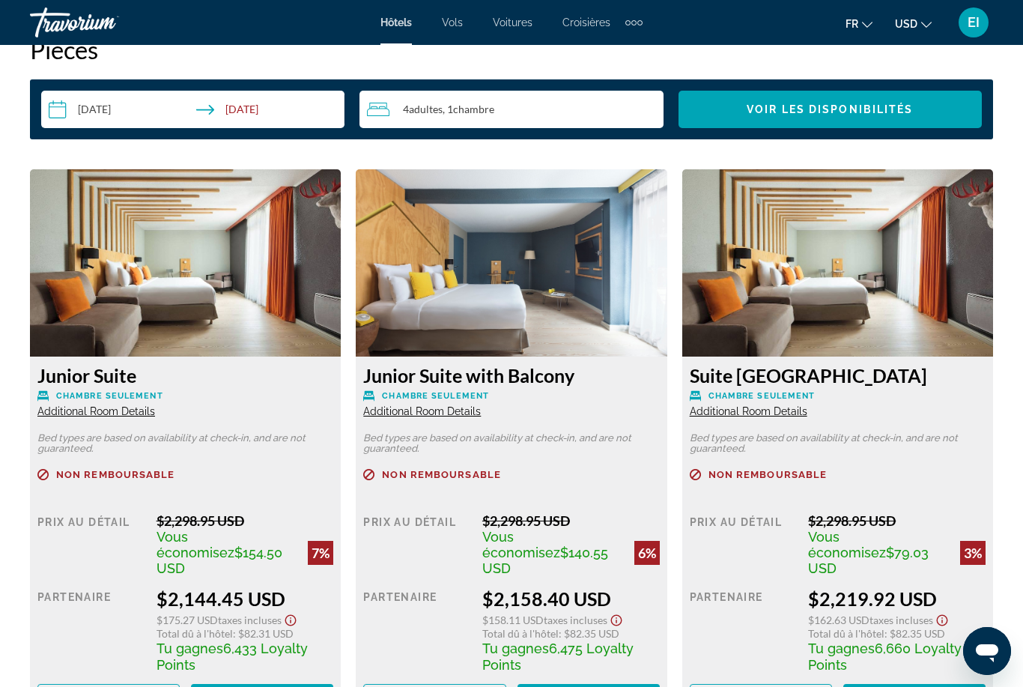
click at [262, 685] on span "Reserve maintenant" at bounding box center [261, 697] width 85 height 24
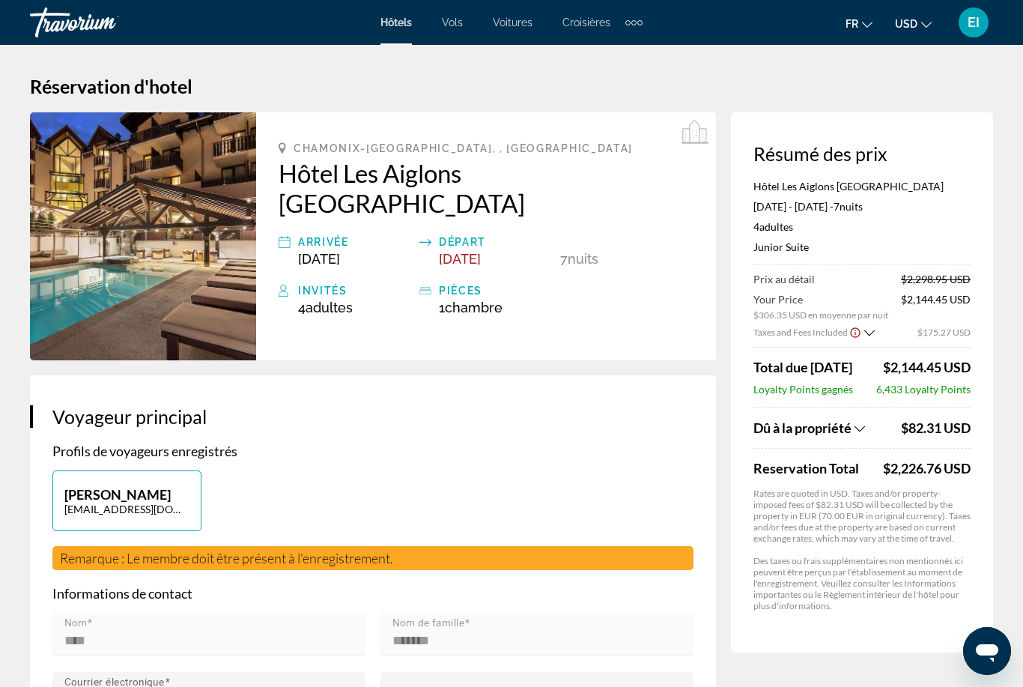
scroll to position [1, 0]
